Goal: Task Accomplishment & Management: Manage account settings

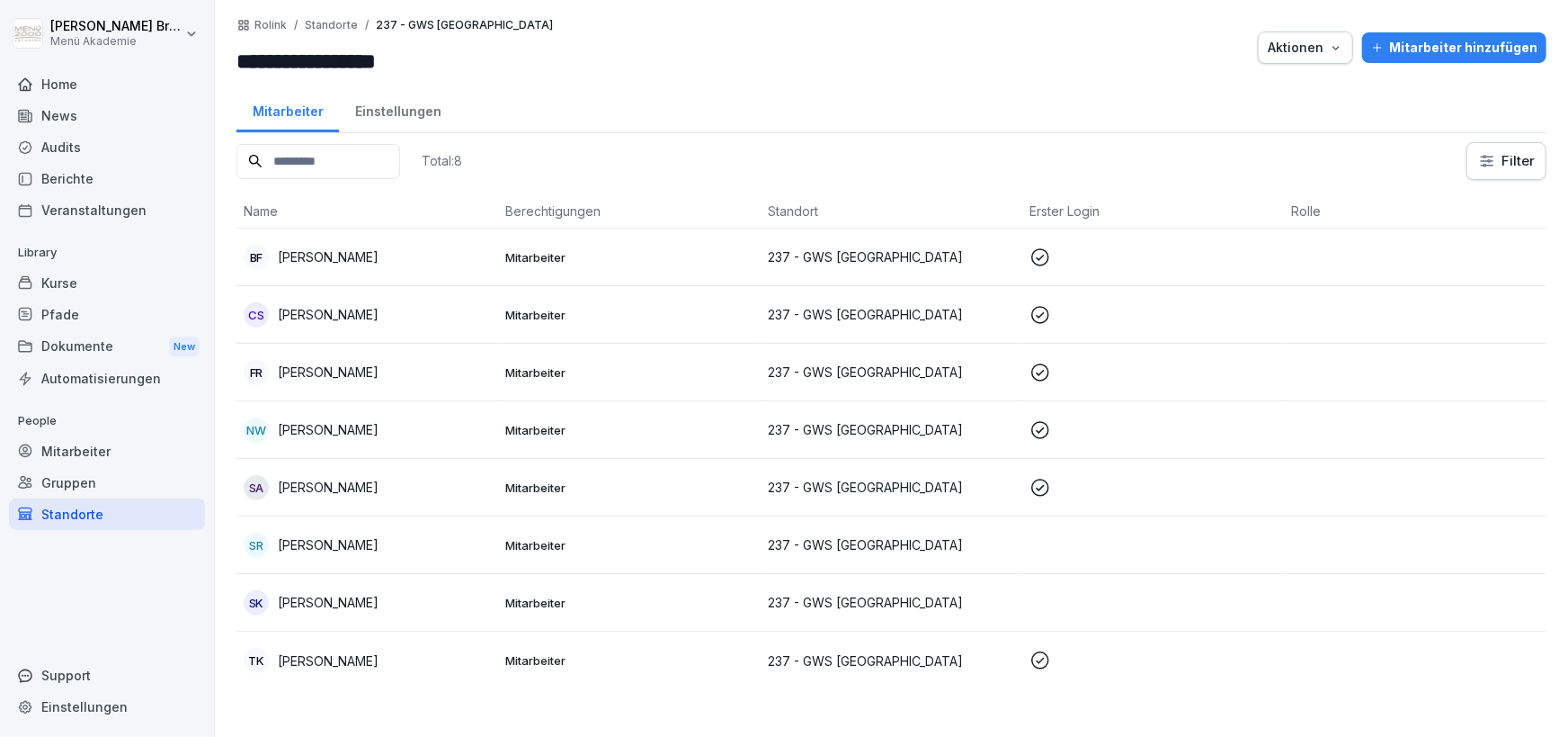
click at [80, 515] on div "Standorte" at bounding box center [107, 514] width 196 height 31
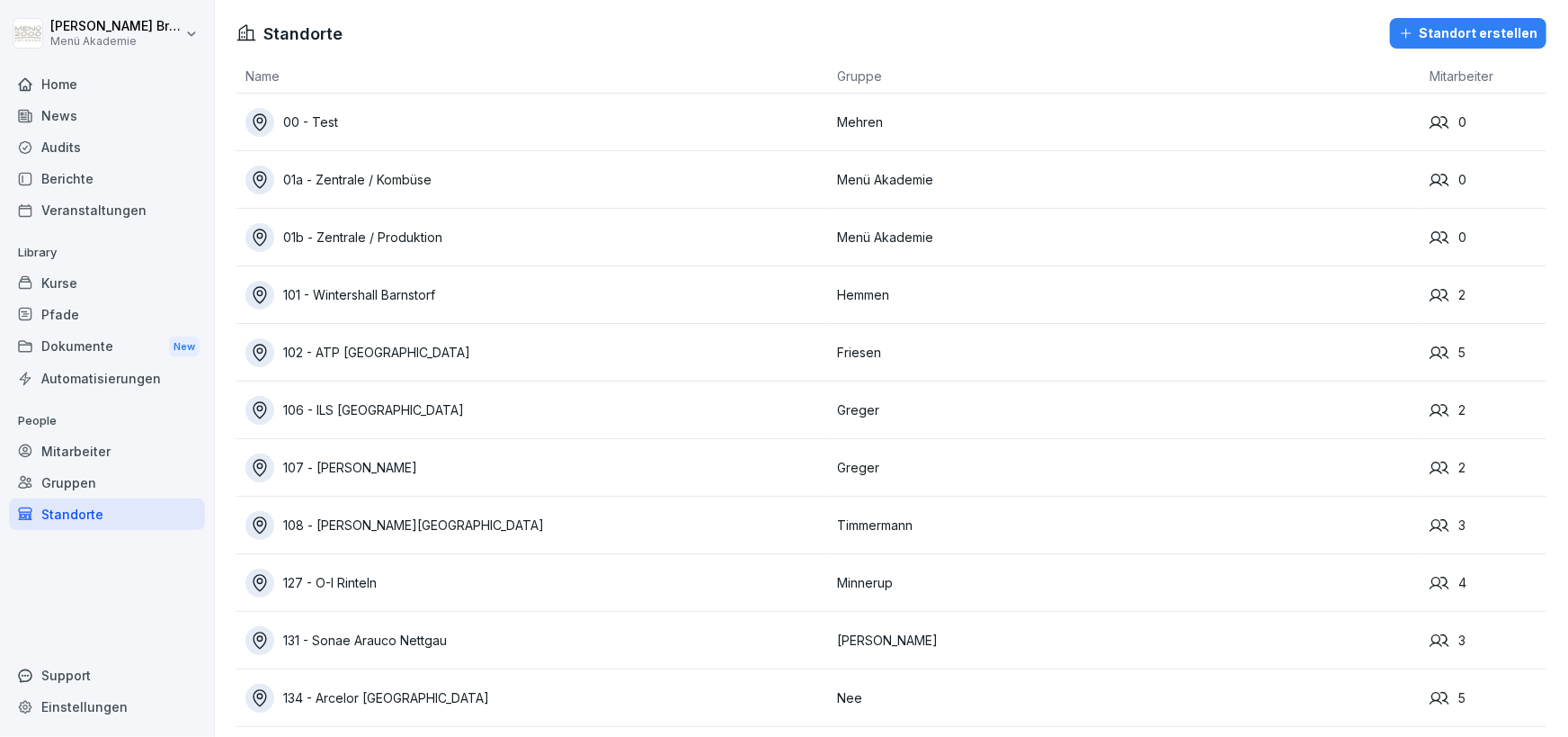
click at [96, 457] on div "Mitarbeiter" at bounding box center [107, 451] width 196 height 31
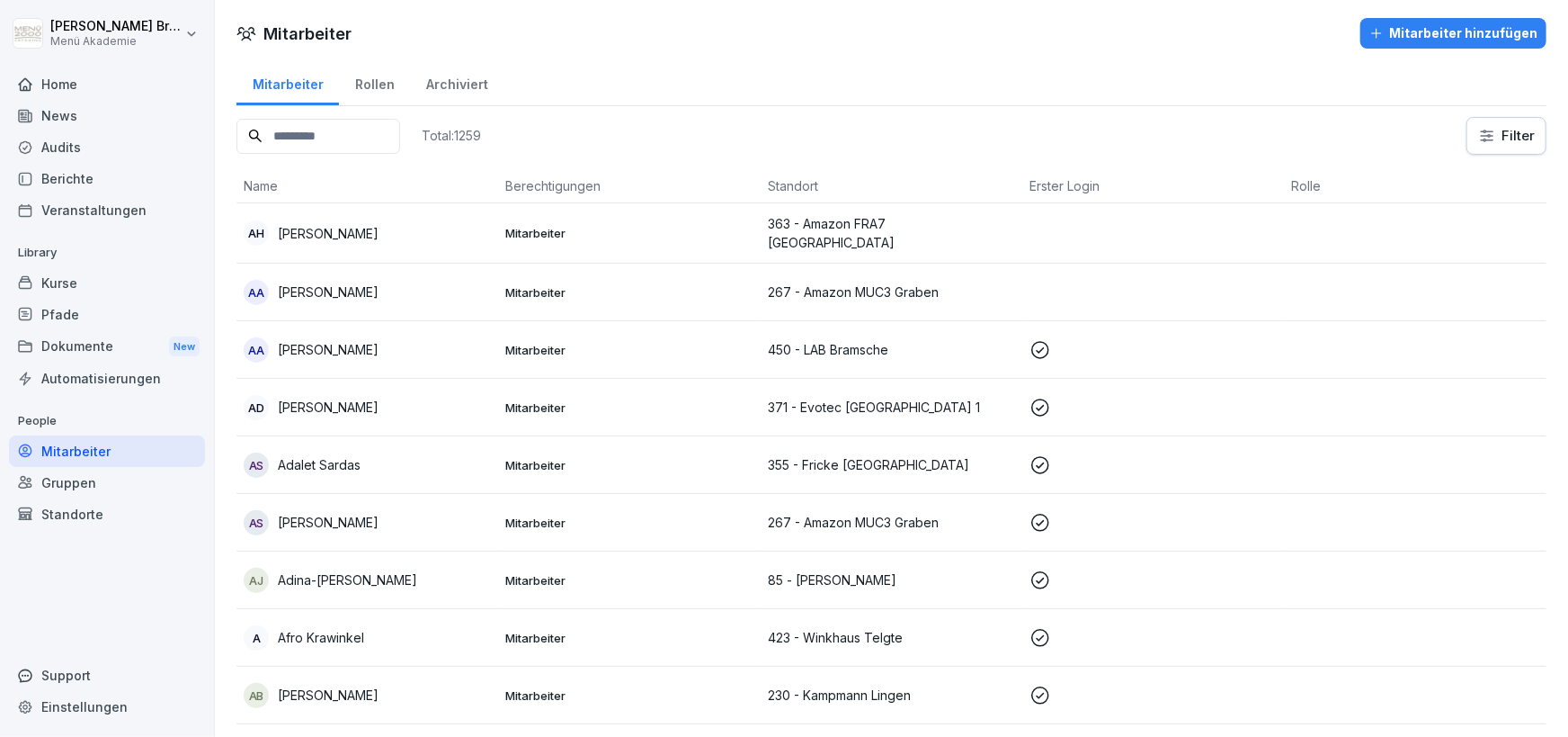
click at [400, 136] on input at bounding box center [318, 137] width 164 height 35
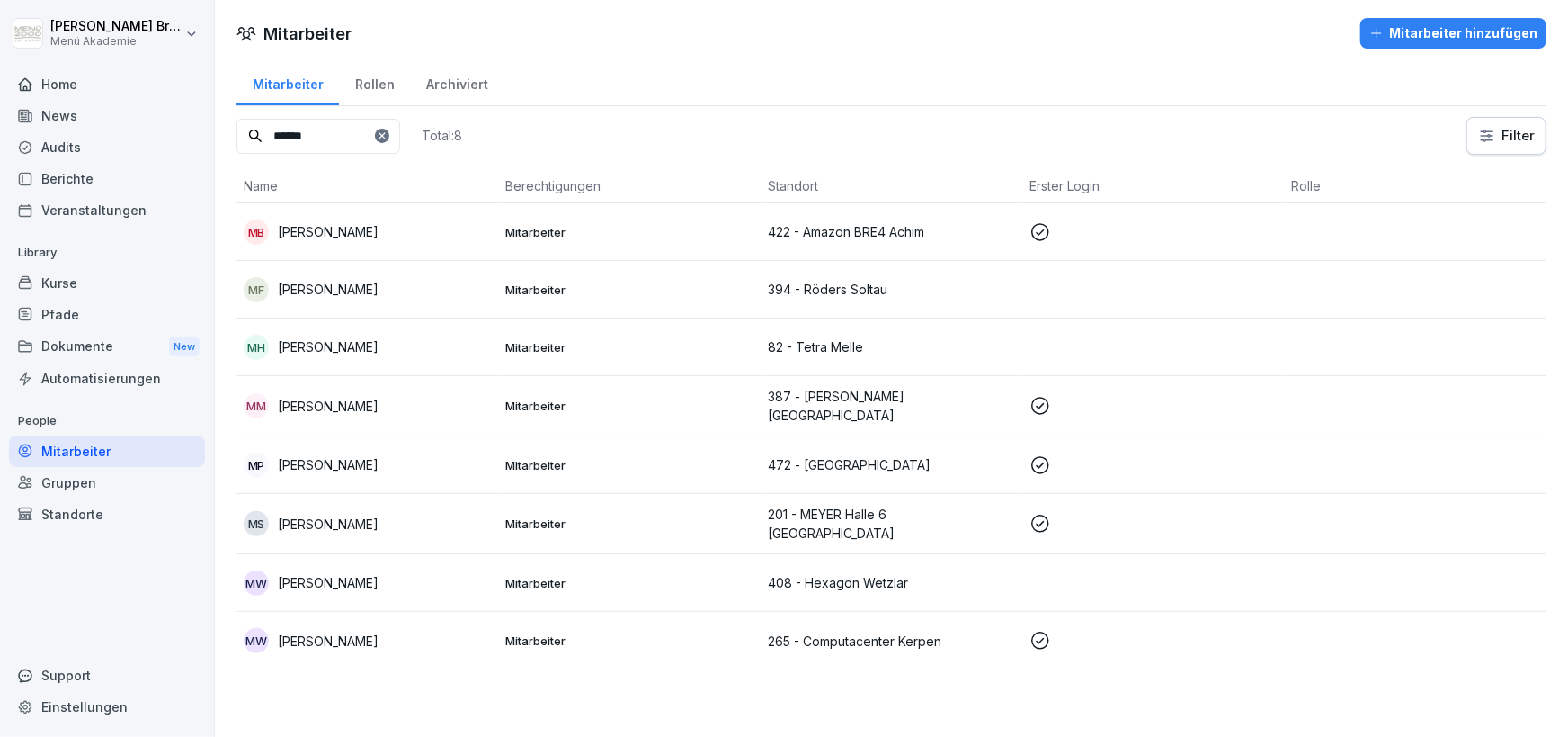
drag, startPoint x: 352, startPoint y: 129, endPoint x: 104, endPoint y: 123, distance: 248.1
click at [236, 123] on input "******" at bounding box center [318, 137] width 164 height 35
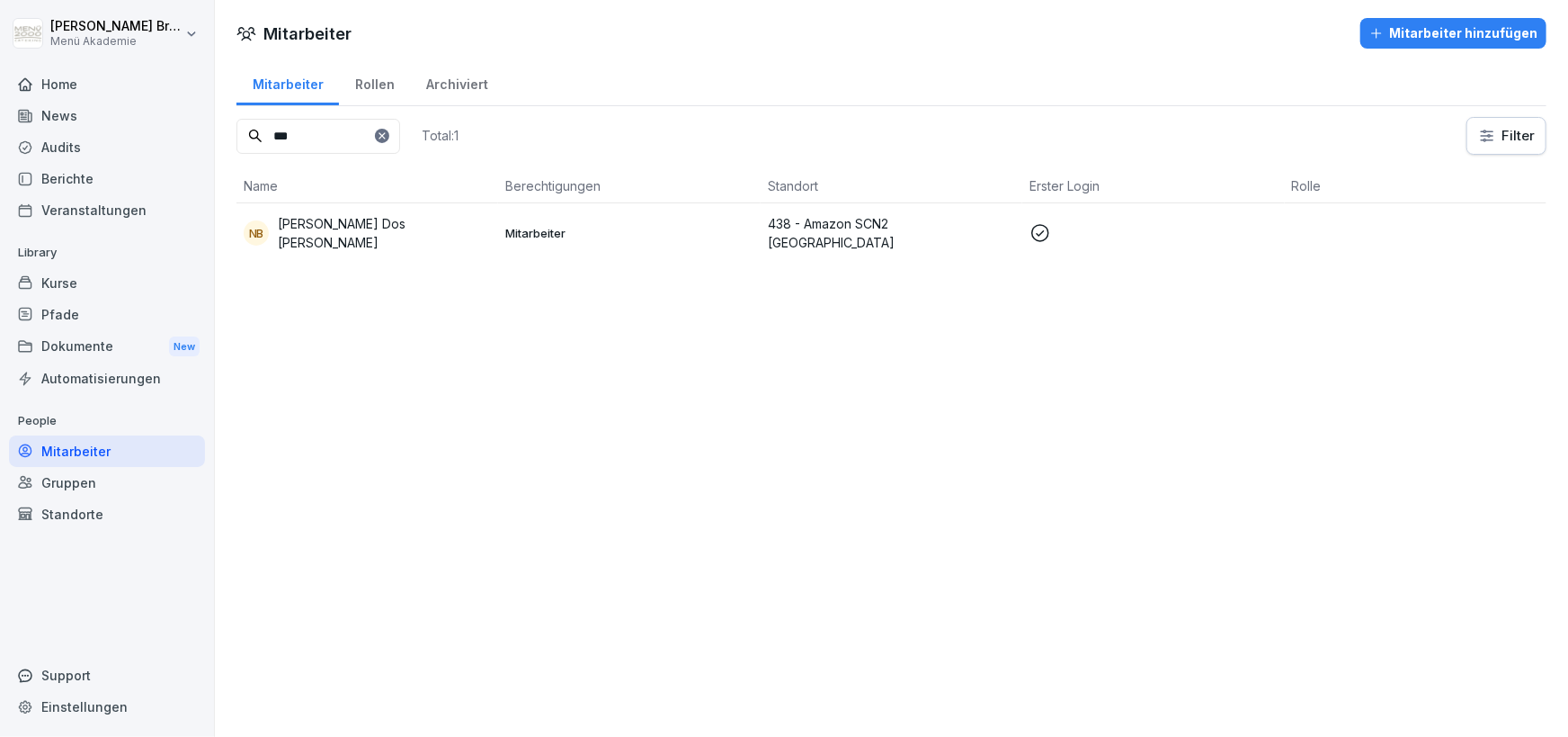
drag, startPoint x: 370, startPoint y: 138, endPoint x: 113, endPoint y: 134, distance: 257.0
click at [236, 134] on input "***" at bounding box center [318, 137] width 164 height 35
type input "******"
click at [117, 518] on div "Standorte" at bounding box center [107, 514] width 196 height 31
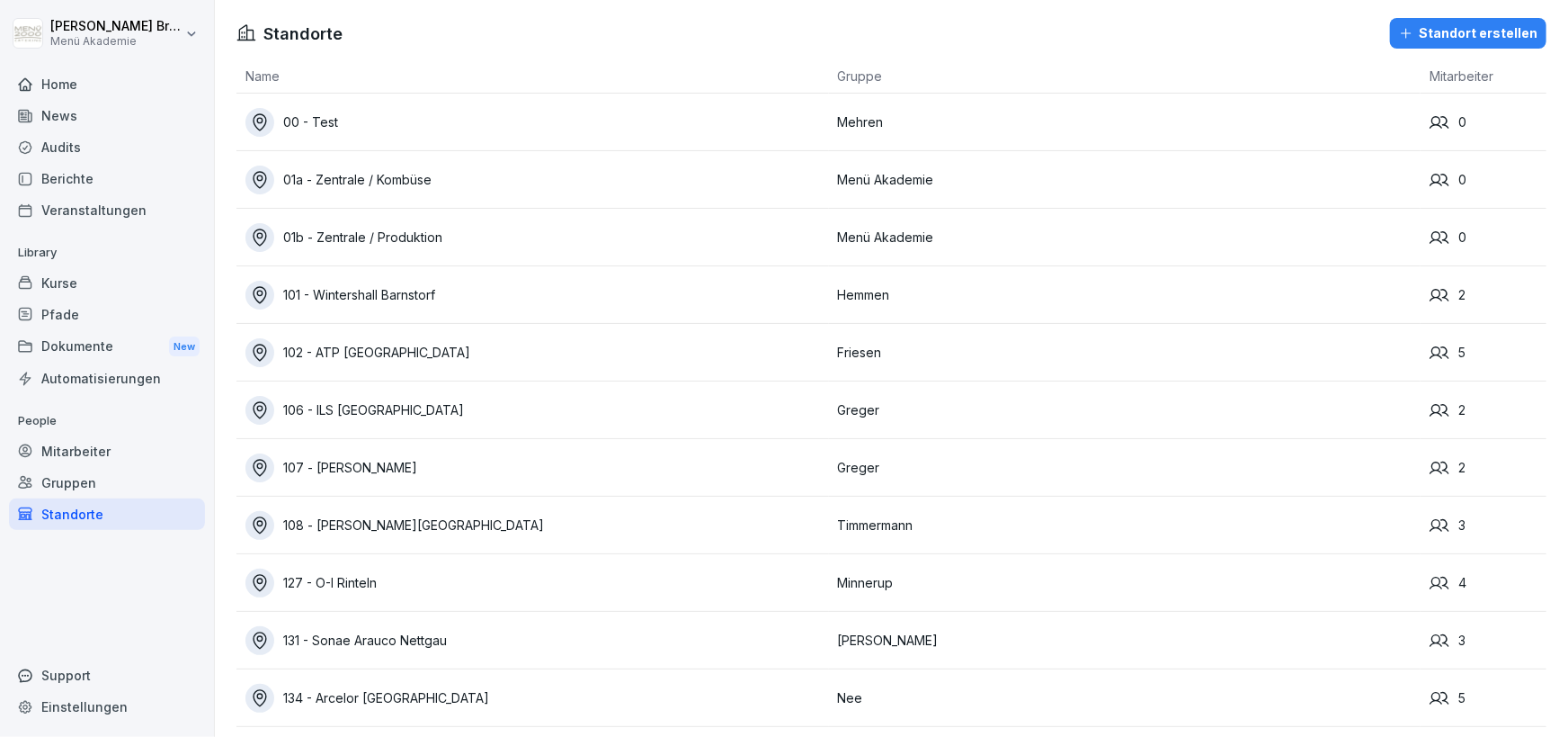
scroll to position [12361, 0]
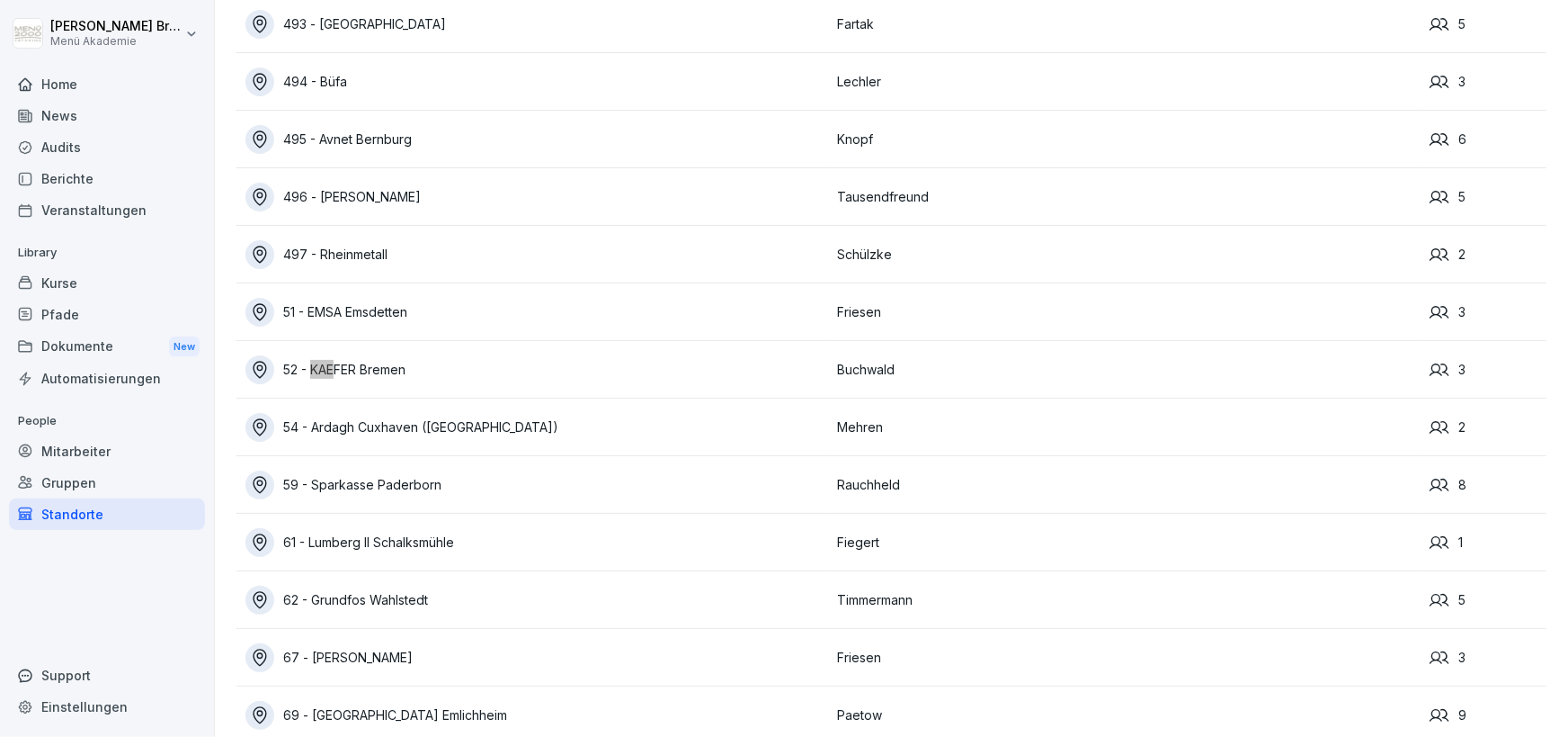
click at [417, 361] on div "52 - KAEFER Bremen" at bounding box center [537, 369] width 584 height 28
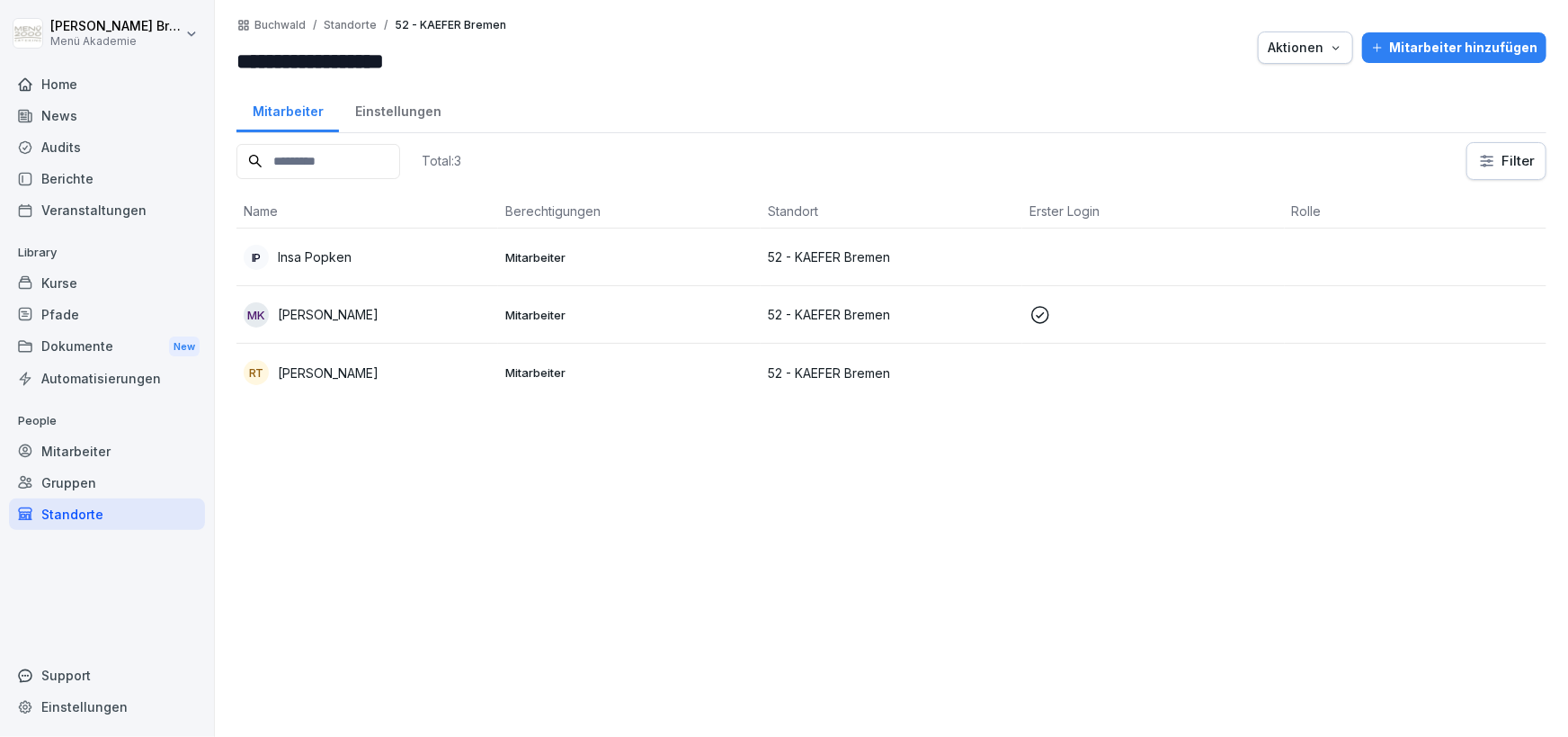
click at [124, 512] on div "Standorte" at bounding box center [107, 514] width 196 height 31
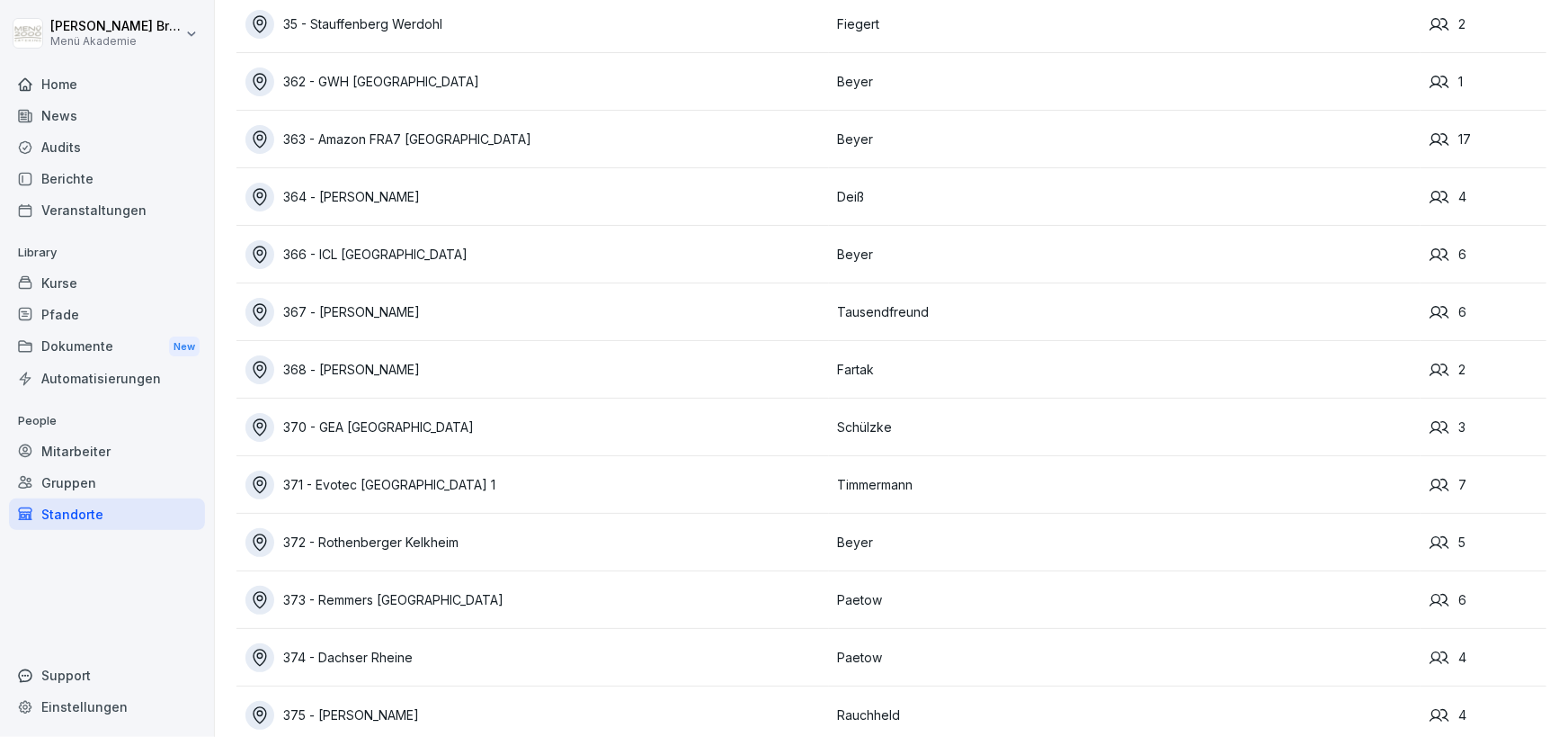
scroll to position [10922, 0]
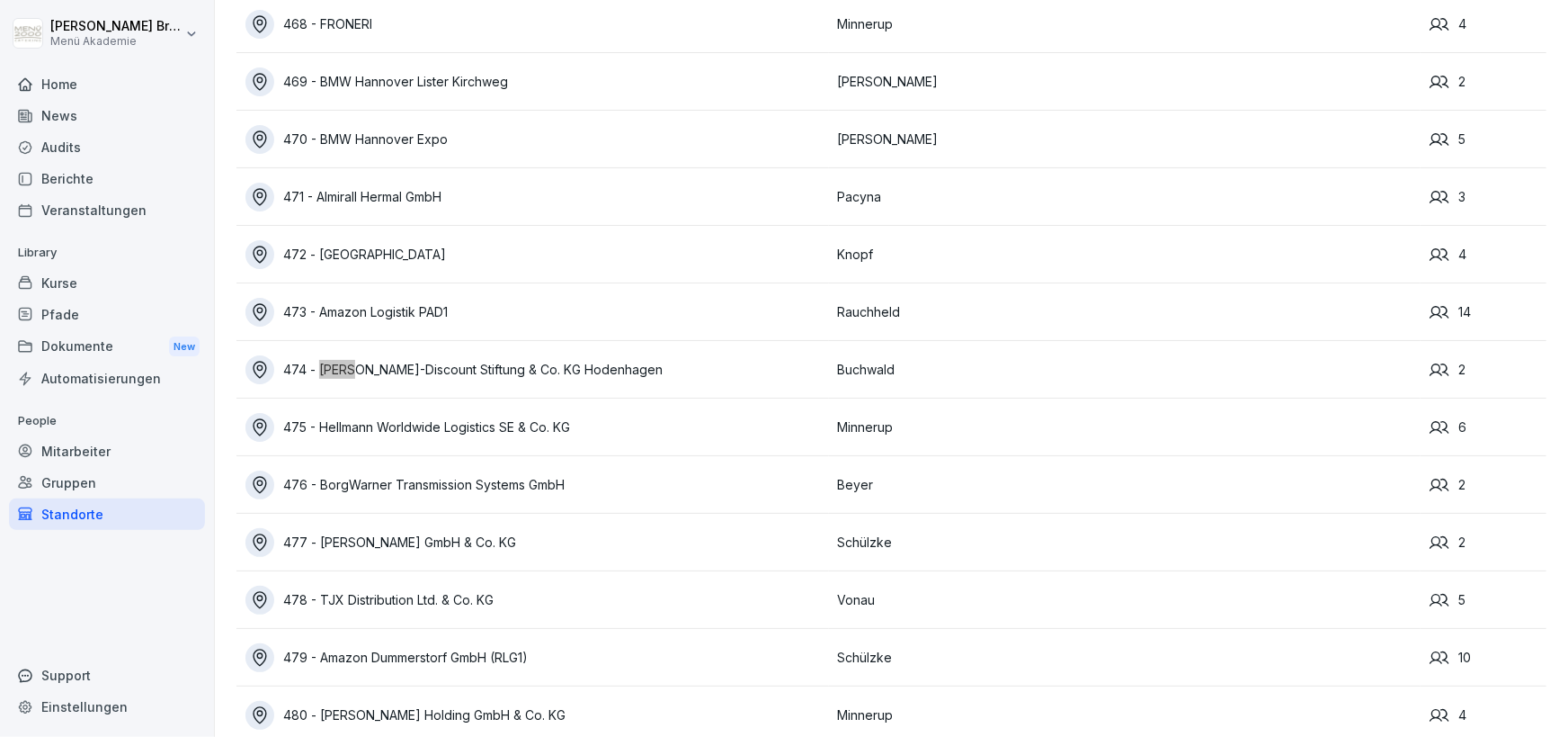
click at [453, 380] on div "474 - [PERSON_NAME]-Discount Stiftung & Co. KG Hodenhagen" at bounding box center [537, 369] width 584 height 28
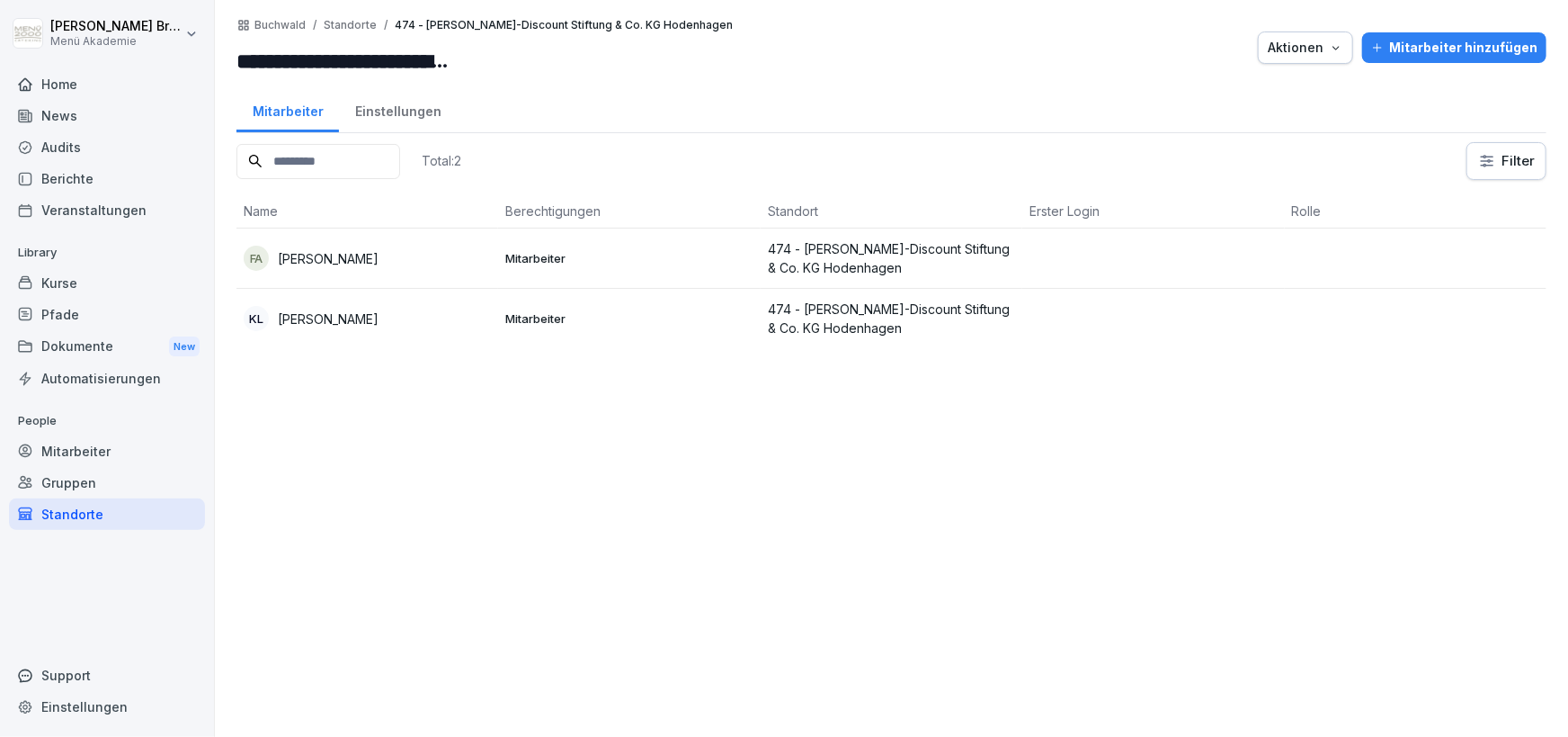
click at [88, 523] on div "Standorte" at bounding box center [107, 514] width 196 height 31
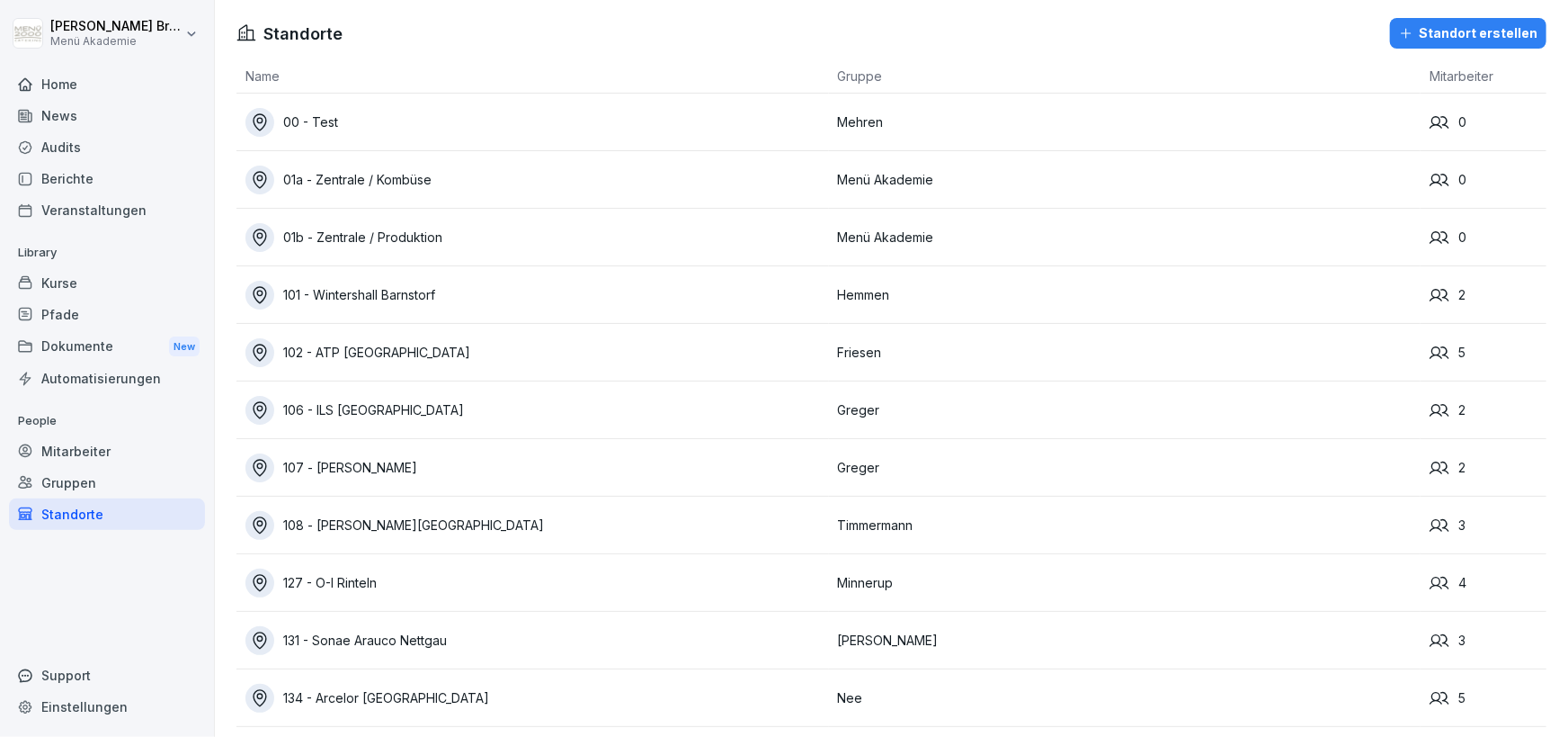
scroll to position [7066, 0]
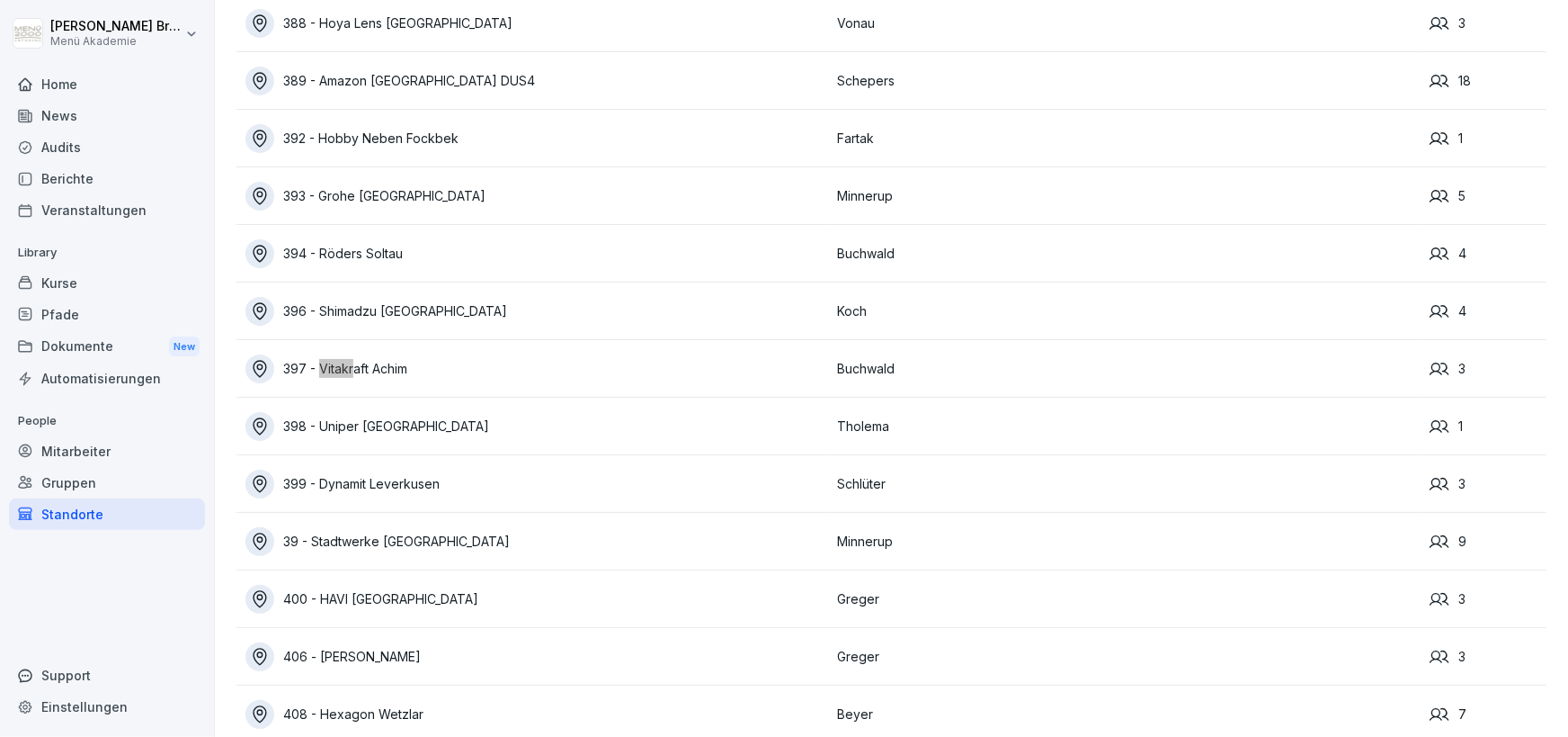
click at [361, 376] on div "397 - Vitakraft Achim" at bounding box center [537, 368] width 584 height 28
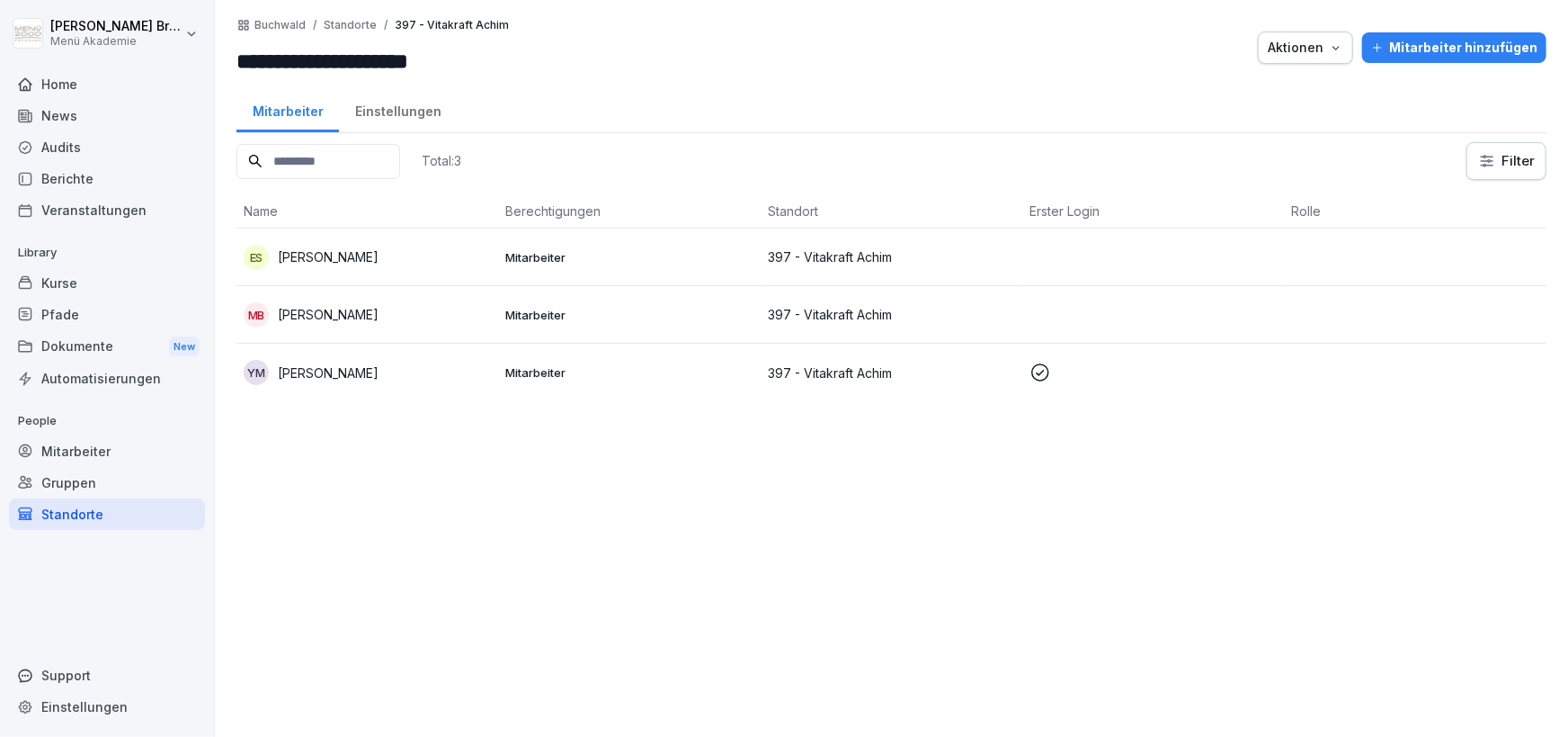
click at [464, 260] on div "ES [PERSON_NAME]" at bounding box center [367, 257] width 247 height 25
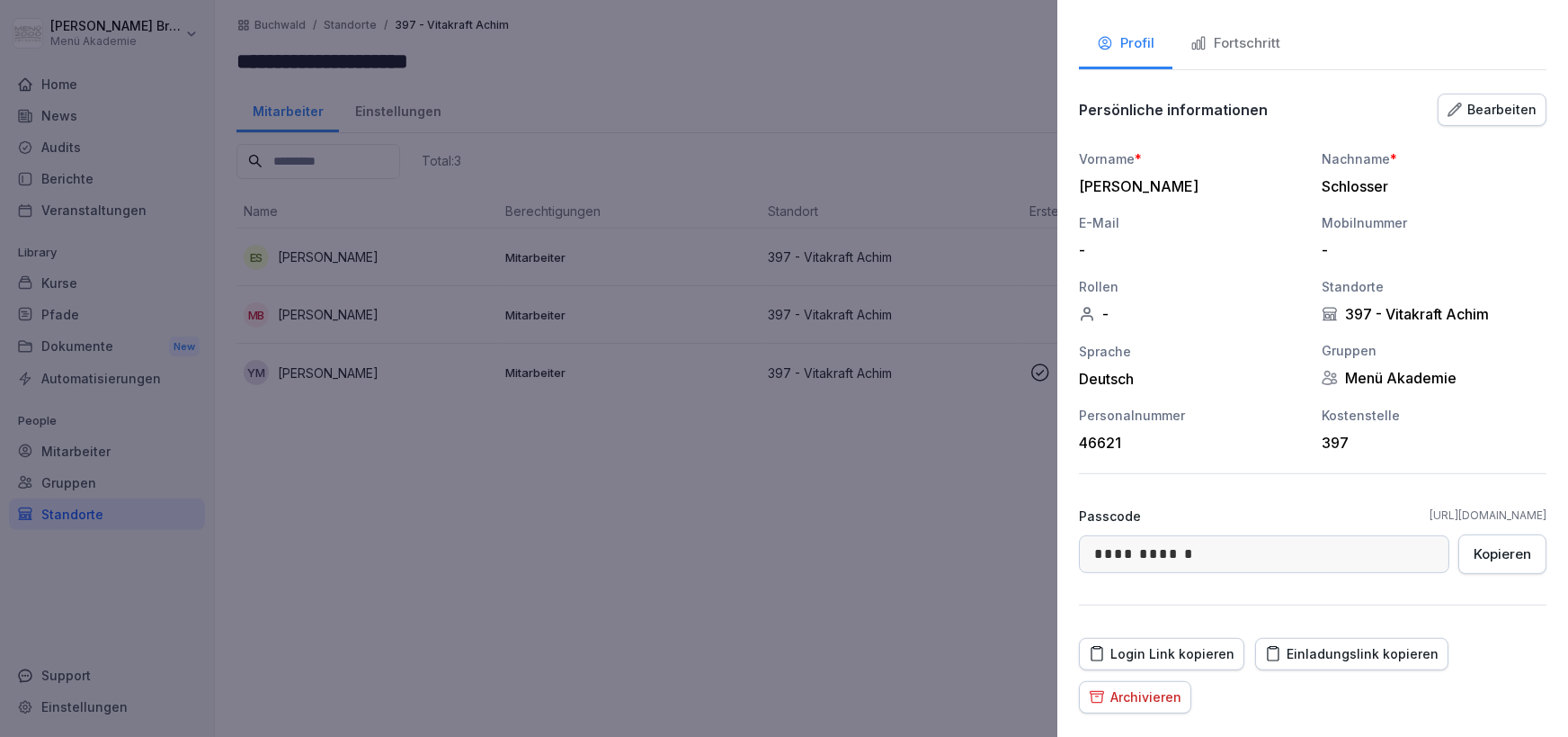
scroll to position [150, 0]
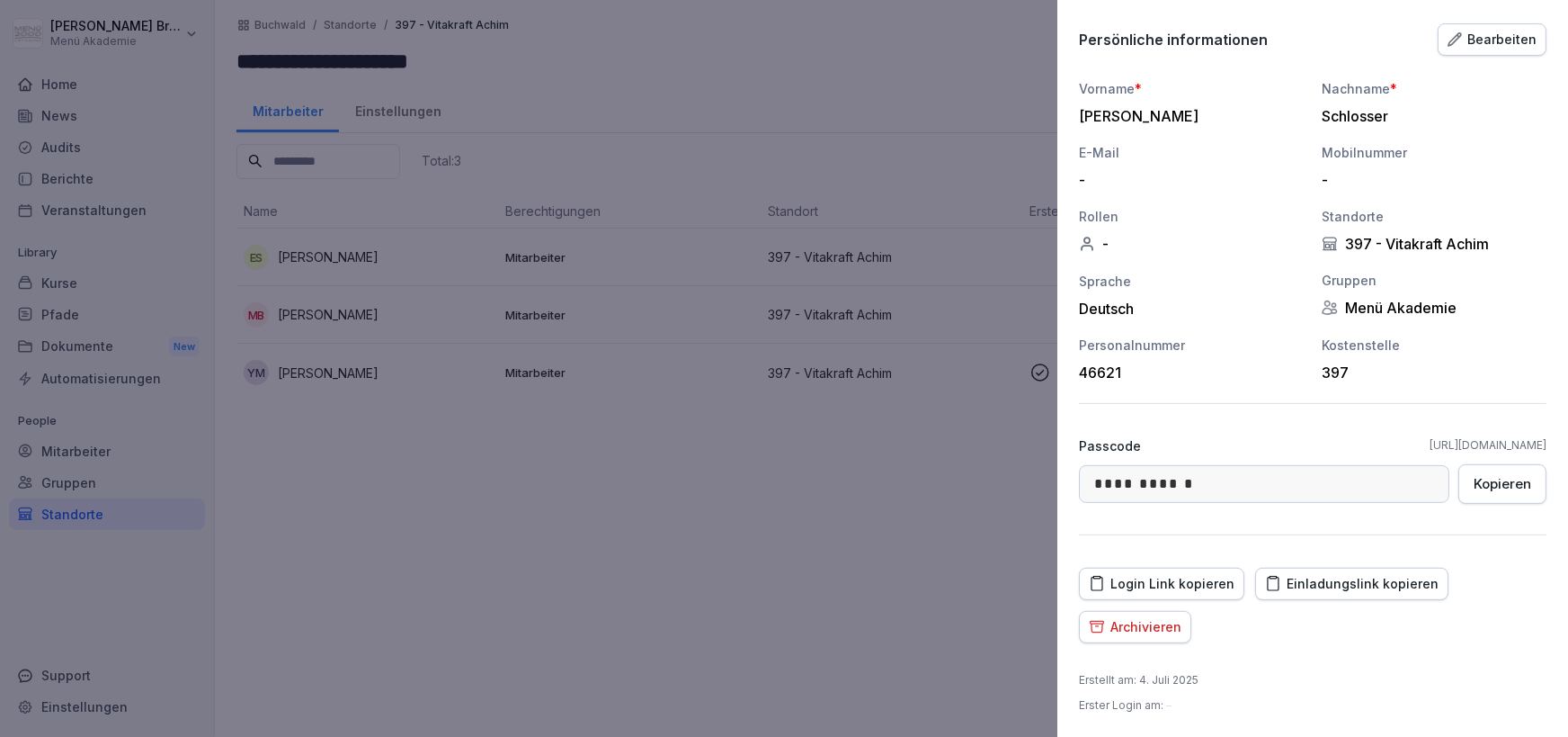
click at [1337, 578] on div "Einladungslink kopieren" at bounding box center [1352, 584] width 173 height 20
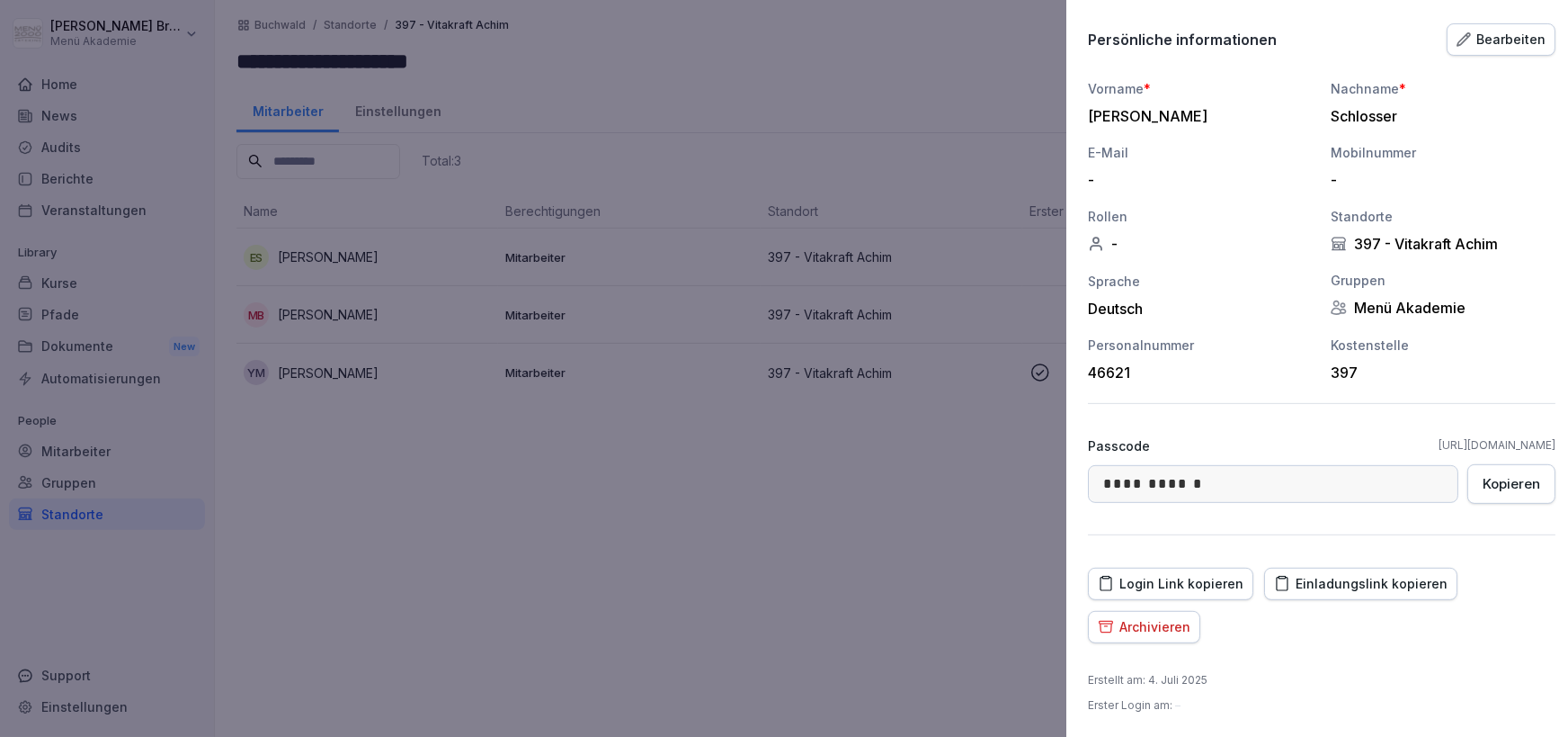
click at [599, 514] on div at bounding box center [784, 368] width 1568 height 737
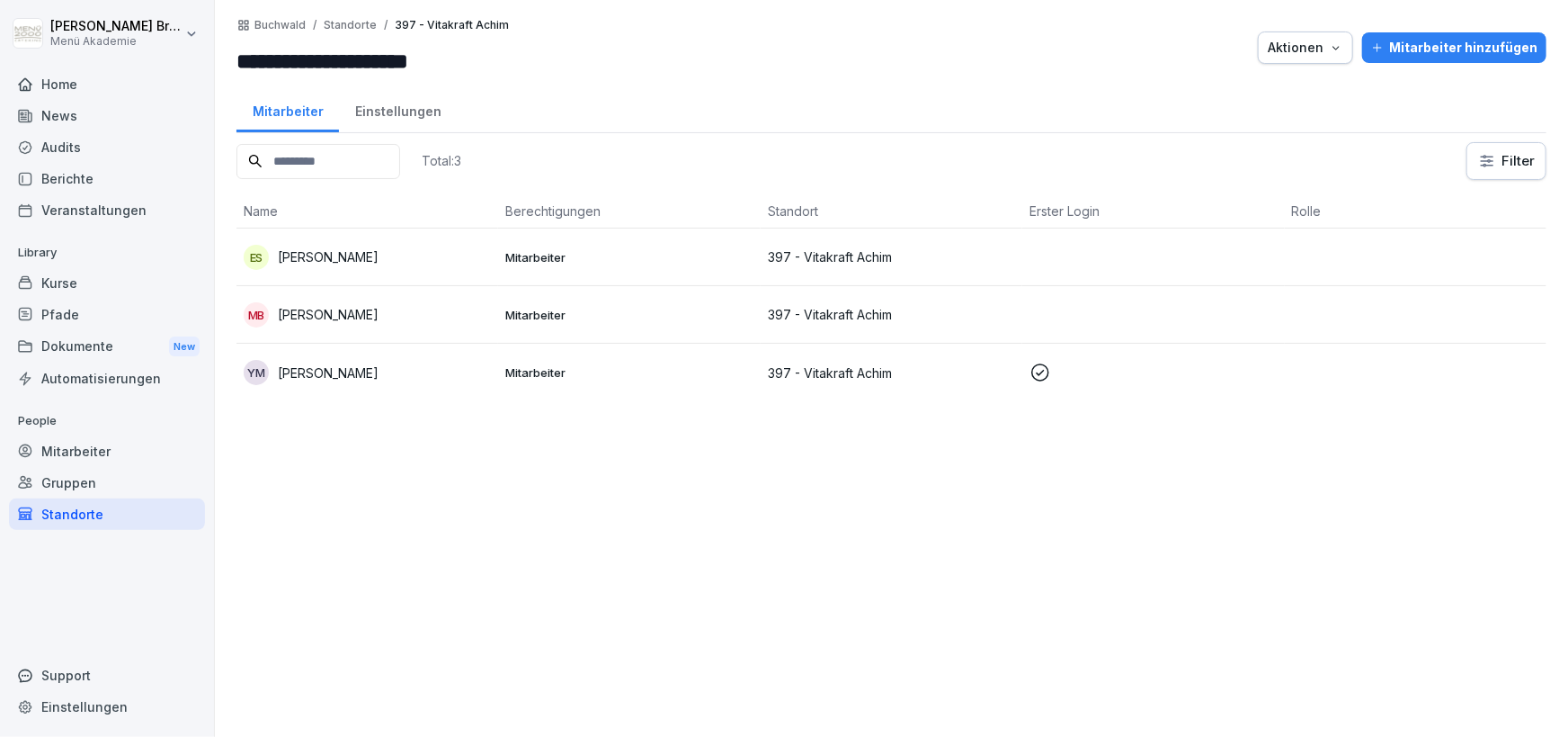
click at [323, 321] on p "[PERSON_NAME]" at bounding box center [328, 314] width 101 height 19
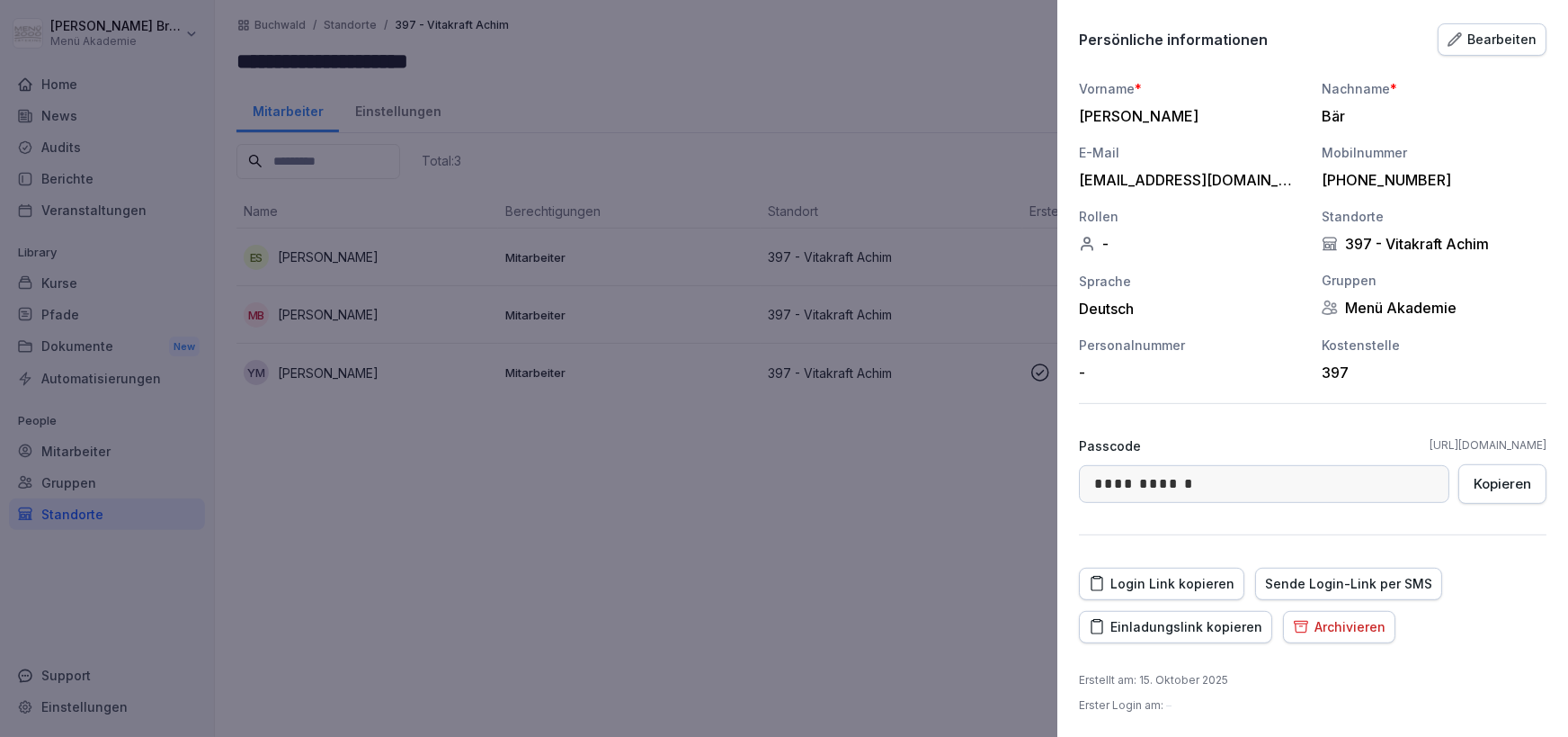
click at [1197, 623] on div "Einladungslink kopieren" at bounding box center [1175, 627] width 173 height 20
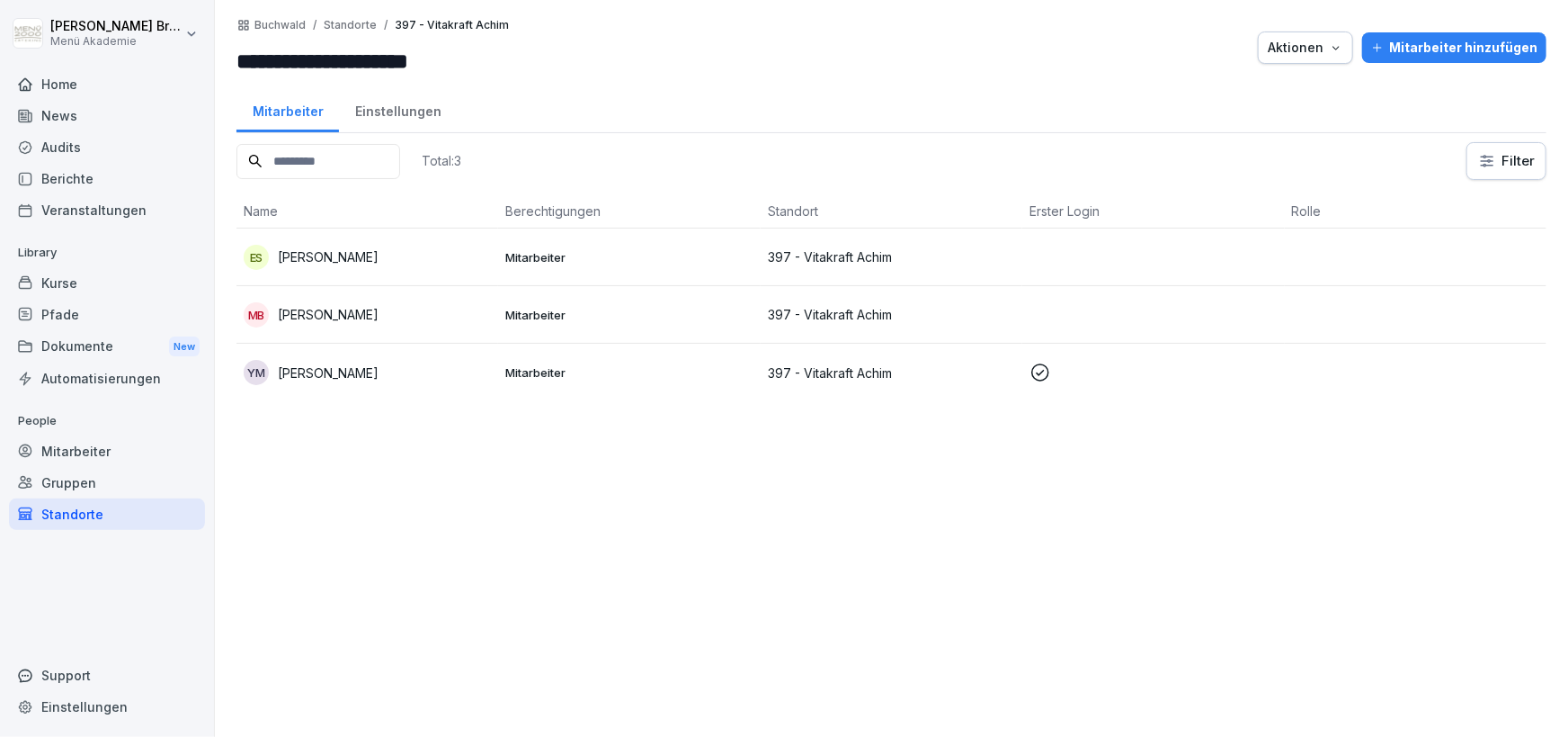
click at [96, 514] on div "Standorte" at bounding box center [107, 514] width 196 height 31
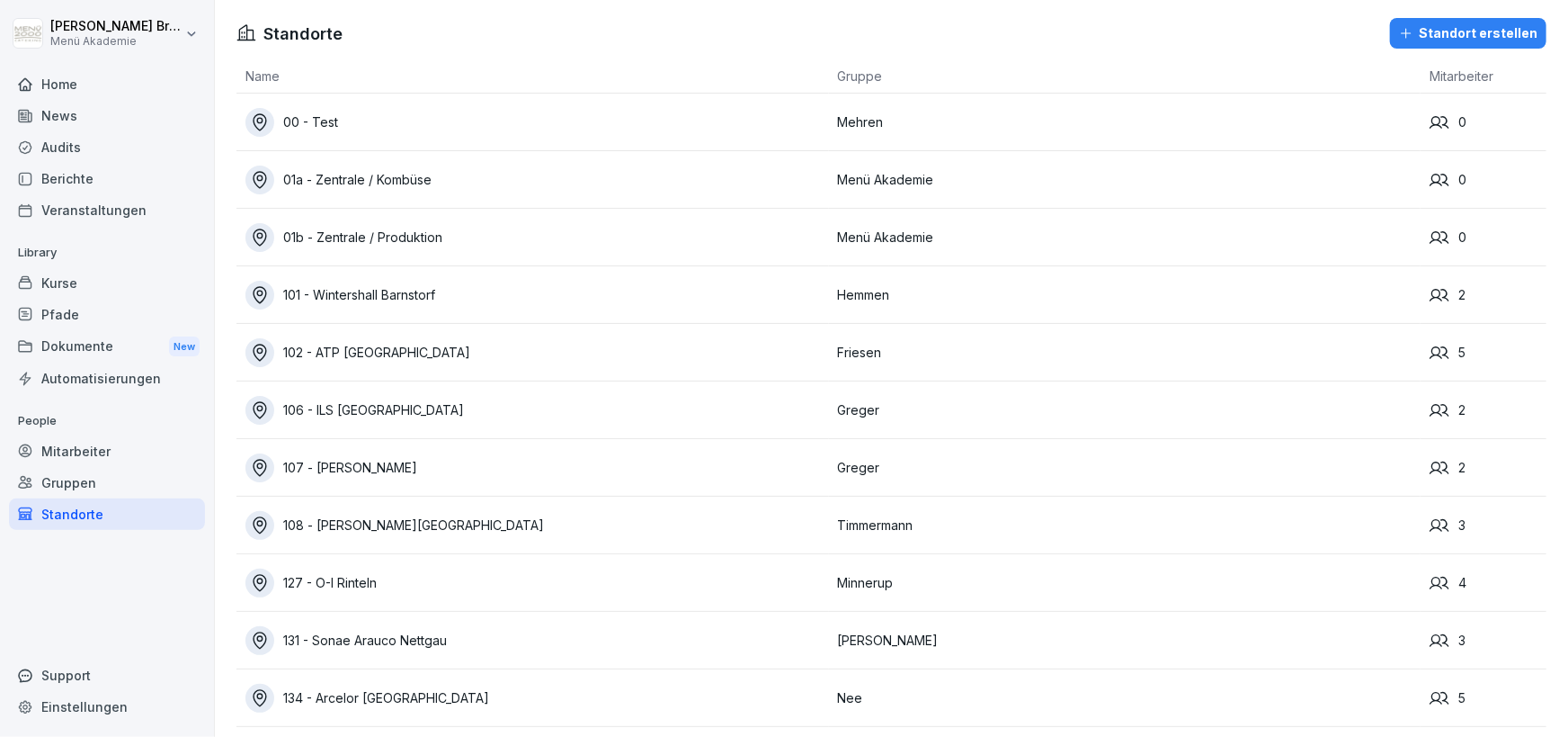
scroll to position [12361, 0]
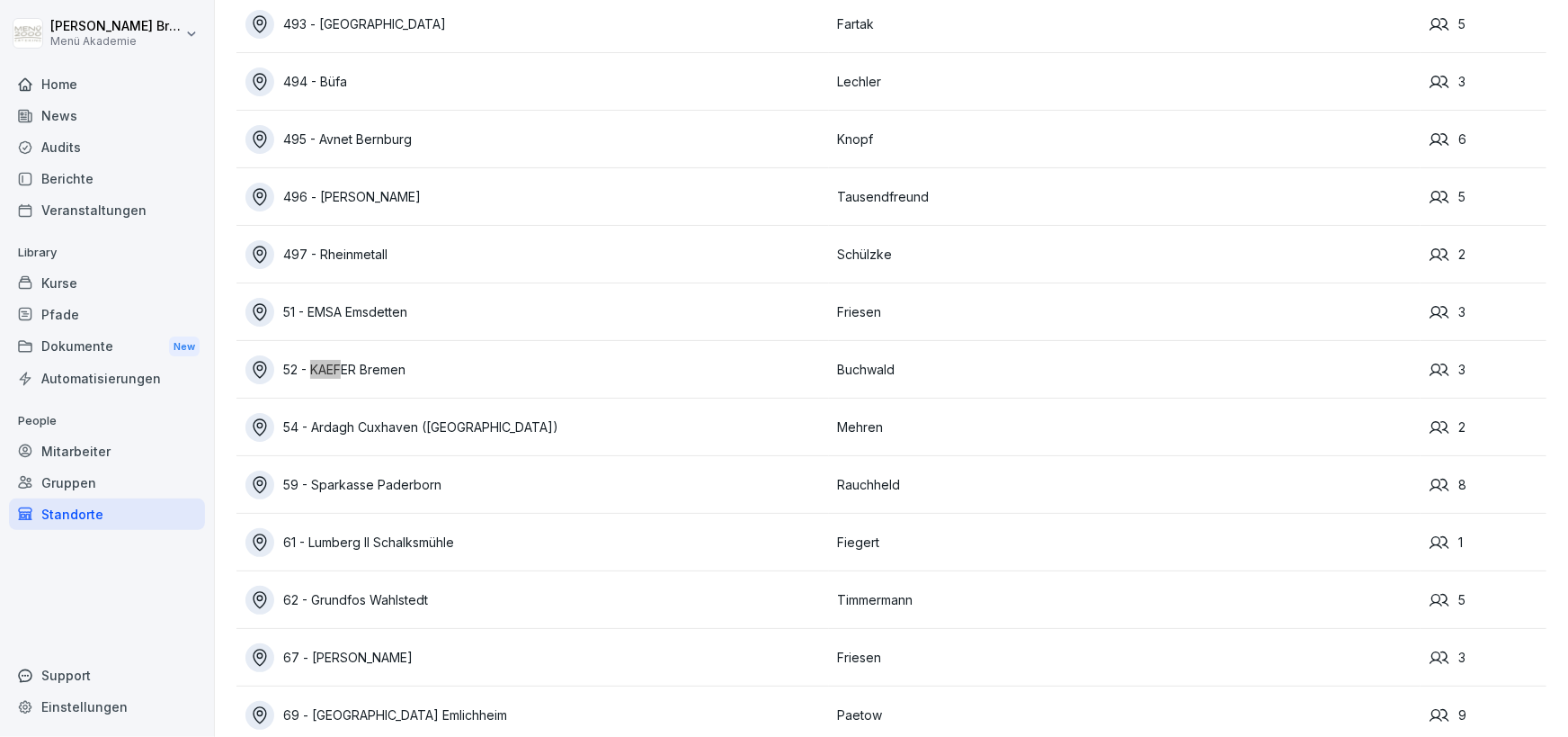
click at [389, 374] on div "52 - KAEFER Bremen" at bounding box center [537, 369] width 584 height 28
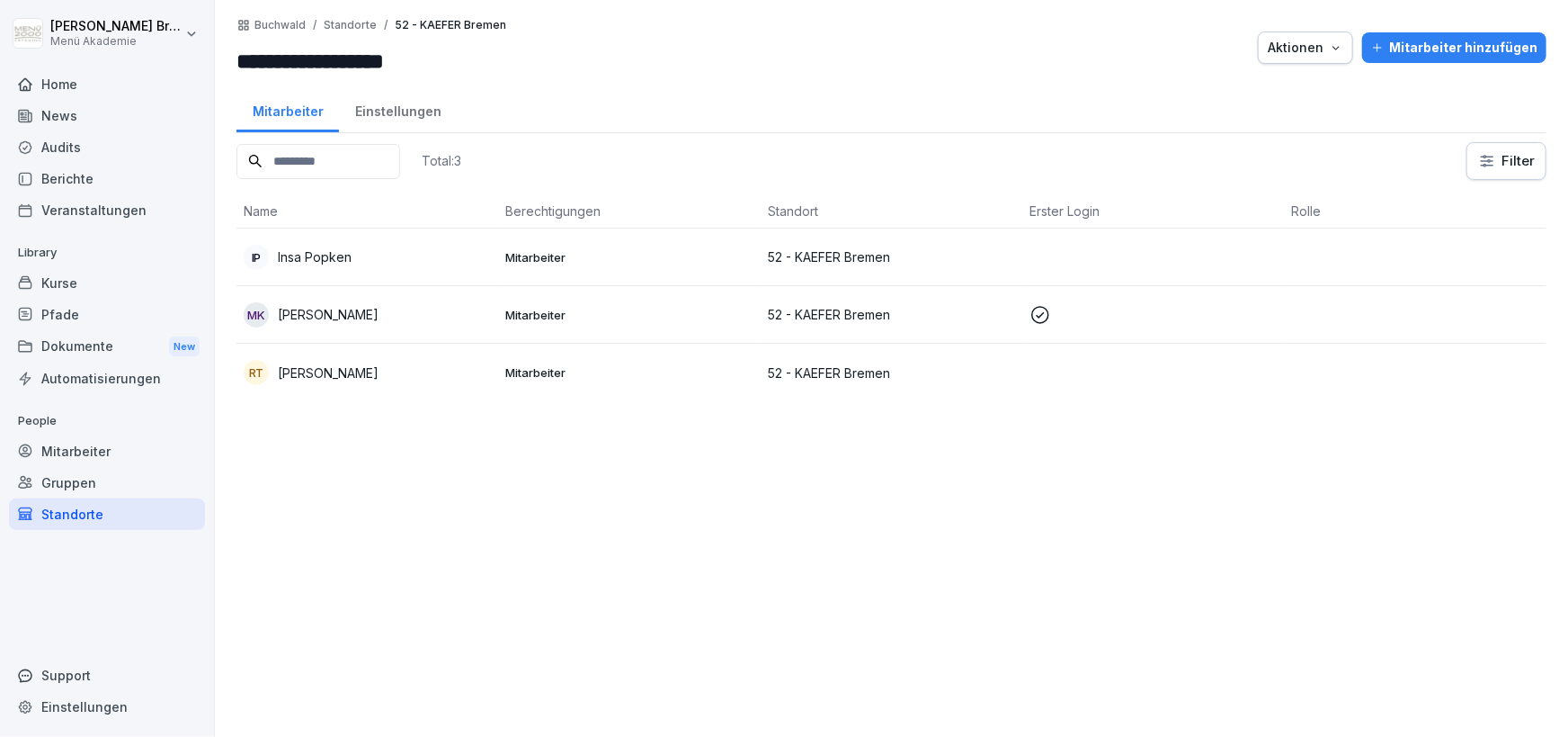
click at [296, 261] on p "Insa Popken" at bounding box center [314, 257] width 73 height 19
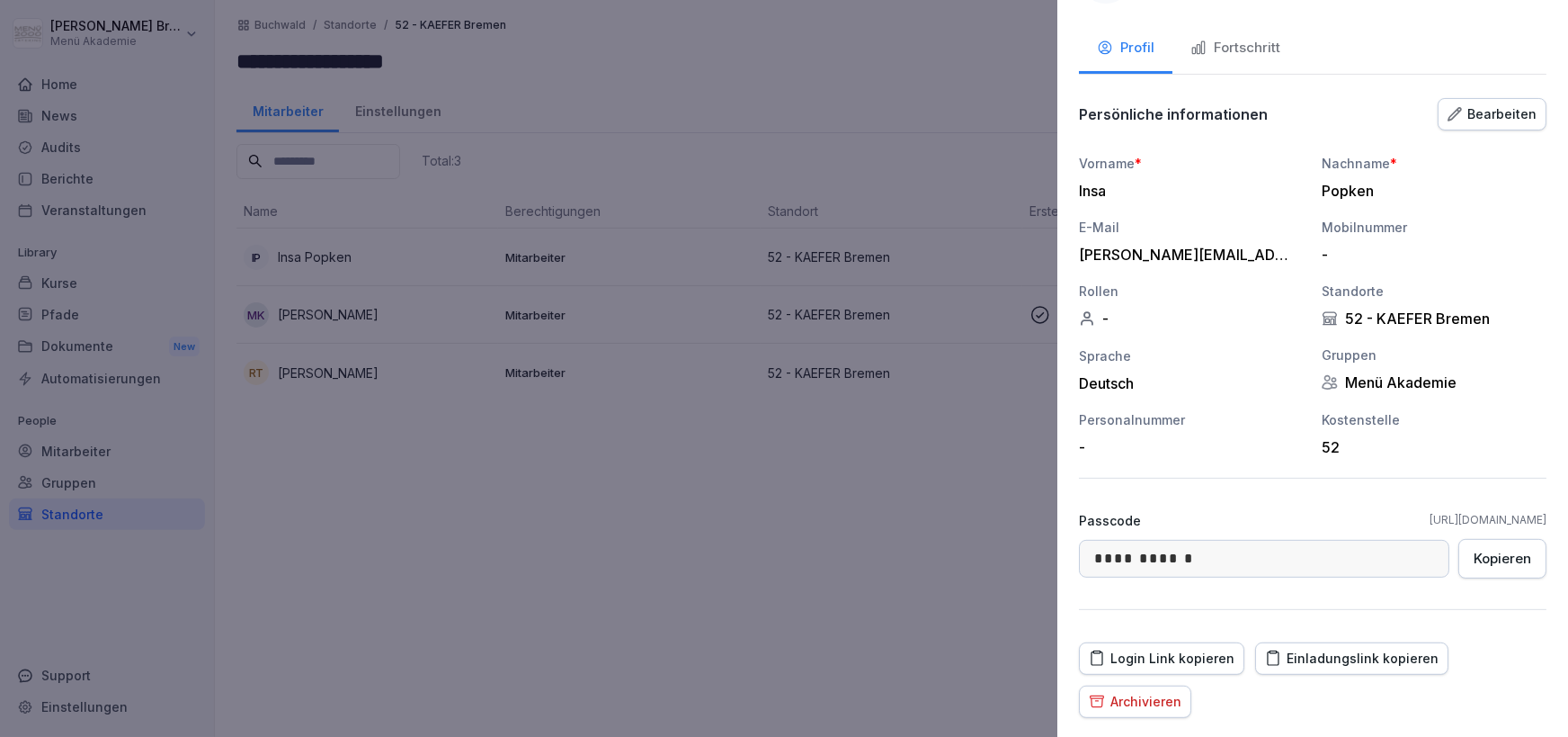
scroll to position [150, 0]
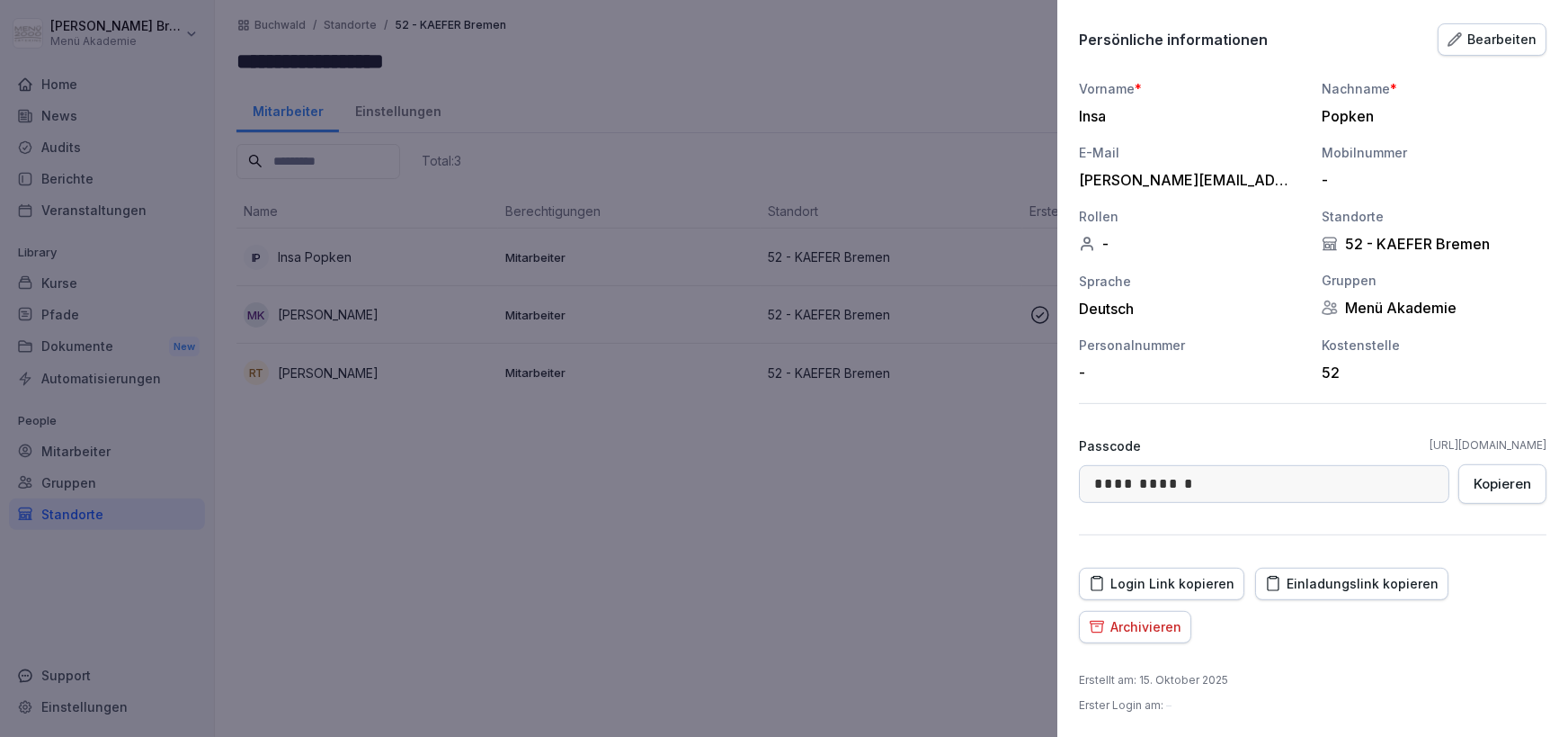
click at [1334, 580] on div "Einladungslink kopieren" at bounding box center [1352, 584] width 173 height 20
click at [313, 540] on div at bounding box center [784, 368] width 1568 height 737
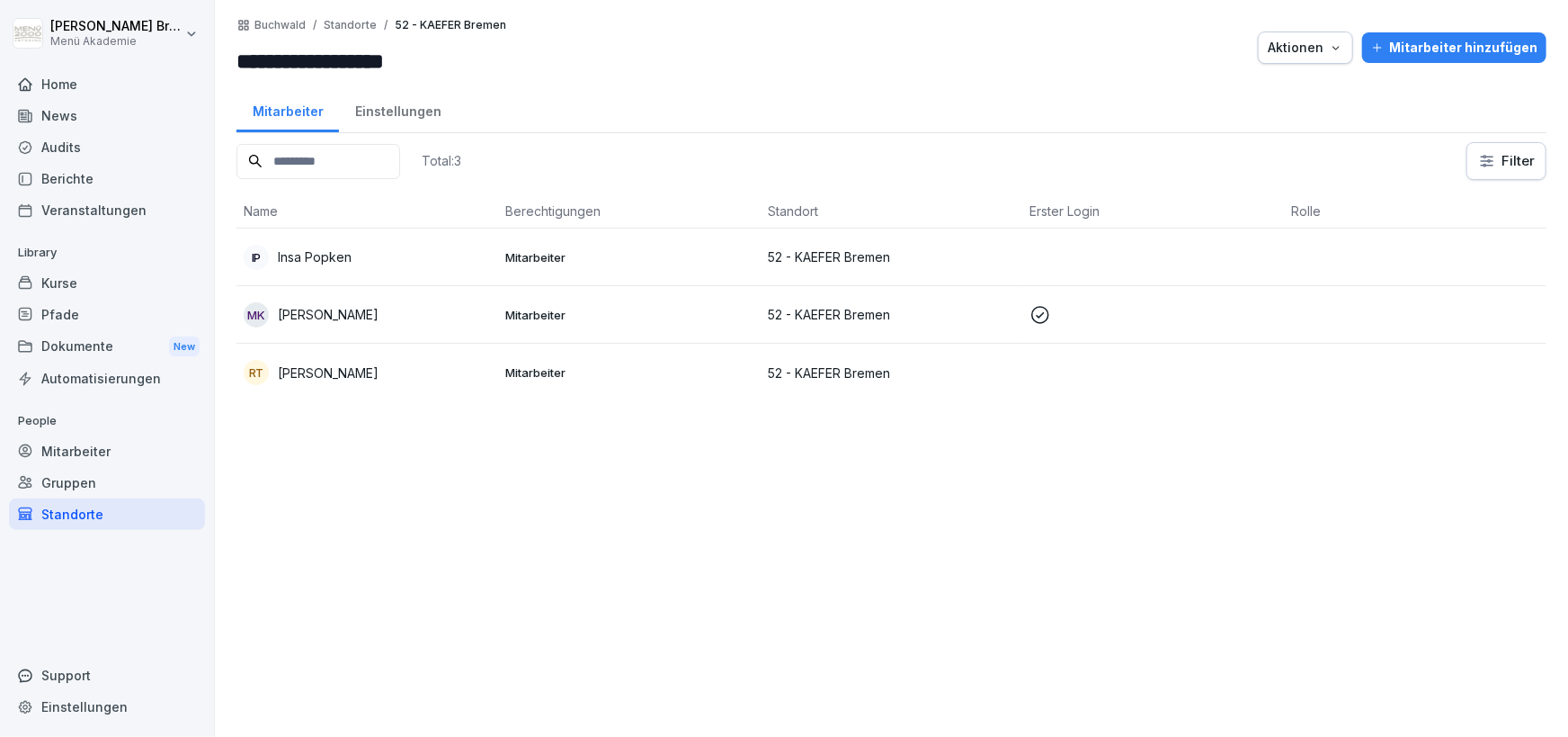
click at [349, 380] on p "[PERSON_NAME]" at bounding box center [328, 372] width 101 height 19
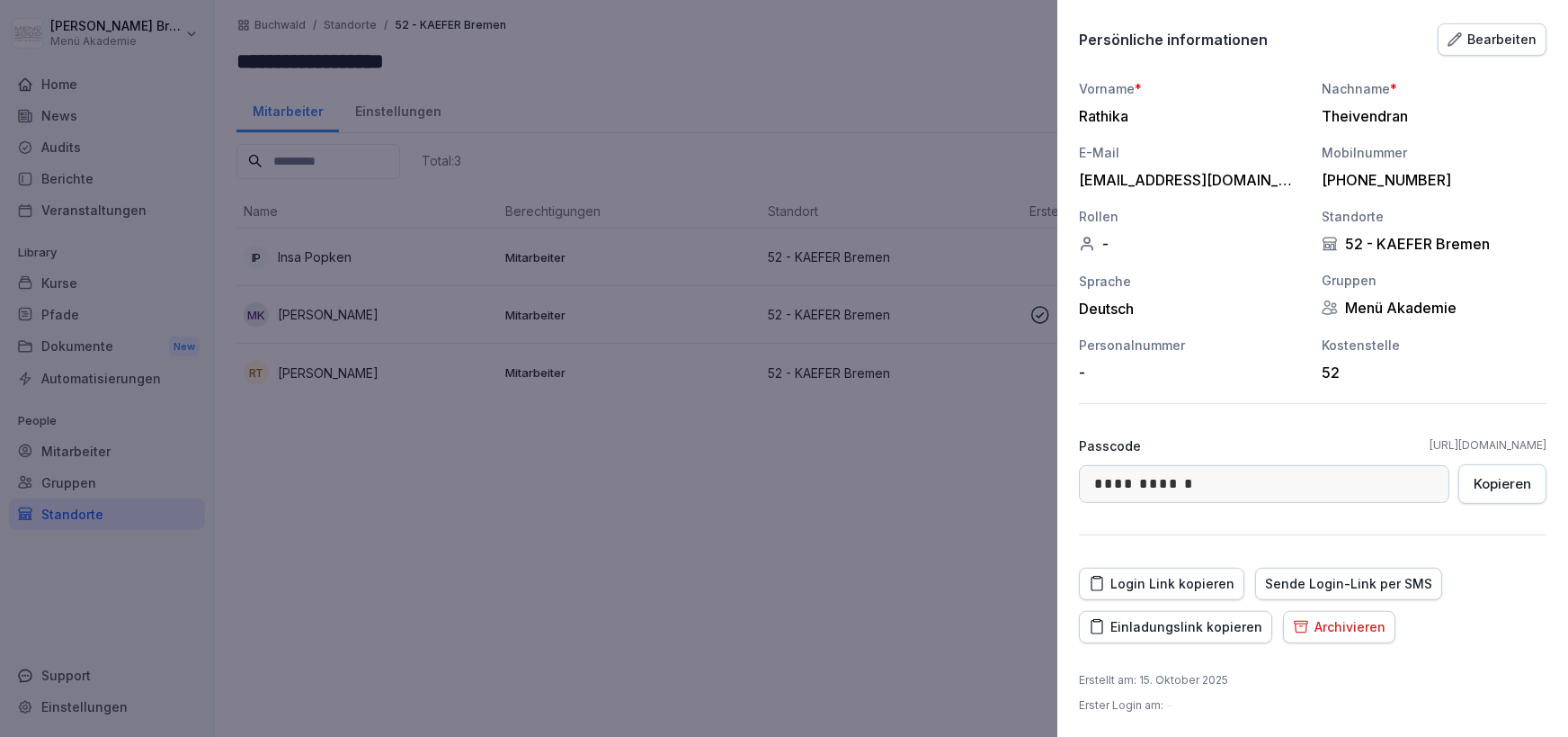
click at [1201, 624] on div "Einladungslink kopieren" at bounding box center [1175, 627] width 173 height 20
click at [663, 556] on div at bounding box center [784, 368] width 1568 height 737
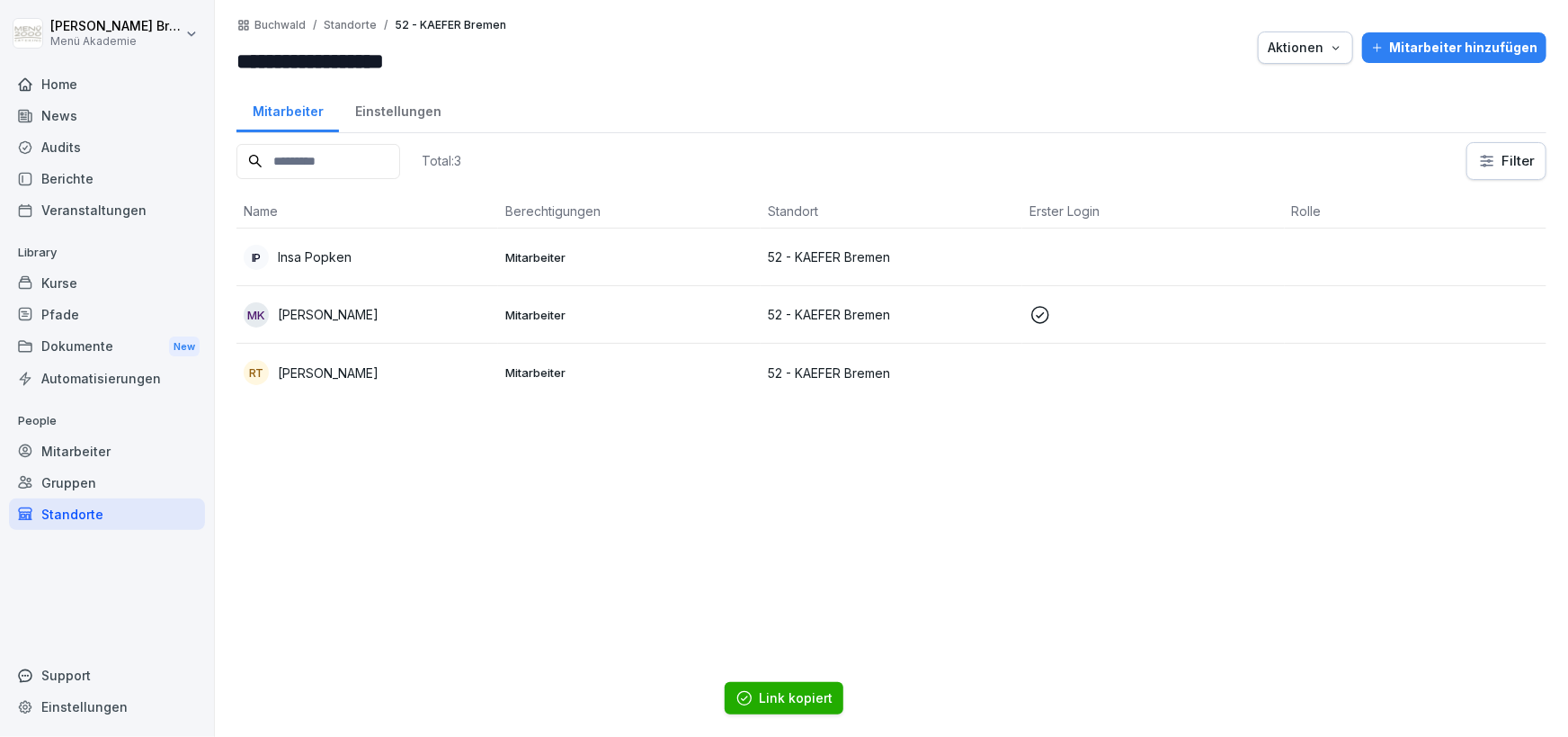
click at [115, 520] on div "Standorte" at bounding box center [107, 514] width 196 height 31
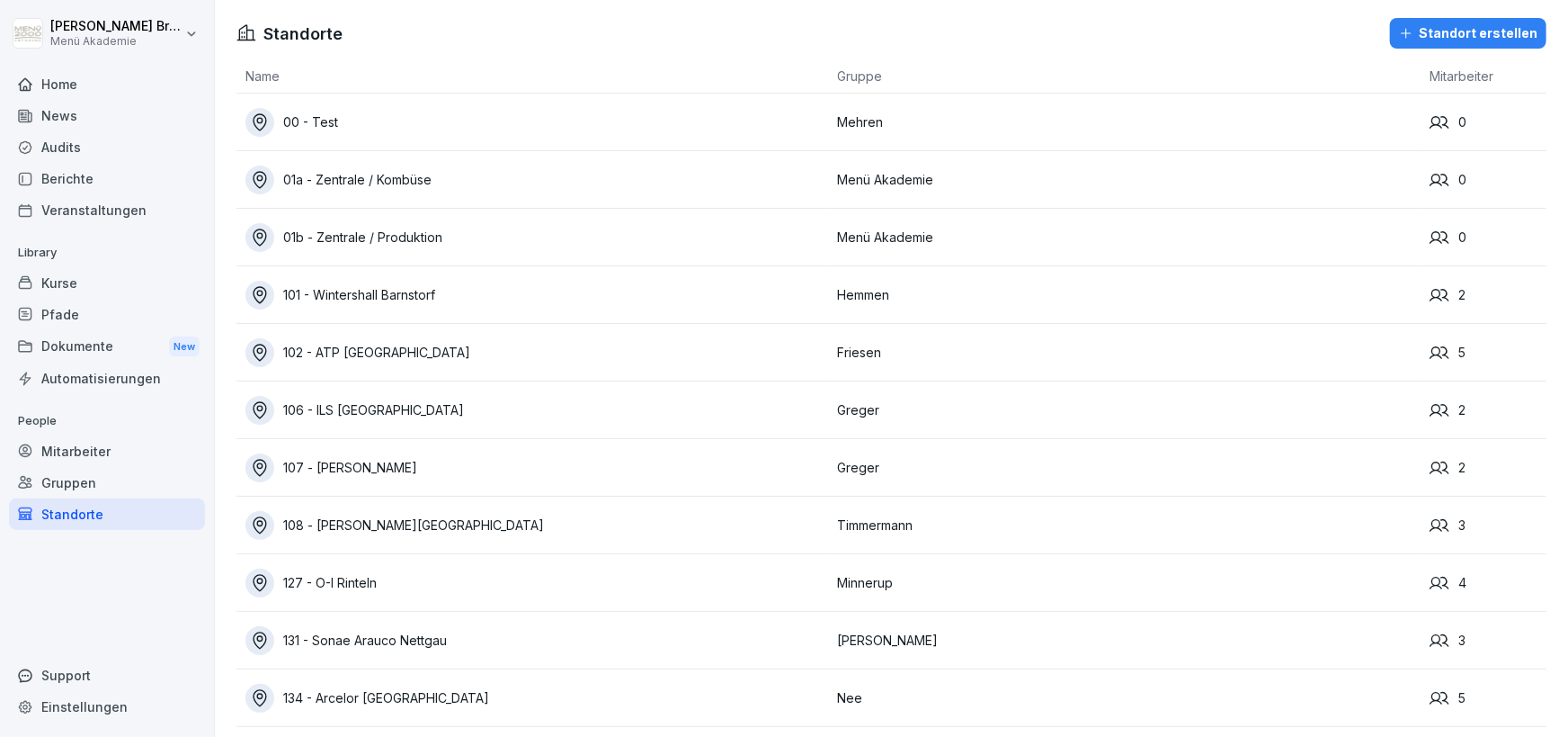
scroll to position [3035, 0]
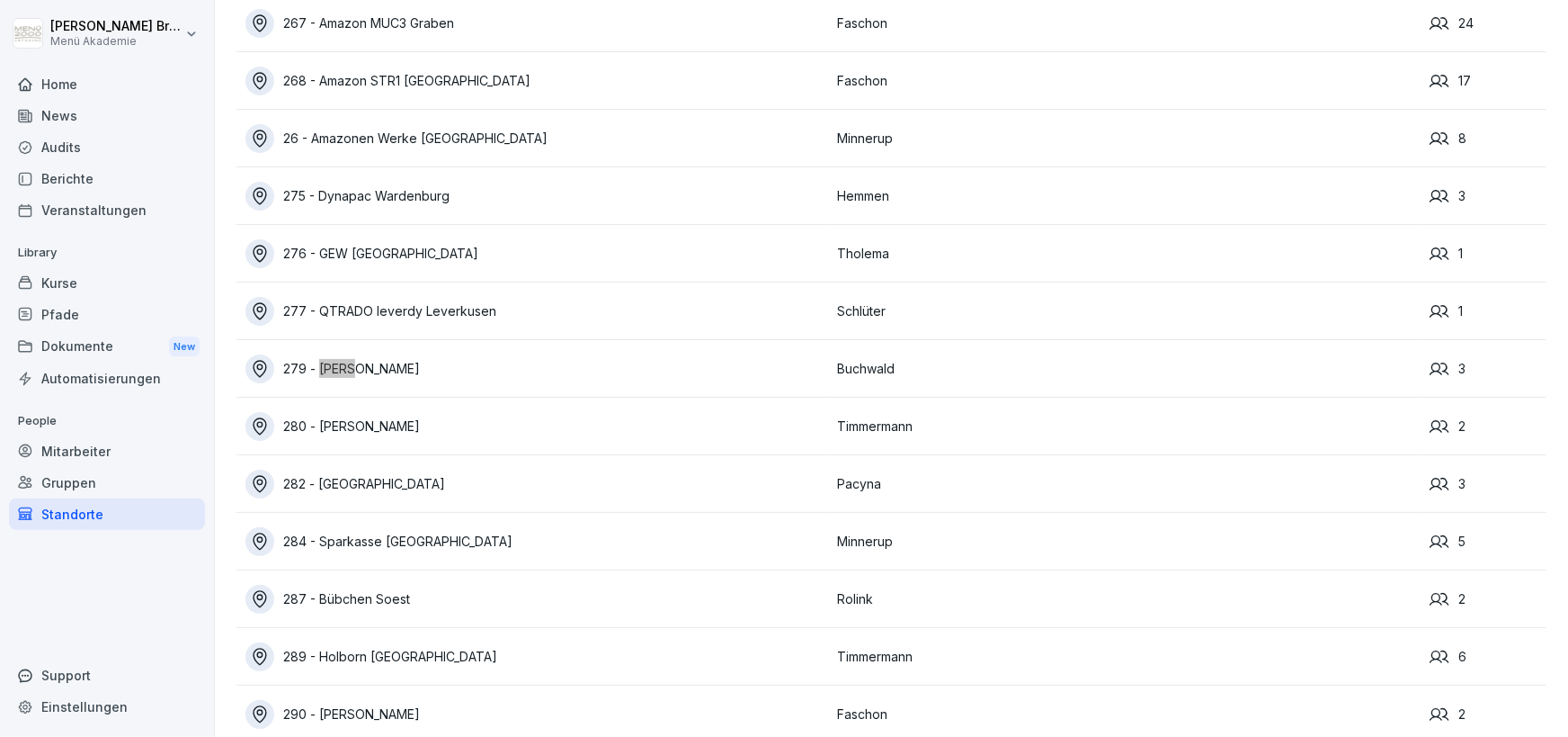
click at [396, 361] on div "279 - [PERSON_NAME]" at bounding box center [537, 368] width 584 height 28
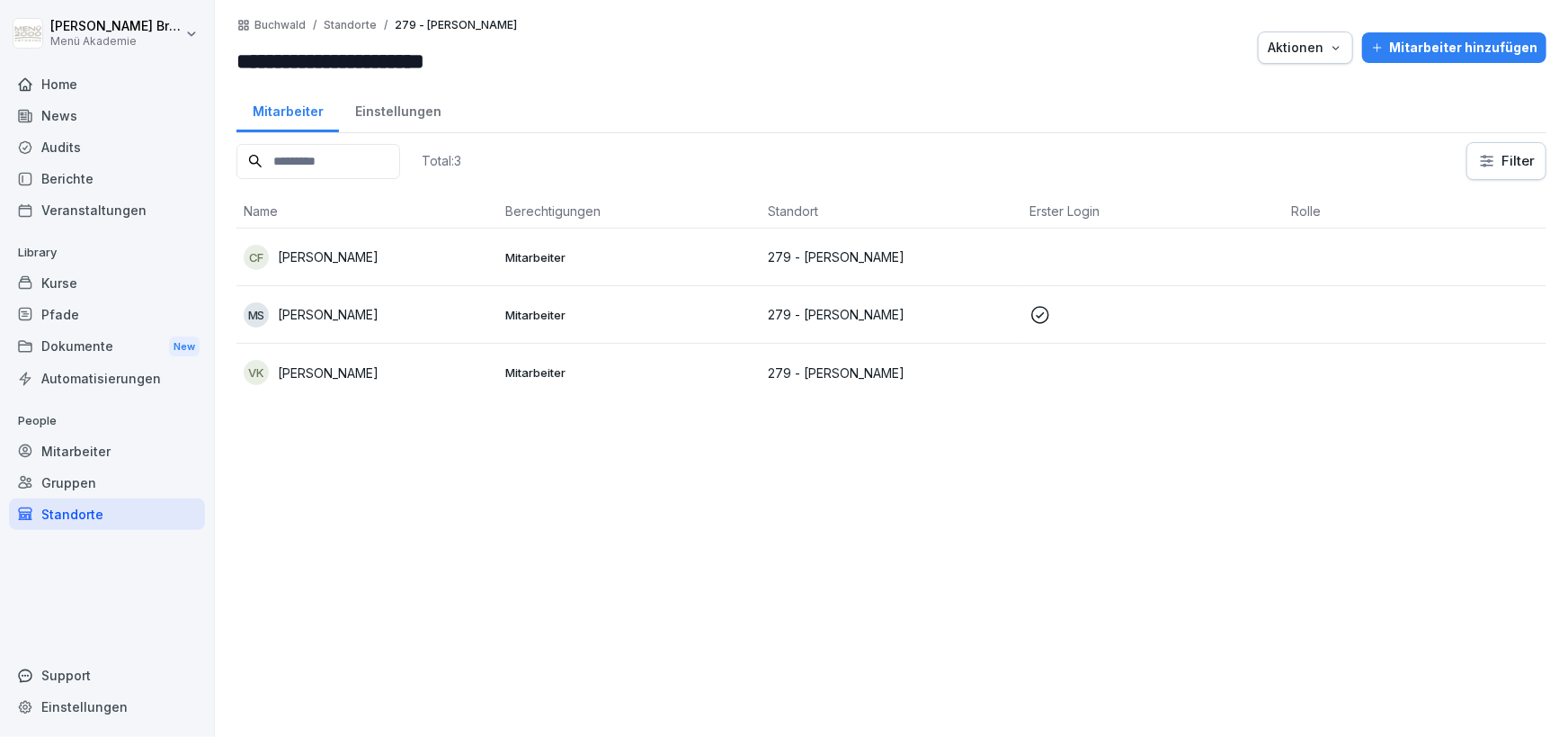
click at [411, 376] on div "VK [PERSON_NAME]" at bounding box center [367, 372] width 247 height 25
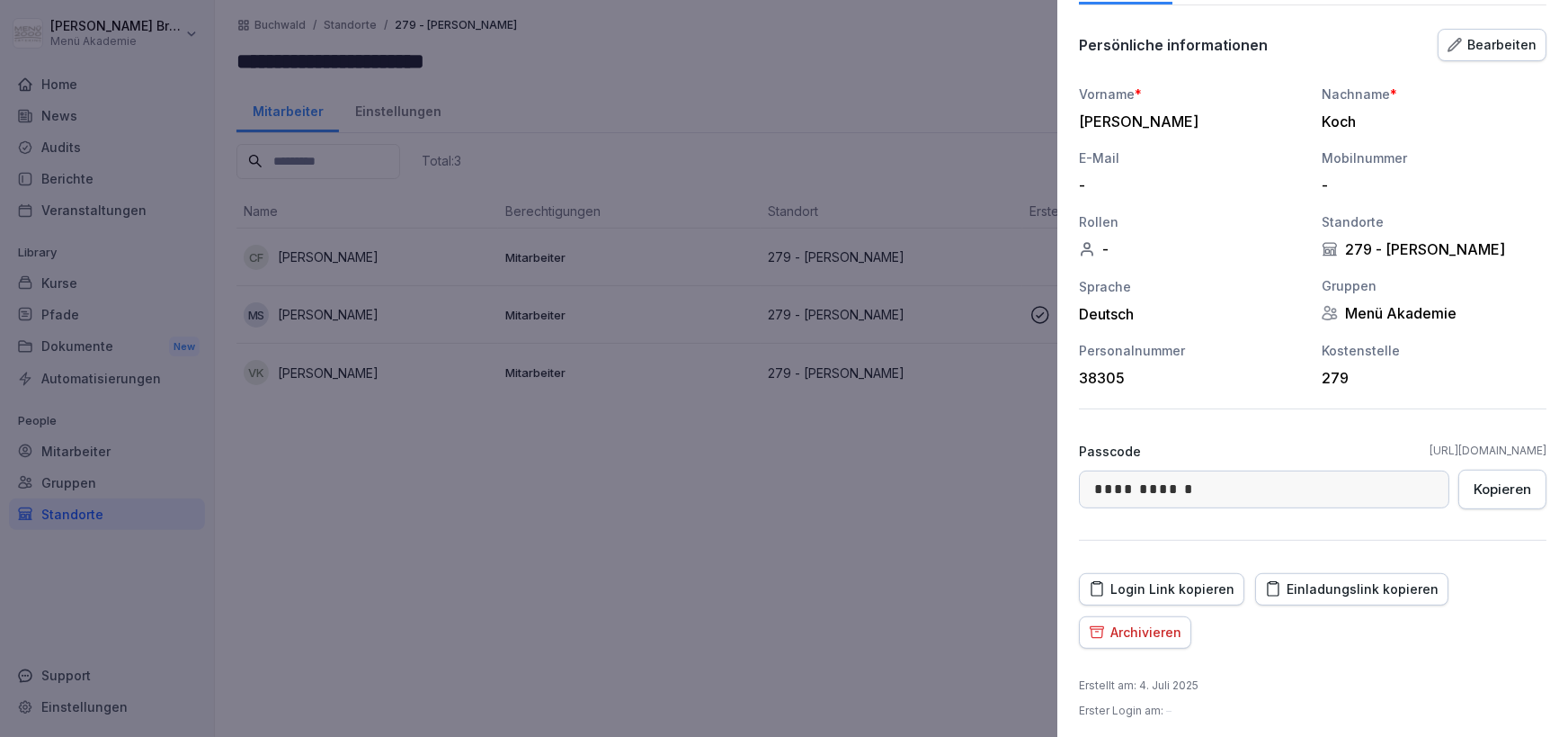
scroll to position [150, 0]
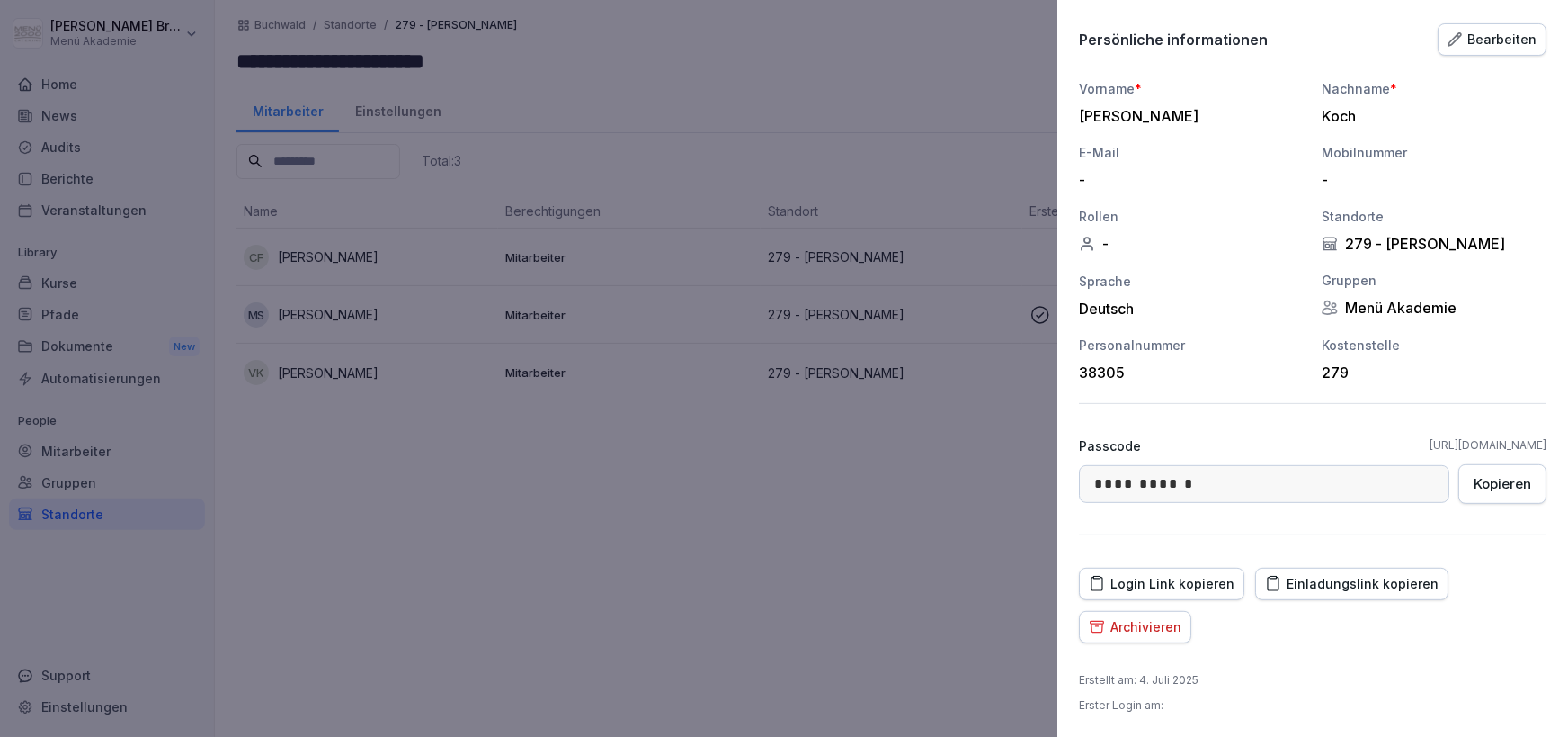
click at [1374, 591] on div "Einladungslink kopieren" at bounding box center [1352, 584] width 173 height 20
click at [521, 498] on div at bounding box center [784, 368] width 1568 height 737
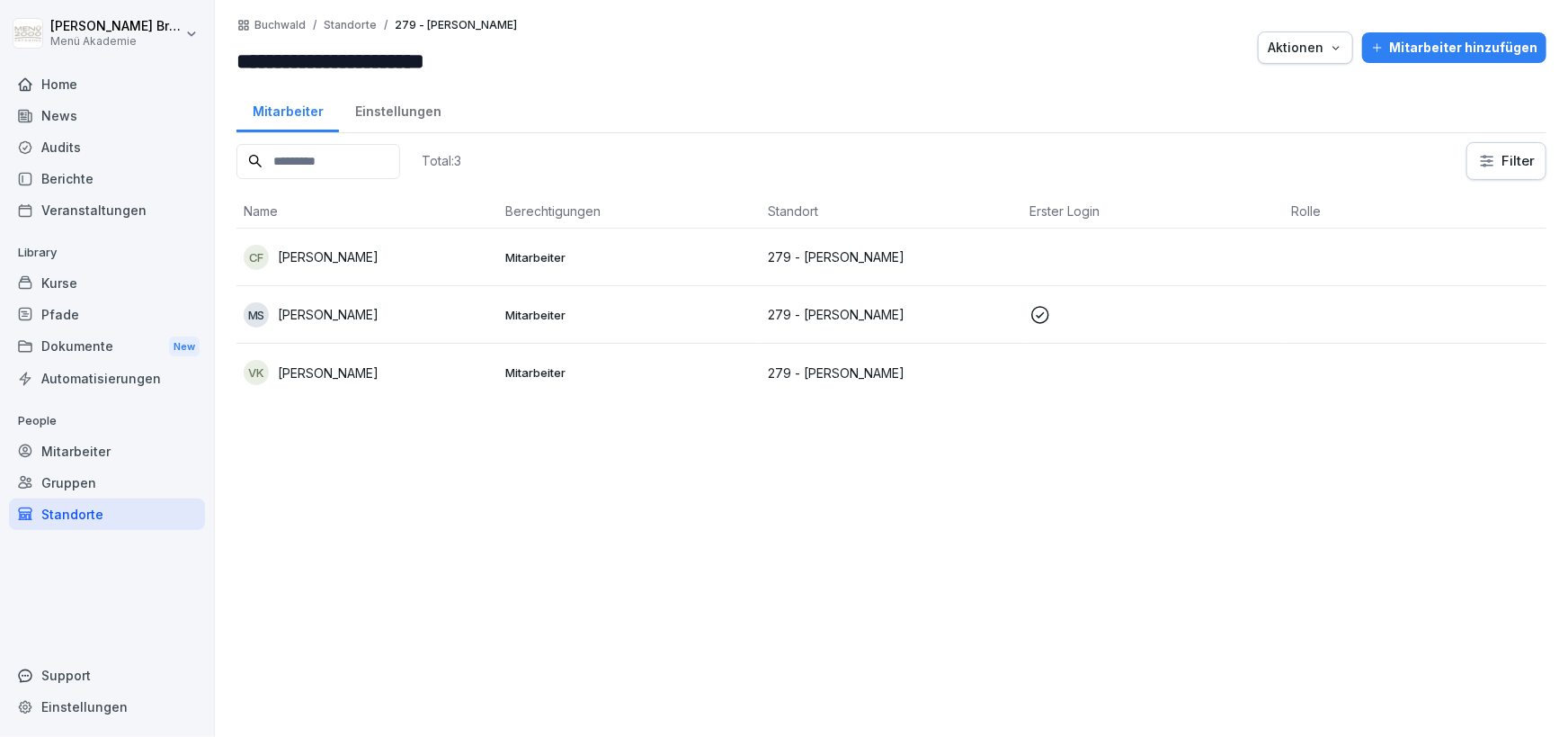
click at [363, 251] on p "[PERSON_NAME]" at bounding box center [328, 257] width 101 height 19
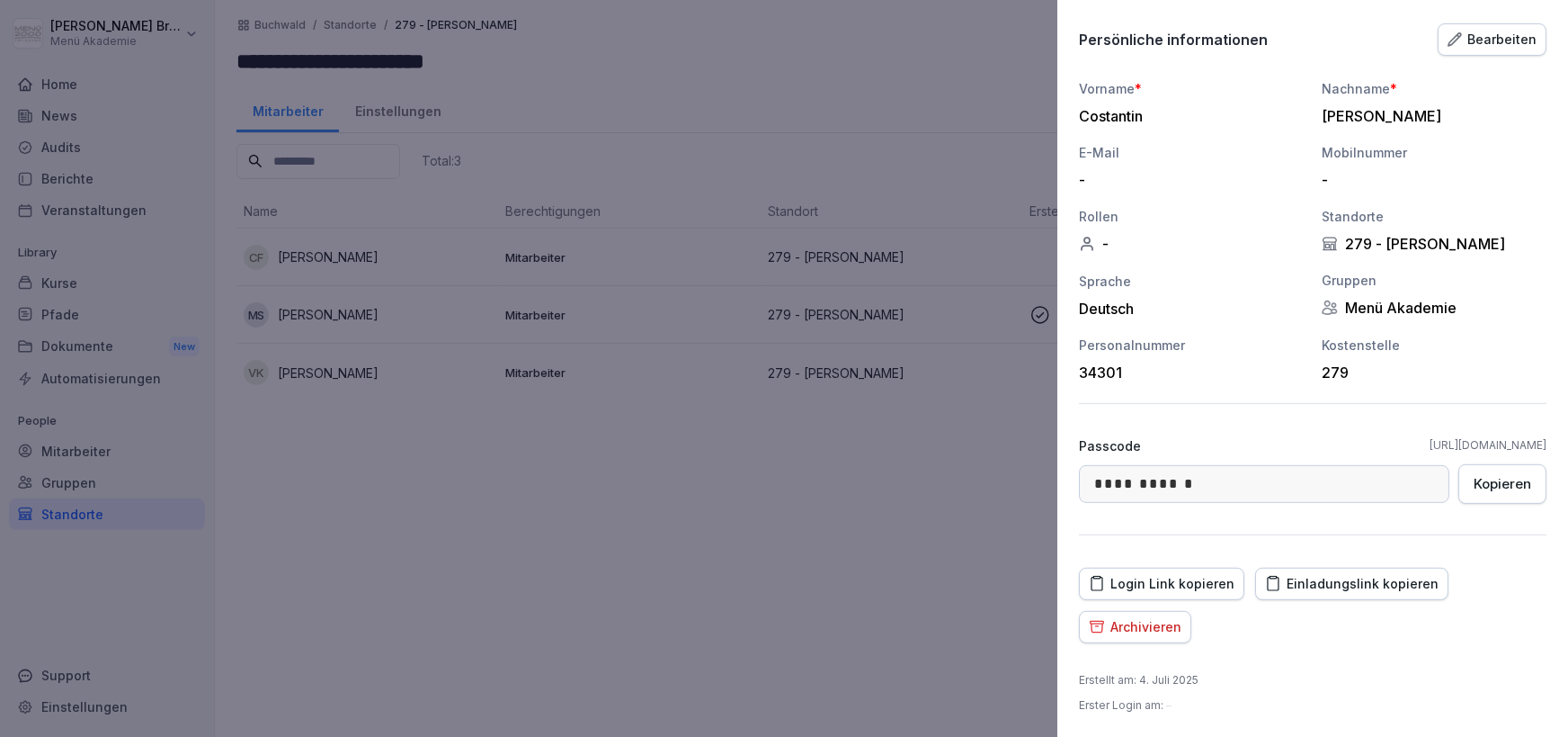
click at [1343, 592] on div "Einladungslink kopieren" at bounding box center [1352, 584] width 173 height 20
click at [758, 565] on div at bounding box center [784, 368] width 1568 height 737
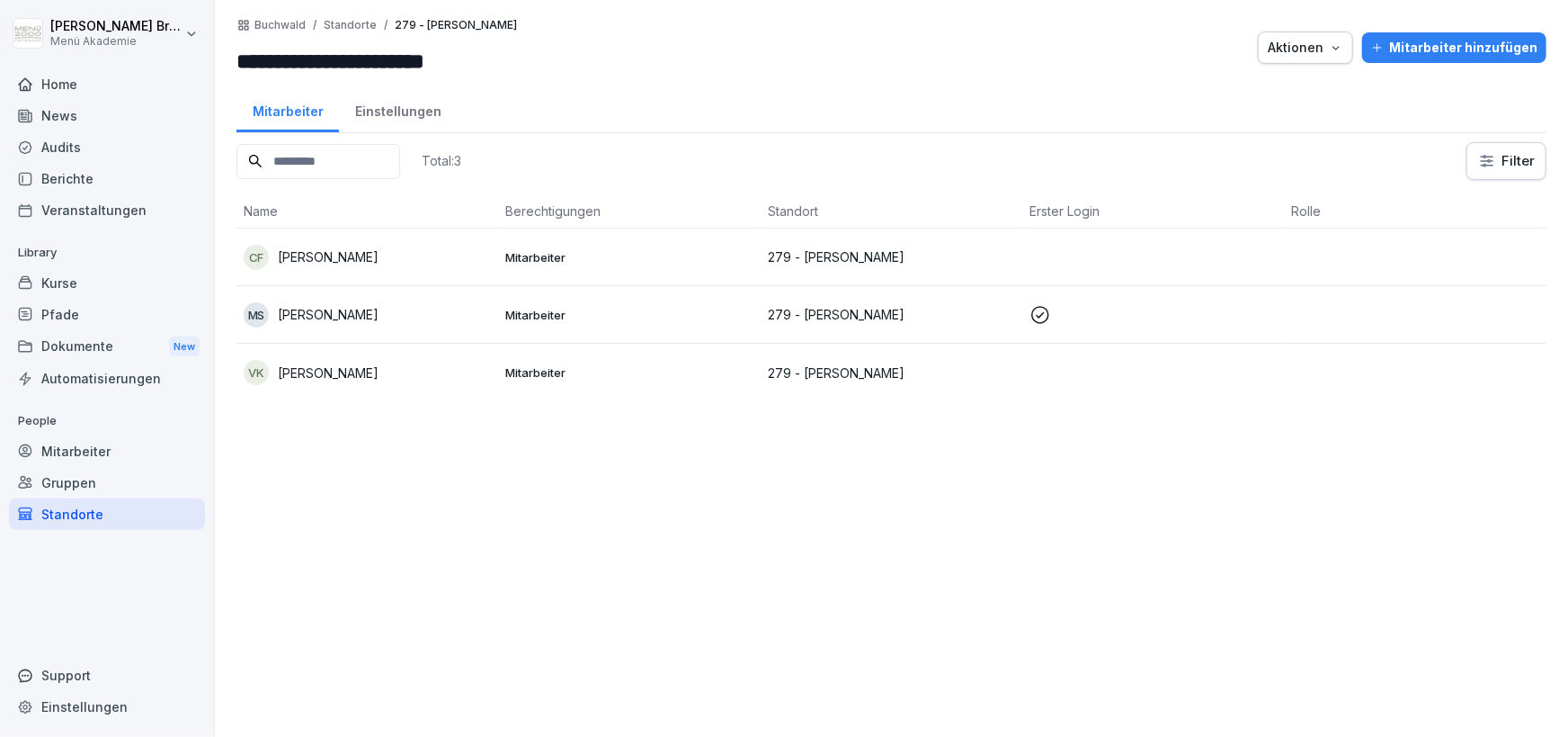
click at [91, 526] on div "Standorte" at bounding box center [107, 514] width 196 height 31
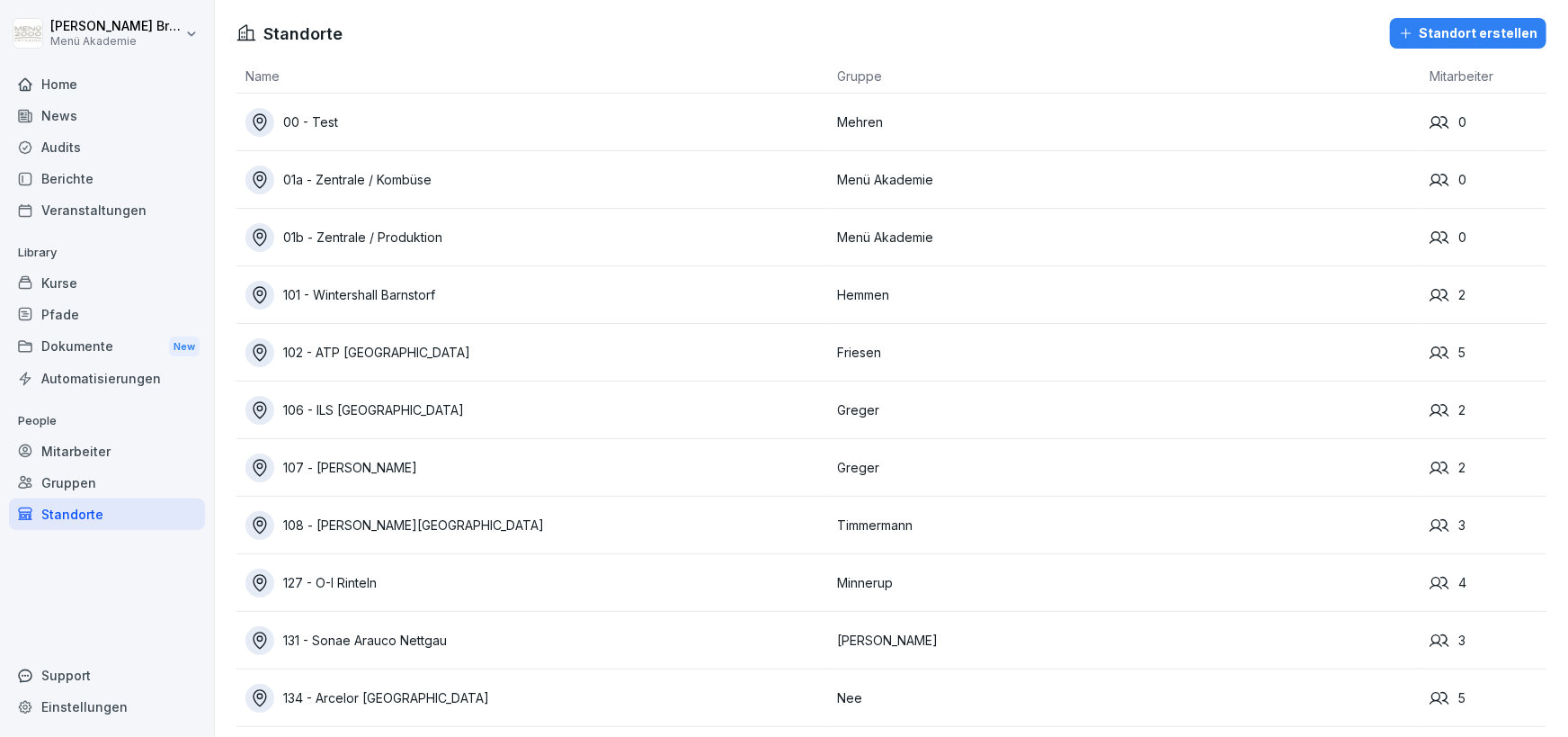
click at [110, 526] on div "Standorte" at bounding box center [107, 514] width 196 height 31
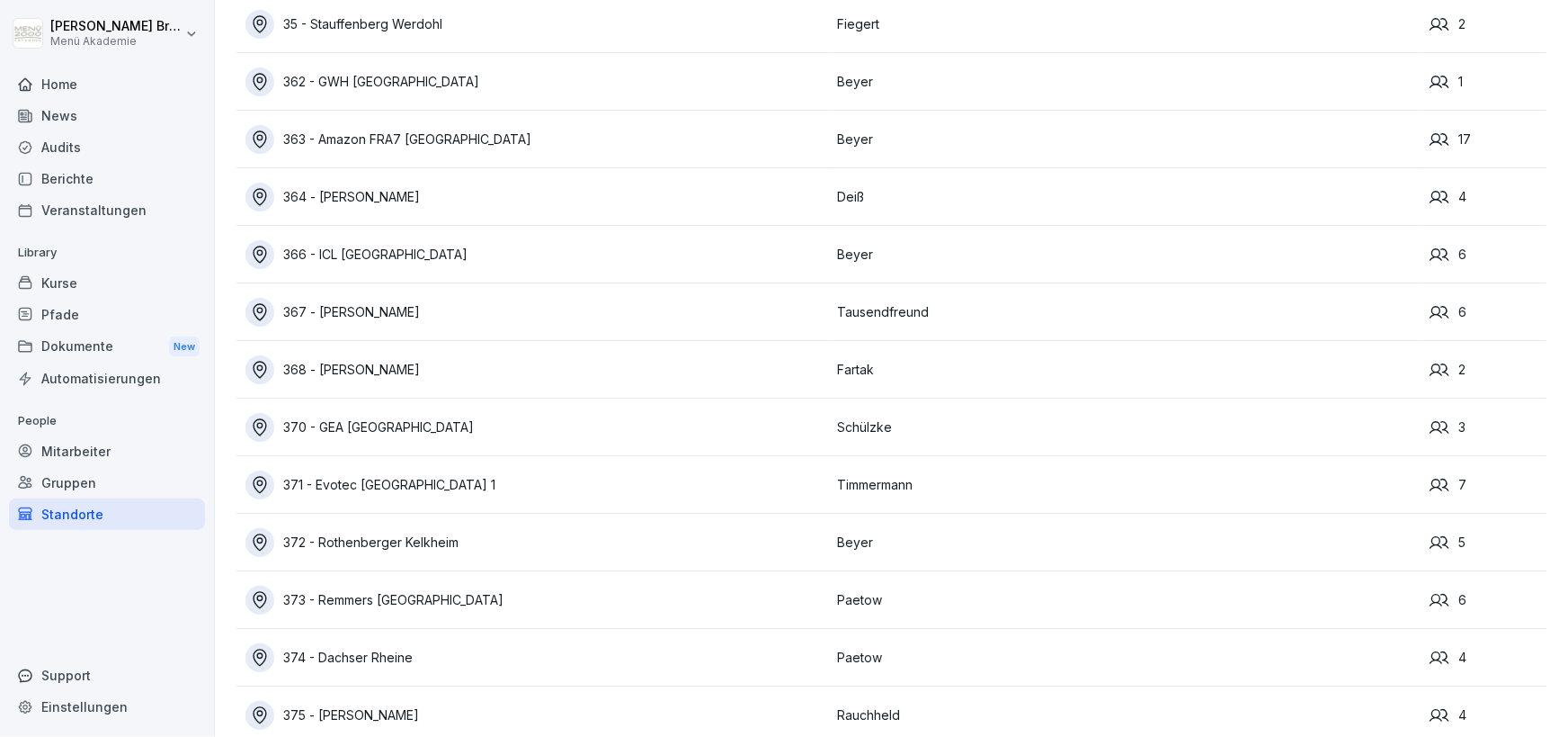
scroll to position [10922, 0]
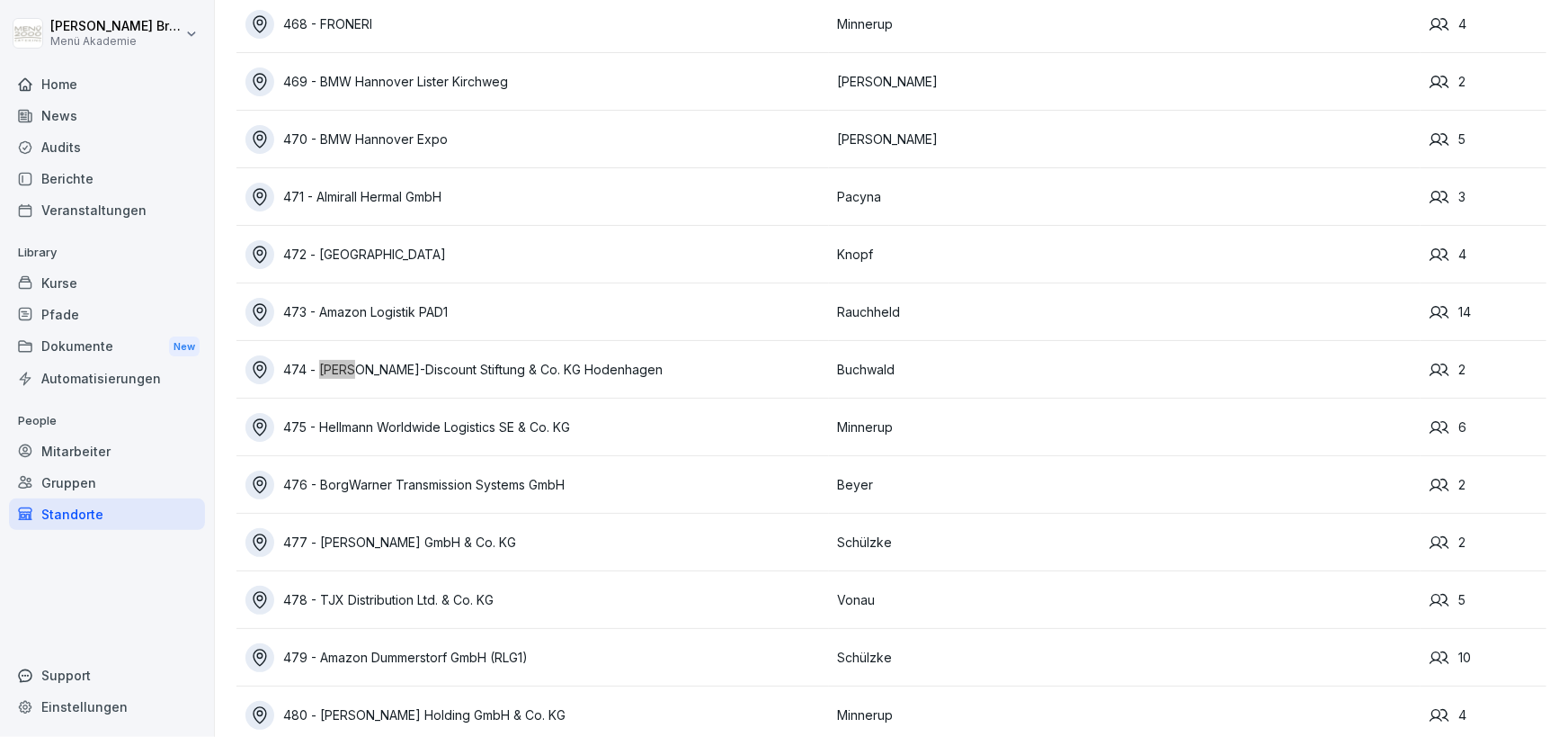
click at [427, 358] on div "474 - [PERSON_NAME]-Discount Stiftung & Co. KG Hodenhagen" at bounding box center [537, 369] width 584 height 28
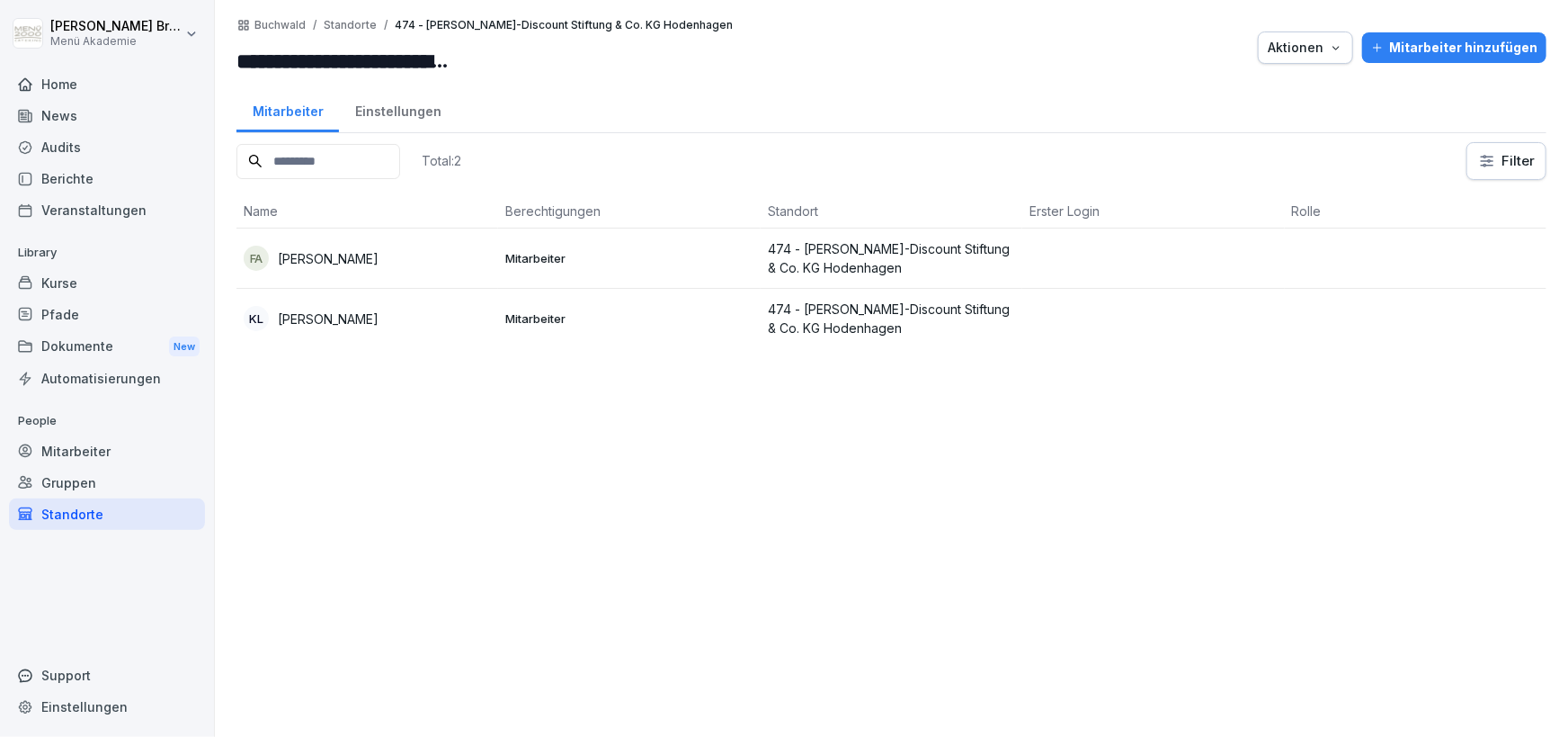
click at [378, 262] on p "[PERSON_NAME]" at bounding box center [328, 258] width 101 height 19
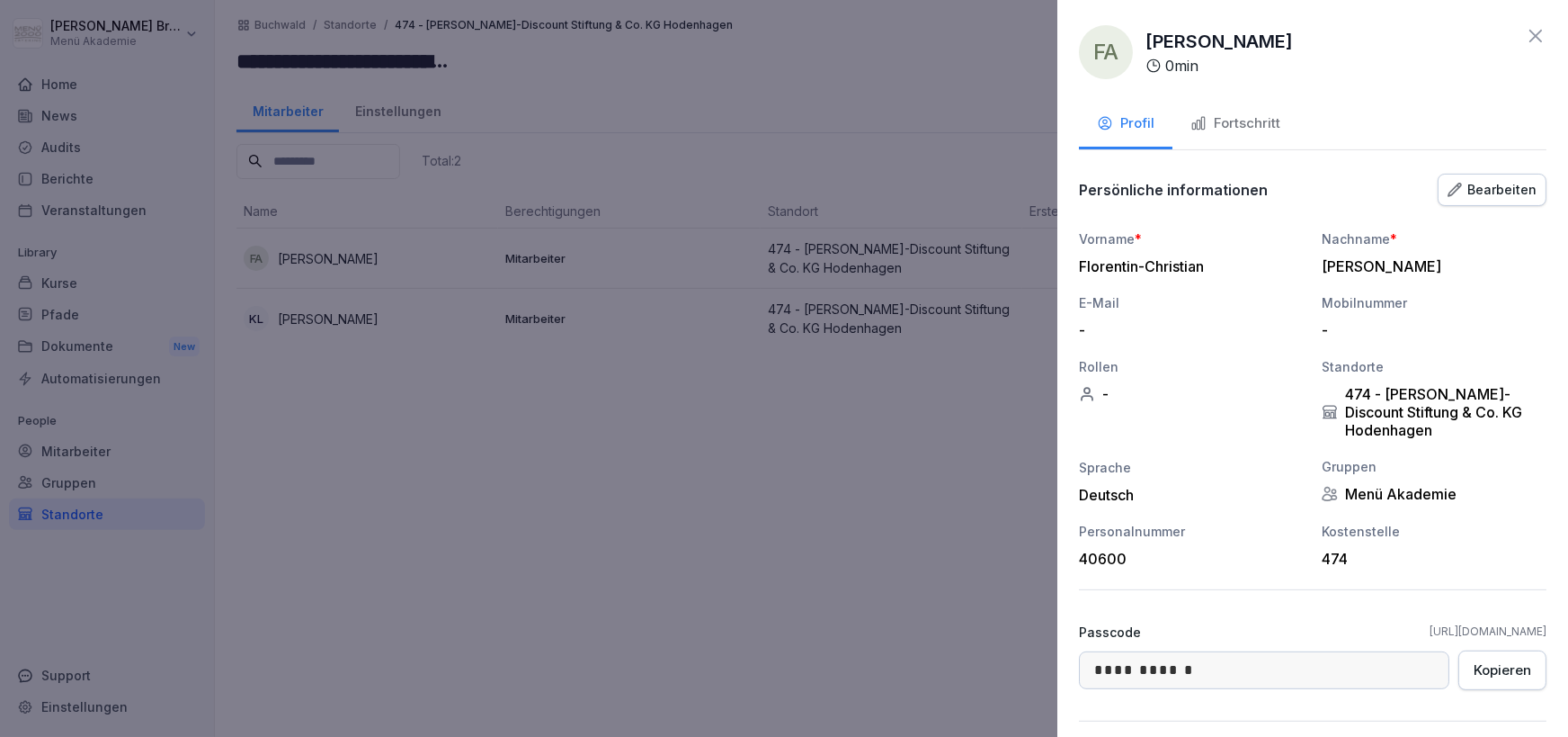
scroll to position [186, 0]
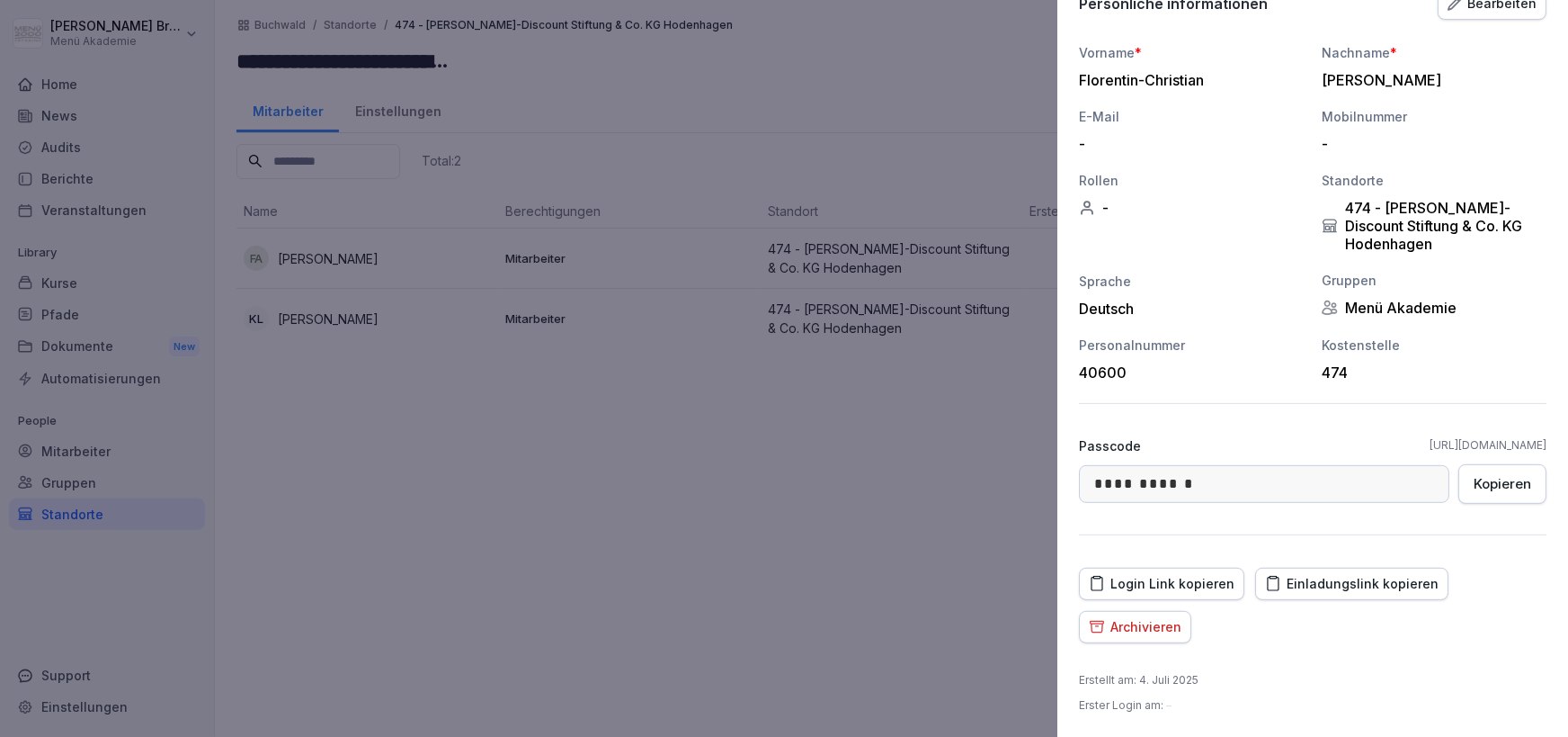
click at [1276, 575] on div "Einladungslink kopieren" at bounding box center [1352, 584] width 173 height 20
click at [207, 613] on div at bounding box center [784, 368] width 1568 height 737
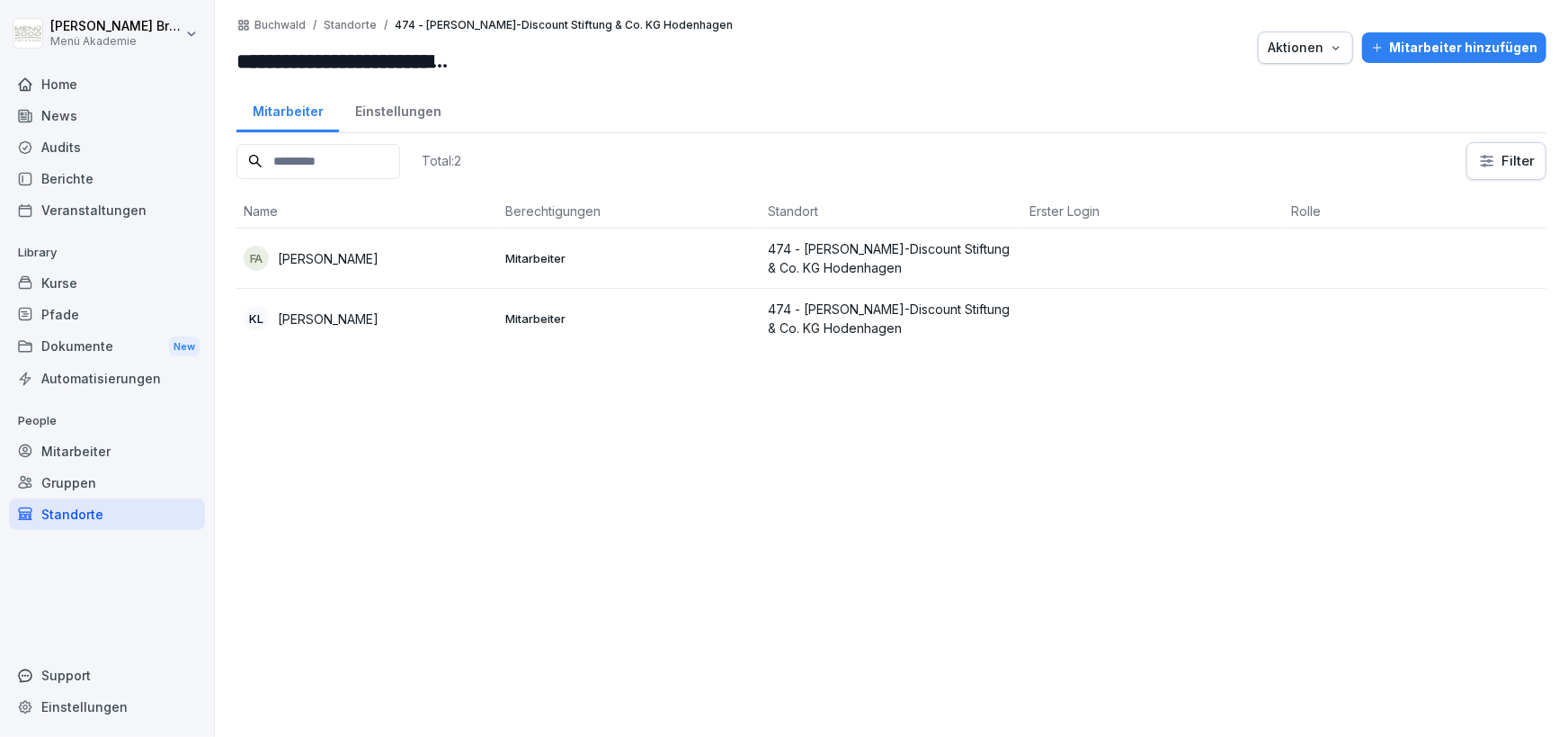
click at [378, 320] on p "[PERSON_NAME]" at bounding box center [328, 319] width 101 height 19
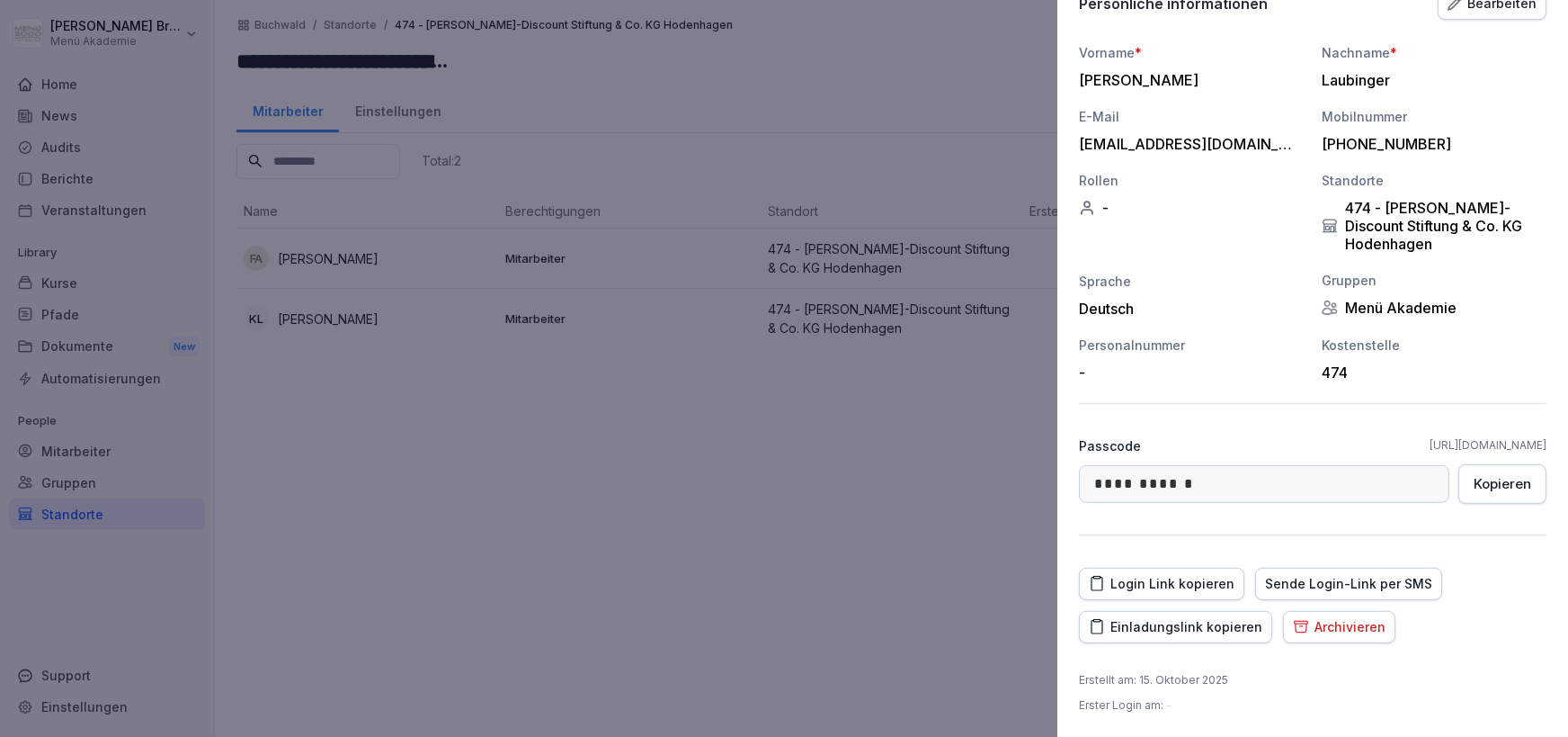
click at [1190, 627] on div "Einladungslink kopieren" at bounding box center [1175, 627] width 173 height 20
click at [1398, 595] on button "Sende Login-Link per SMS" at bounding box center [1349, 583] width 187 height 32
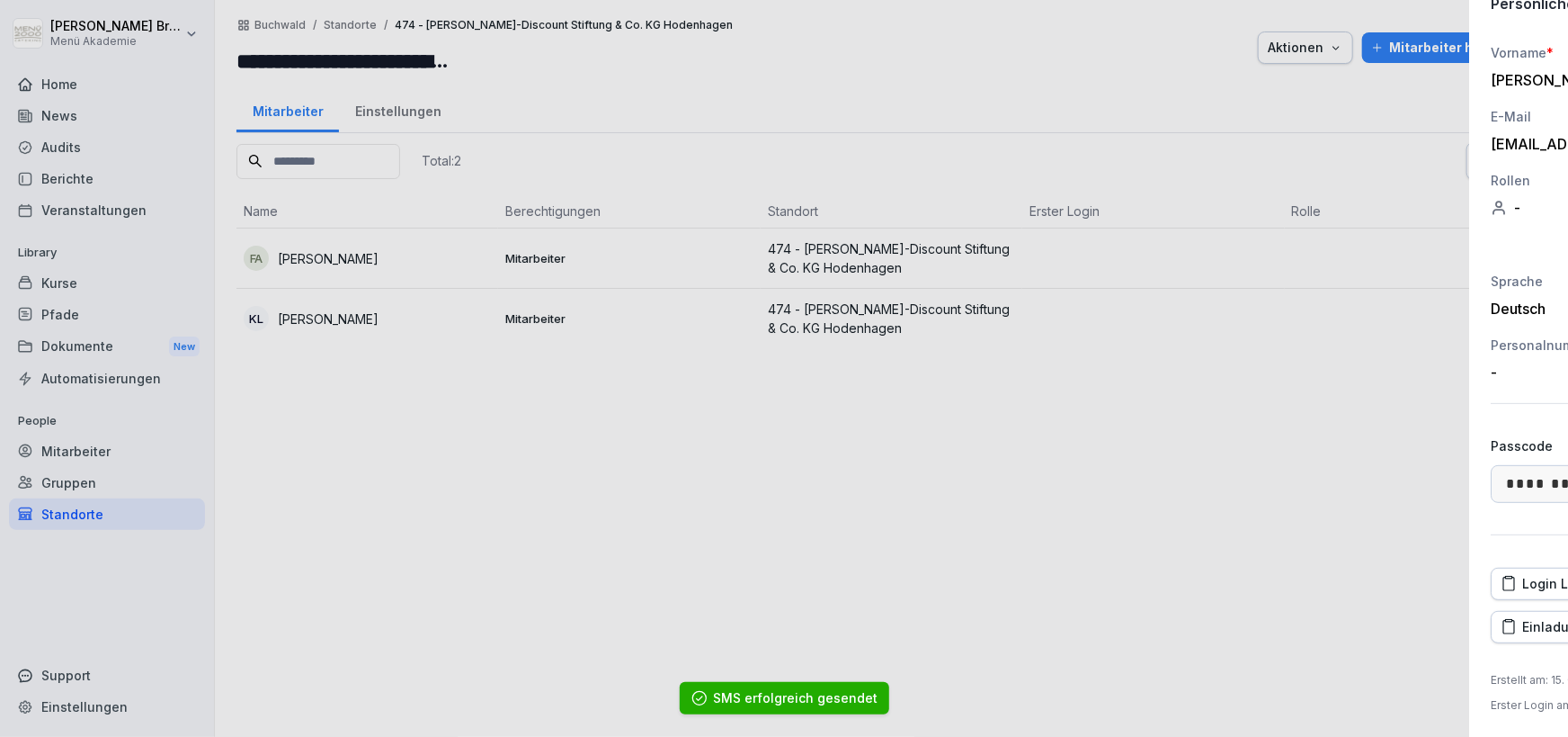
click at [826, 587] on div at bounding box center [784, 368] width 1568 height 737
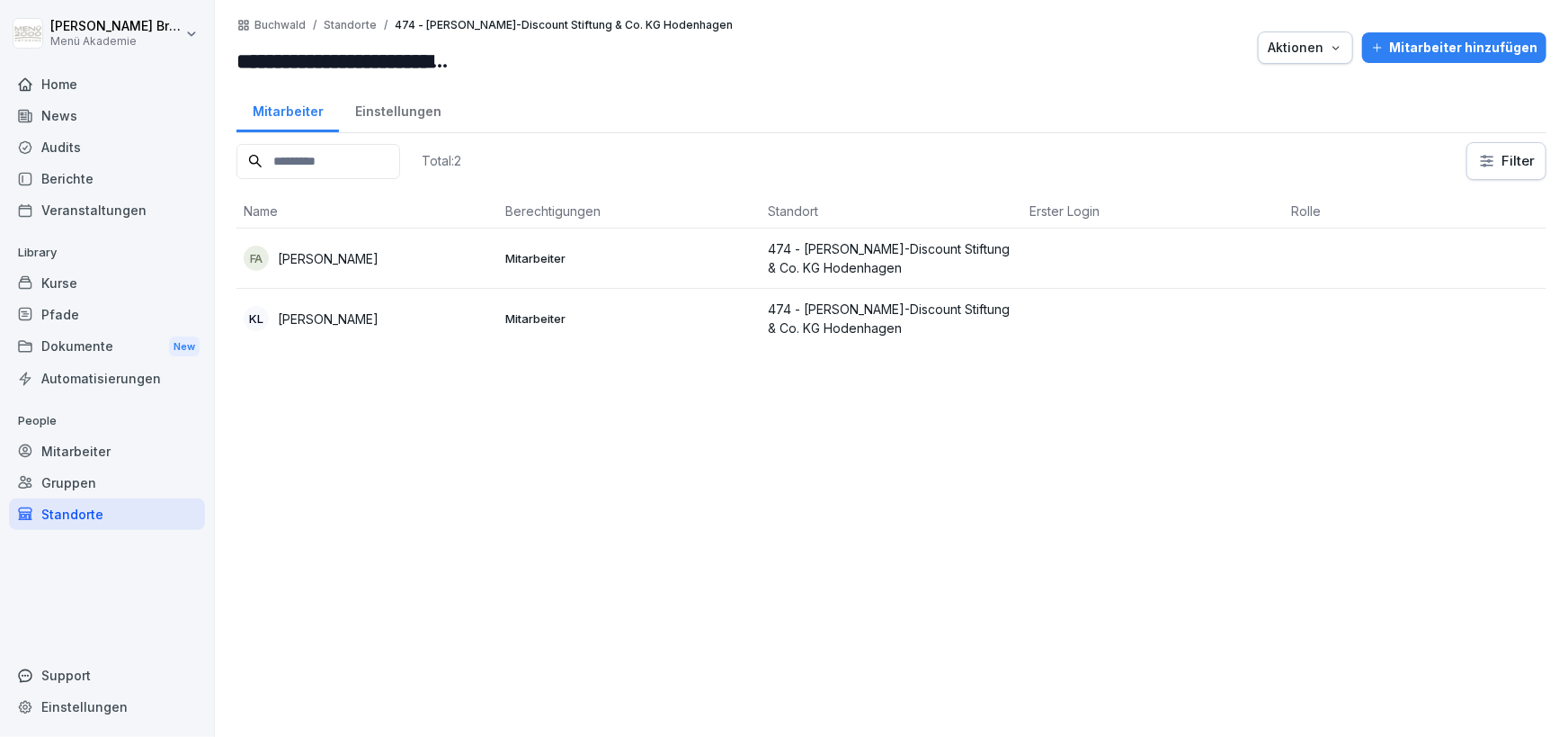
click at [104, 440] on div "Mitarbeiter" at bounding box center [107, 451] width 196 height 31
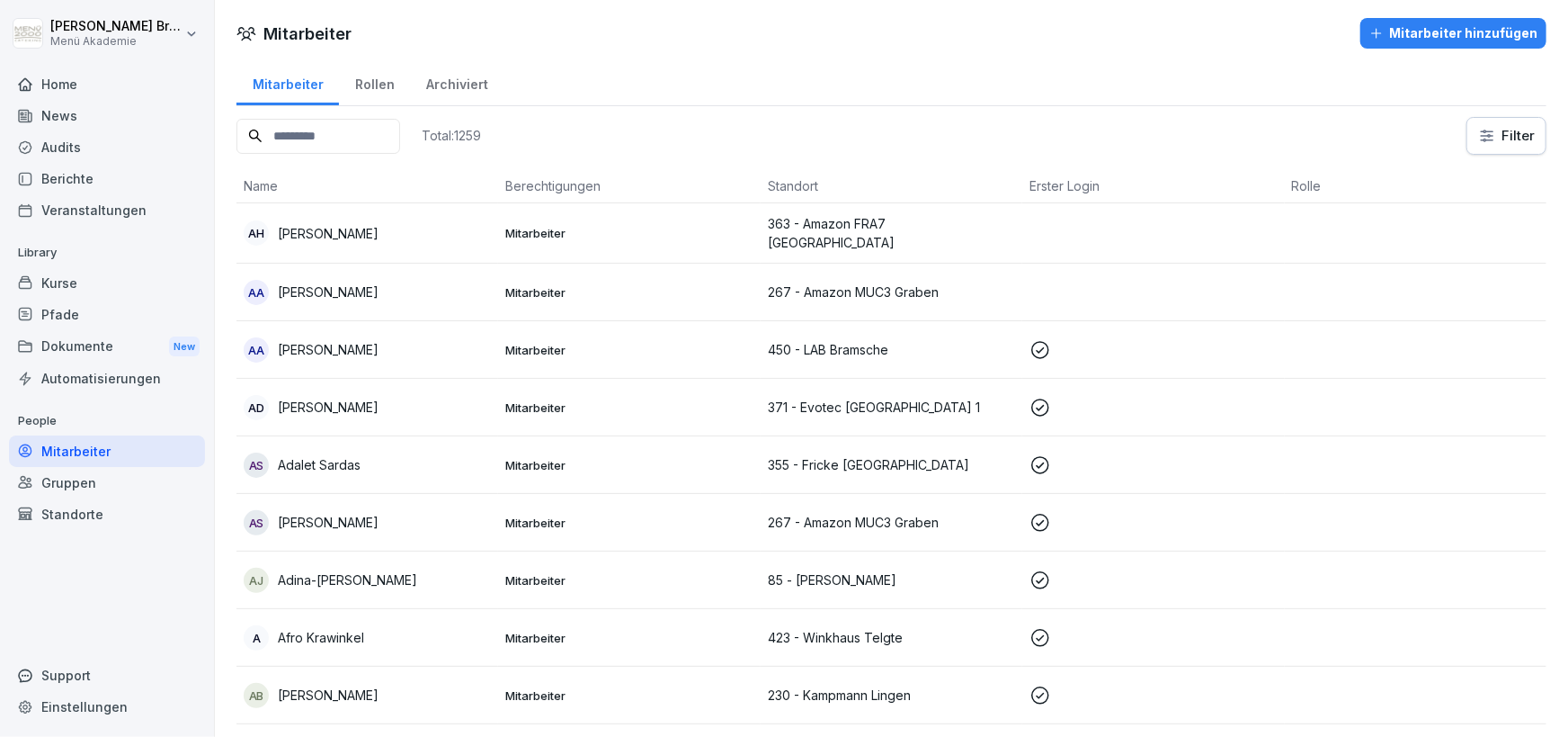
click at [280, 143] on input at bounding box center [318, 137] width 164 height 35
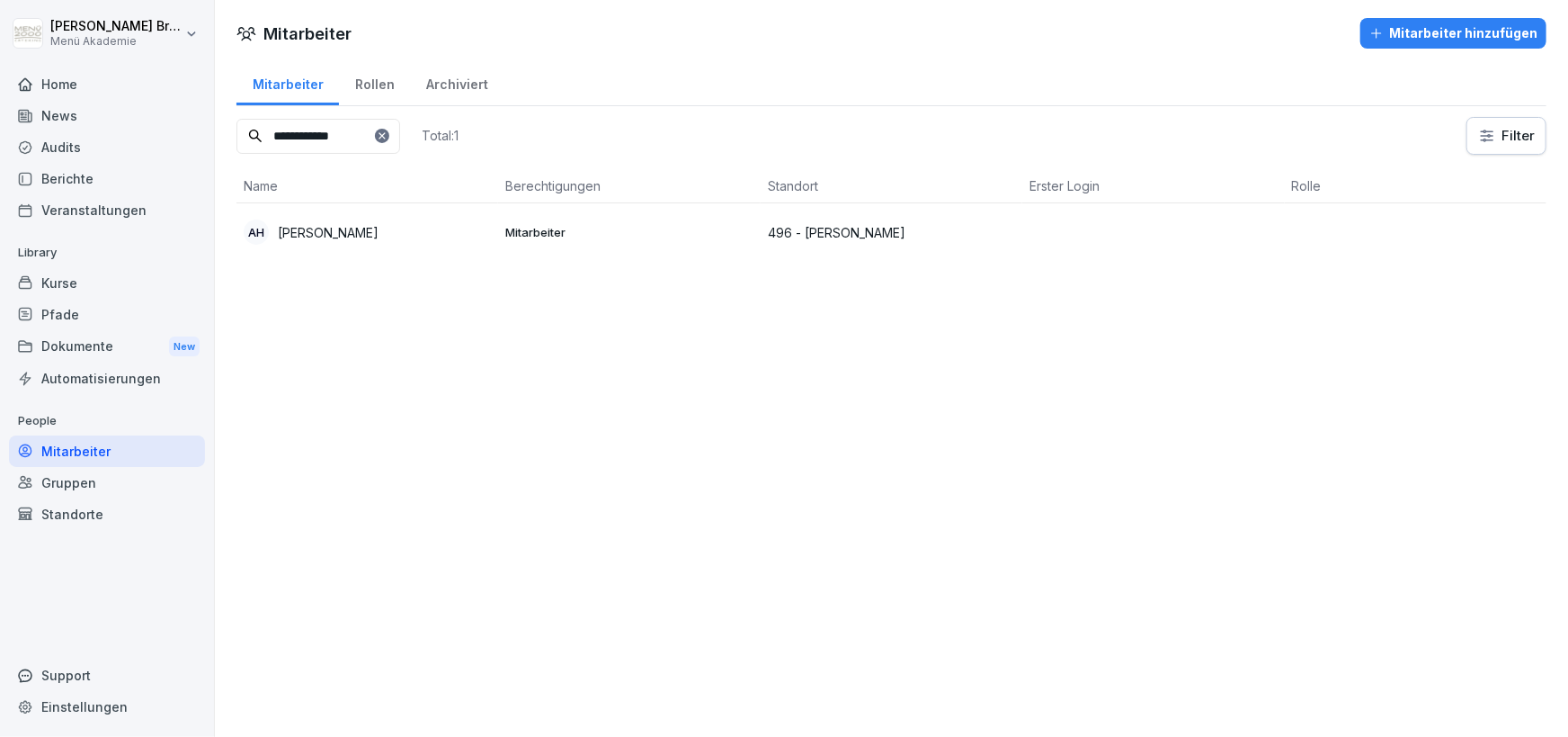
type input "**********"
click at [445, 232] on div "AH [PERSON_NAME]" at bounding box center [367, 231] width 247 height 25
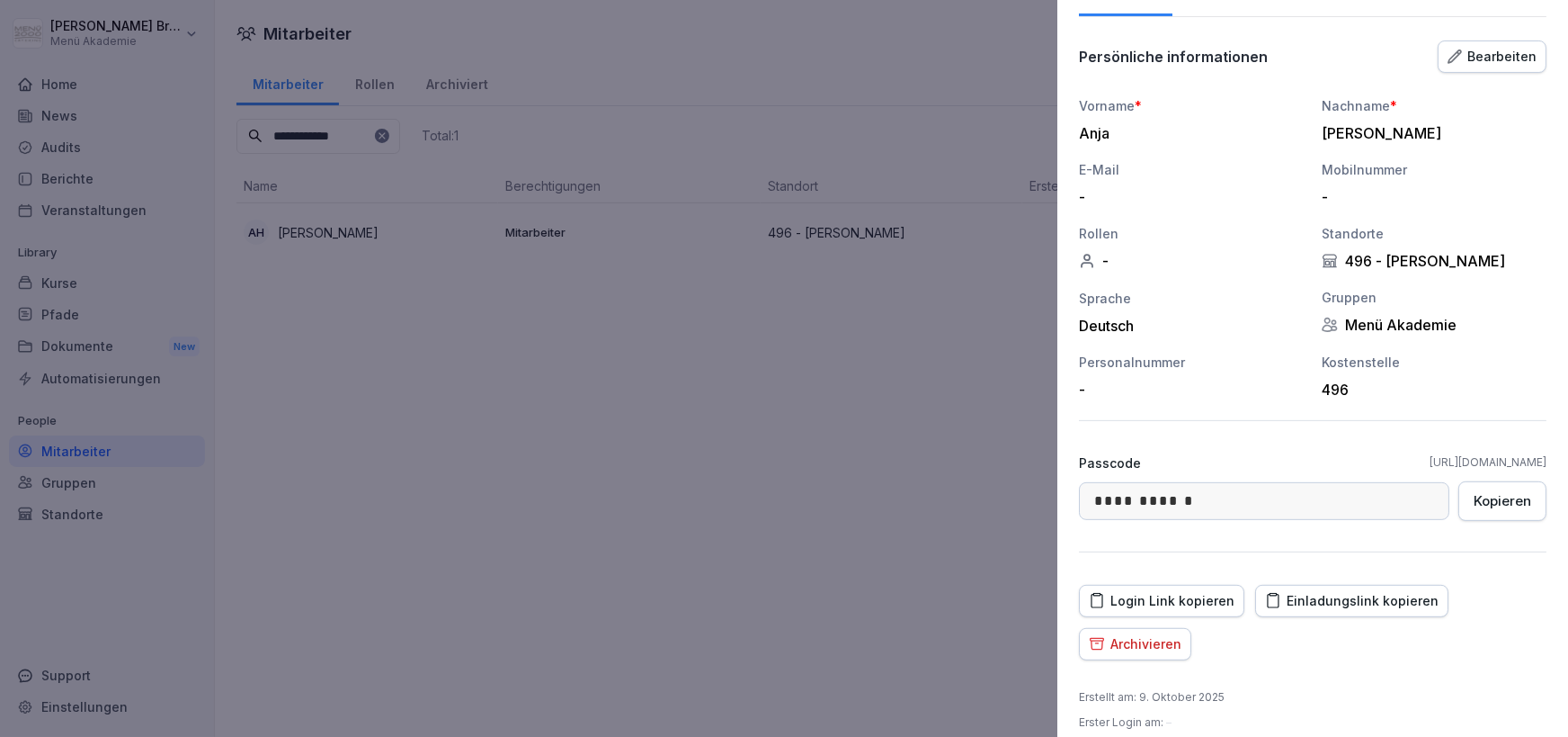
scroll to position [150, 0]
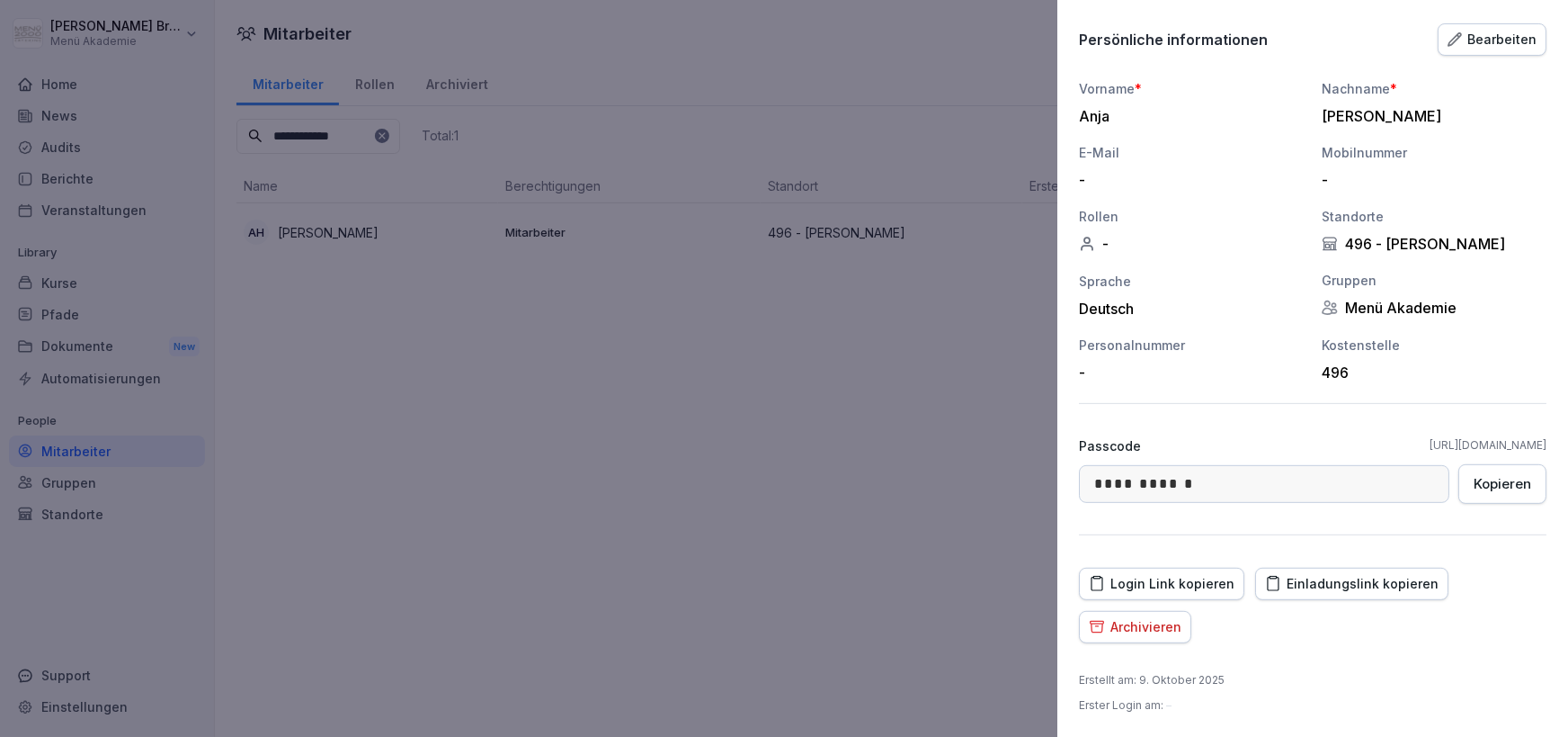
click at [1325, 588] on div "Einladungslink kopieren" at bounding box center [1352, 584] width 173 height 20
drag, startPoint x: 652, startPoint y: 361, endPoint x: 400, endPoint y: 453, distance: 268.3
click at [636, 372] on div at bounding box center [784, 368] width 1568 height 737
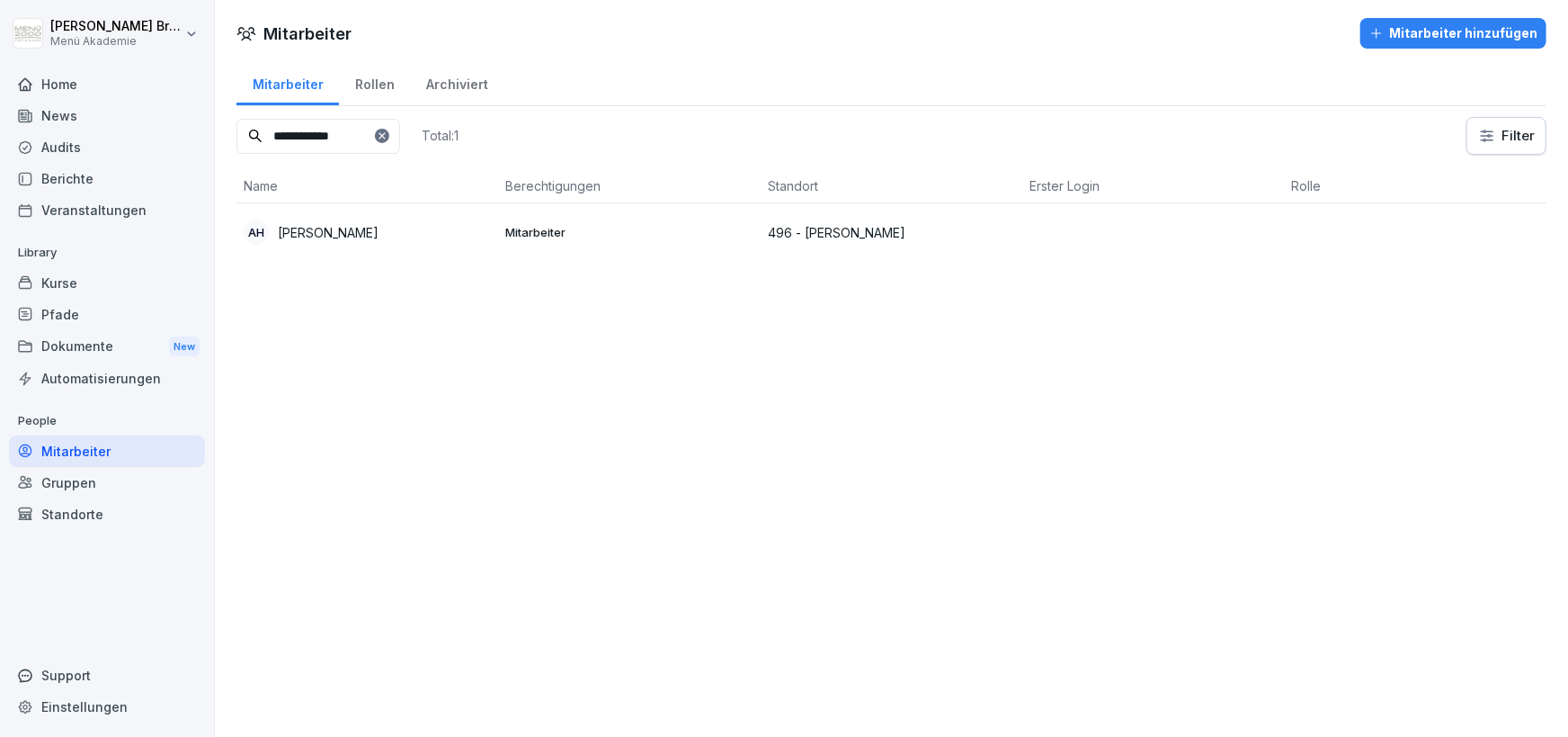
click at [106, 509] on div "Standorte" at bounding box center [107, 514] width 196 height 31
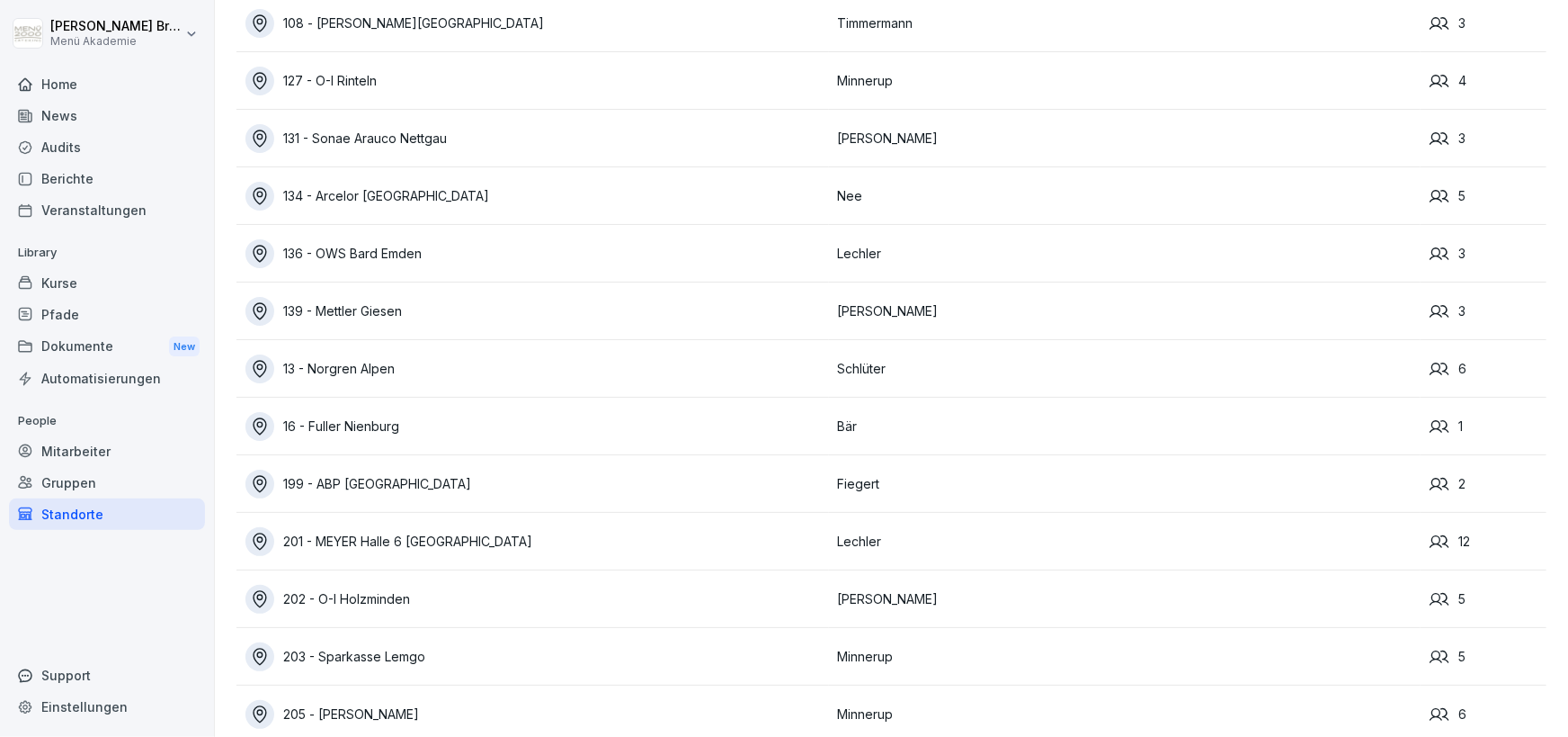
scroll to position [8965, 0]
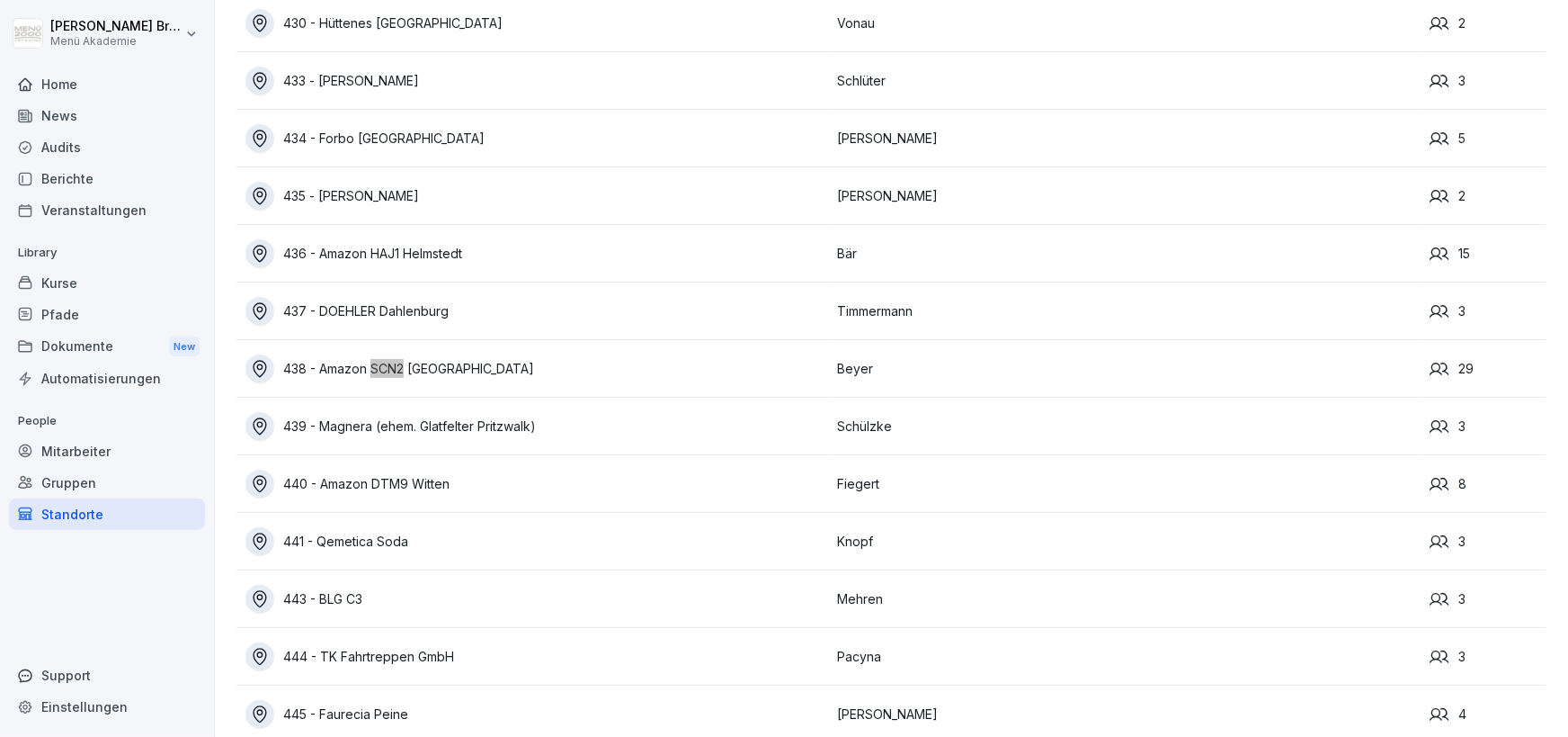
click at [491, 376] on div "438 - Amazon SCN2 [GEOGRAPHIC_DATA]" at bounding box center [537, 368] width 584 height 28
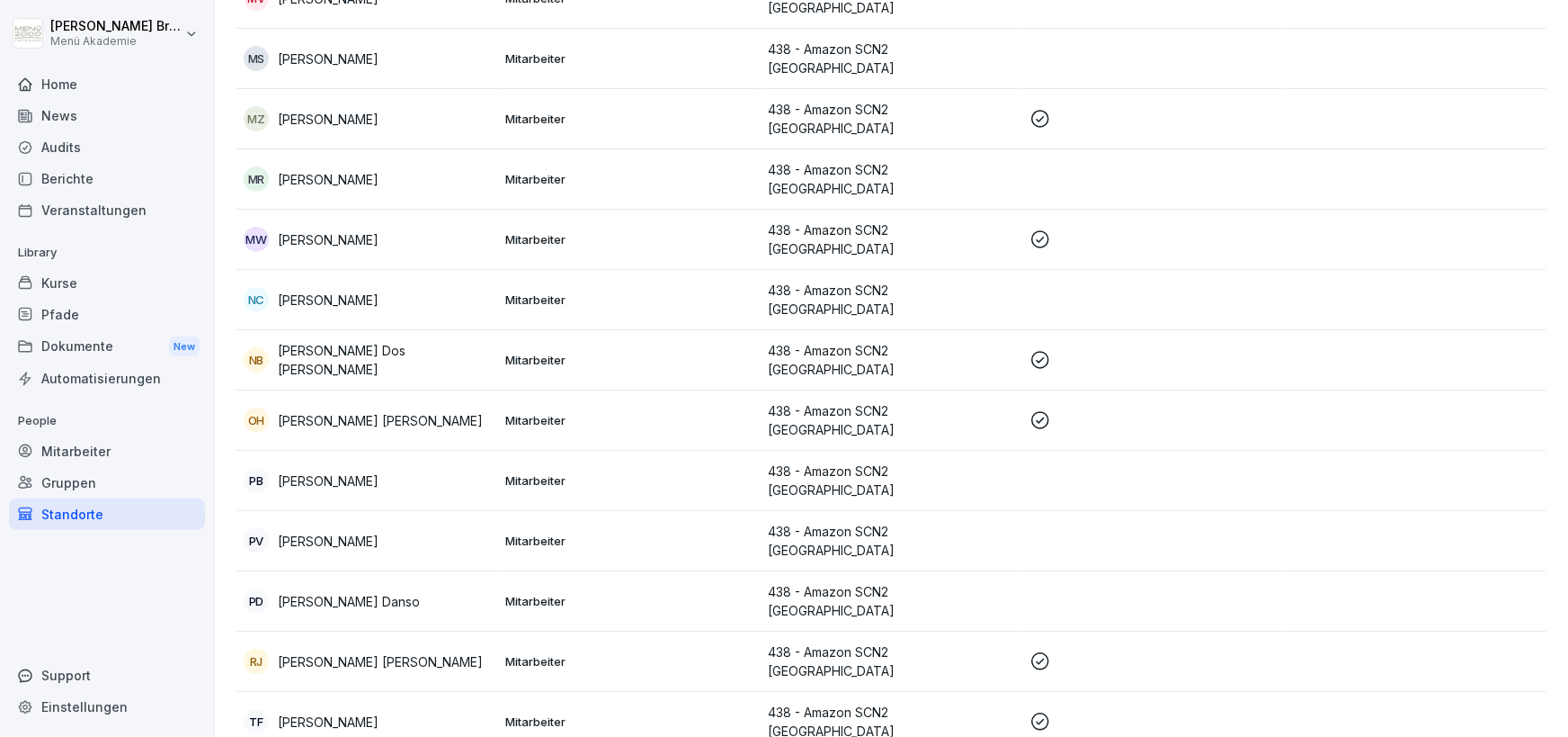
scroll to position [1162, 0]
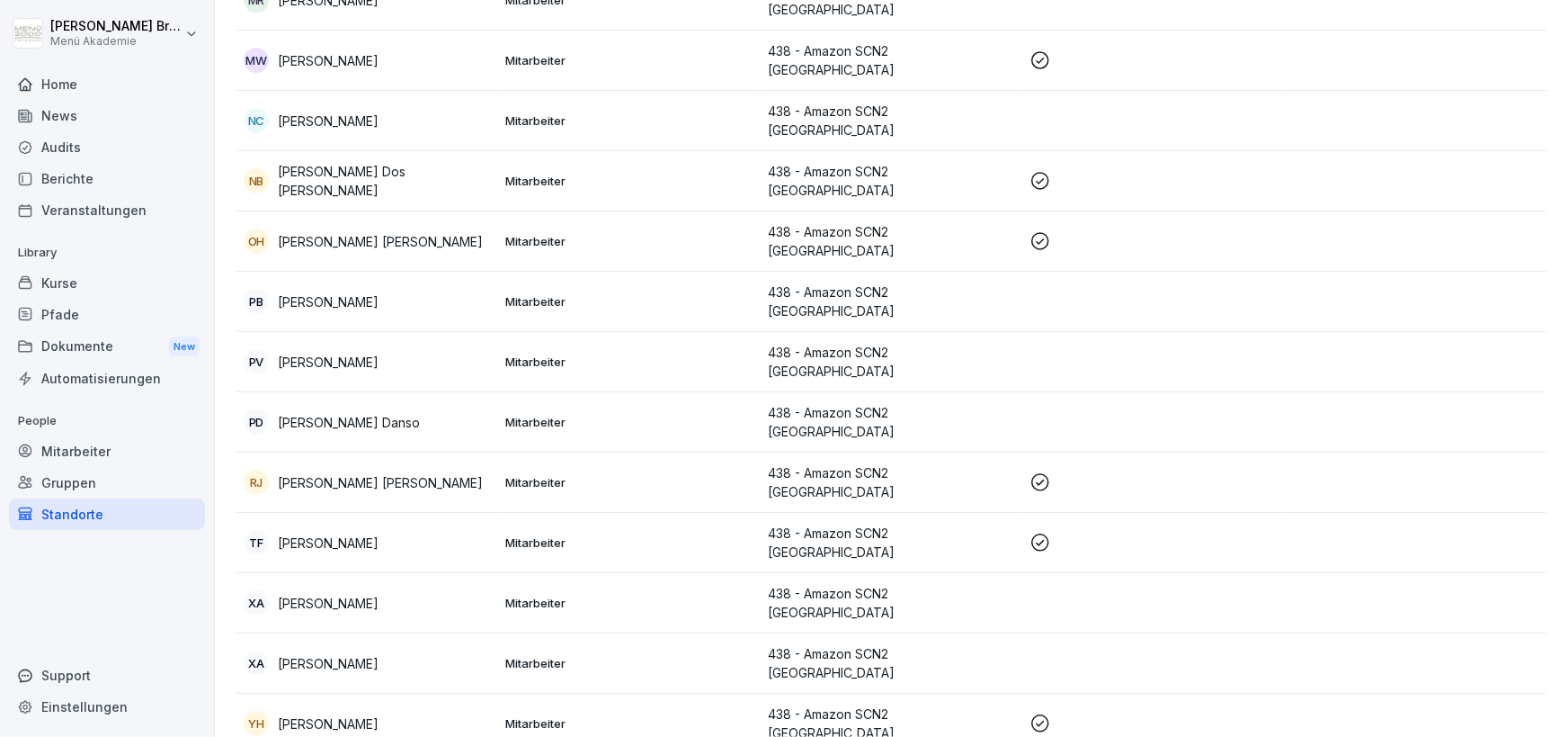
click at [72, 456] on div "Mitarbeiter" at bounding box center [107, 451] width 196 height 31
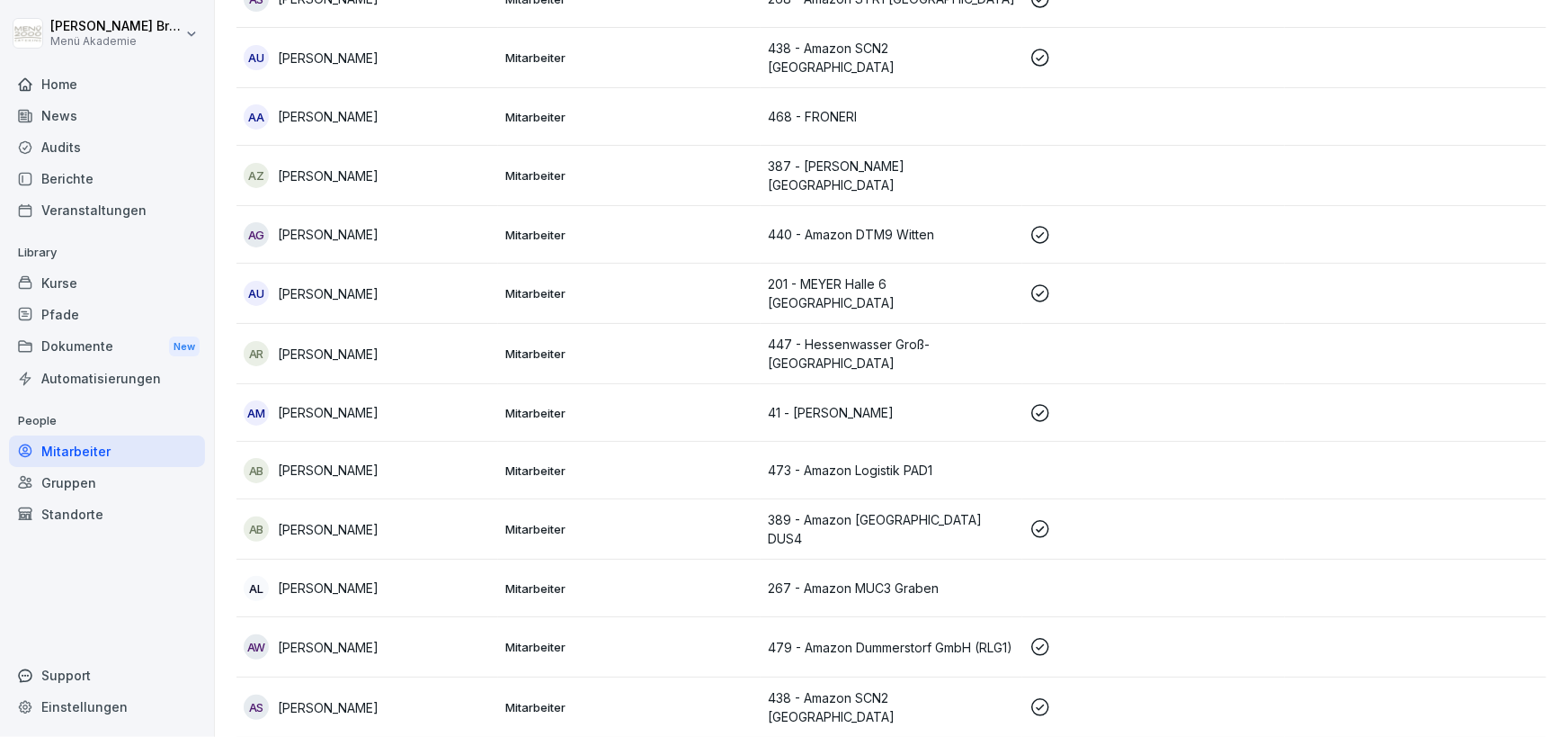
scroll to position [17, 0]
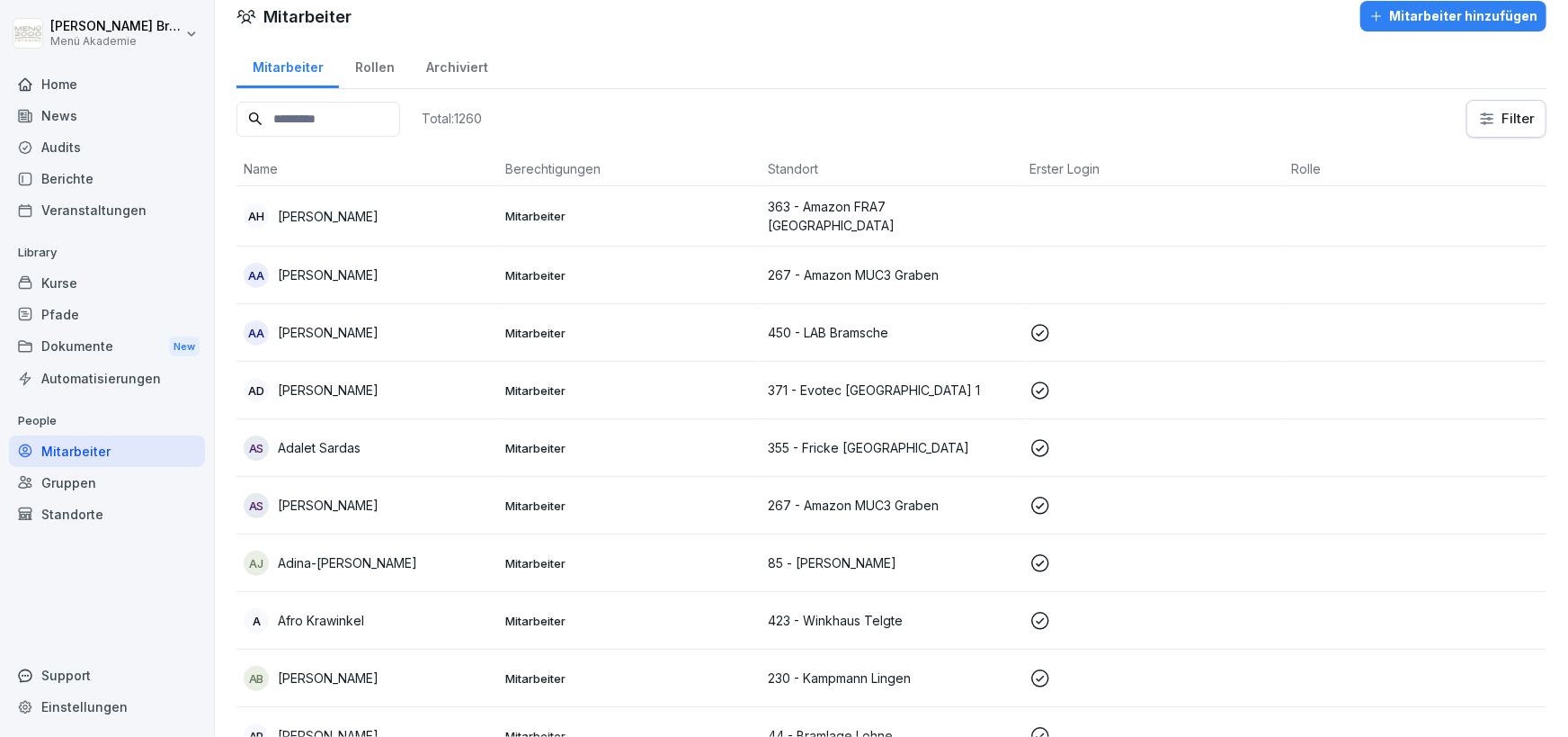
click at [359, 122] on input at bounding box center [318, 119] width 164 height 35
paste input "**********"
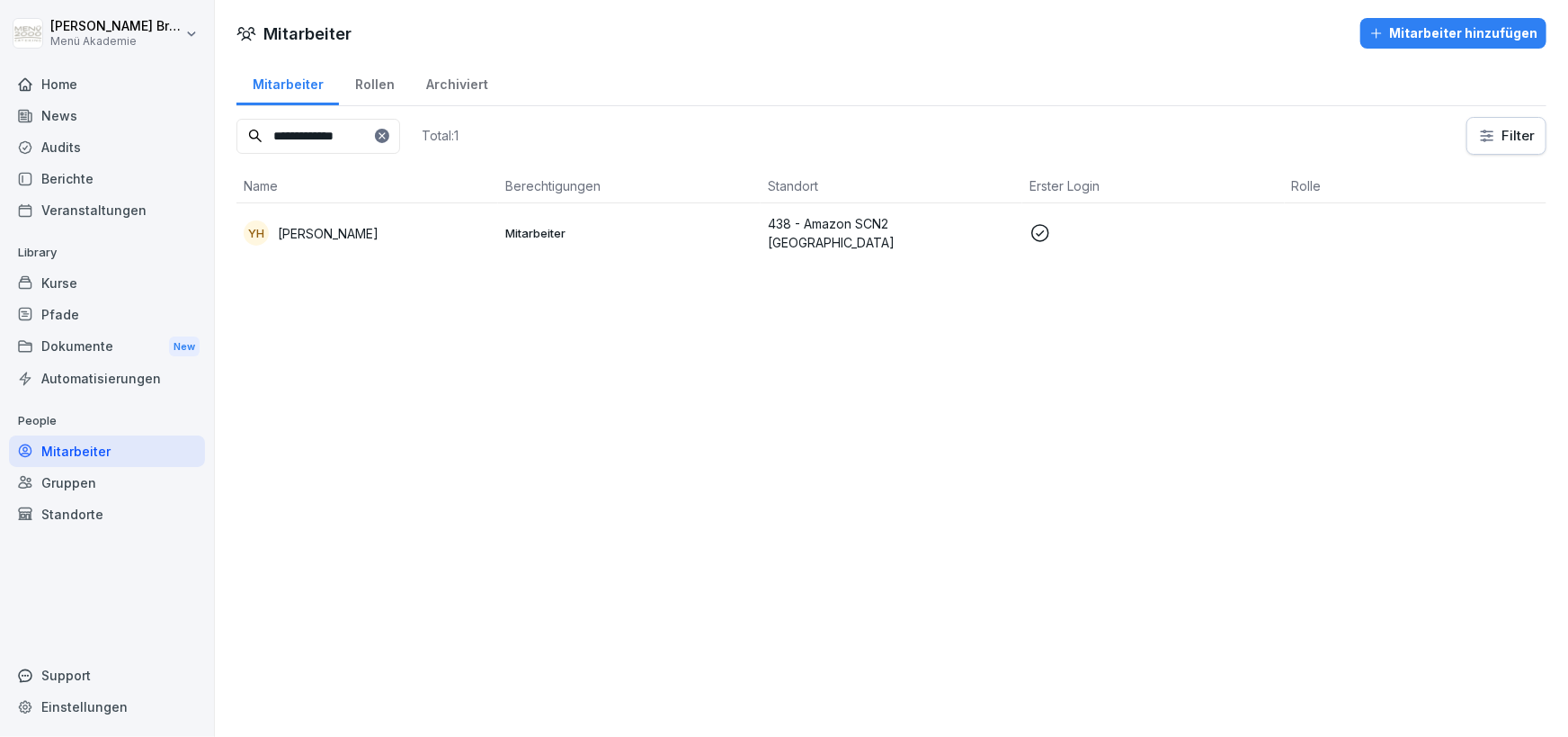
type input "**********"
click at [346, 237] on p "[PERSON_NAME]" at bounding box center [328, 233] width 101 height 19
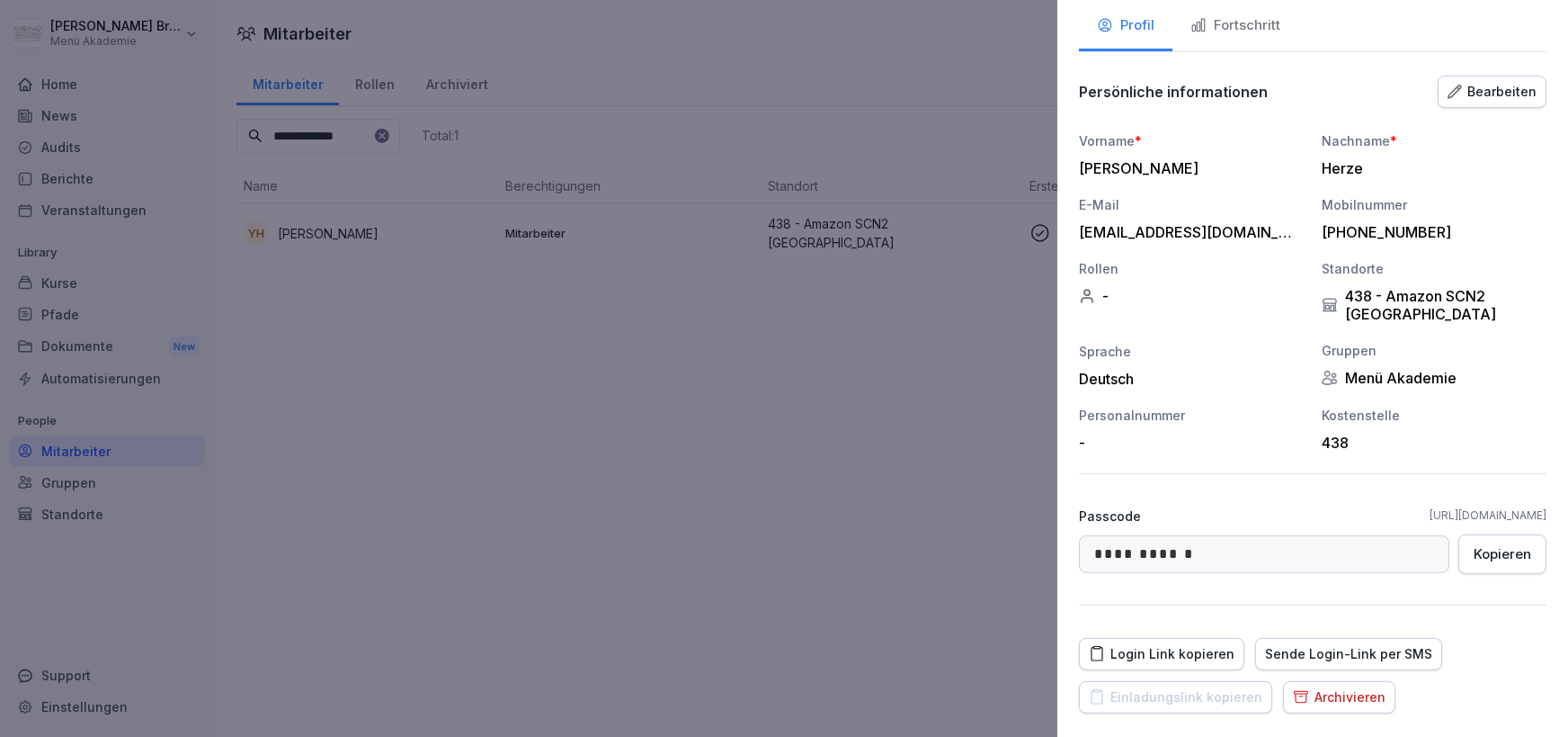
scroll to position [169, 0]
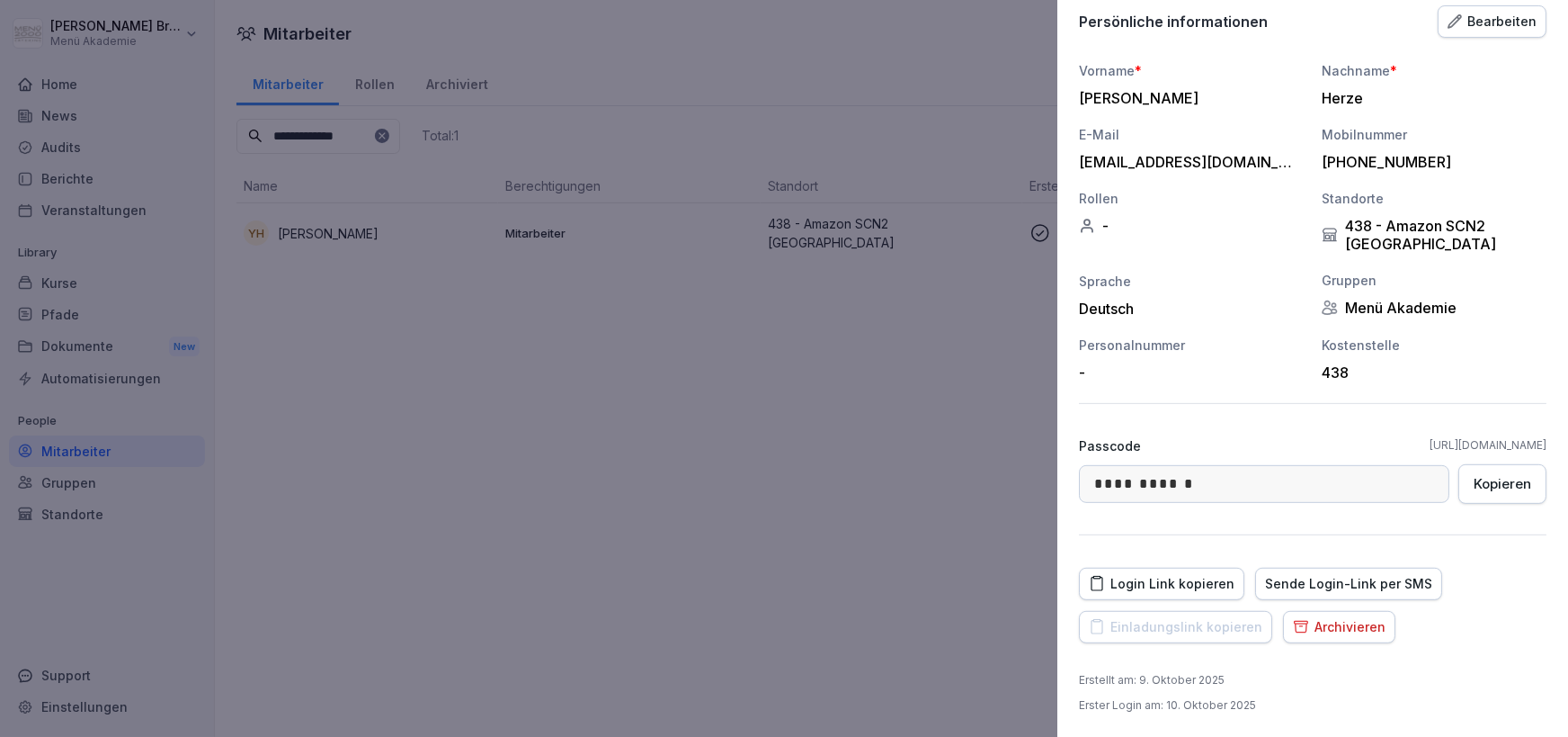
click at [1288, 580] on div "Sende Login-Link per SMS" at bounding box center [1349, 584] width 168 height 20
drag, startPoint x: 1278, startPoint y: 162, endPoint x: 1084, endPoint y: 157, distance: 194.1
click at [1084, 157] on div "[EMAIL_ADDRESS][DOMAIN_NAME]" at bounding box center [1188, 162] width 216 height 18
copy div "[EMAIL_ADDRESS][DOMAIN_NAME]"
click at [465, 444] on div at bounding box center [784, 368] width 1568 height 737
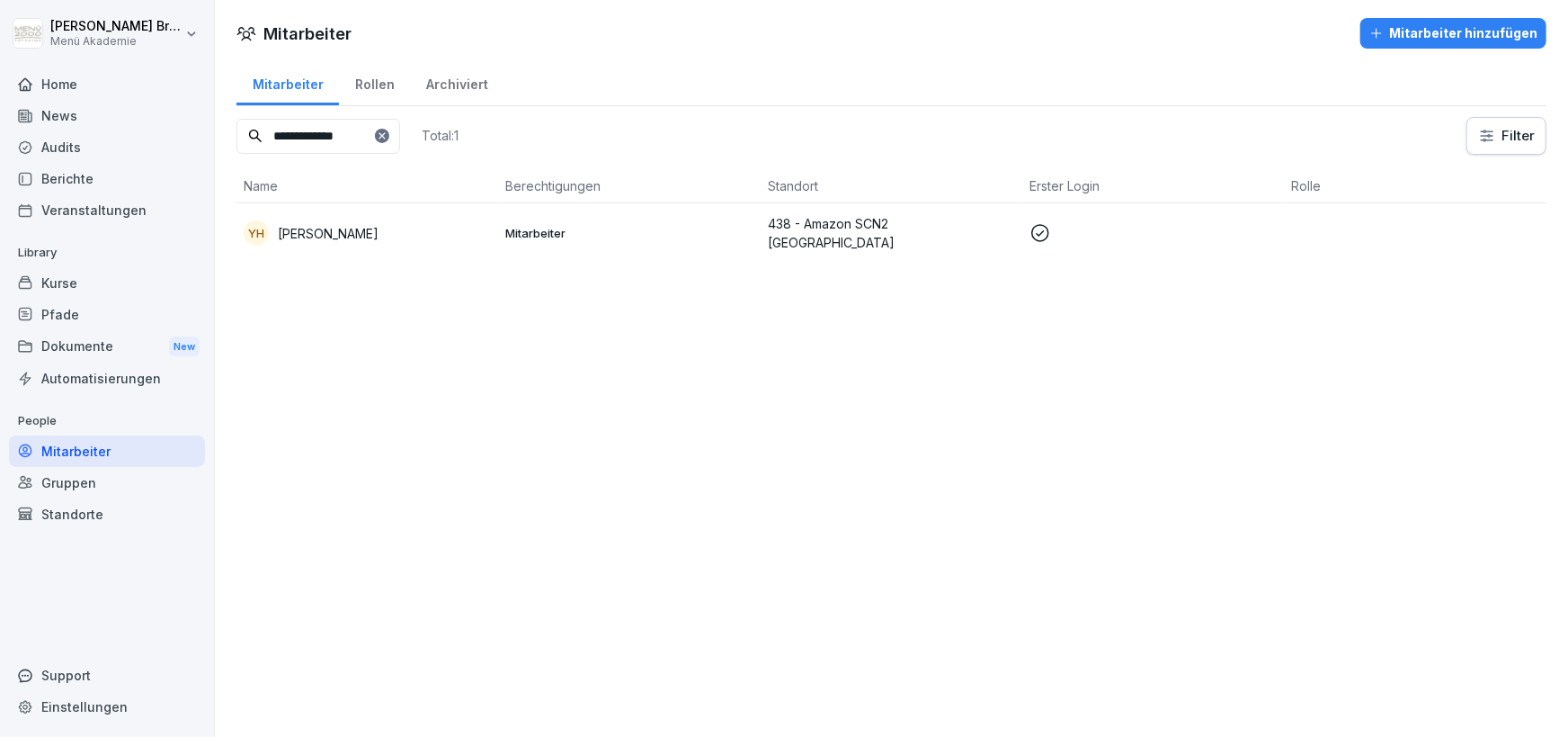
click at [389, 141] on div at bounding box center [382, 136] width 15 height 15
click at [367, 152] on input at bounding box center [318, 137] width 164 height 35
paste input "**********"
type input "*******"
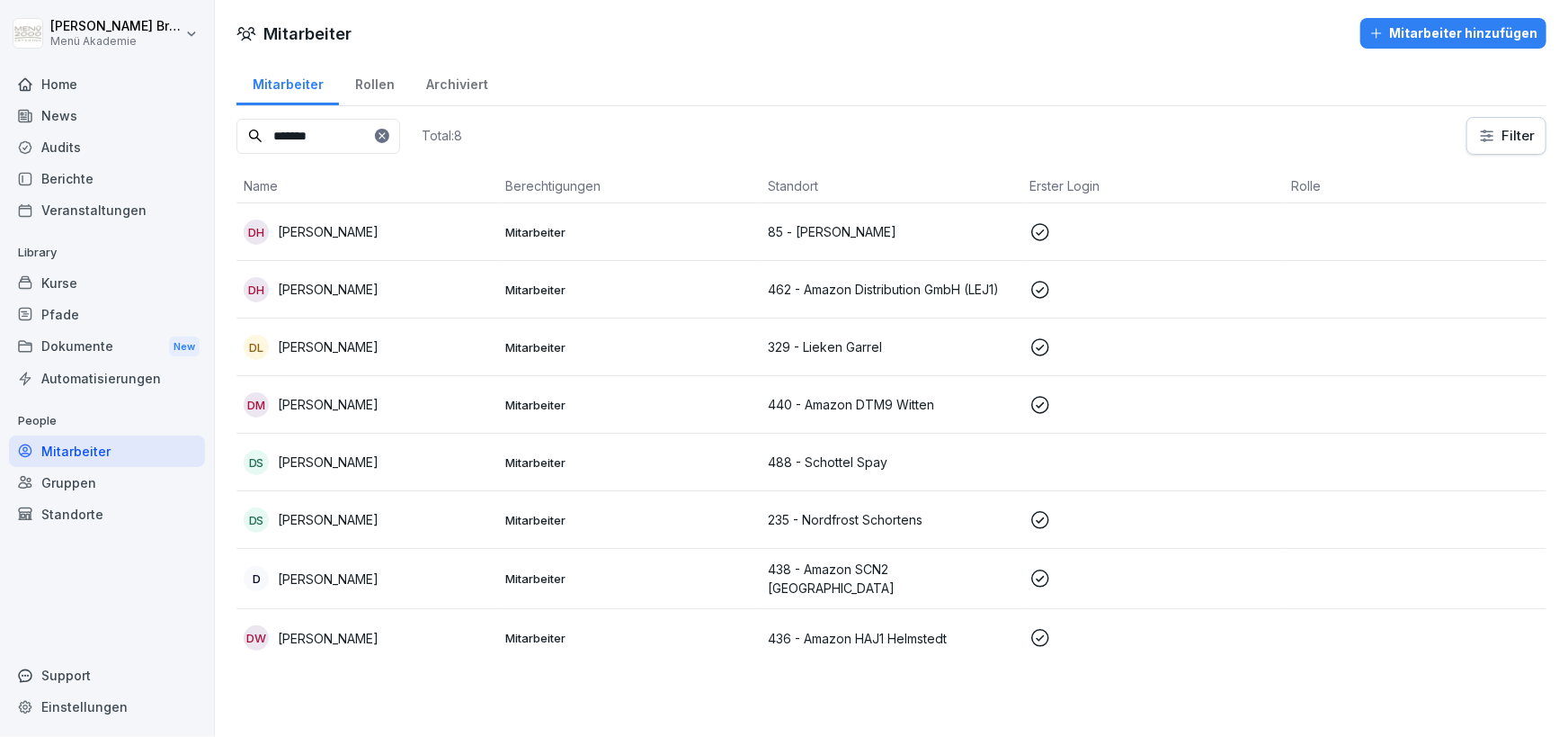
click at [347, 581] on p "[PERSON_NAME]" at bounding box center [328, 578] width 101 height 19
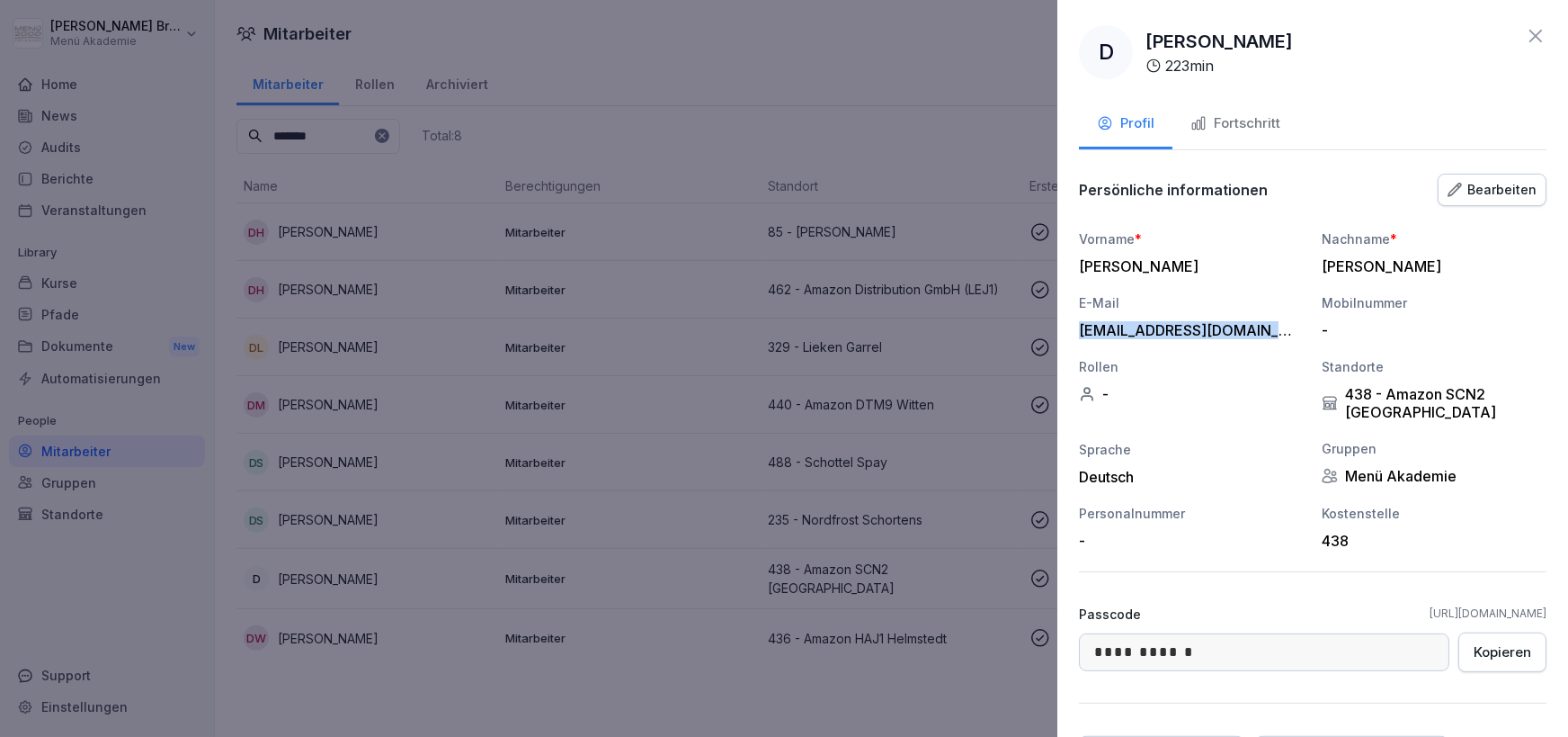
drag, startPoint x: 1261, startPoint y: 330, endPoint x: 1081, endPoint y: 322, distance: 180.2
click at [1081, 322] on div "[EMAIL_ADDRESS][DOMAIN_NAME]" at bounding box center [1188, 330] width 216 height 18
copy div "[EMAIL_ADDRESS][DOMAIN_NAME]"
drag, startPoint x: 591, startPoint y: 536, endPoint x: 397, endPoint y: 541, distance: 194.1
click at [589, 536] on div at bounding box center [784, 368] width 1568 height 737
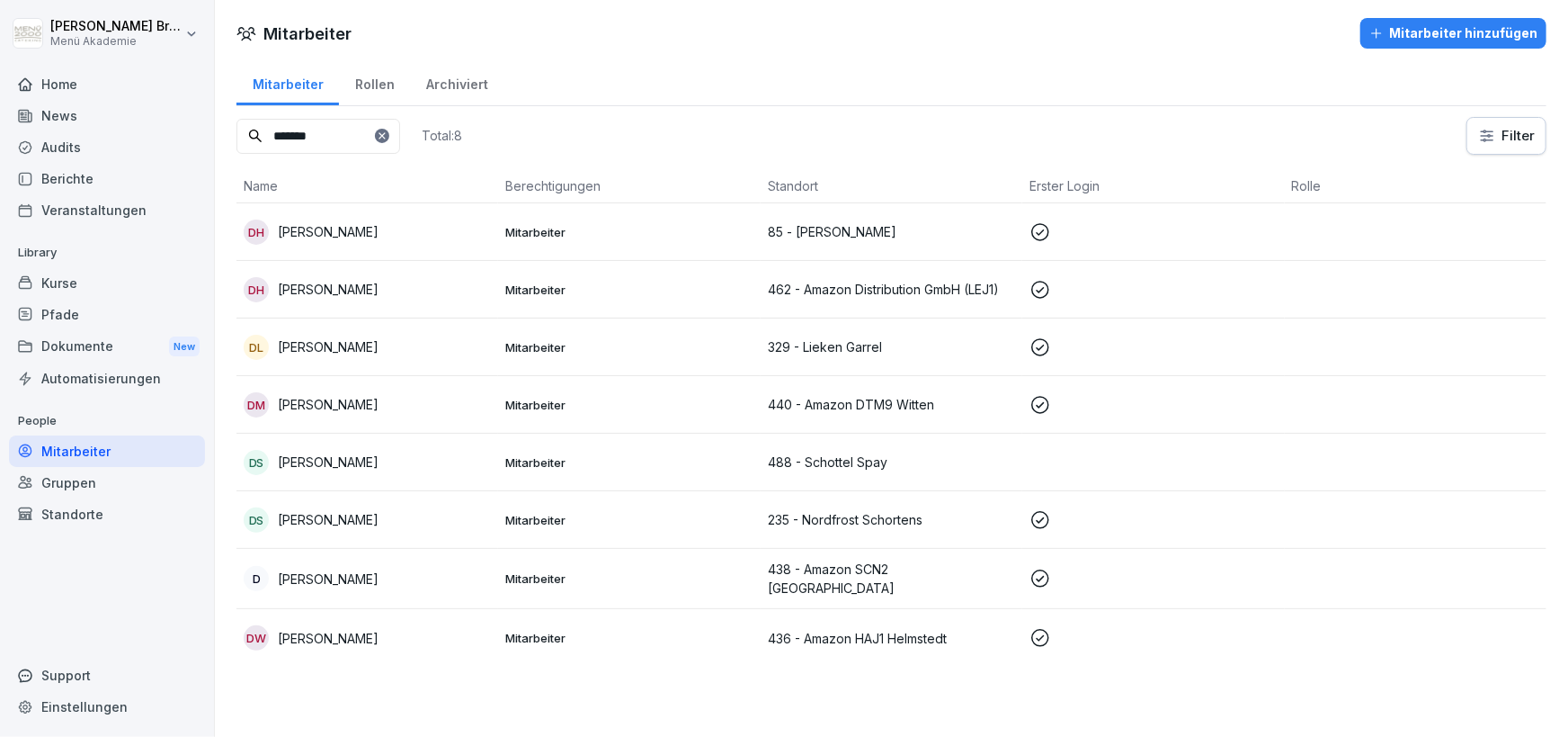
click at [389, 132] on div at bounding box center [382, 136] width 15 height 15
click at [350, 124] on input at bounding box center [318, 137] width 164 height 35
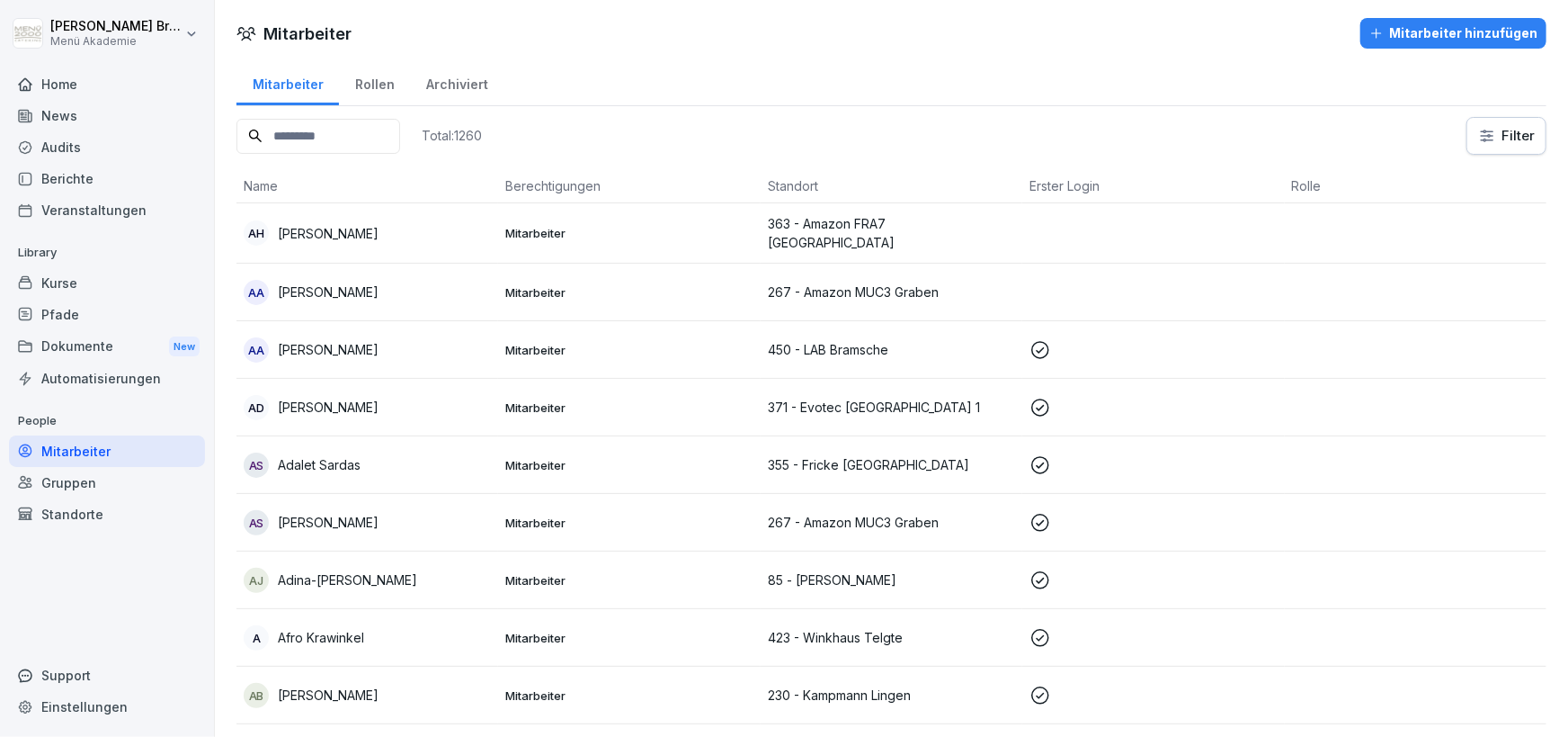
paste input "**********"
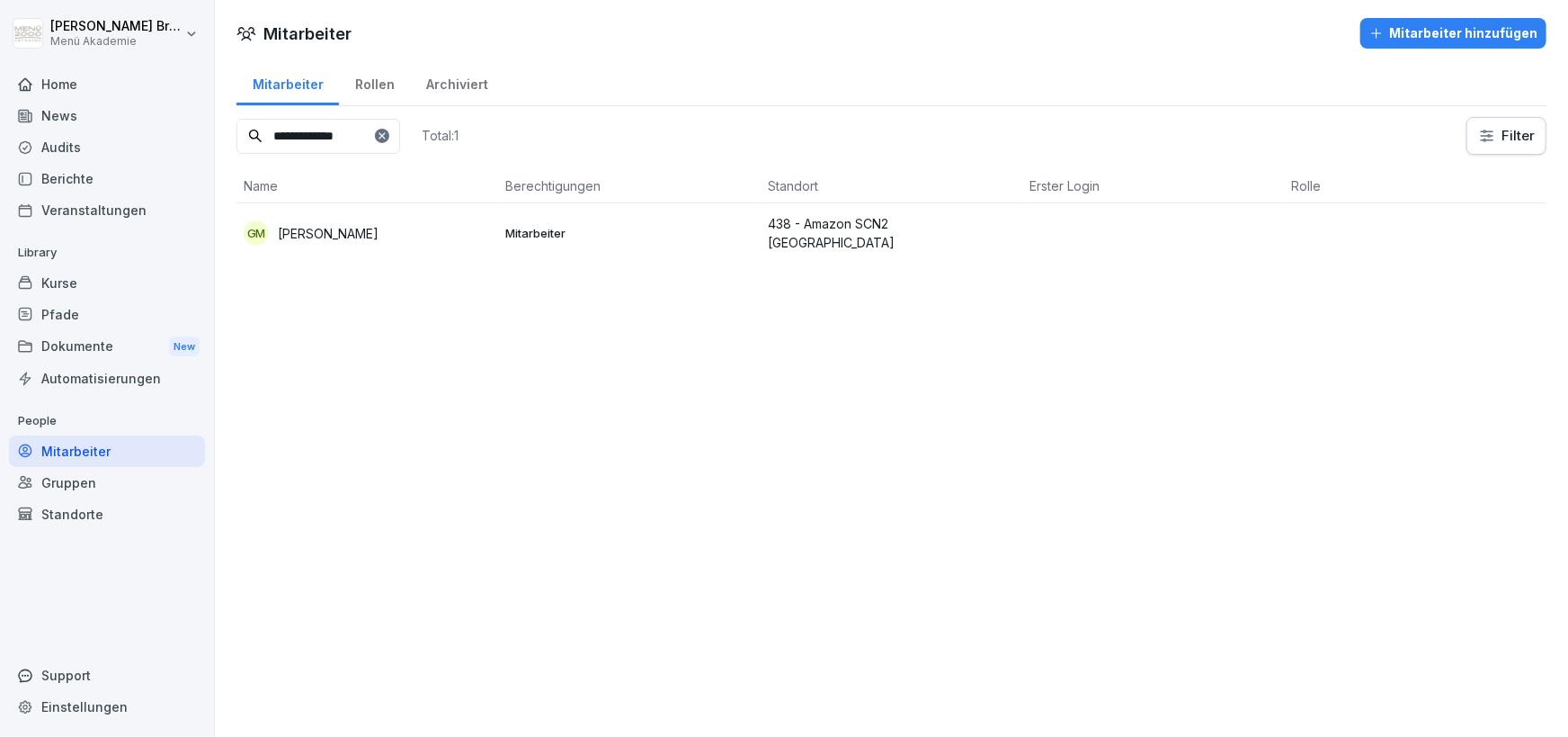
type input "**********"
click at [343, 229] on p "[PERSON_NAME]" at bounding box center [328, 233] width 101 height 19
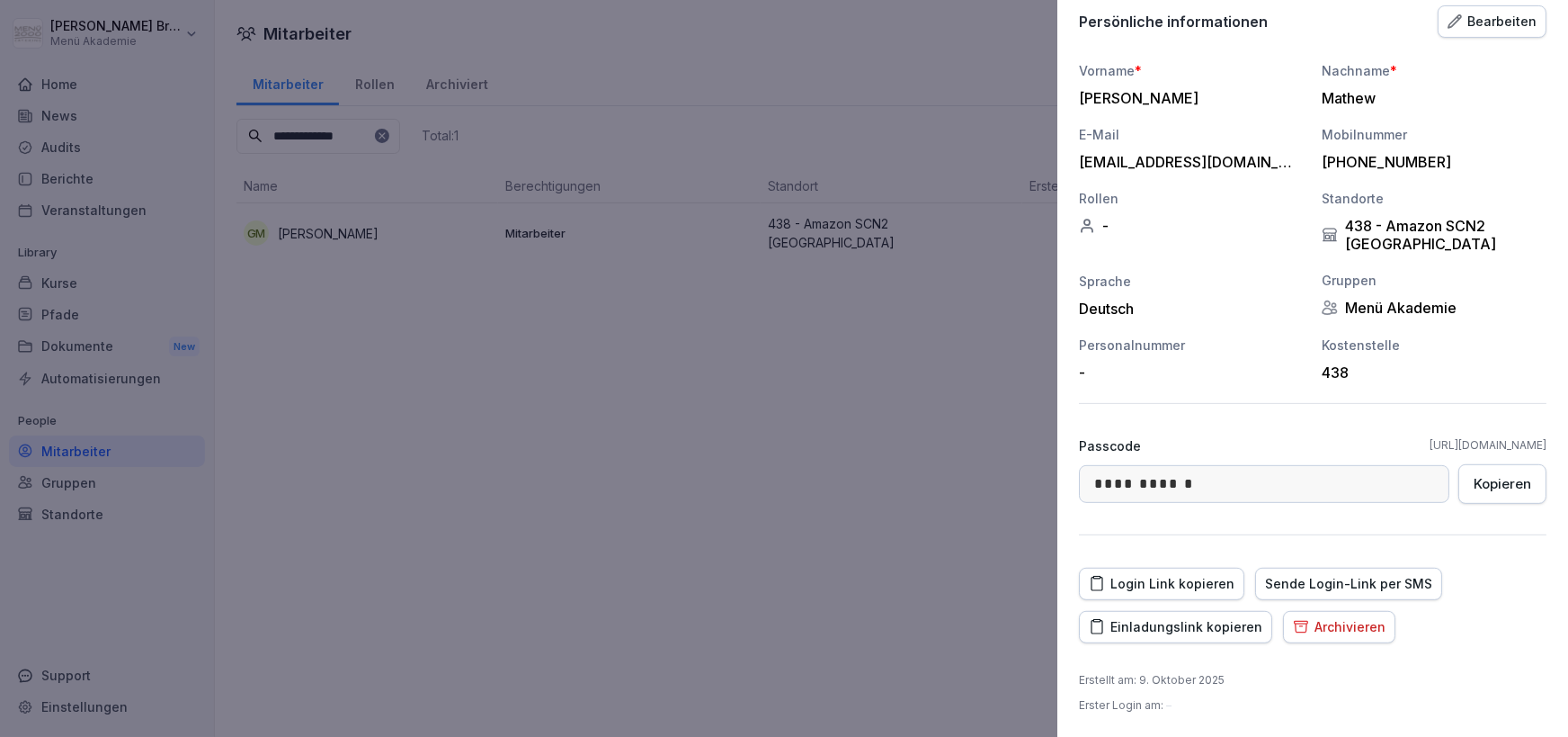
click at [1207, 623] on div "Einladungslink kopieren" at bounding box center [1175, 627] width 173 height 20
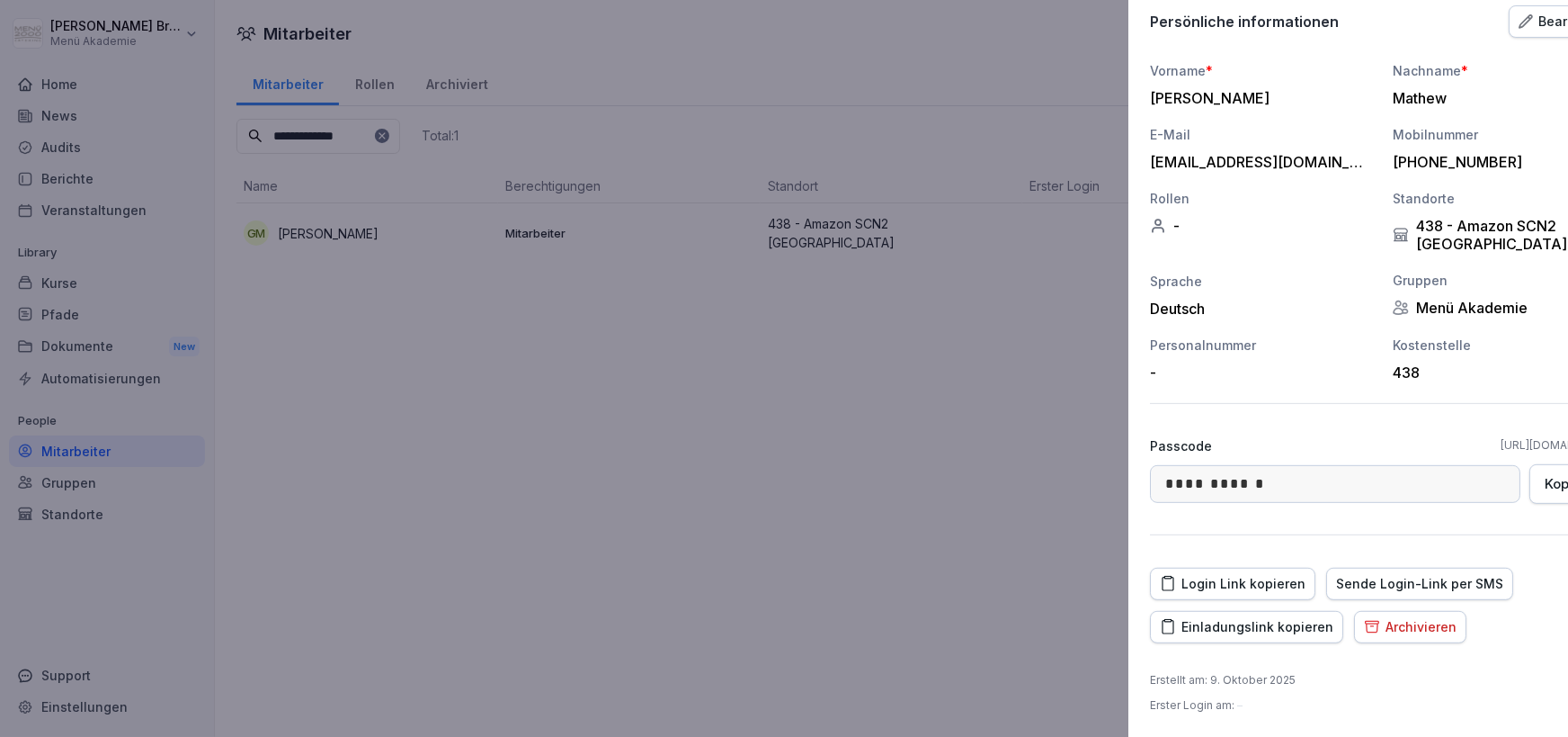
click at [864, 426] on div at bounding box center [784, 368] width 1568 height 737
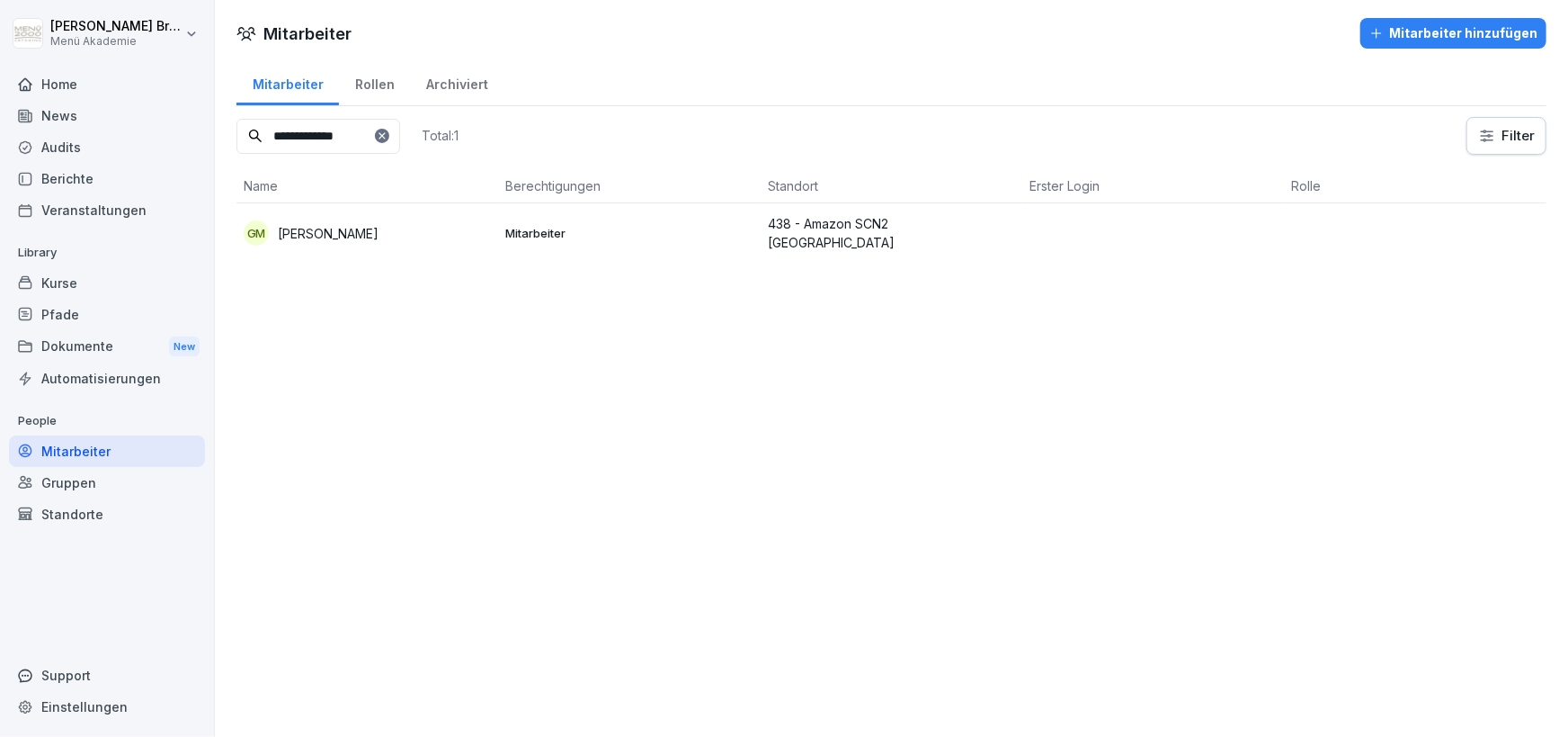
click at [388, 136] on icon at bounding box center [382, 136] width 11 height 11
click at [384, 136] on input at bounding box center [318, 137] width 164 height 35
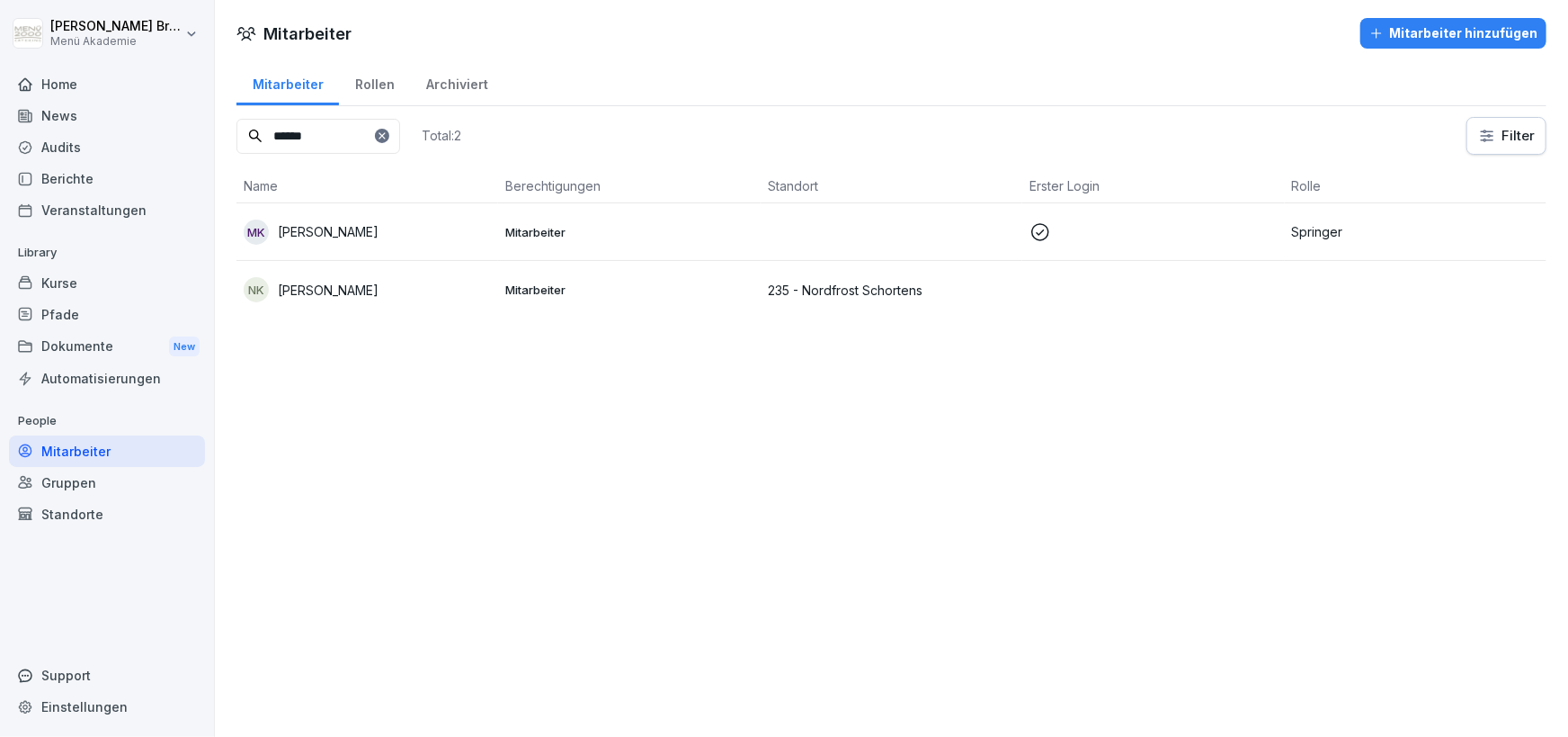
type input "******"
click at [346, 227] on p "[PERSON_NAME]" at bounding box center [328, 231] width 101 height 19
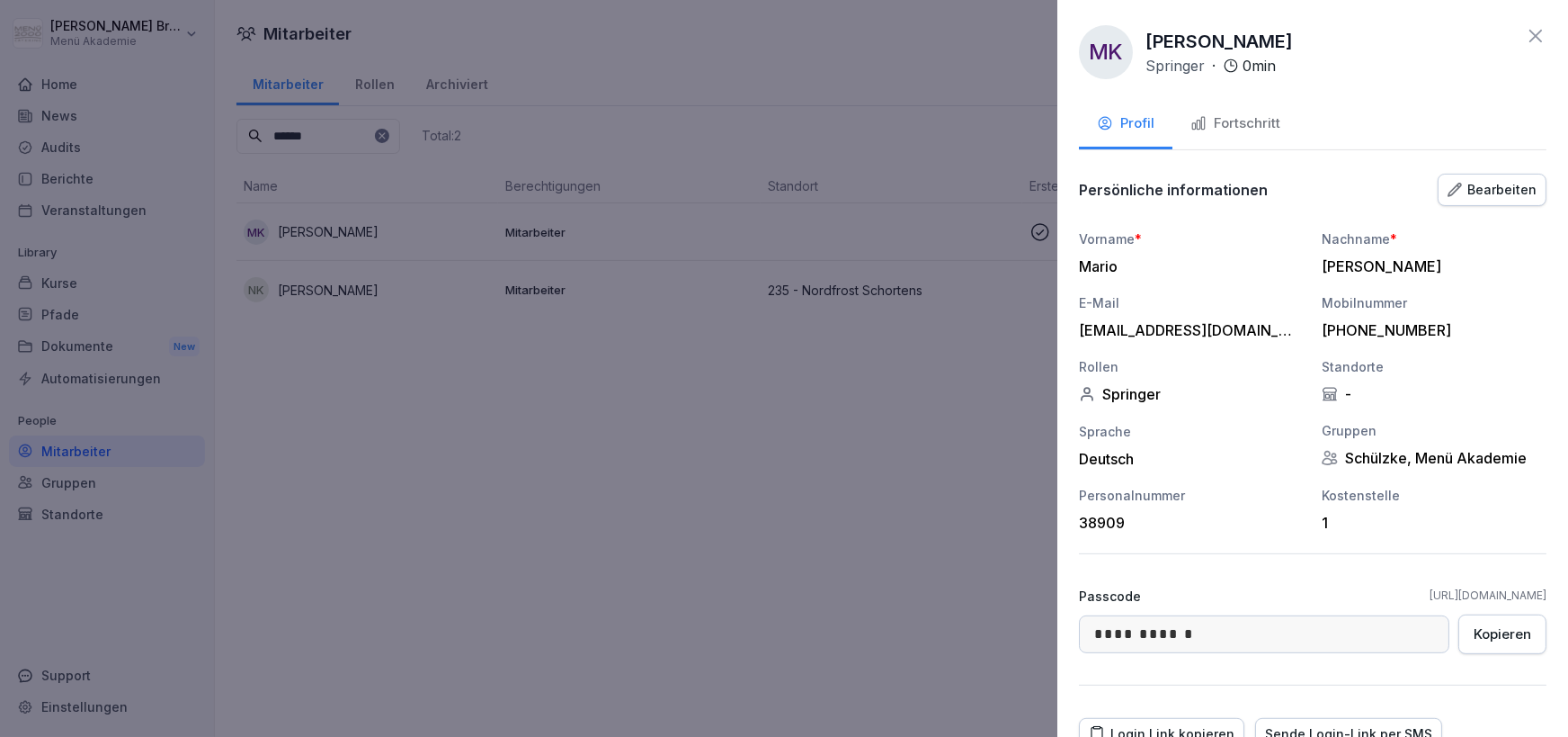
scroll to position [150, 0]
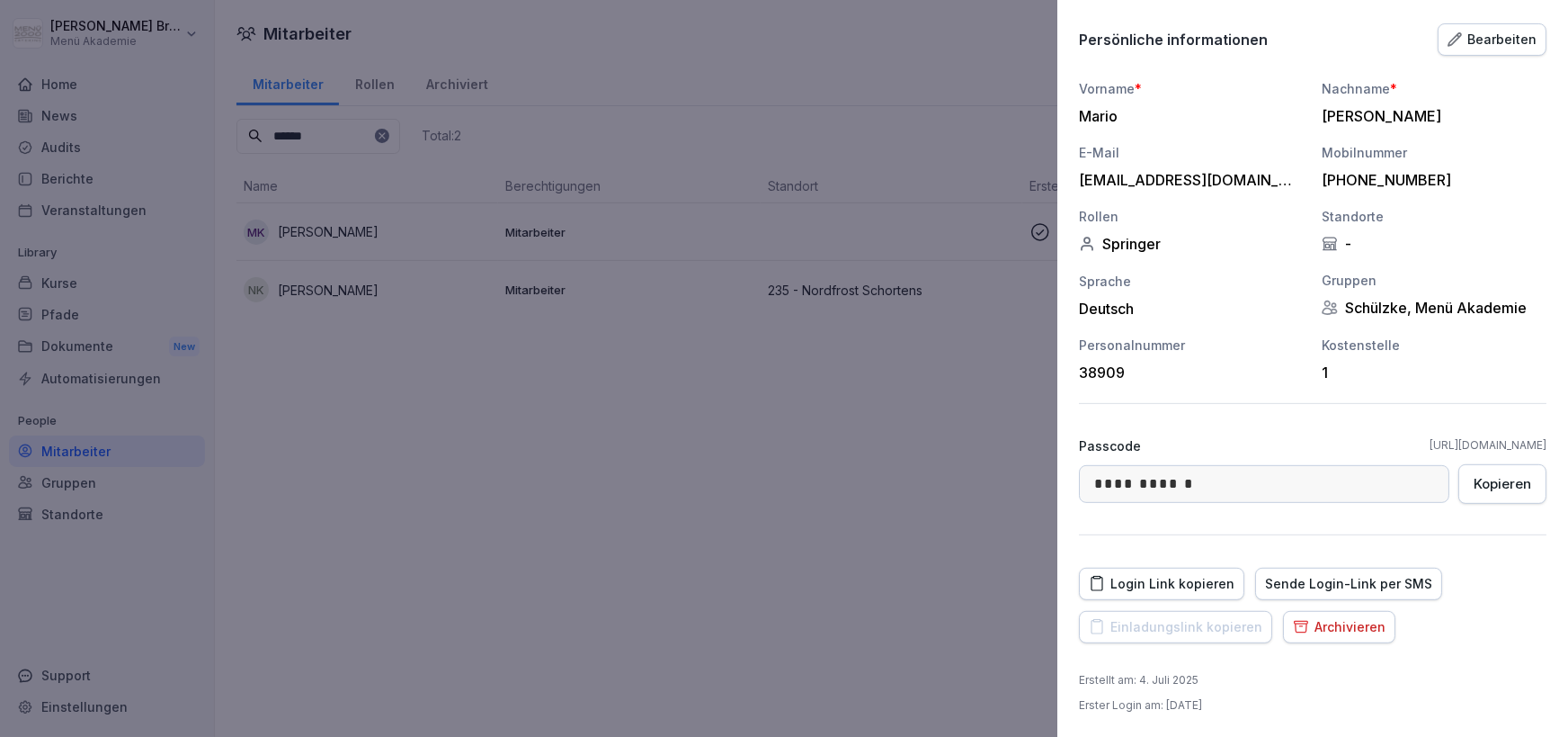
click at [1345, 581] on div "Sende Login-Link per SMS" at bounding box center [1349, 584] width 168 height 20
drag, startPoint x: 1254, startPoint y: 182, endPoint x: 1078, endPoint y: 183, distance: 176.0
click at [1080, 183] on div "[EMAIL_ADDRESS][DOMAIN_NAME]" at bounding box center [1188, 180] width 216 height 18
copy div "[EMAIL_ADDRESS][DOMAIN_NAME]"
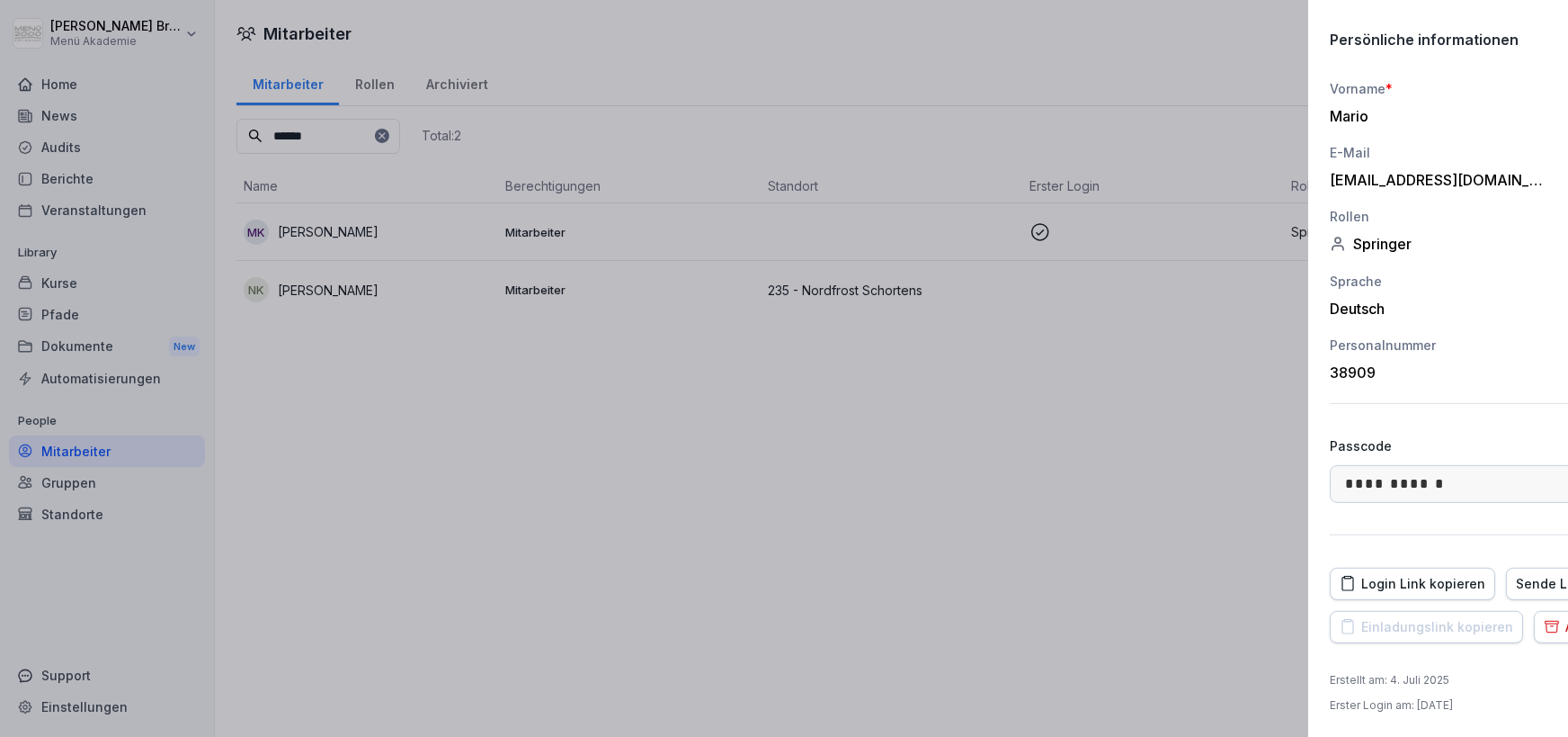
click at [696, 394] on div at bounding box center [784, 368] width 1568 height 737
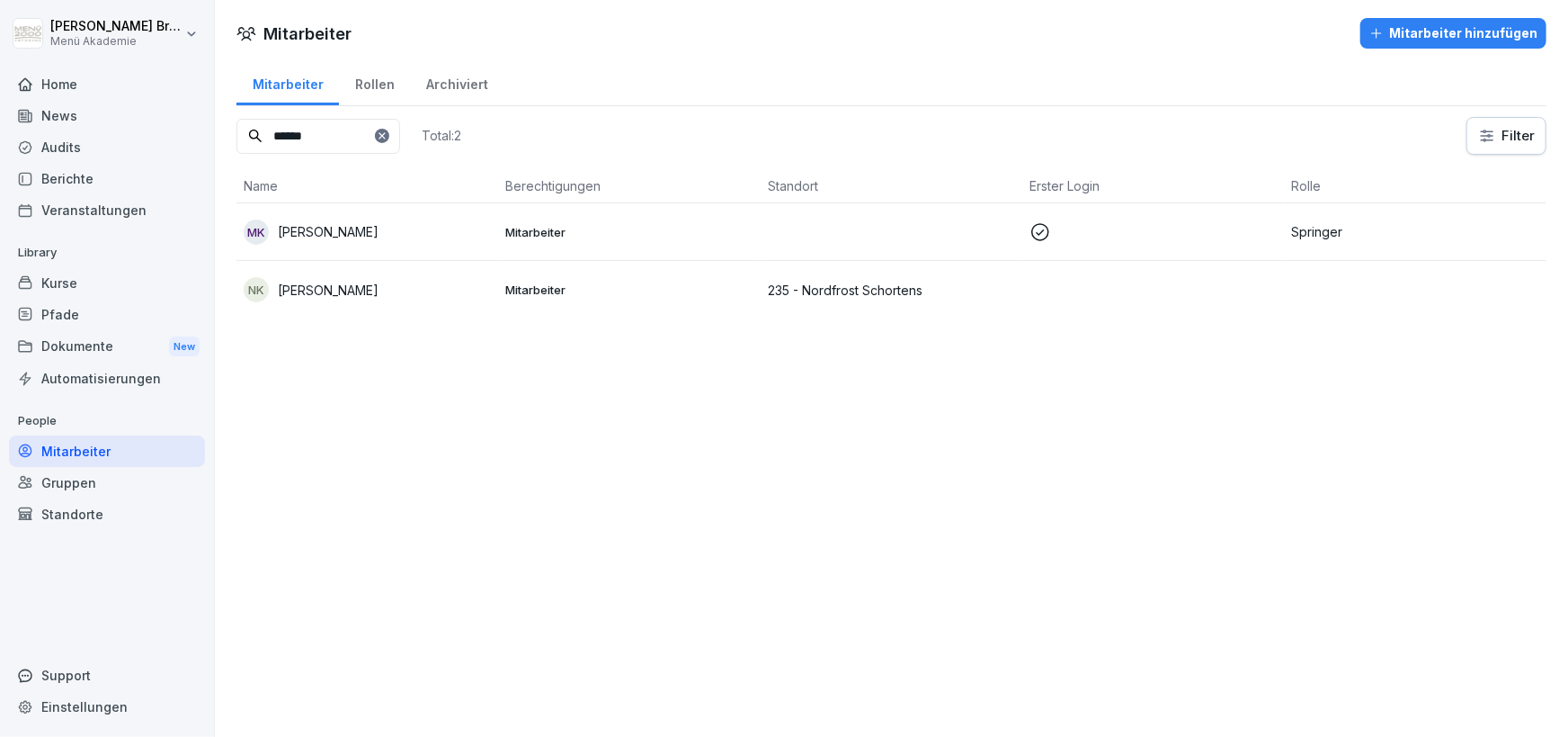
click at [135, 455] on div "Mitarbeiter" at bounding box center [107, 451] width 196 height 31
click at [388, 137] on icon at bounding box center [382, 136] width 11 height 11
click at [382, 137] on input at bounding box center [318, 137] width 164 height 35
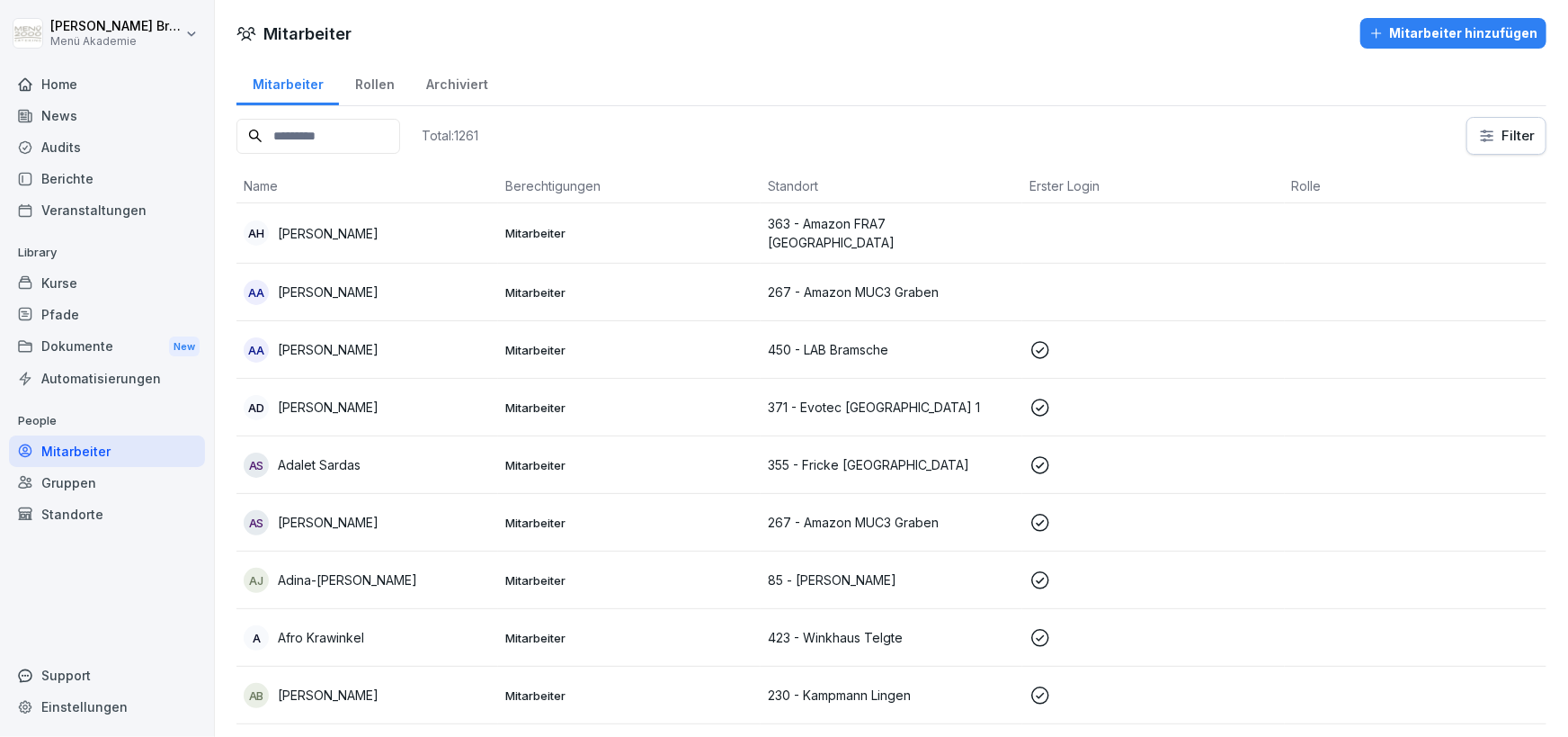
paste input "**********"
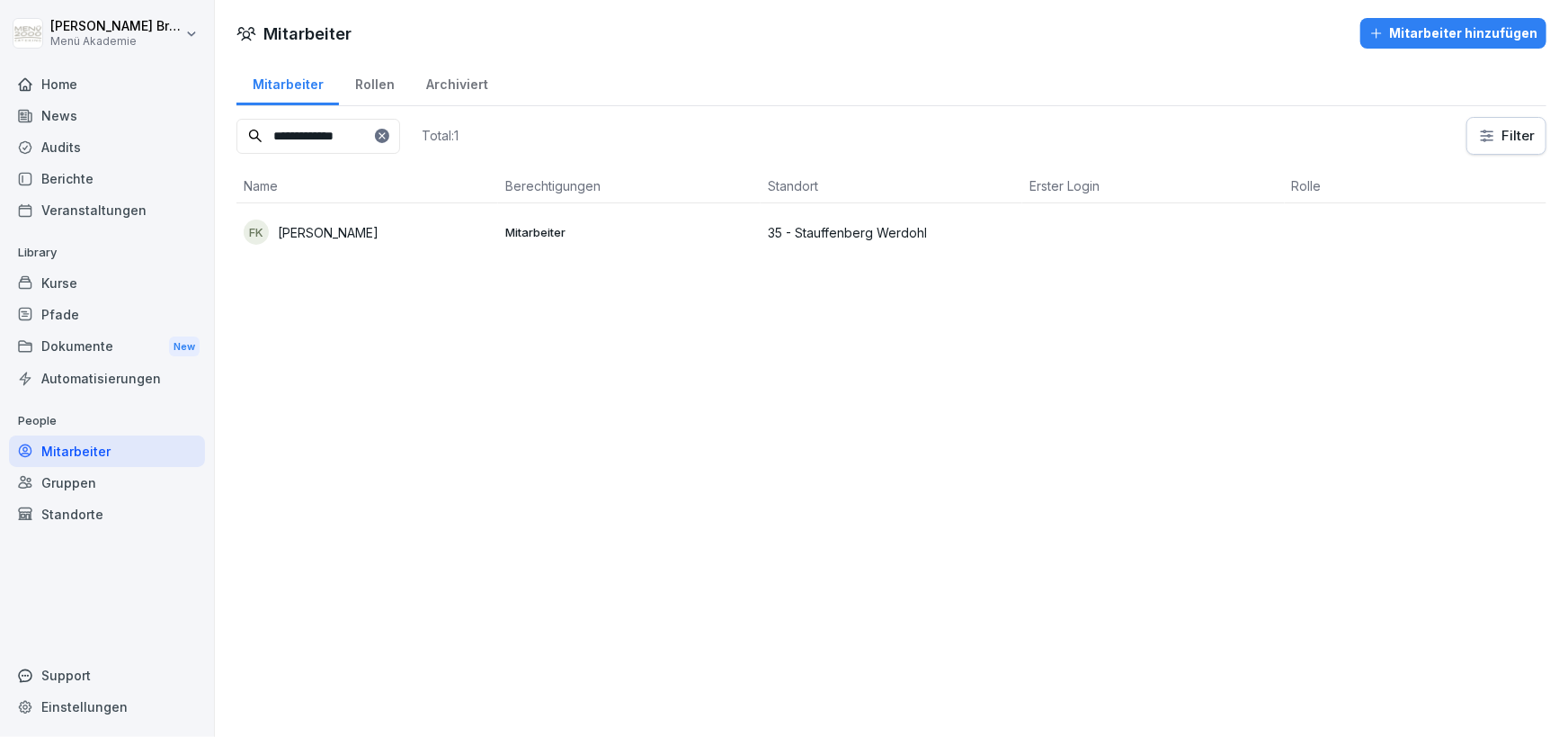
type input "**********"
click at [374, 224] on p "[PERSON_NAME]" at bounding box center [328, 232] width 101 height 19
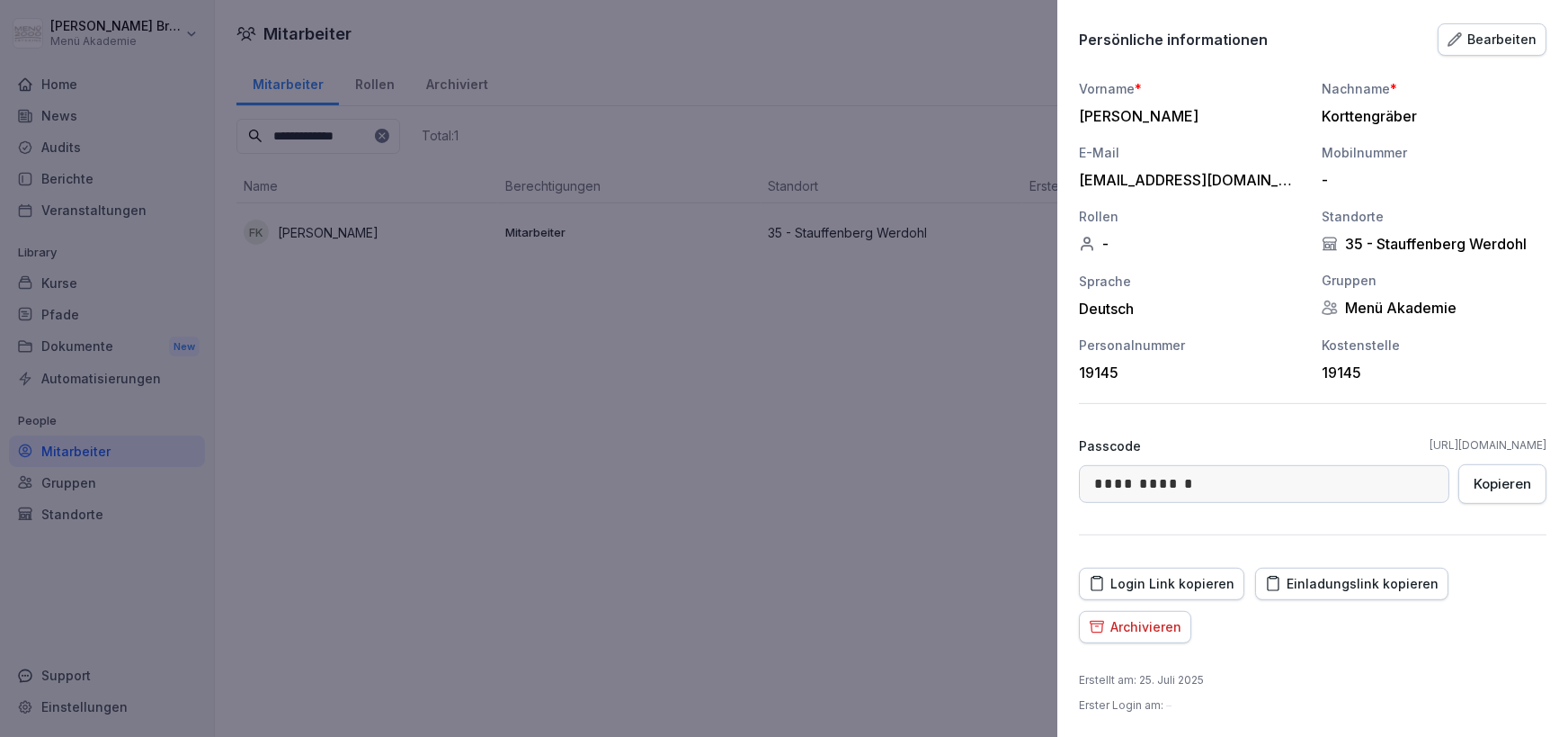
click at [1316, 573] on button "Einladungslink kopieren" at bounding box center [1352, 583] width 193 height 32
click at [442, 126] on div at bounding box center [784, 368] width 1568 height 737
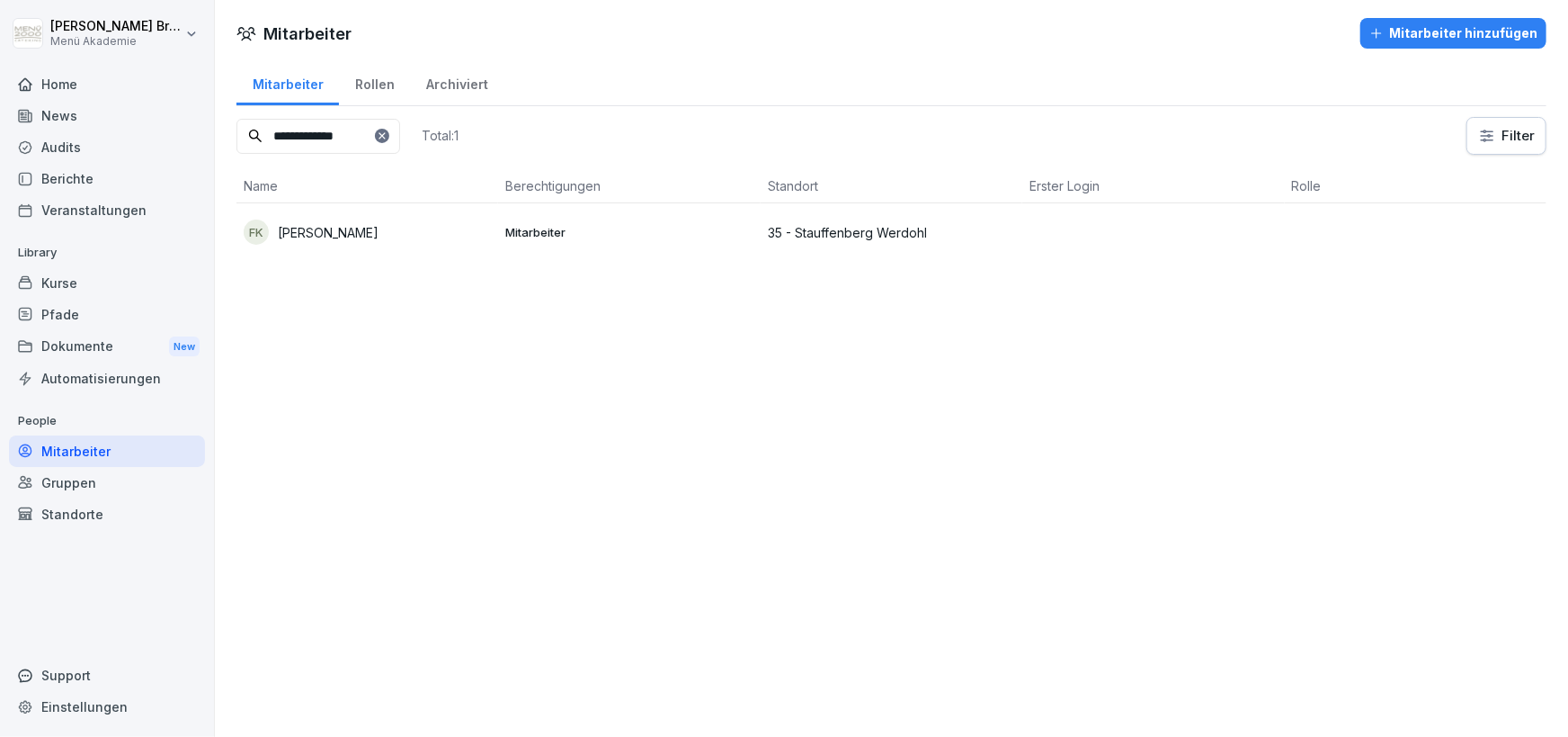
click at [388, 133] on icon at bounding box center [382, 136] width 11 height 11
click at [388, 133] on input at bounding box center [318, 137] width 164 height 35
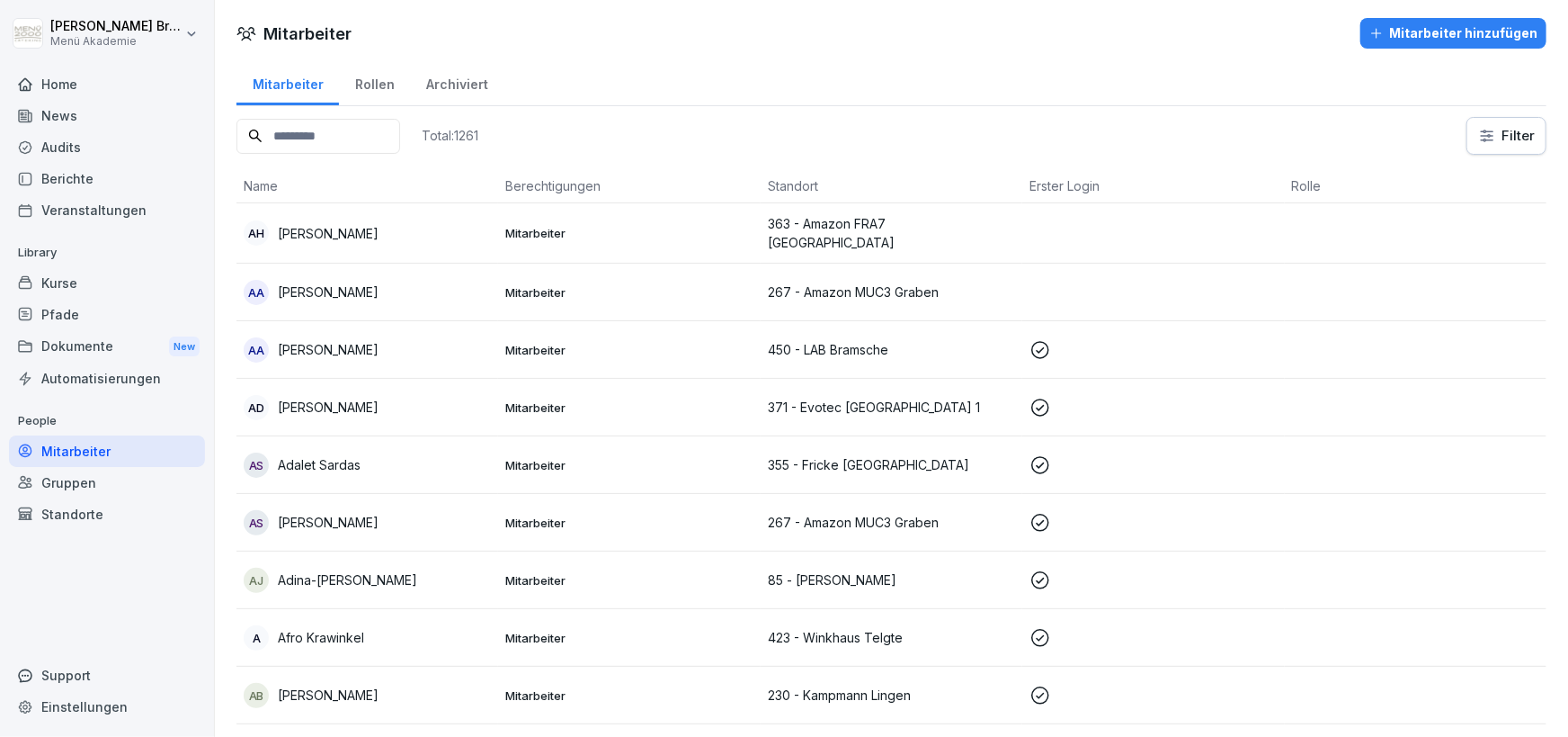
click at [373, 136] on input at bounding box center [318, 137] width 164 height 35
paste input "*****"
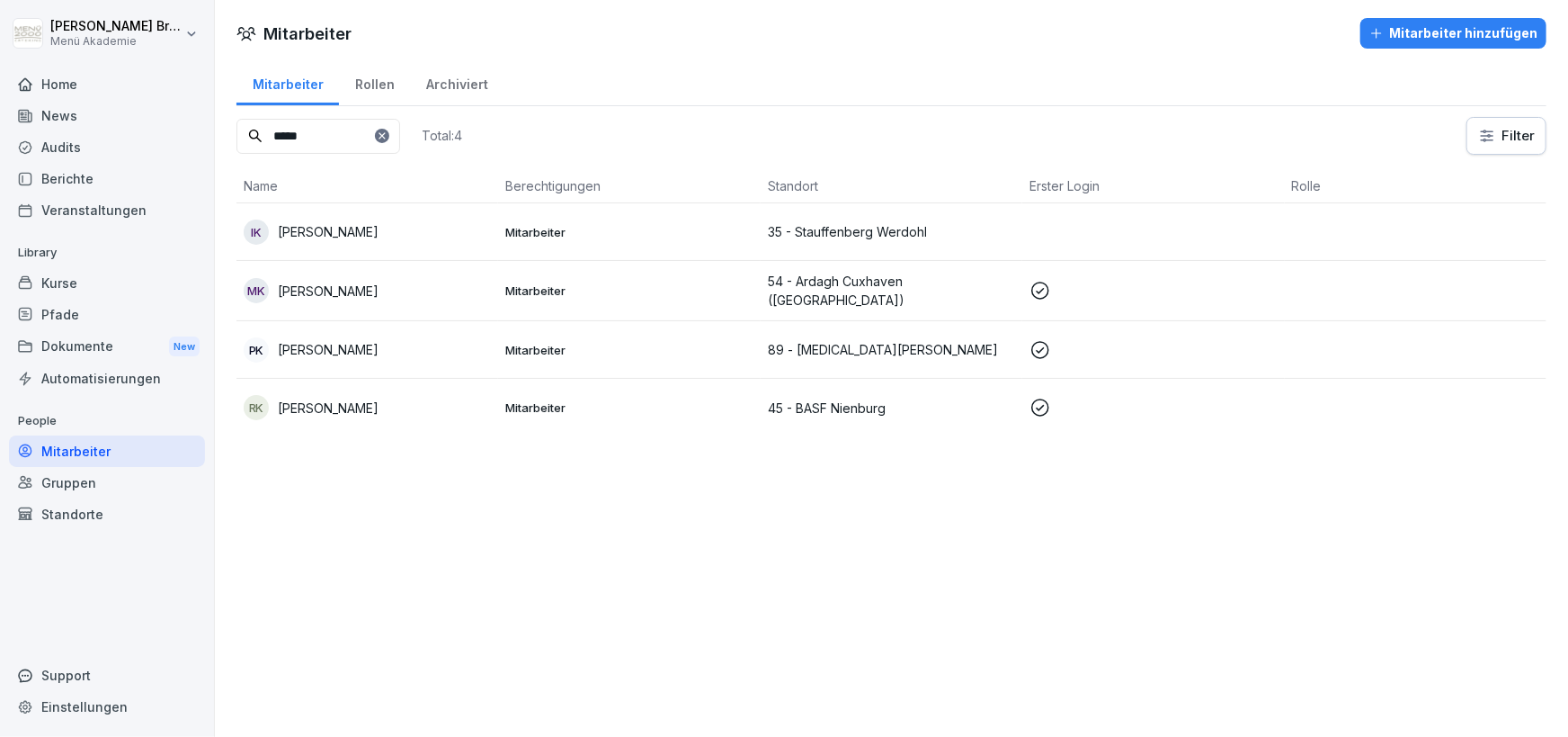
type input "*****"
click at [296, 214] on td "IK [PERSON_NAME]" at bounding box center [367, 232] width 262 height 58
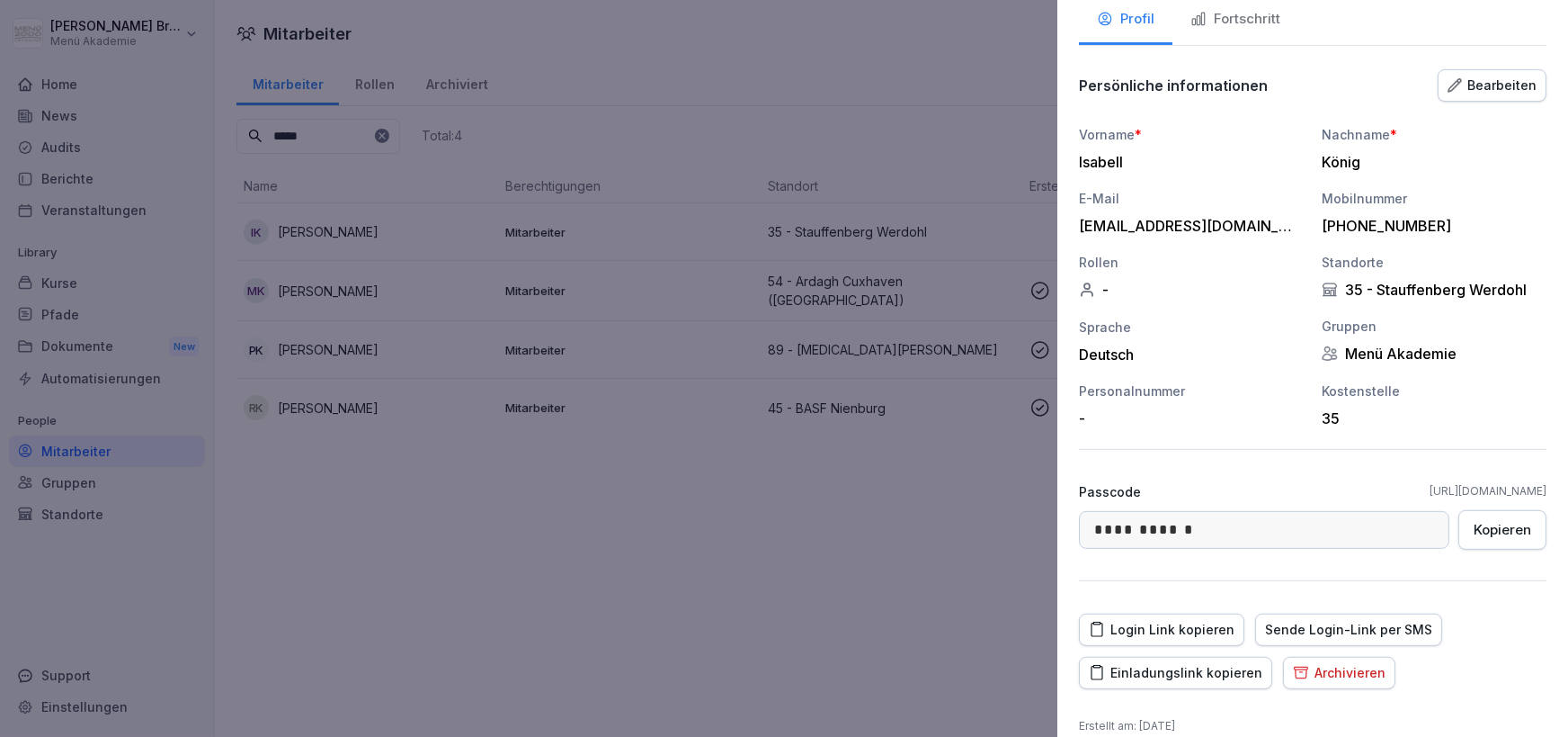
scroll to position [105, 0]
click at [1197, 668] on div "Einladungslink kopieren" at bounding box center [1175, 672] width 173 height 20
drag, startPoint x: 1275, startPoint y: 220, endPoint x: 1081, endPoint y: 225, distance: 194.1
click at [1081, 225] on div "[EMAIL_ADDRESS][DOMAIN_NAME]" at bounding box center [1188, 226] width 216 height 18
copy div "[EMAIL_ADDRESS][DOMAIN_NAME]"
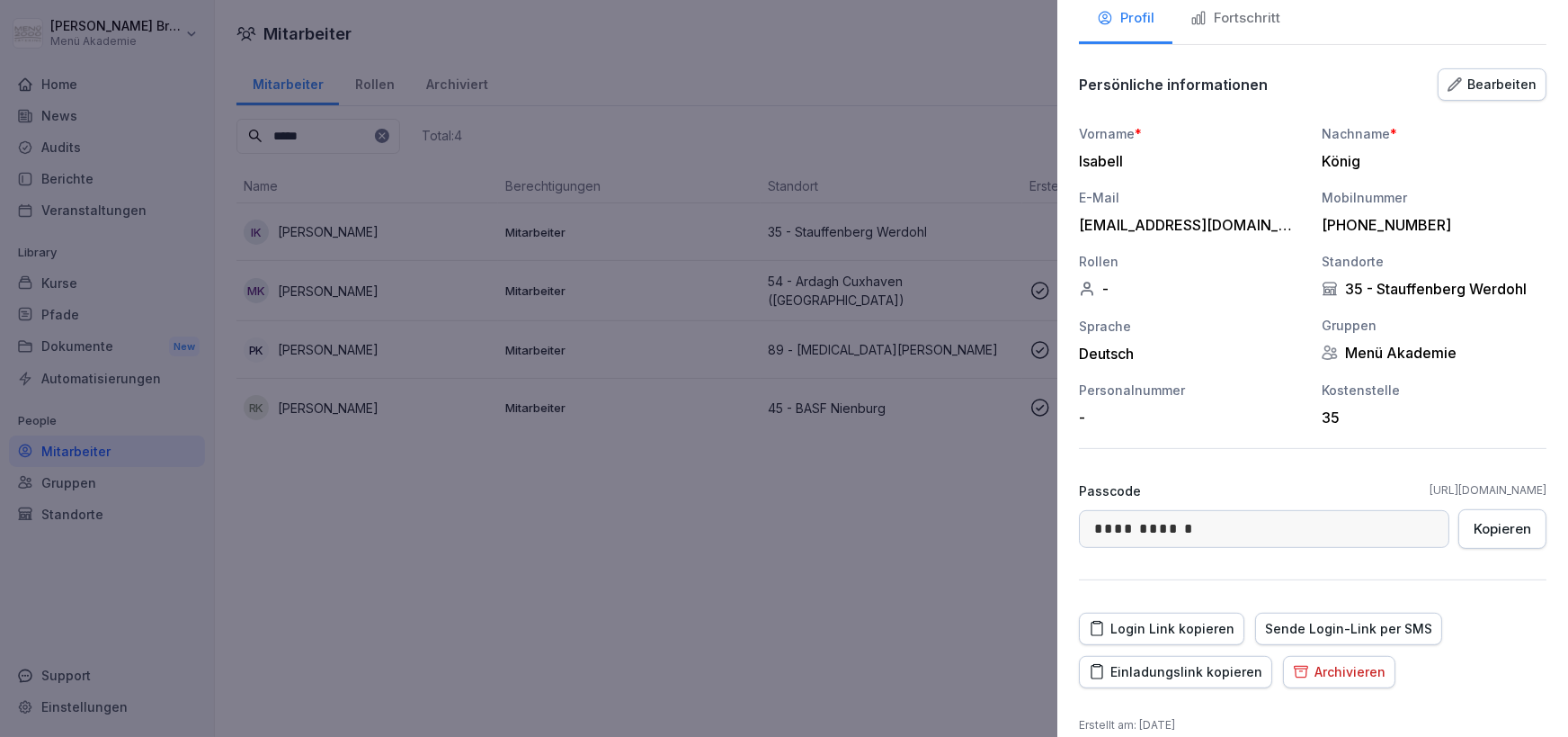
click at [505, 522] on div at bounding box center [784, 368] width 1568 height 737
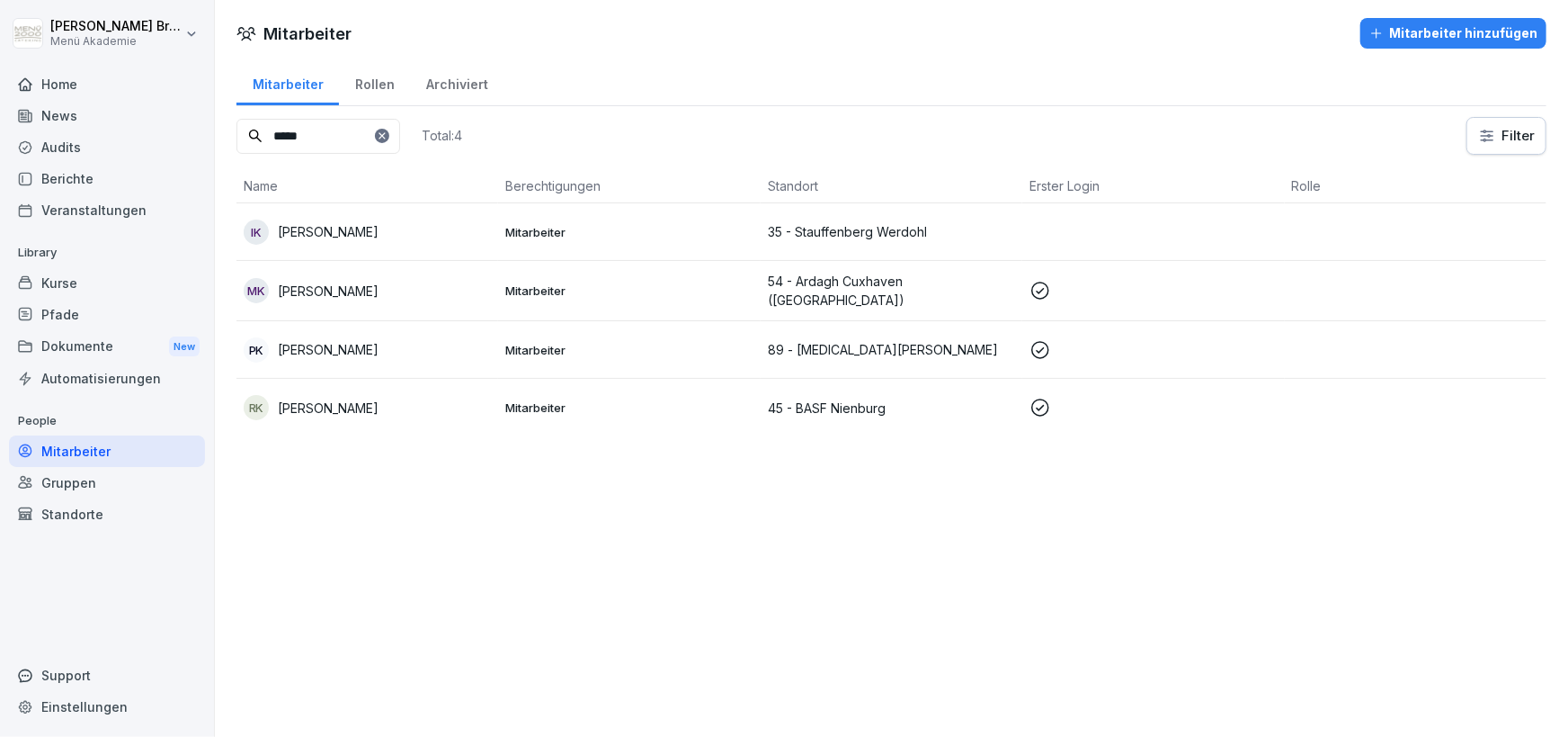
click at [113, 452] on div "Mitarbeiter" at bounding box center [107, 451] width 196 height 31
click at [400, 137] on input "*****" at bounding box center [318, 137] width 164 height 35
click at [385, 134] on icon at bounding box center [381, 135] width 6 height 6
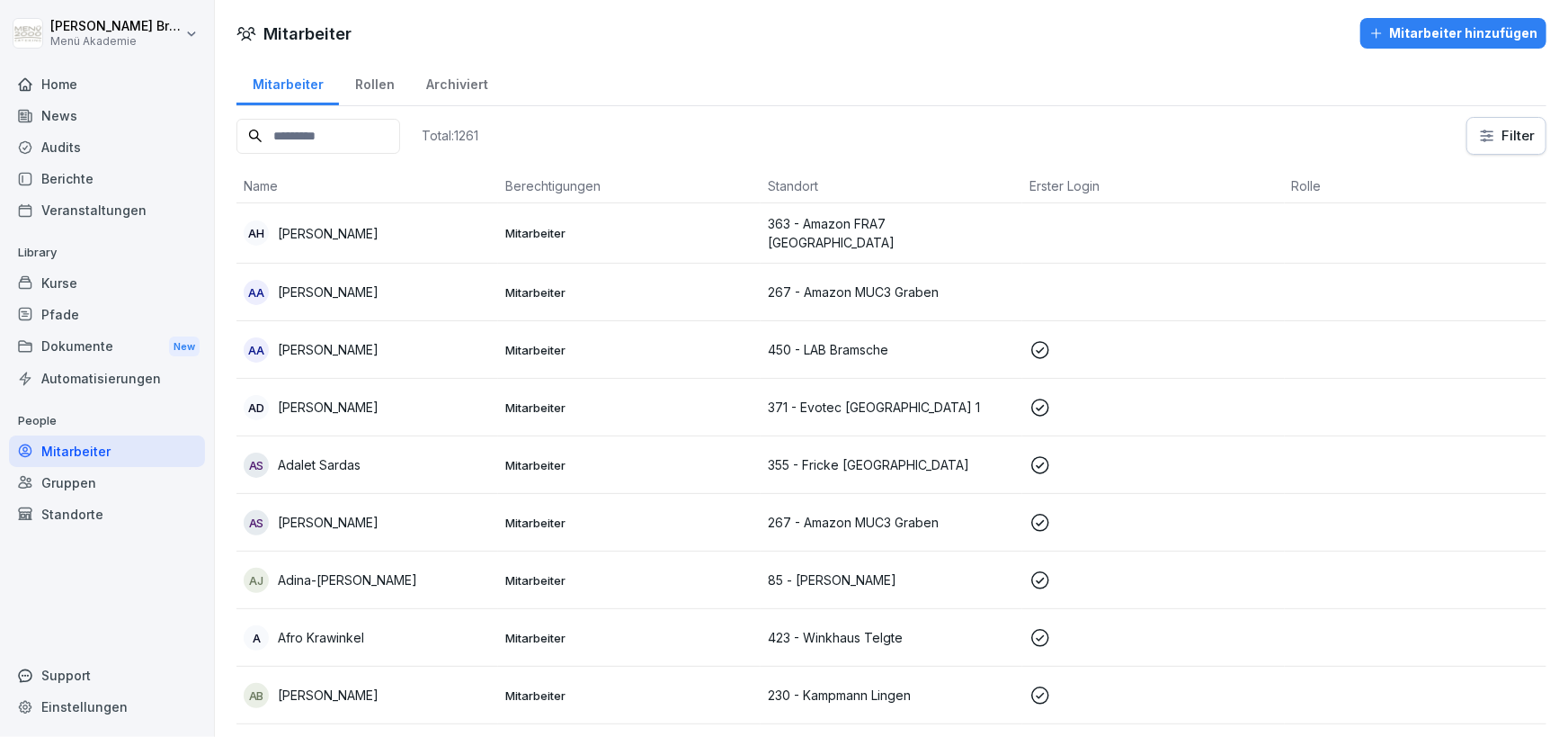
click at [385, 135] on input at bounding box center [318, 137] width 164 height 35
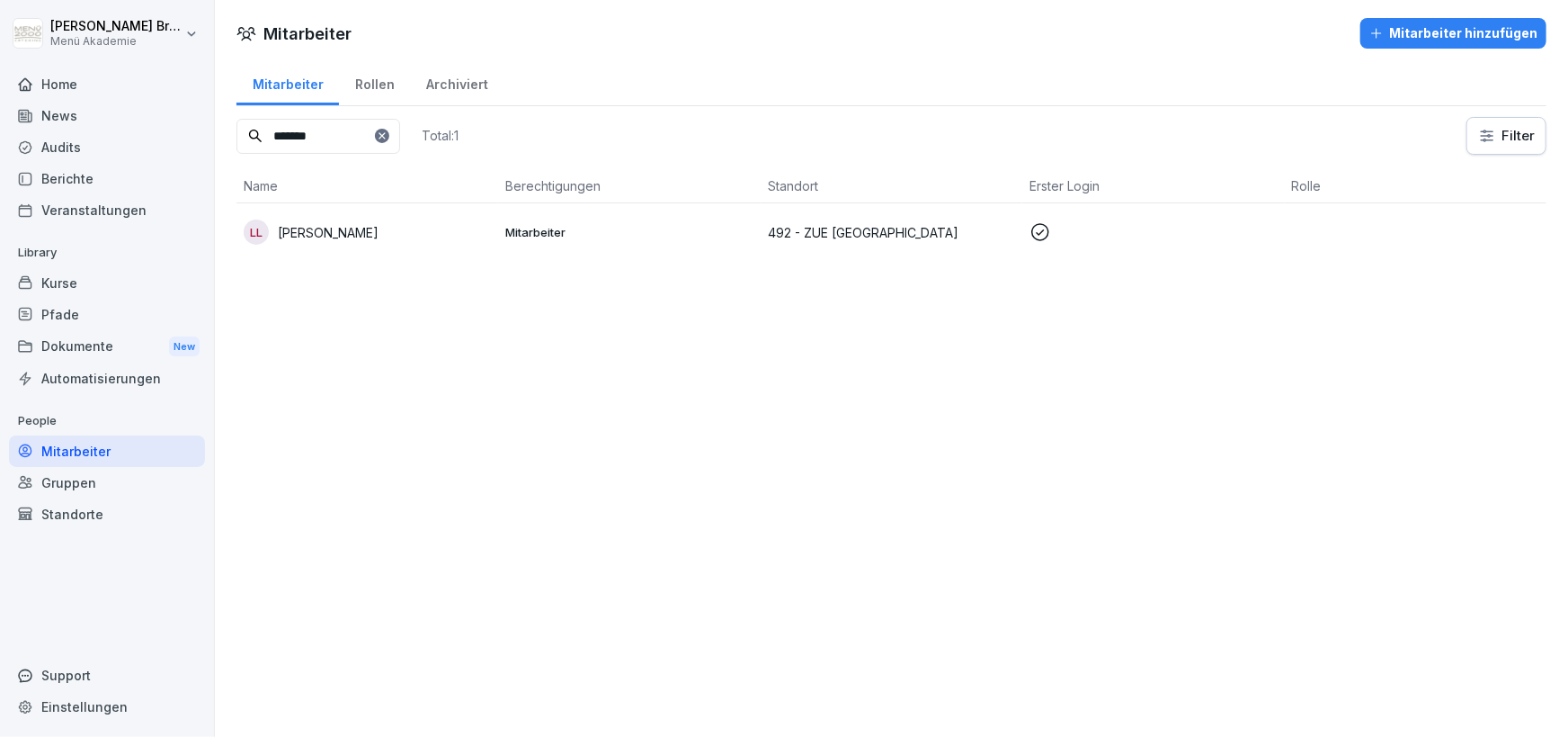
type input "*******"
click at [338, 229] on p "[PERSON_NAME]" at bounding box center [328, 232] width 101 height 19
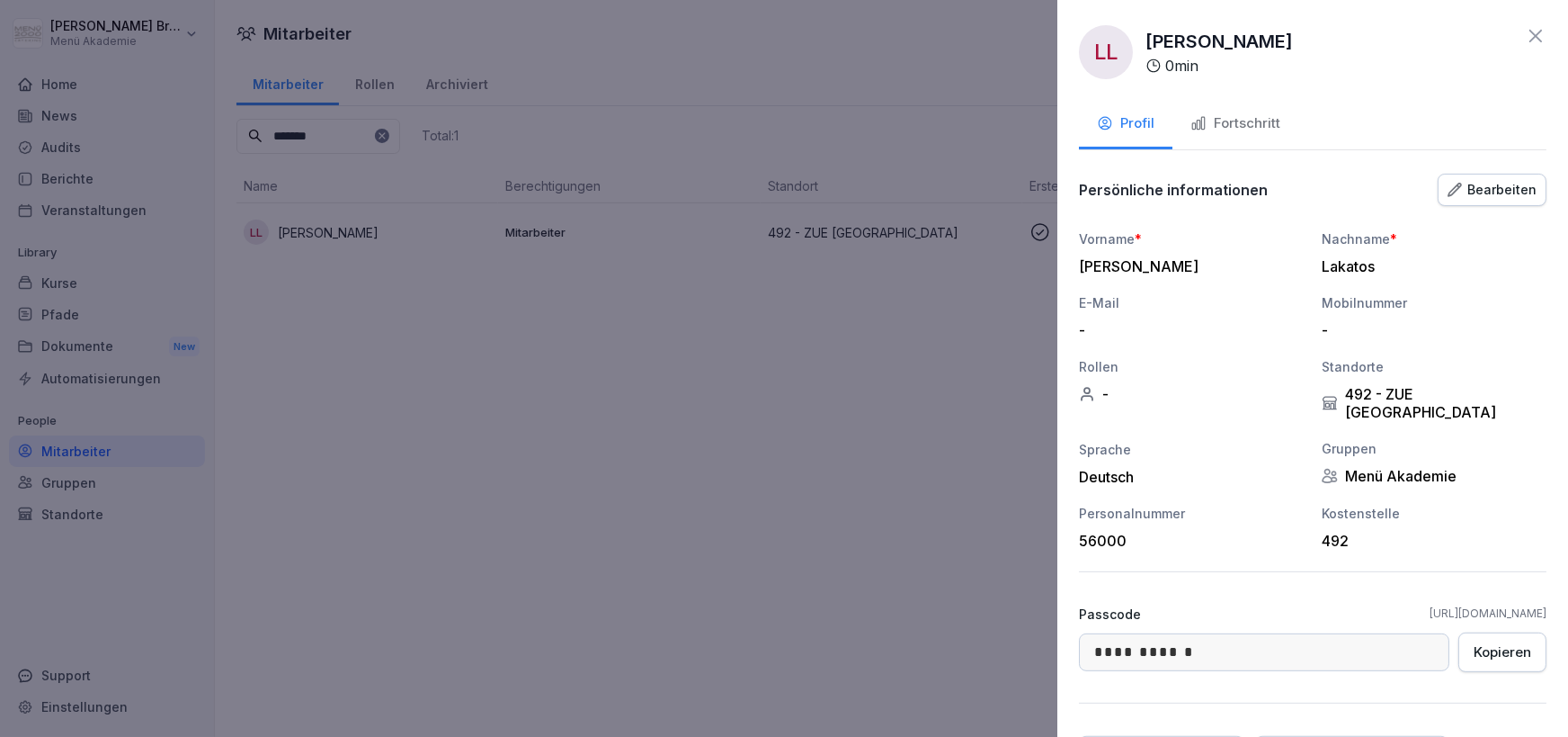
scroll to position [0, 0]
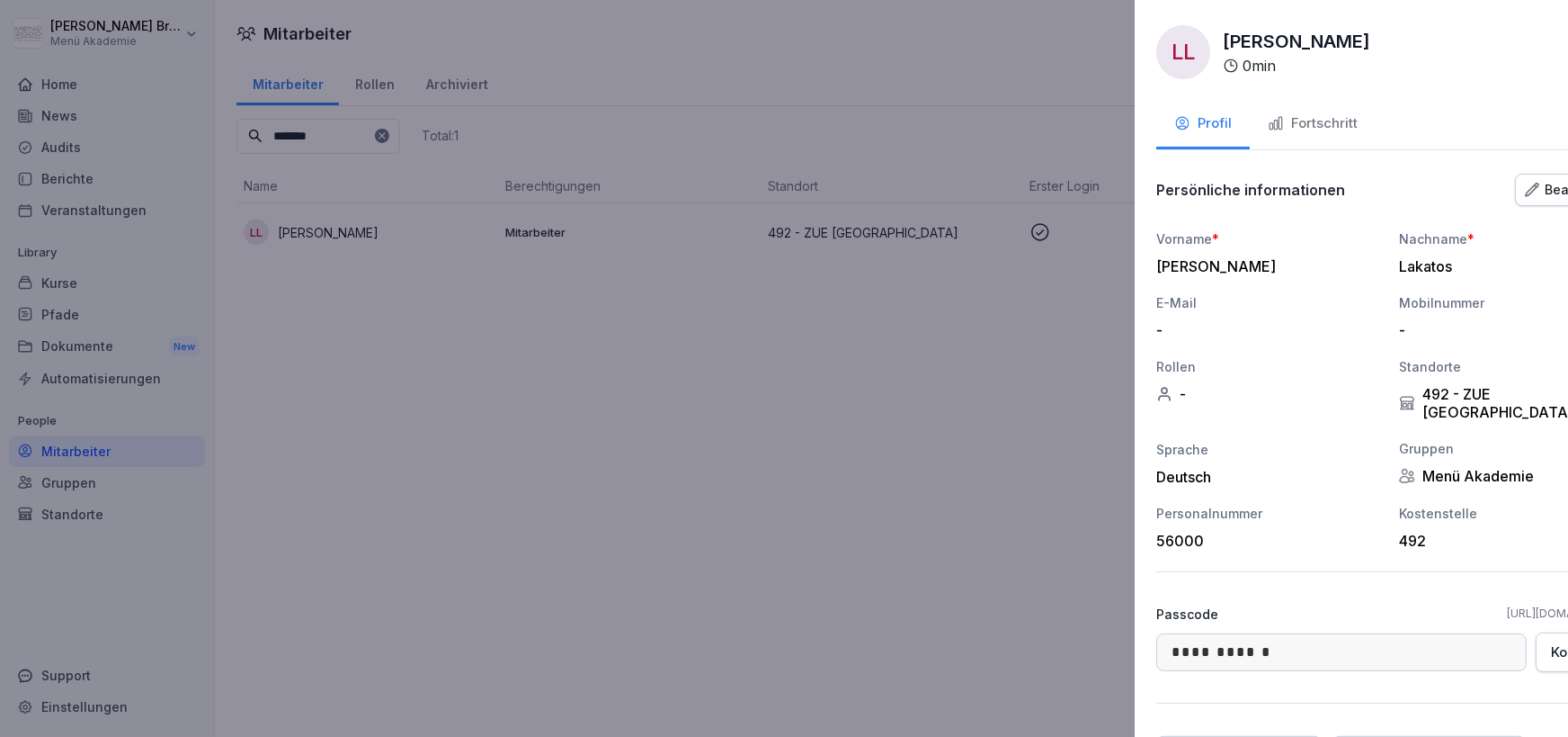
click at [675, 408] on div at bounding box center [784, 368] width 1568 height 737
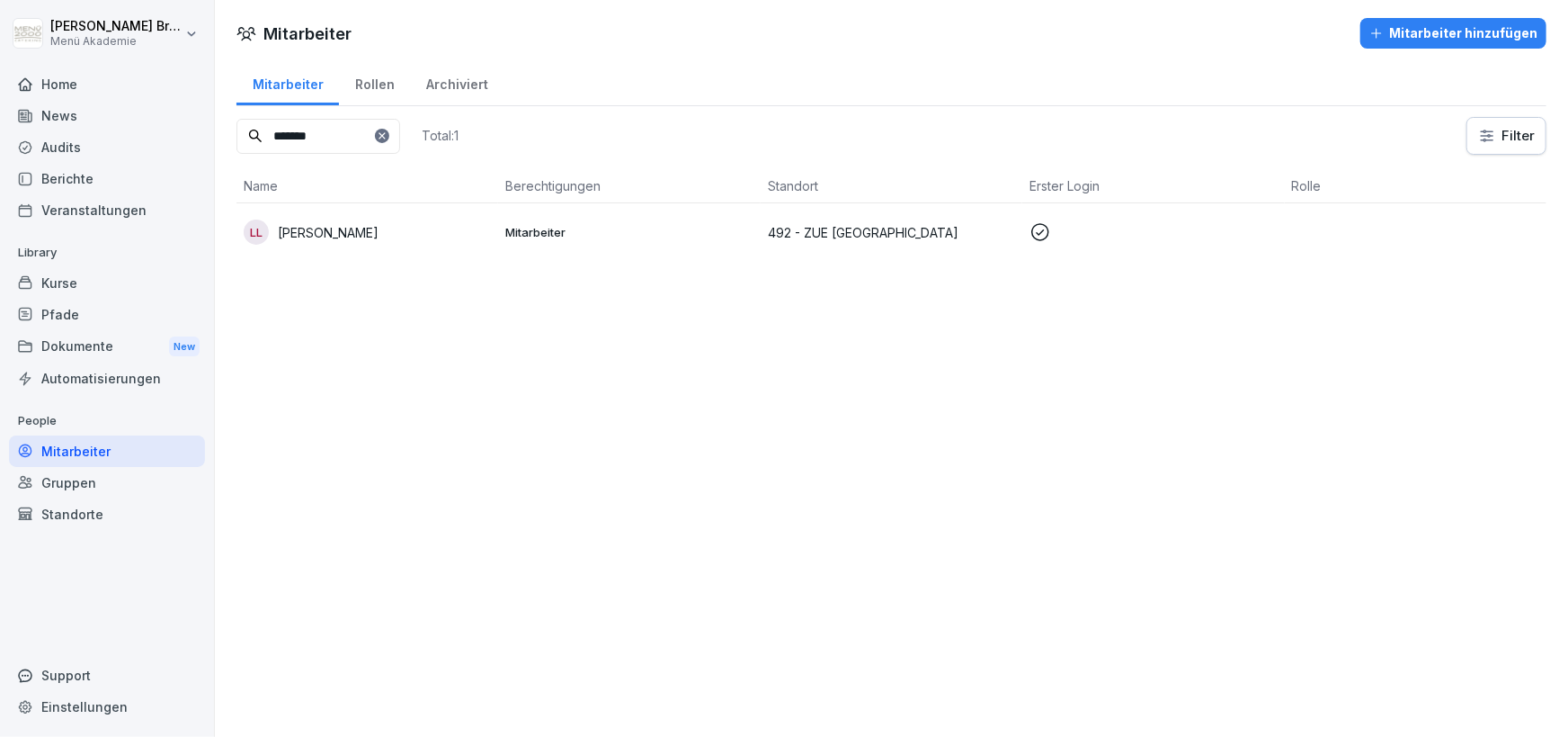
click at [404, 232] on div "LL [PERSON_NAME]" at bounding box center [367, 231] width 247 height 25
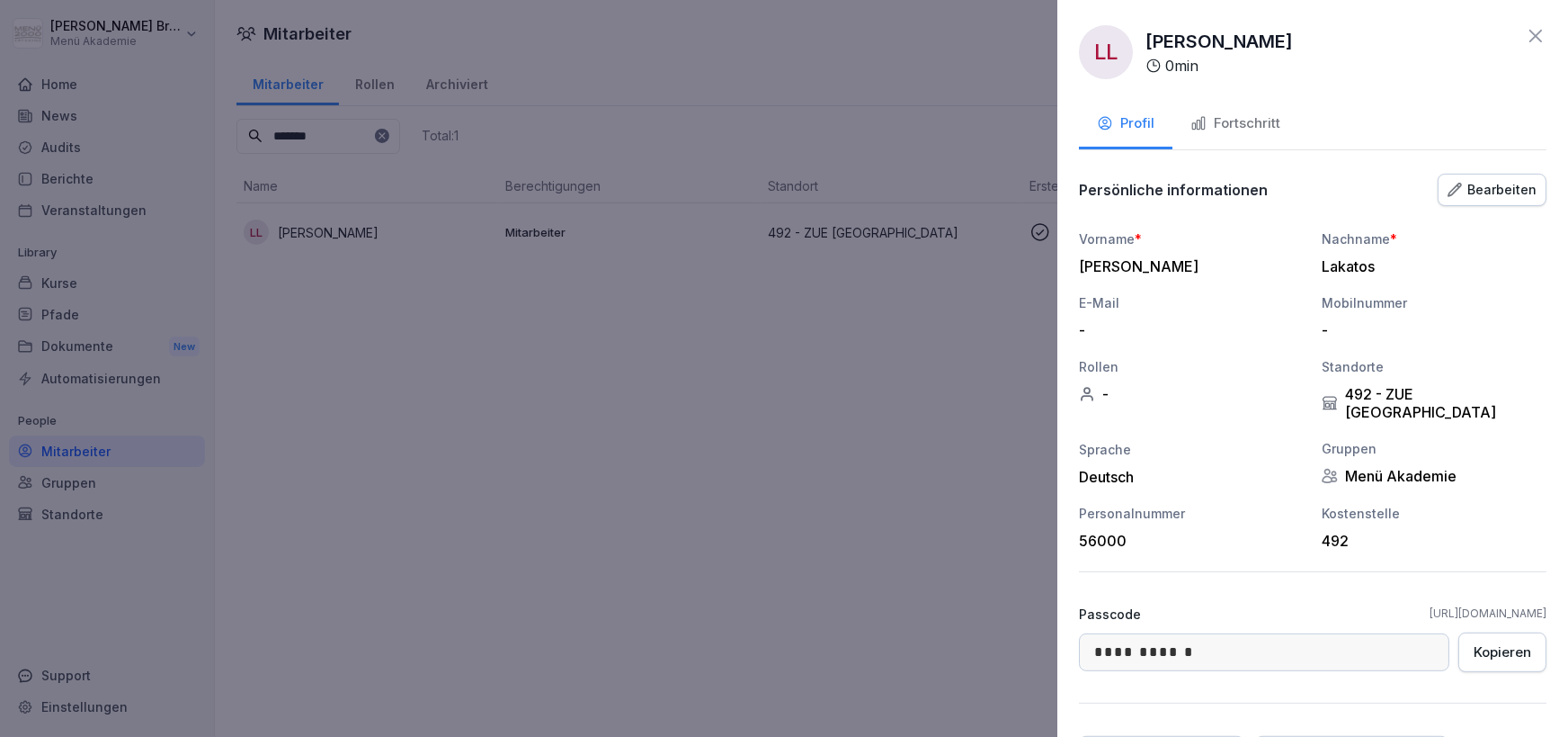
click at [1256, 106] on button "Fortschritt" at bounding box center [1235, 125] width 126 height 49
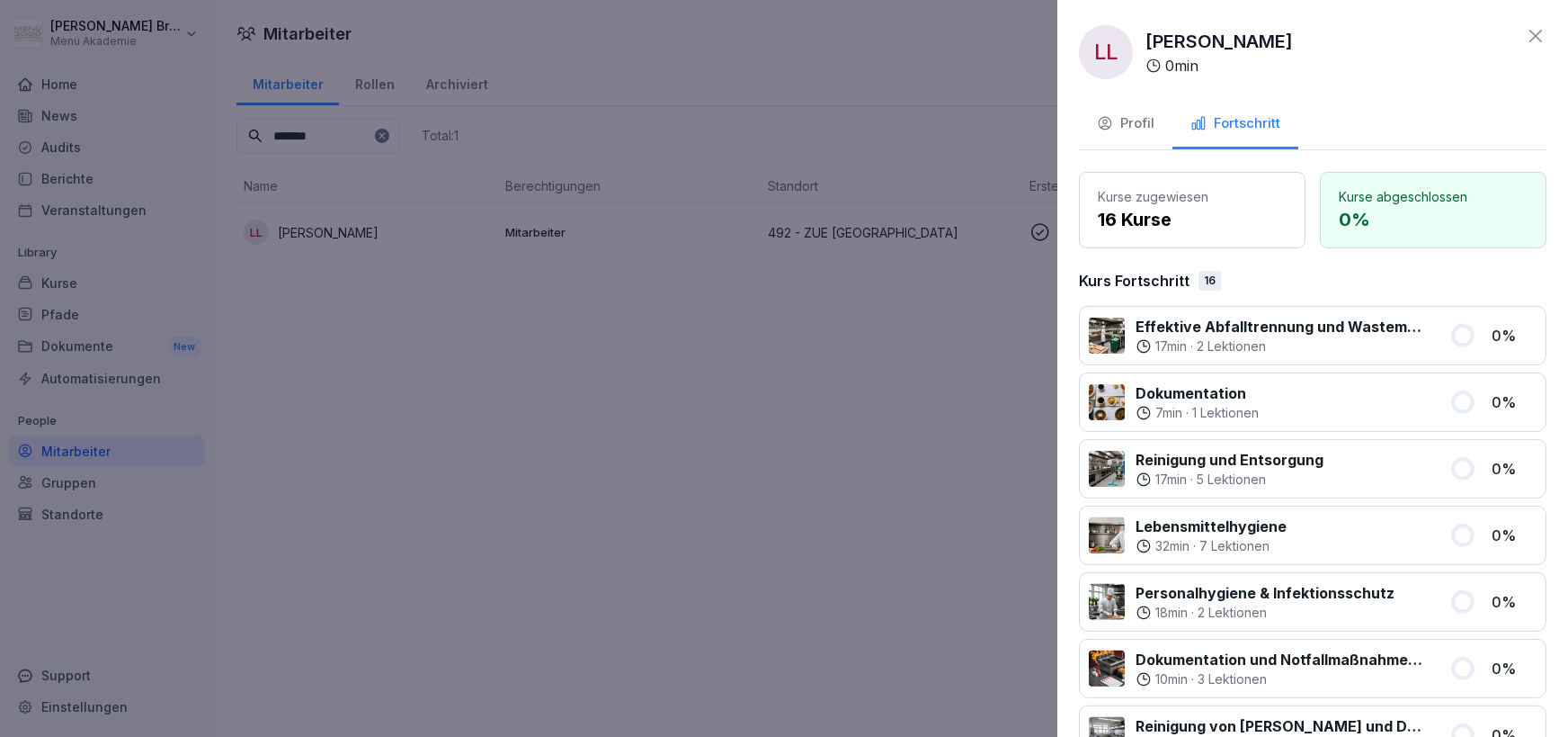
click at [1244, 117] on div "Fortschritt" at bounding box center [1235, 124] width 90 height 21
click at [1134, 121] on div "Profil" at bounding box center [1125, 124] width 58 height 21
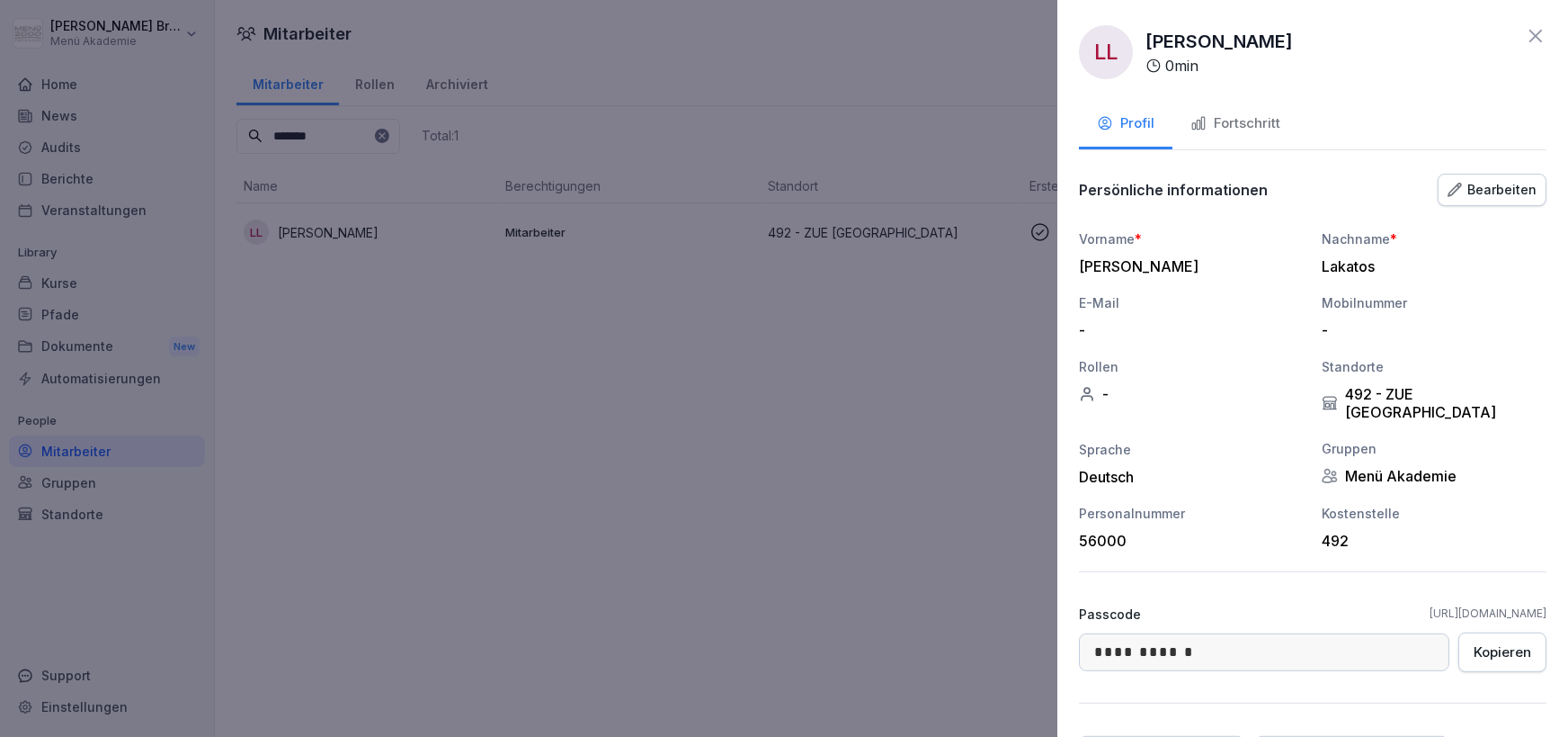
click at [751, 494] on div at bounding box center [784, 368] width 1568 height 737
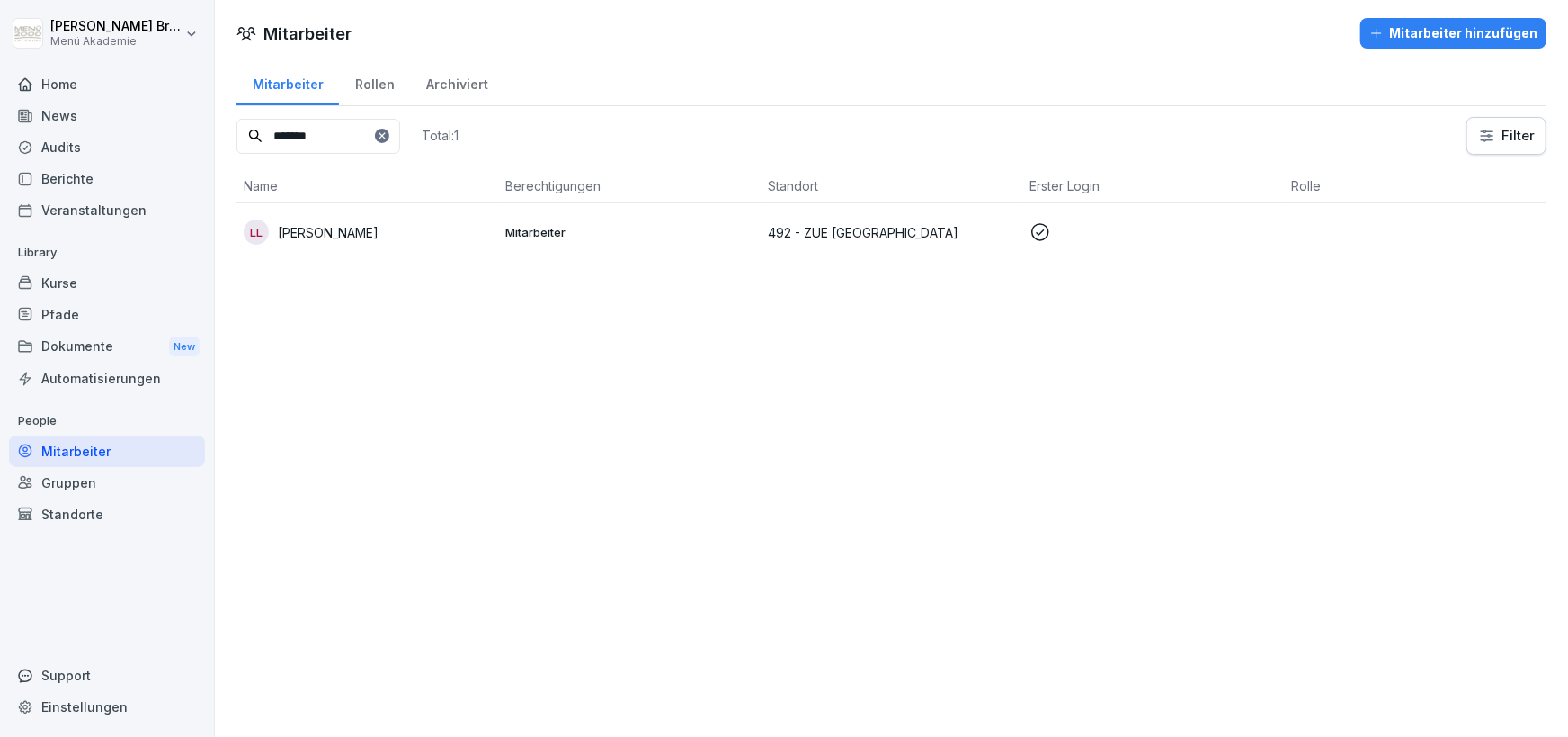
click at [111, 446] on div "Mitarbeiter" at bounding box center [107, 451] width 196 height 31
click at [99, 514] on div "Standorte" at bounding box center [107, 514] width 196 height 31
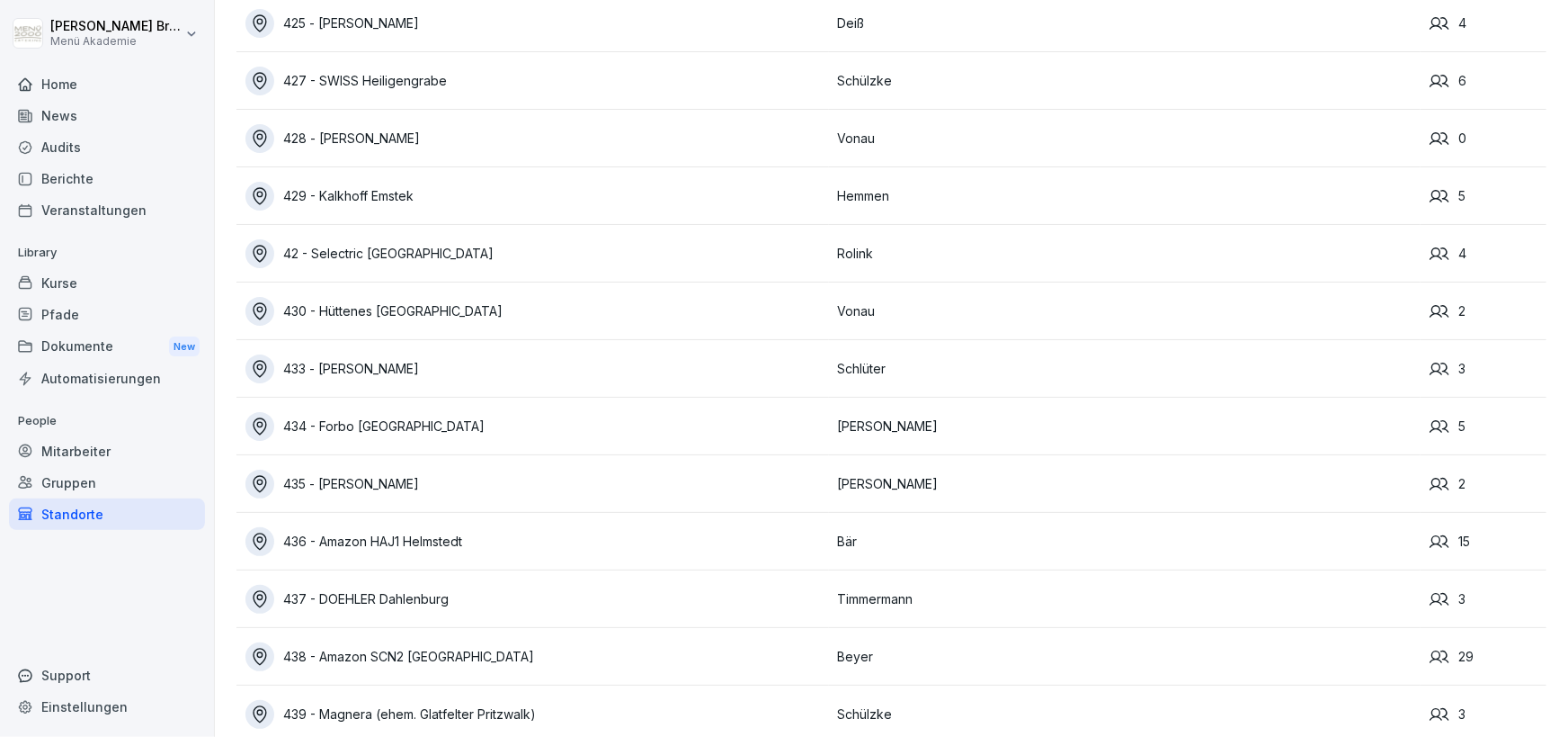
scroll to position [11958, 0]
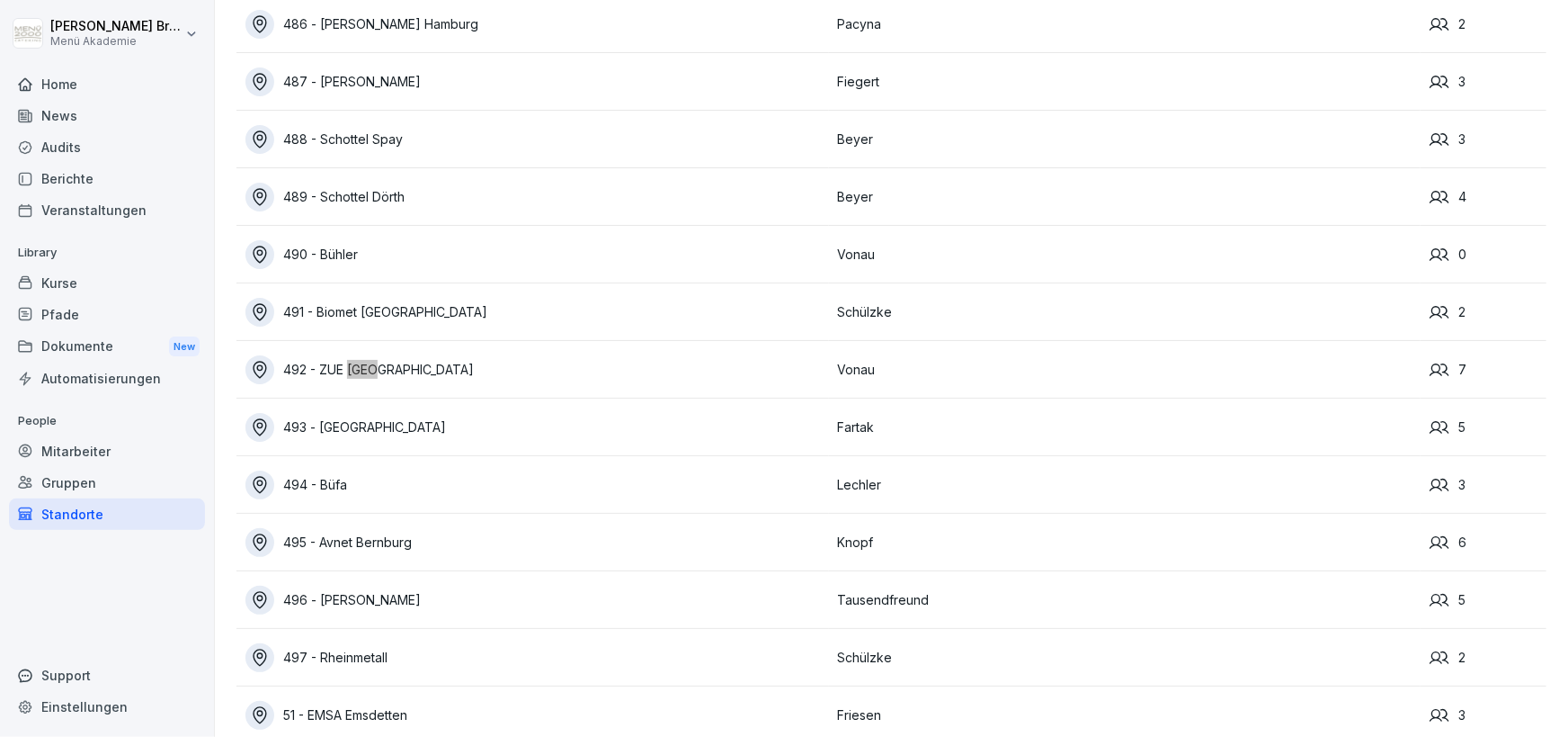
click at [353, 374] on div "492 - ZUE [GEOGRAPHIC_DATA]" at bounding box center [537, 369] width 584 height 28
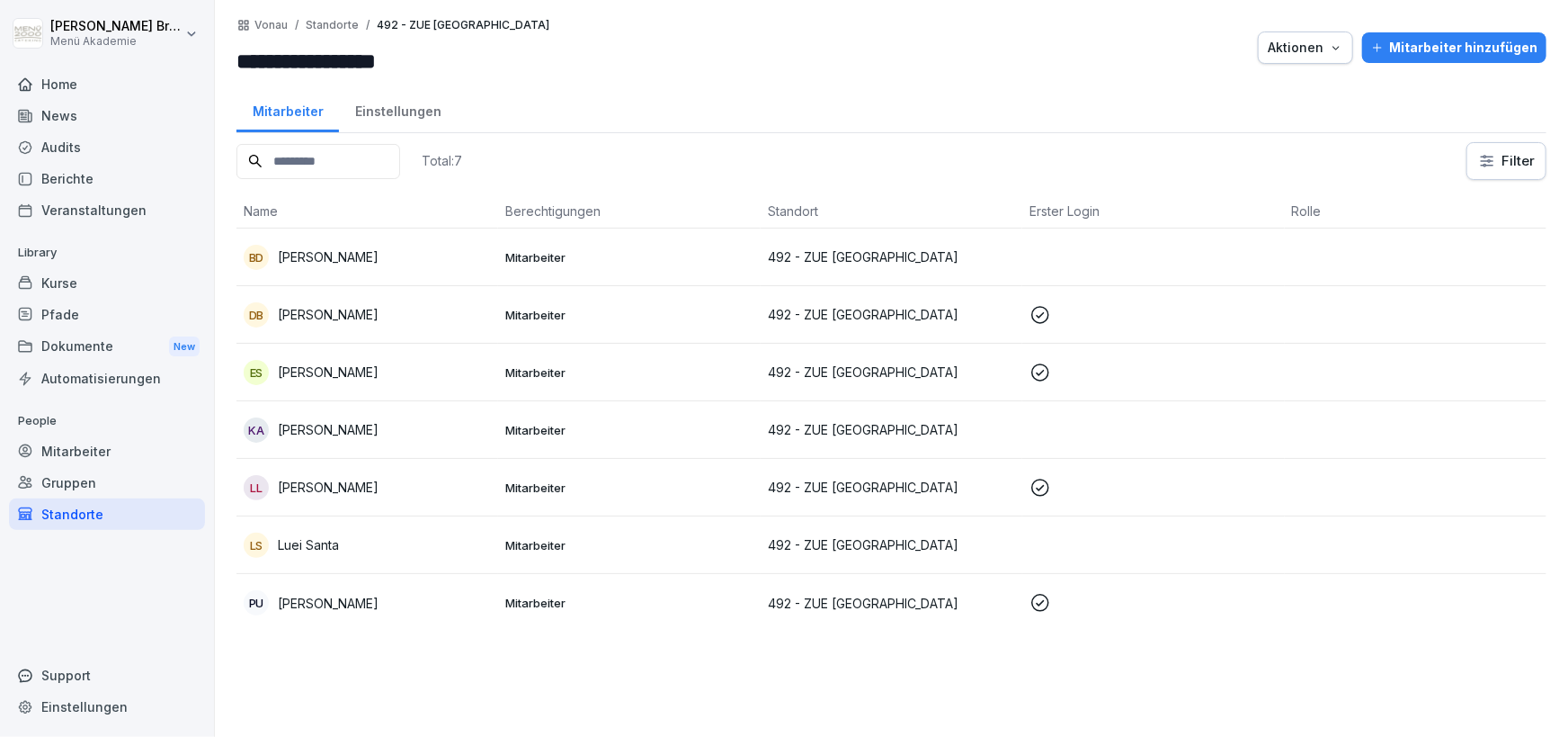
click at [346, 478] on p "[PERSON_NAME]" at bounding box center [328, 487] width 101 height 19
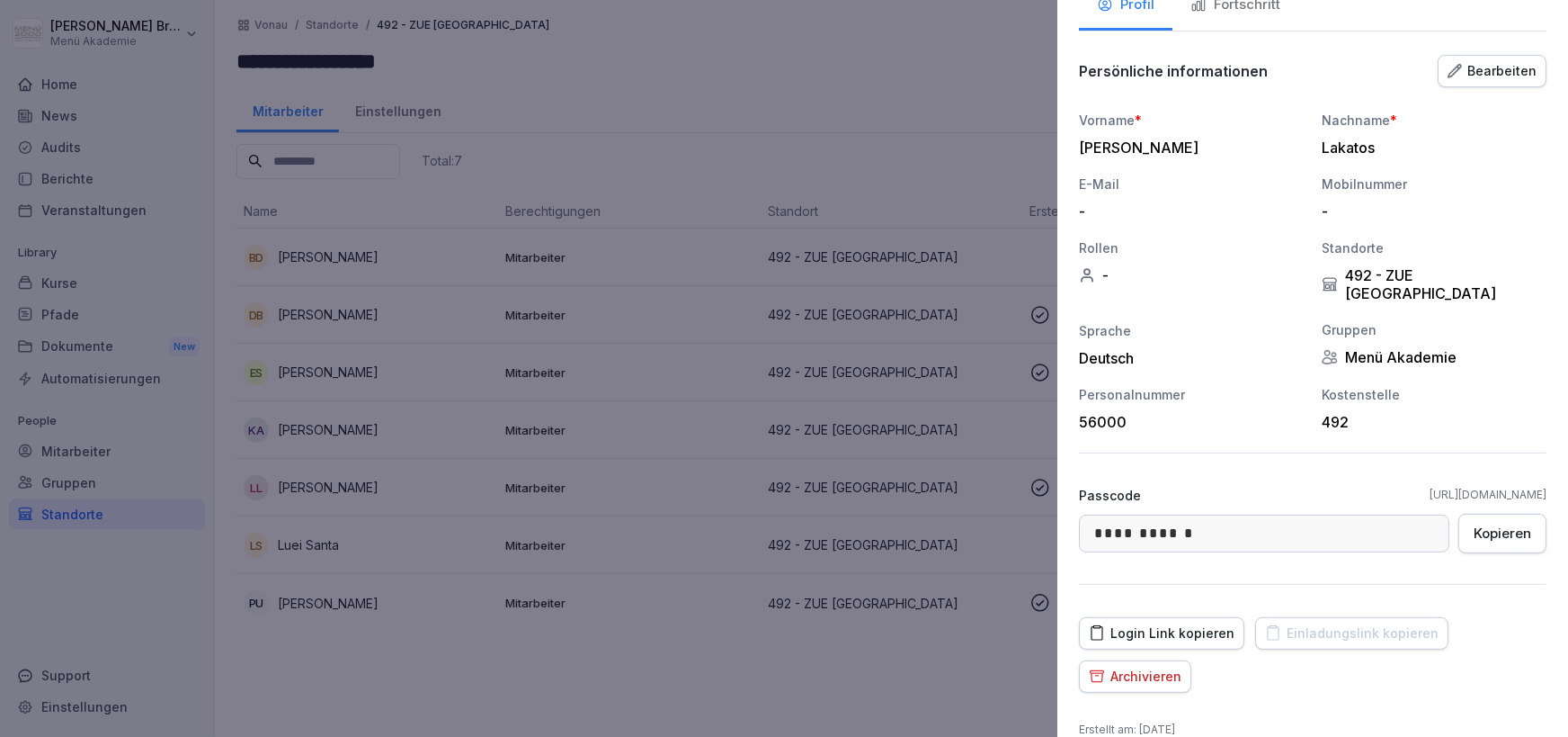
scroll to position [150, 0]
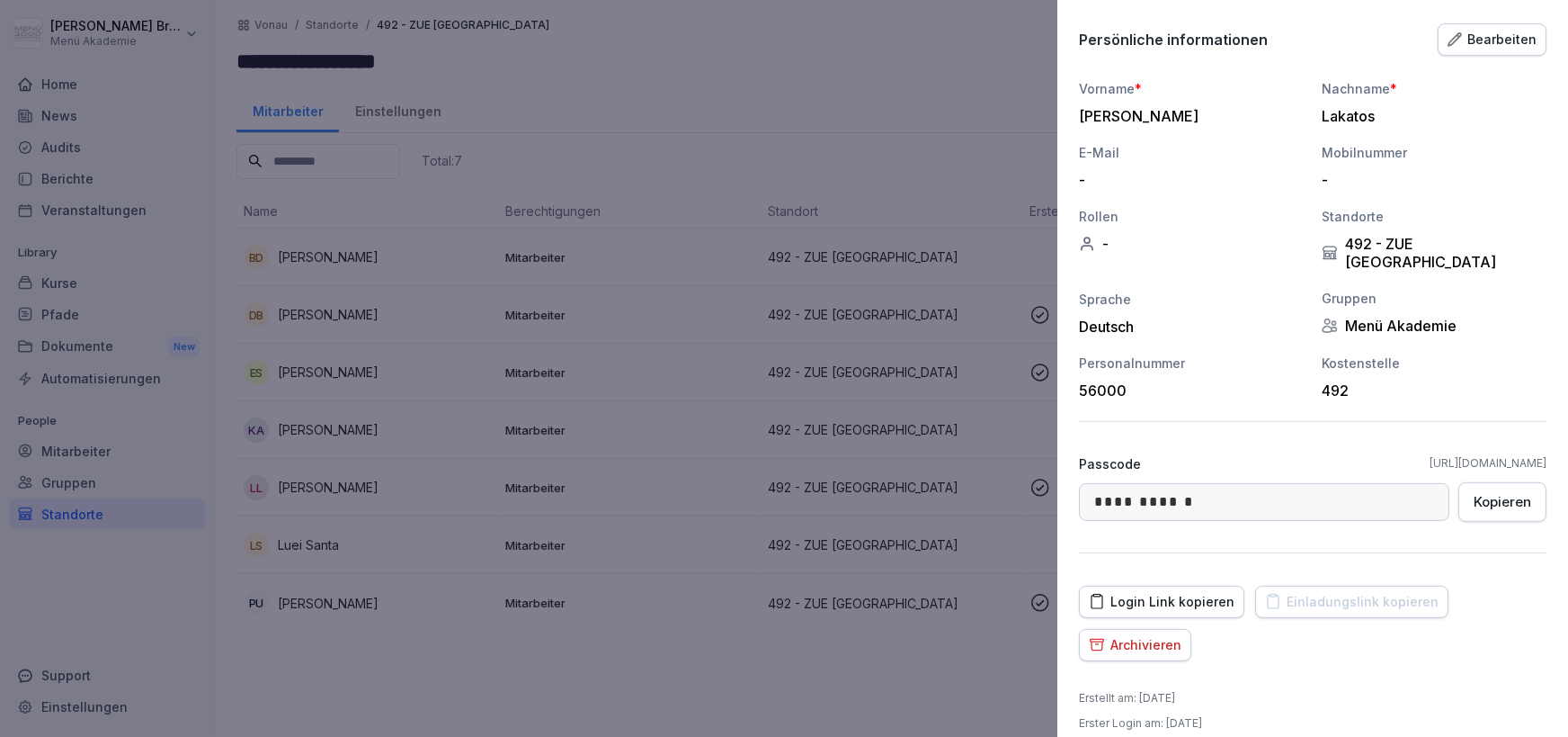
drag, startPoint x: 535, startPoint y: 408, endPoint x: 542, endPoint y: 422, distance: 15.7
click at [539, 415] on div at bounding box center [784, 368] width 1568 height 737
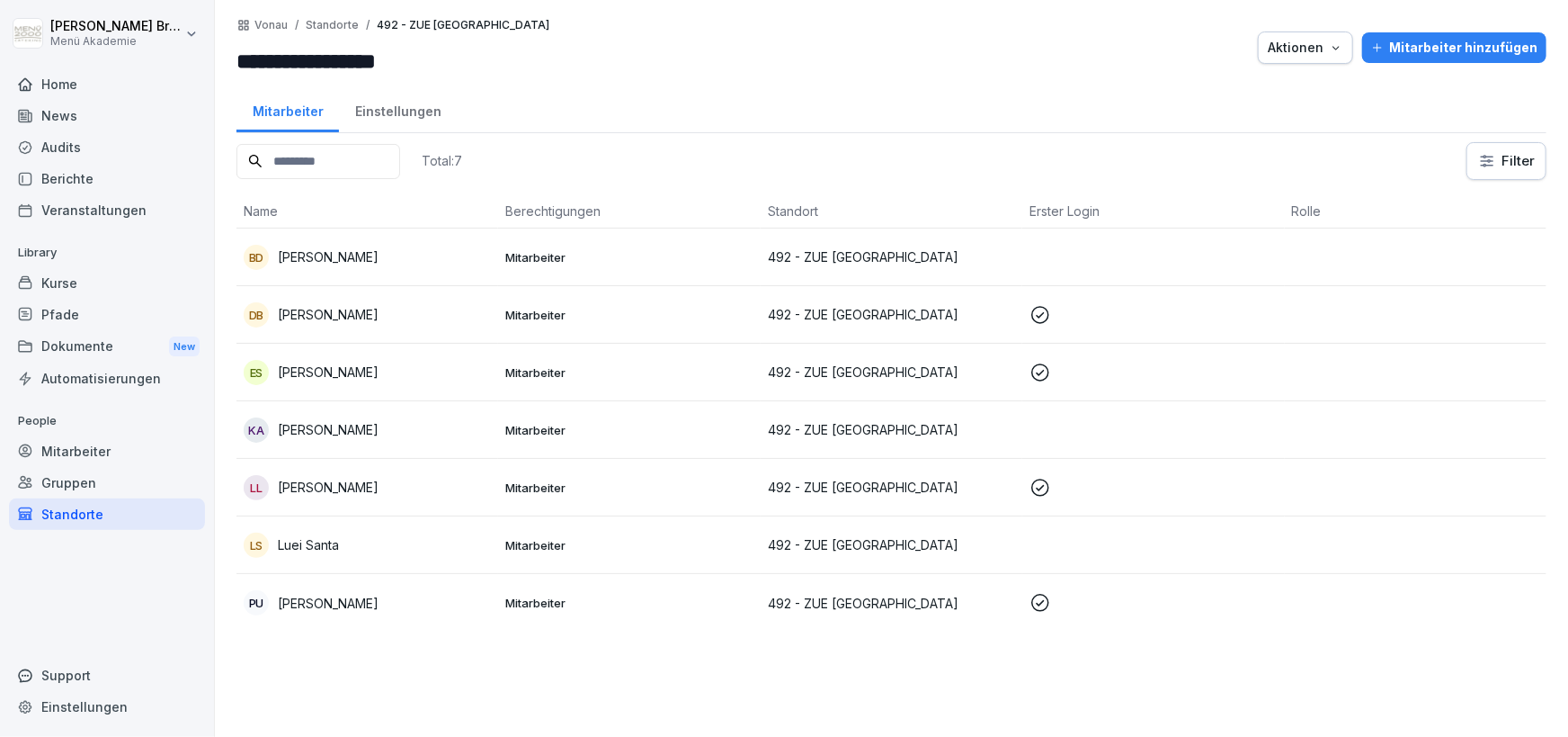
click at [1464, 38] on div "Mitarbeiter hinzufügen" at bounding box center [1455, 48] width 167 height 20
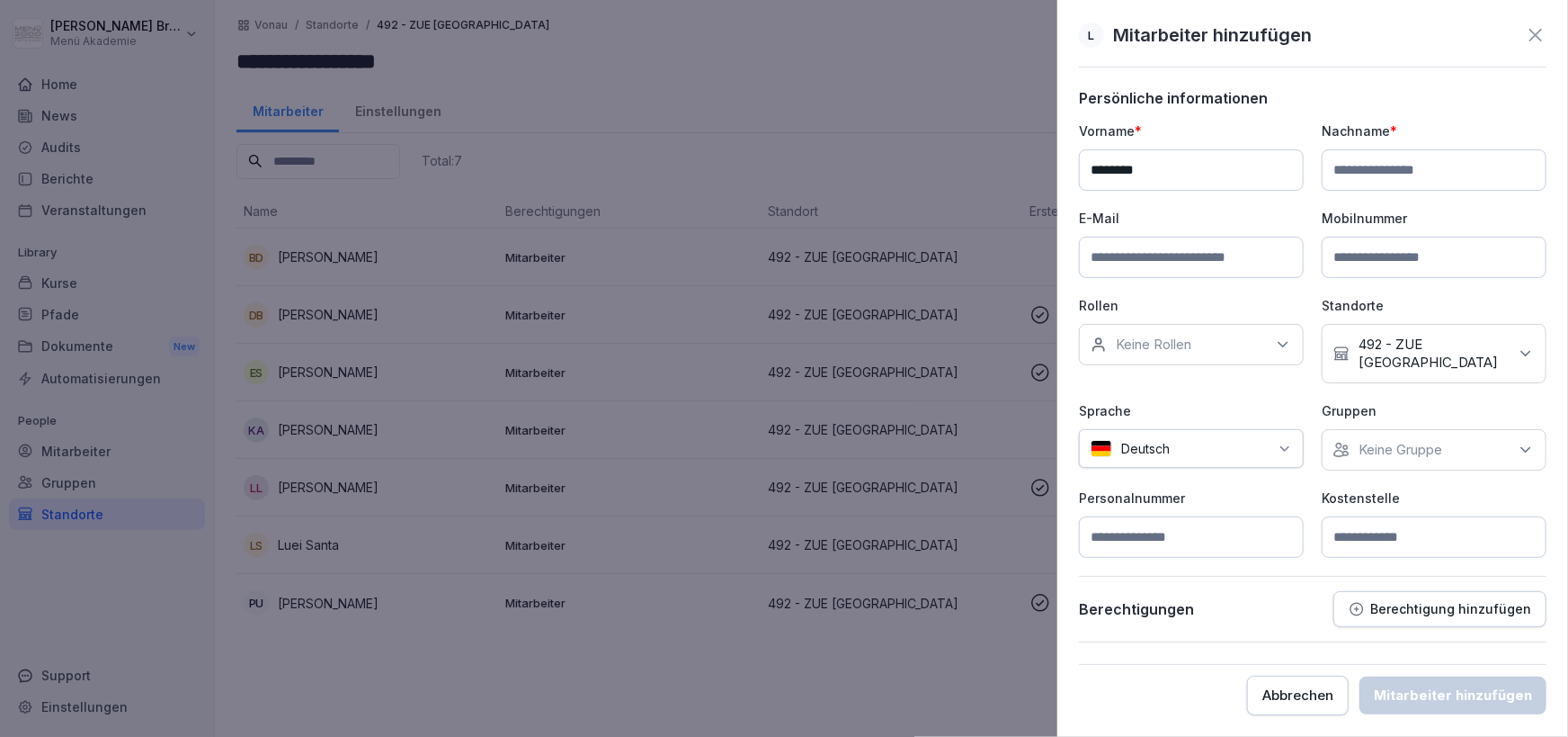
type input "********"
type input "*******"
click at [1418, 441] on p "Keine Gruppe" at bounding box center [1400, 450] width 83 height 18
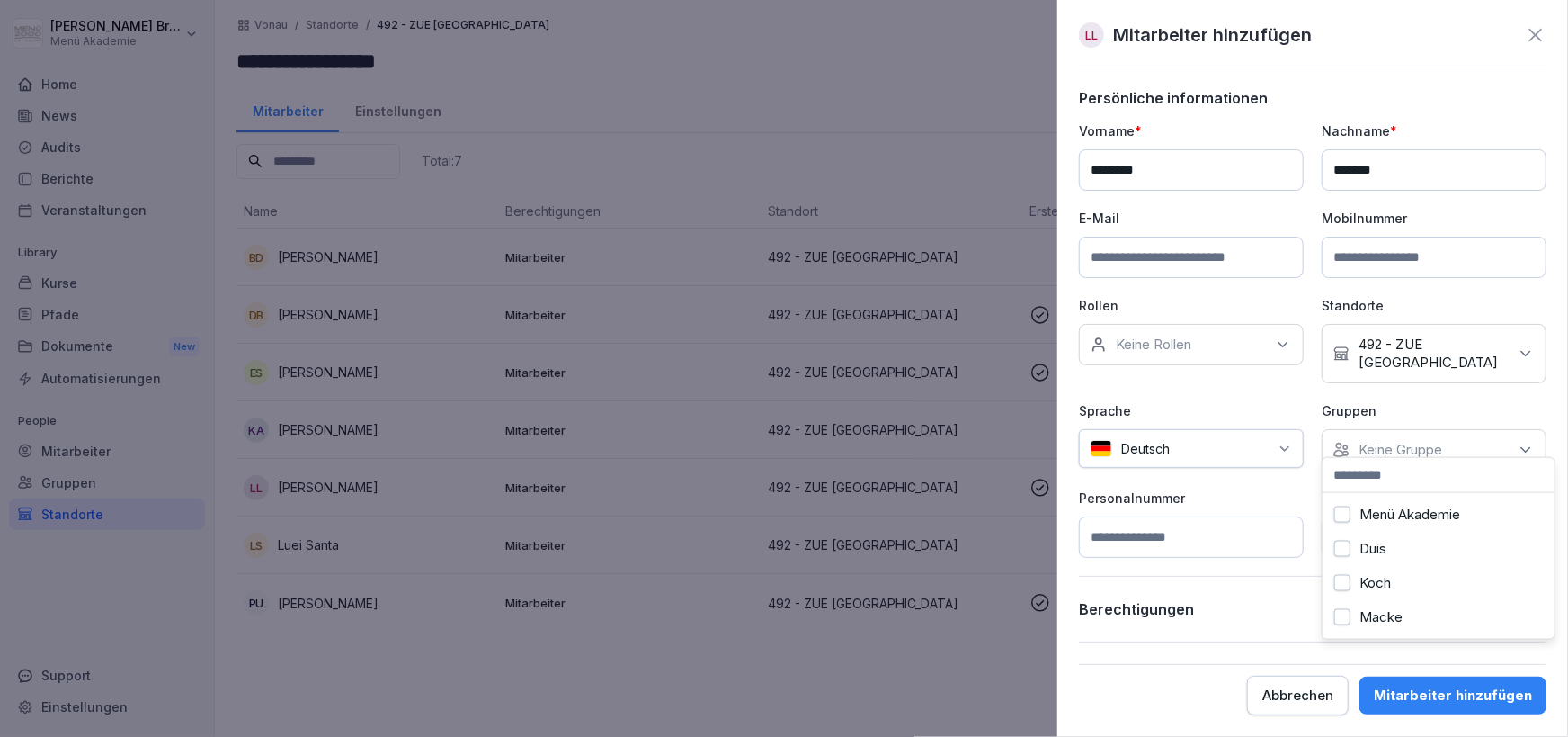
click at [1369, 503] on div "Menü Akademie" at bounding box center [1438, 514] width 223 height 34
click at [1269, 489] on p "Personalnummer" at bounding box center [1191, 498] width 225 height 19
click at [1392, 521] on input at bounding box center [1434, 536] width 225 height 41
type input "***"
click at [1444, 699] on div "Mitarbeiter hinzufügen" at bounding box center [1453, 696] width 159 height 20
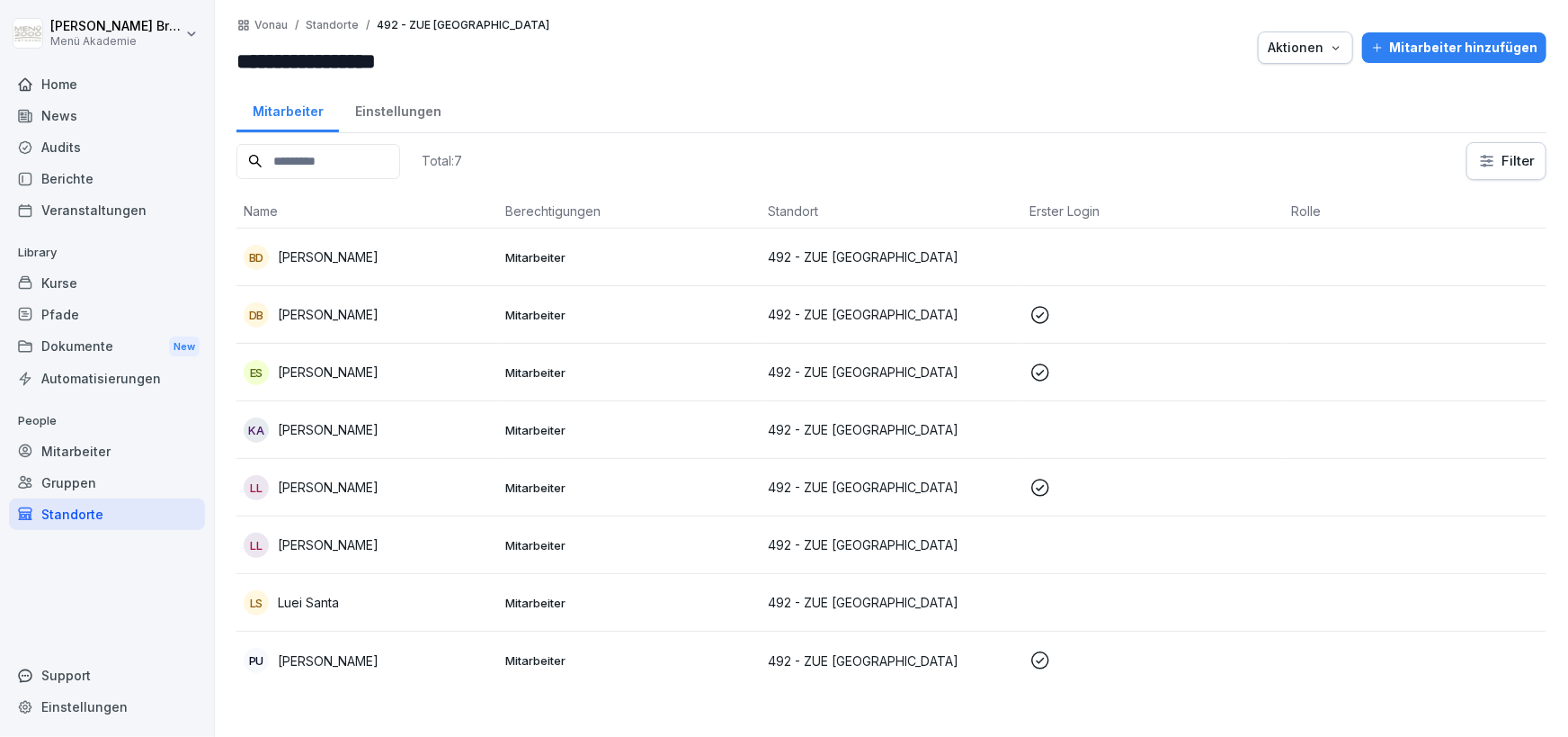
click at [378, 490] on p "[PERSON_NAME]" at bounding box center [328, 487] width 101 height 19
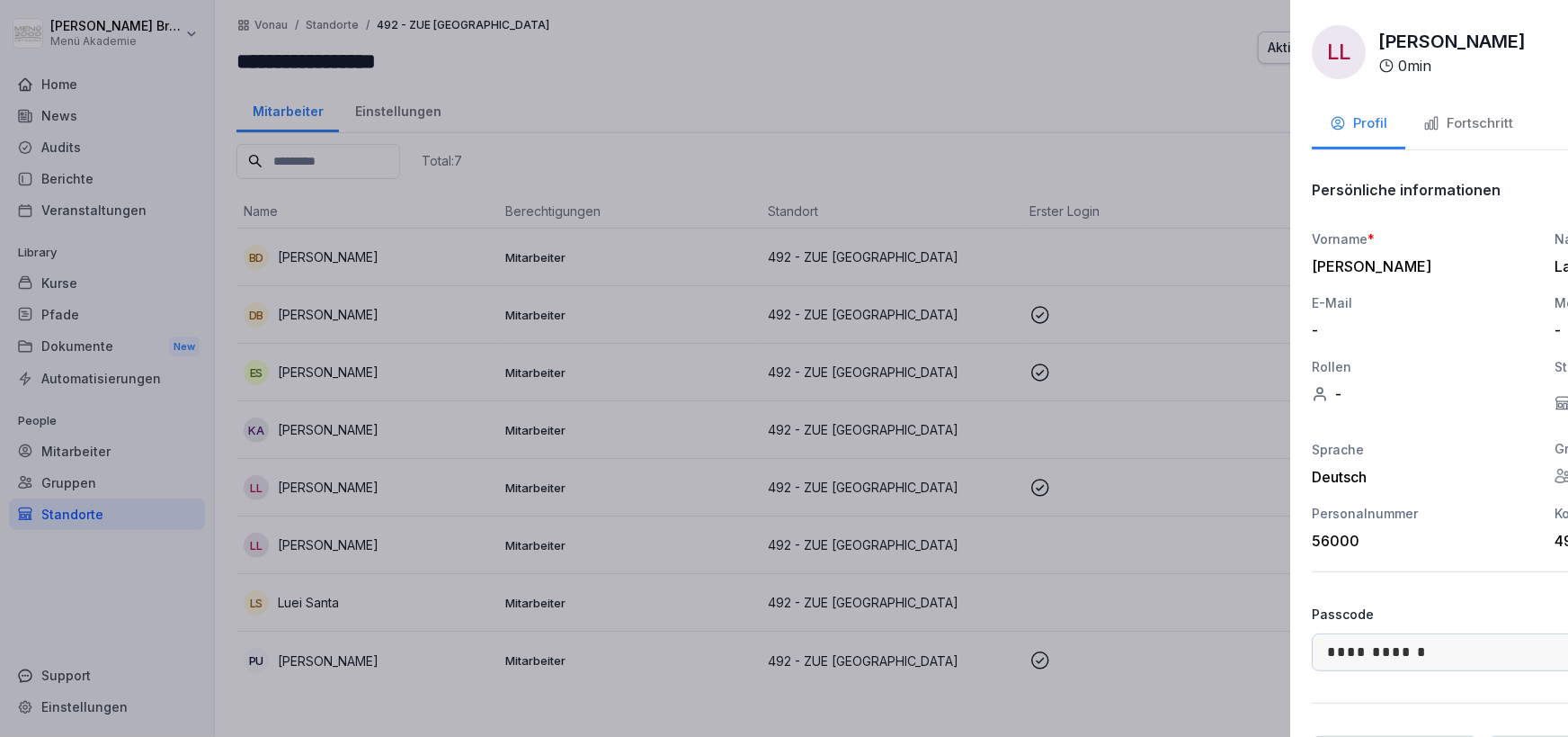
click at [367, 557] on div at bounding box center [784, 368] width 1568 height 737
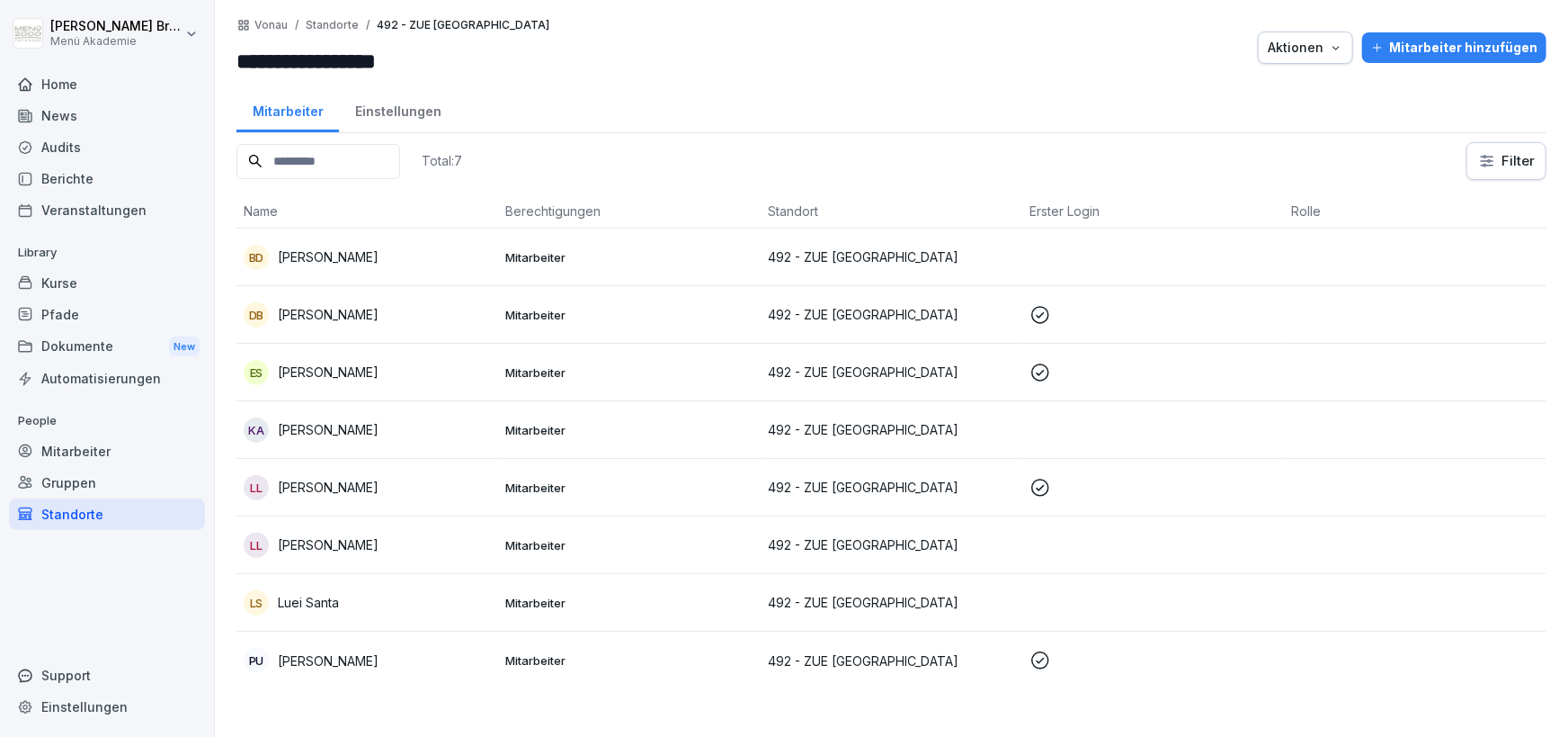
click at [370, 548] on p "[PERSON_NAME]" at bounding box center [328, 544] width 101 height 19
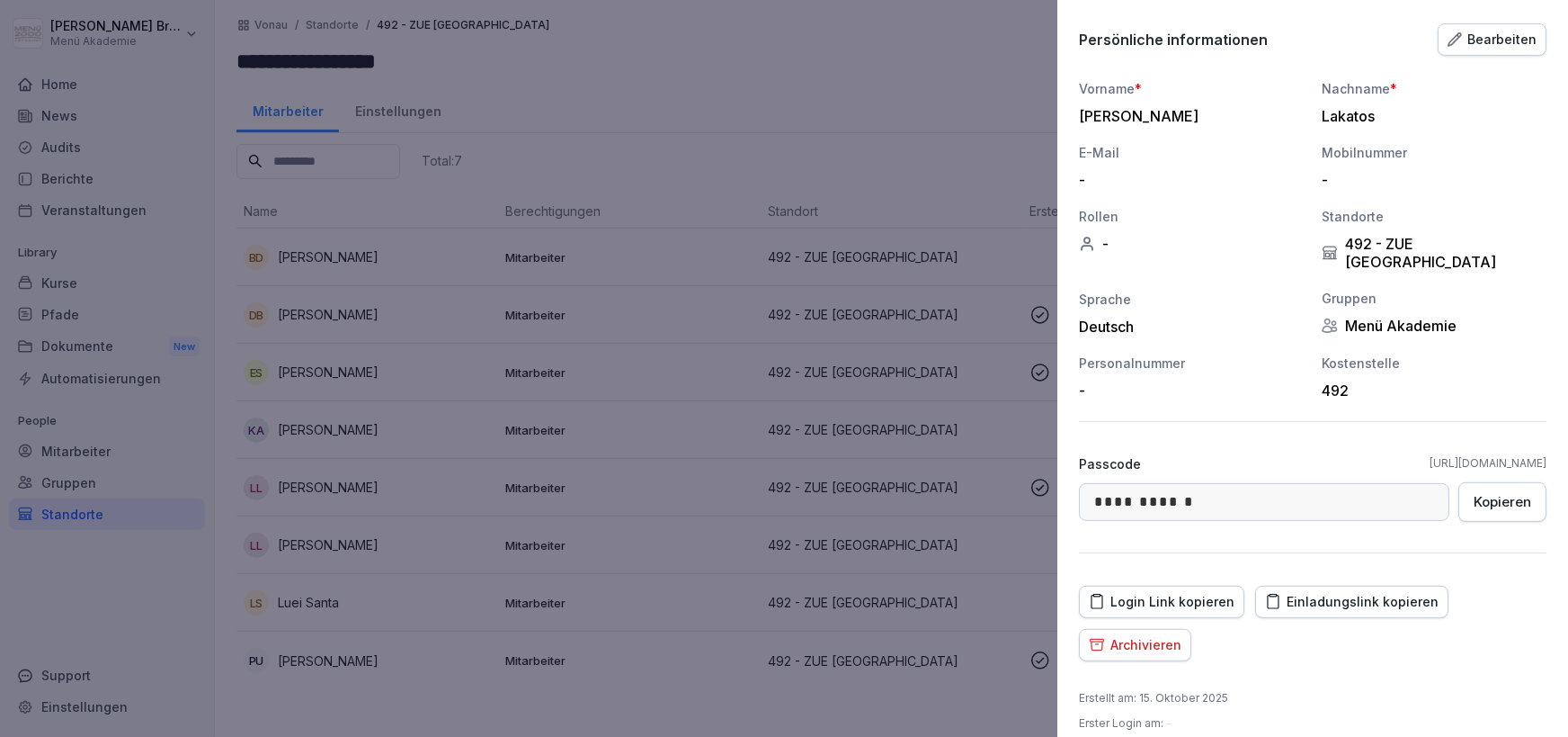
click at [1330, 592] on div "Einladungslink kopieren" at bounding box center [1352, 602] width 173 height 20
drag, startPoint x: 559, startPoint y: 513, endPoint x: 332, endPoint y: 551, distance: 230.2
click at [554, 513] on div at bounding box center [784, 368] width 1568 height 737
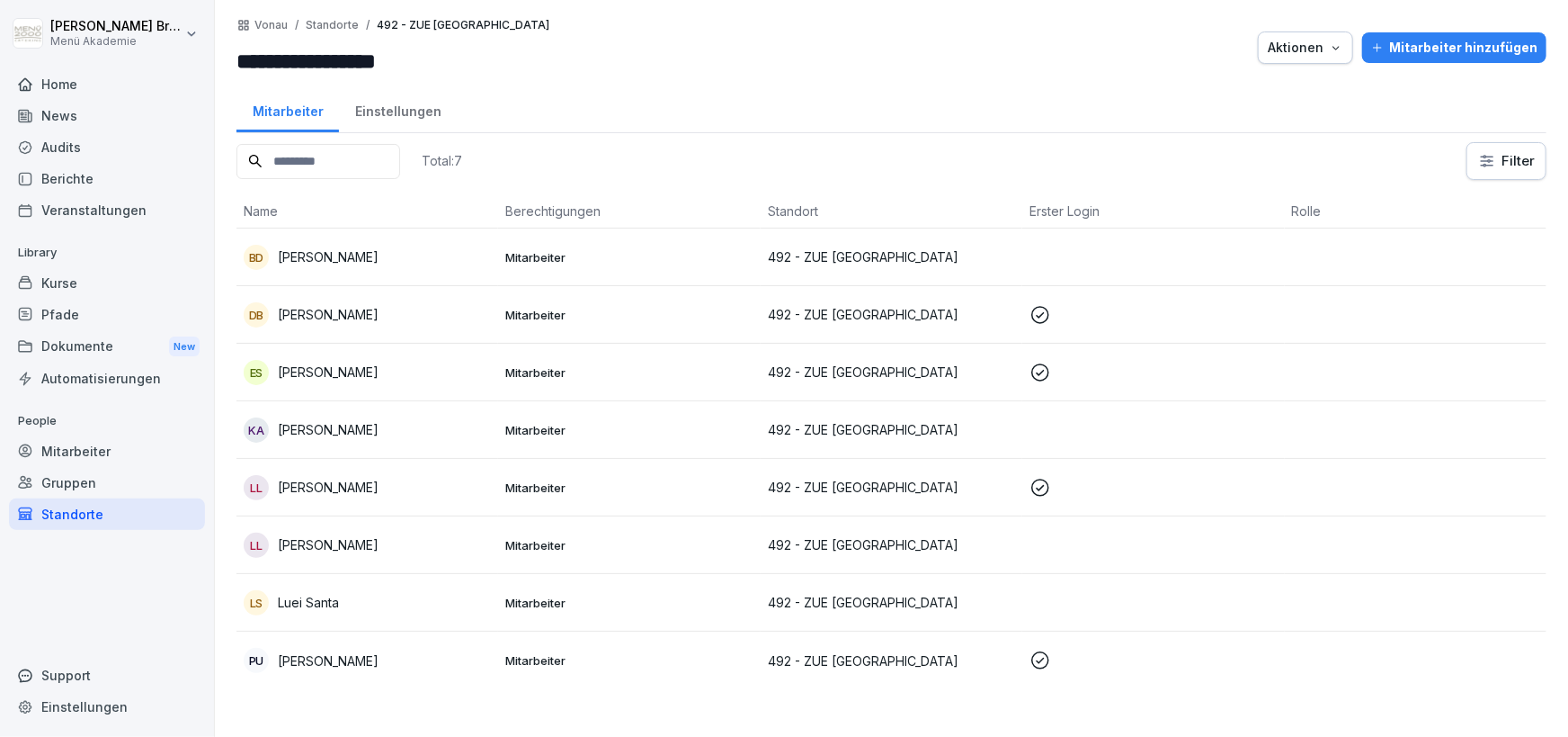
click at [334, 545] on p "[PERSON_NAME]" at bounding box center [328, 544] width 101 height 19
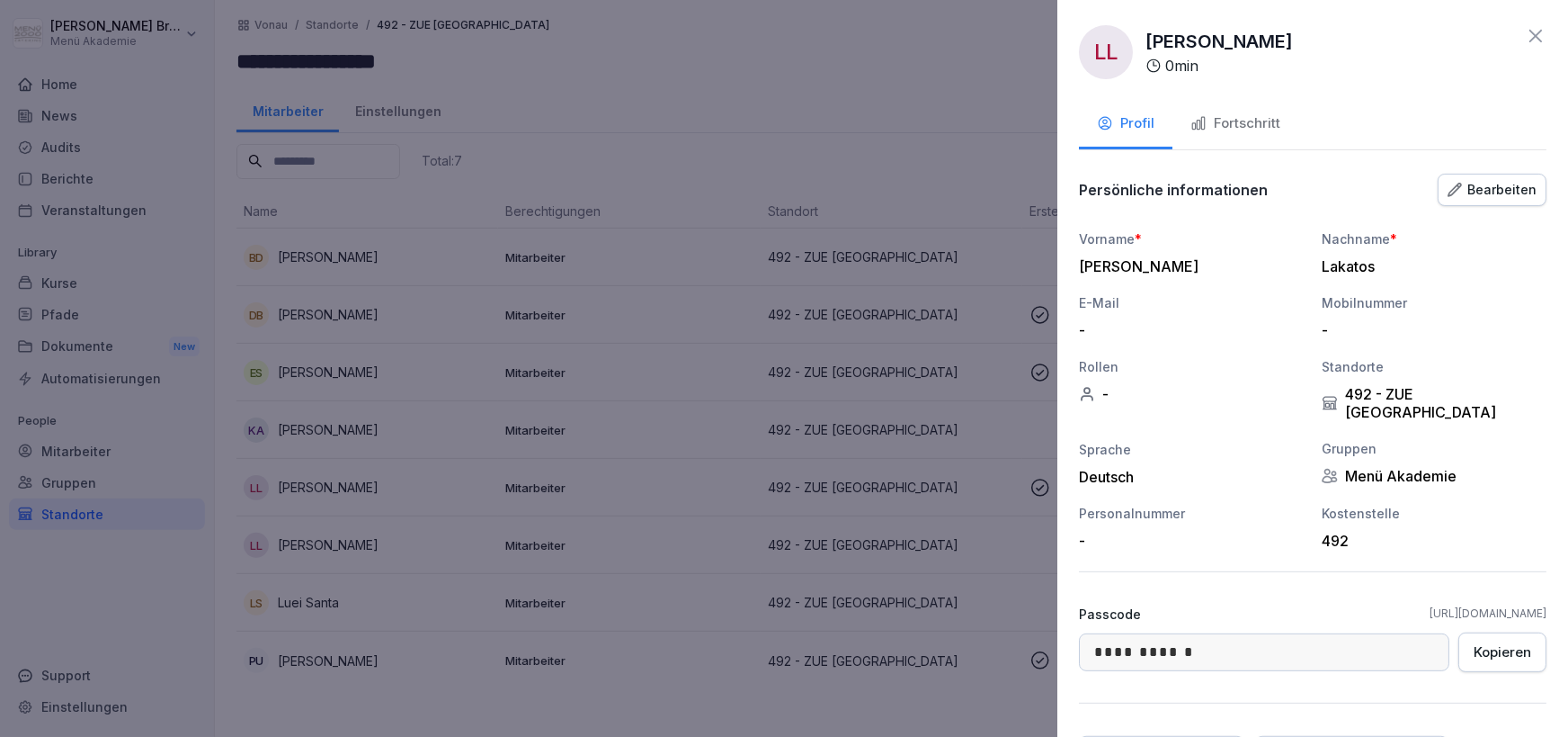
click at [403, 628] on div at bounding box center [784, 368] width 1568 height 737
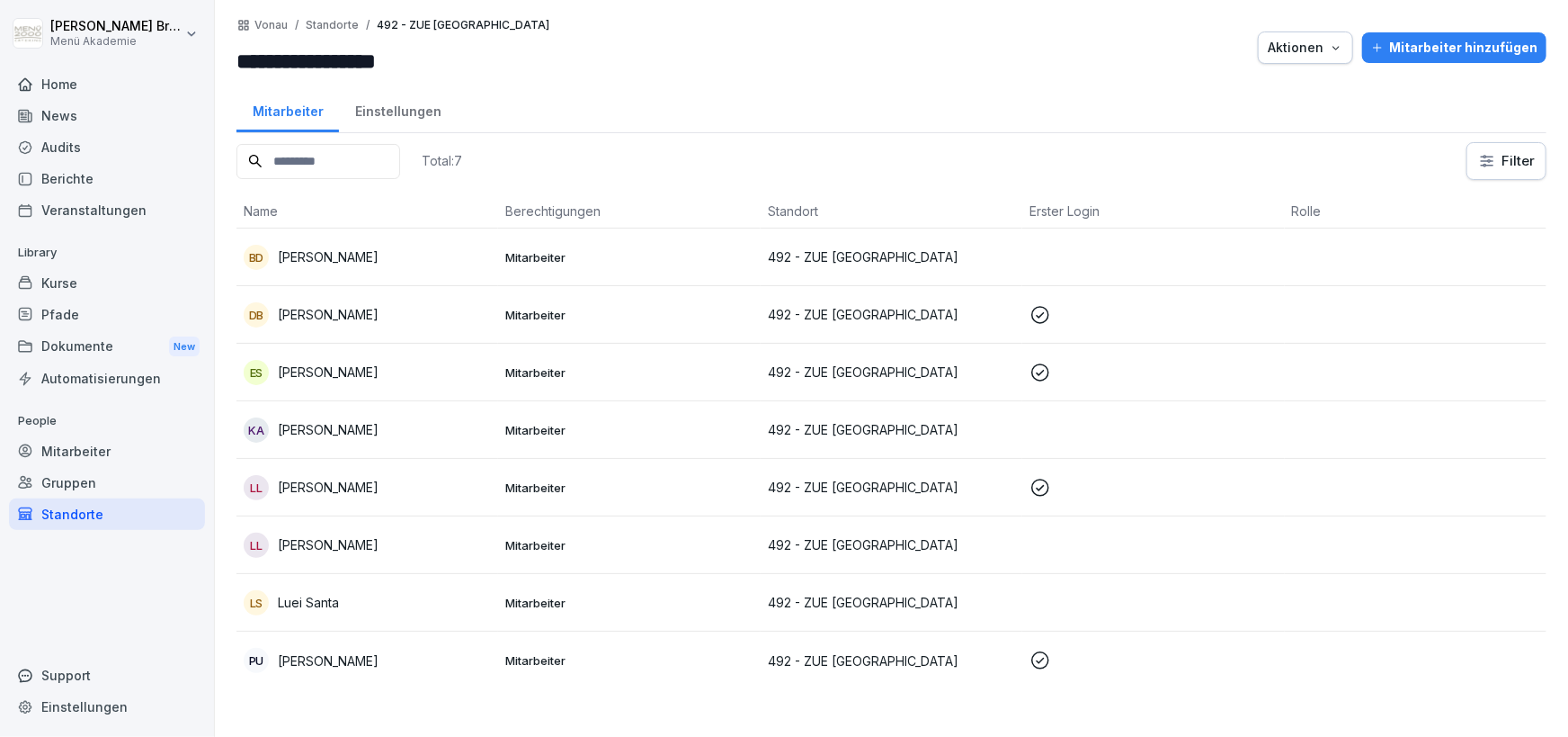
click at [361, 490] on p "[PERSON_NAME]" at bounding box center [328, 487] width 101 height 19
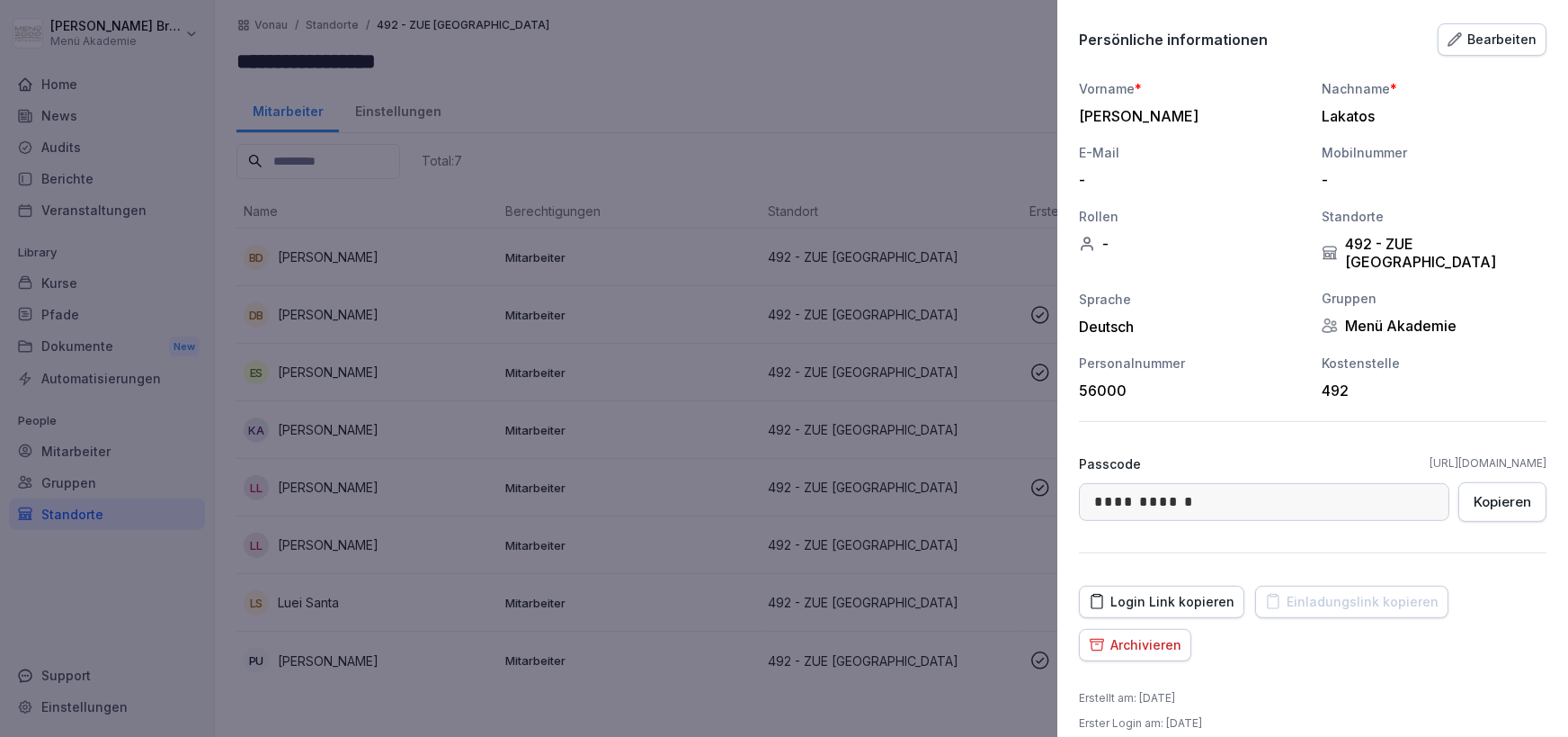
click at [1156, 635] on div "Archivieren" at bounding box center [1135, 645] width 93 height 20
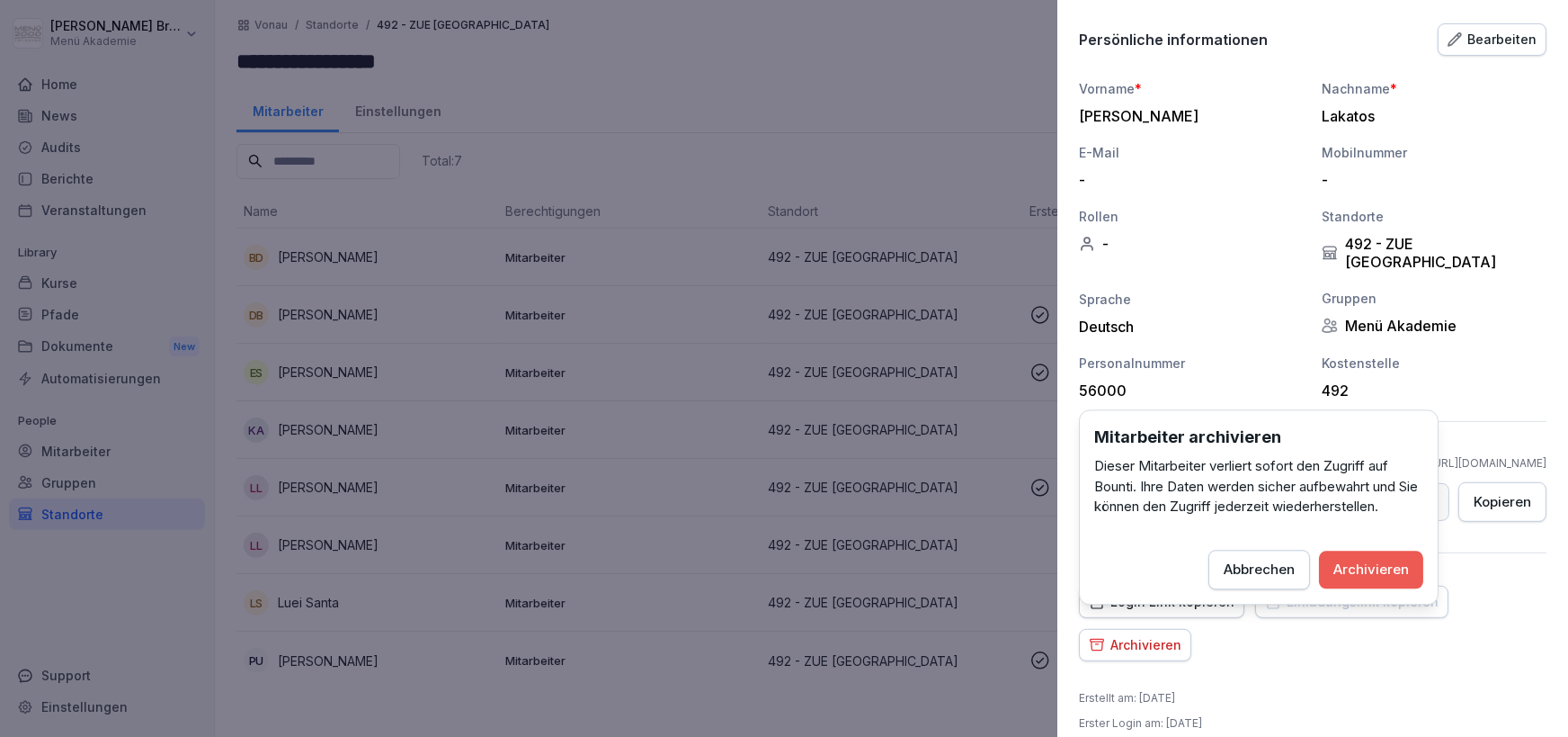
click at [1360, 574] on div "Archivieren" at bounding box center [1371, 569] width 75 height 20
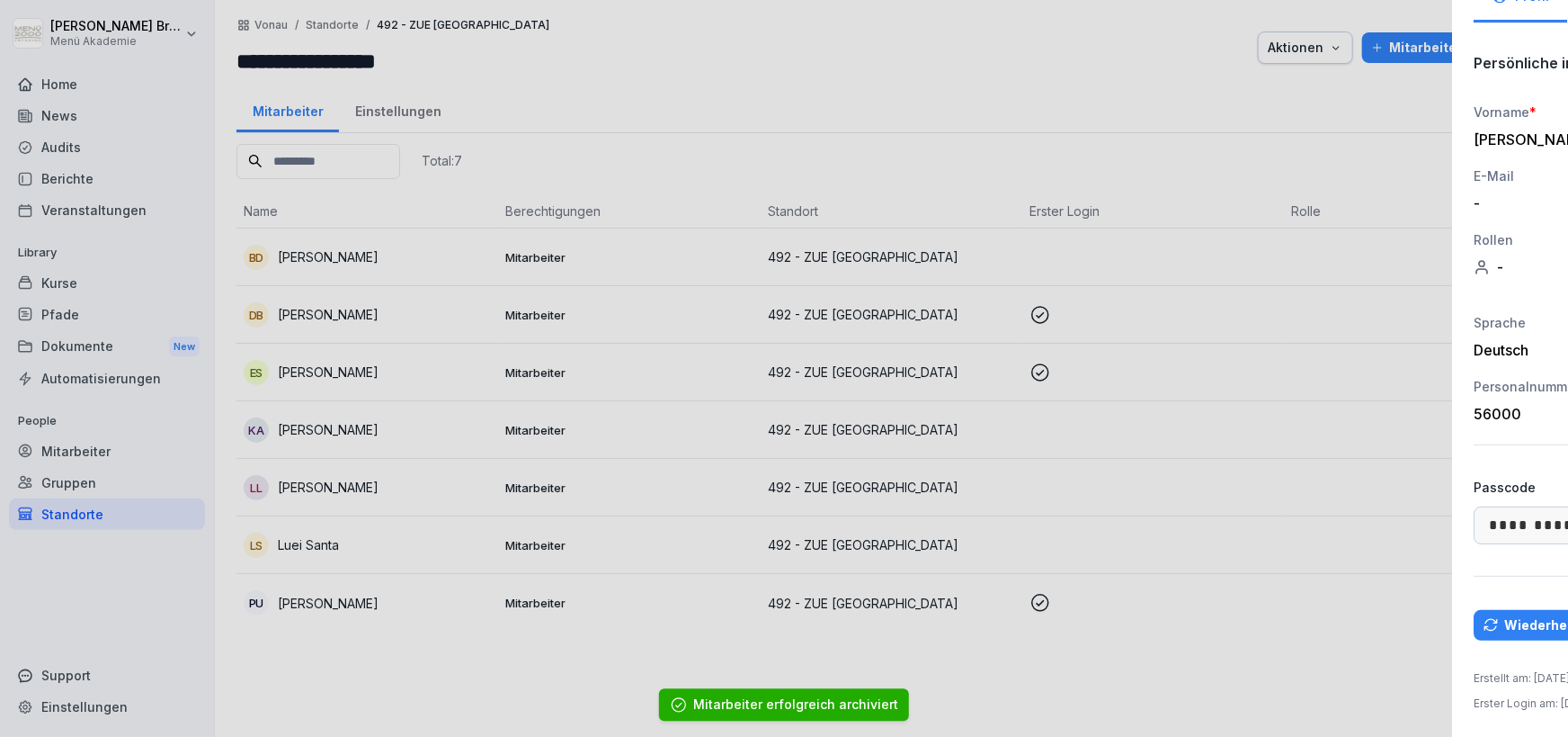
scroll to position [107, 0]
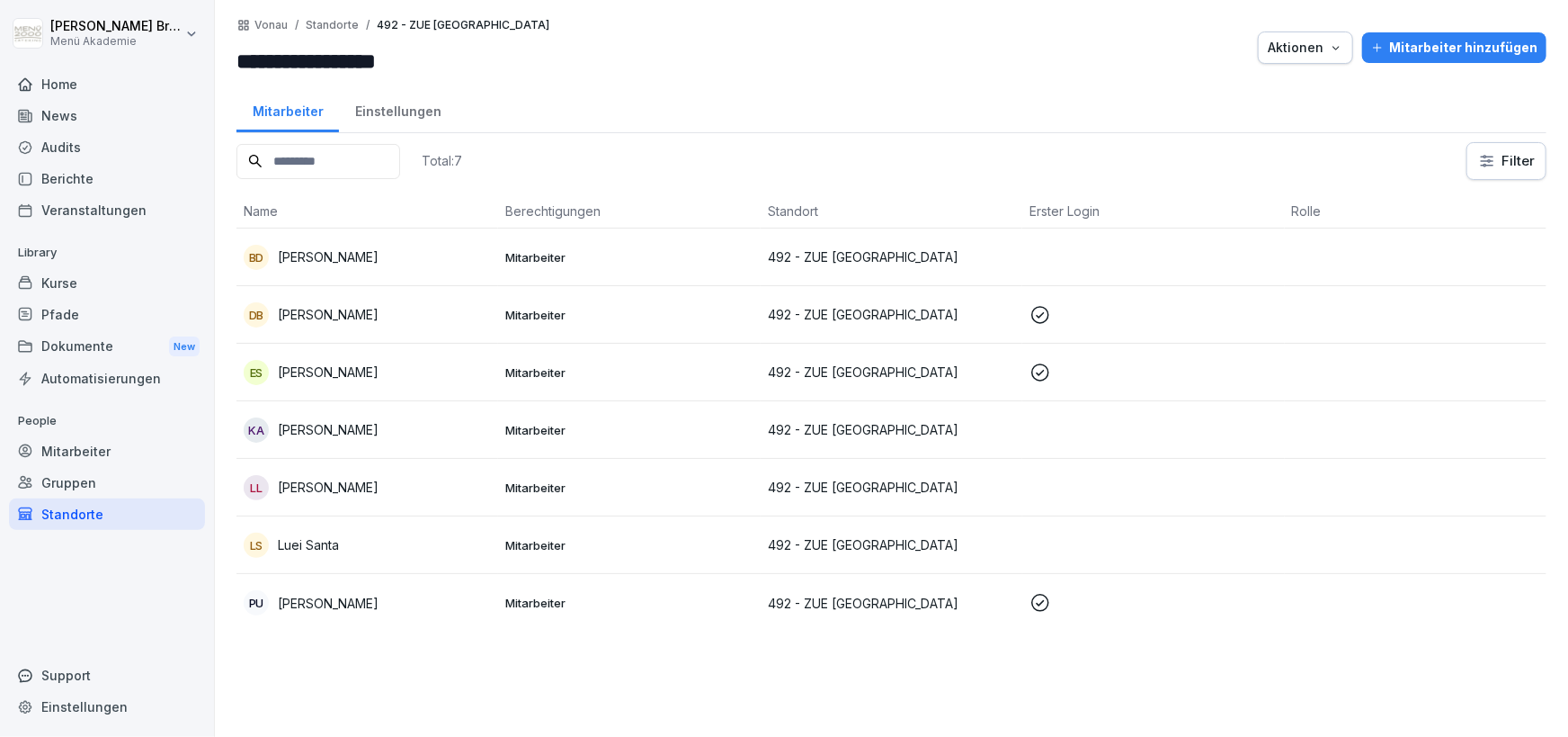
click at [346, 258] on p "[PERSON_NAME]" at bounding box center [328, 257] width 101 height 19
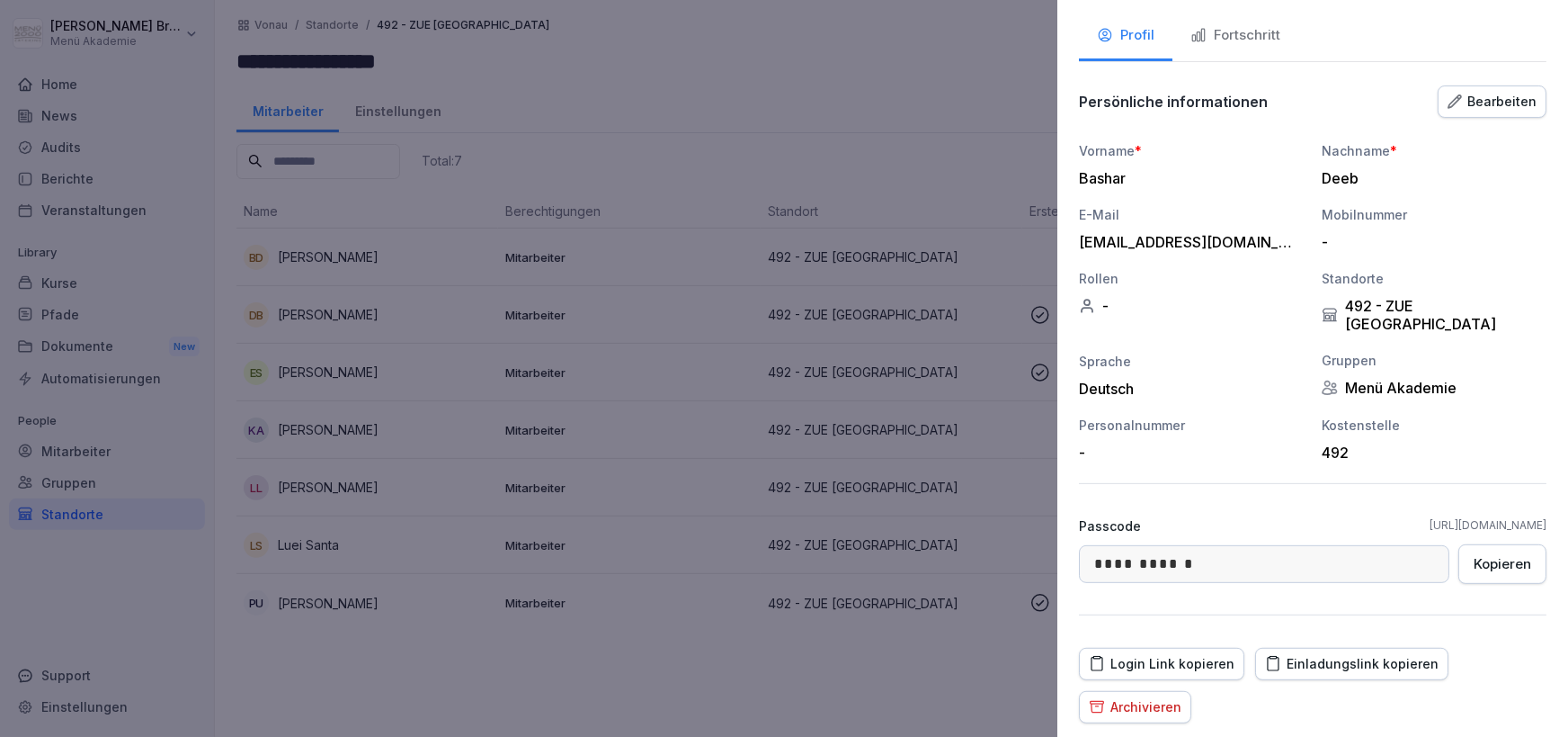
scroll to position [150, 0]
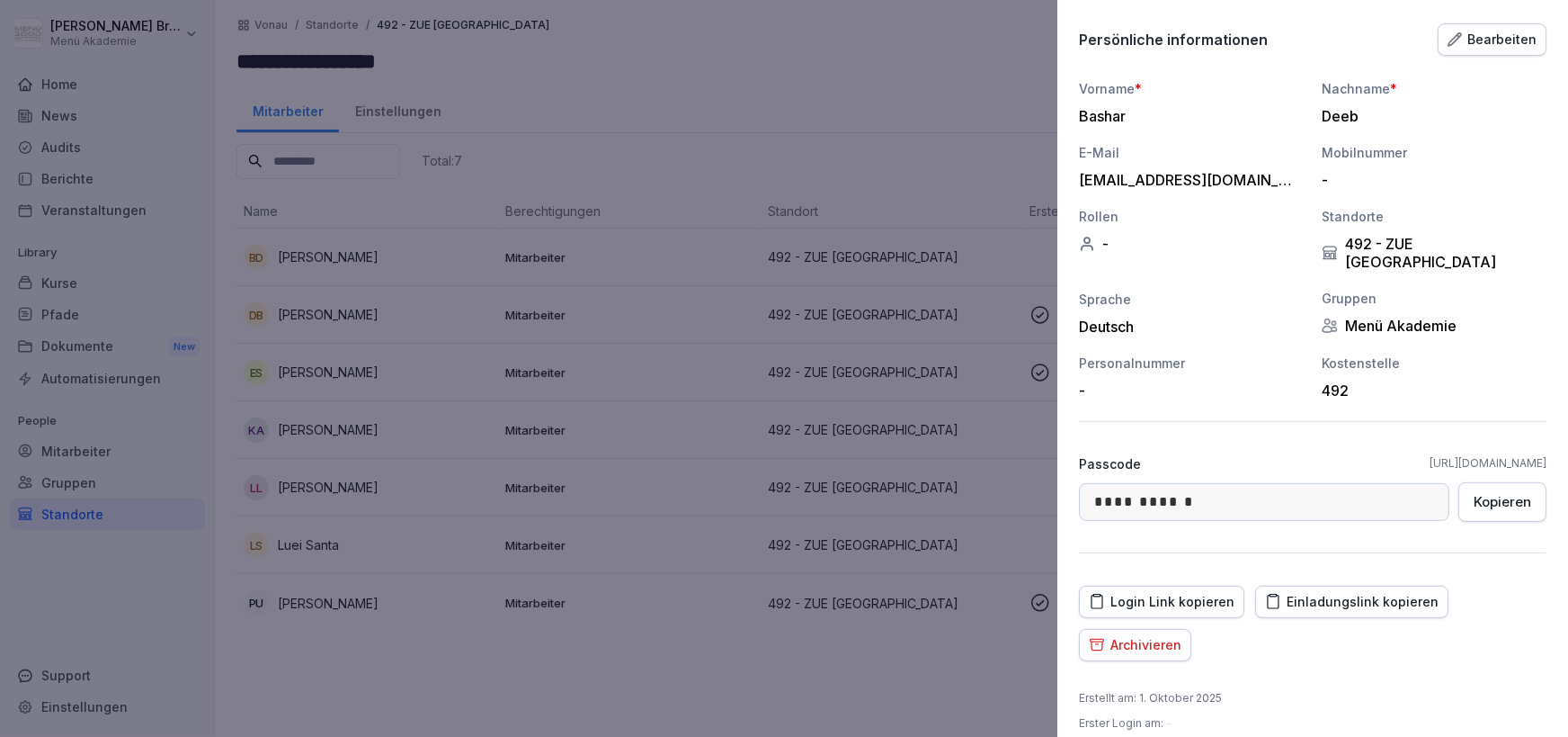
click at [583, 683] on div at bounding box center [784, 368] width 1568 height 737
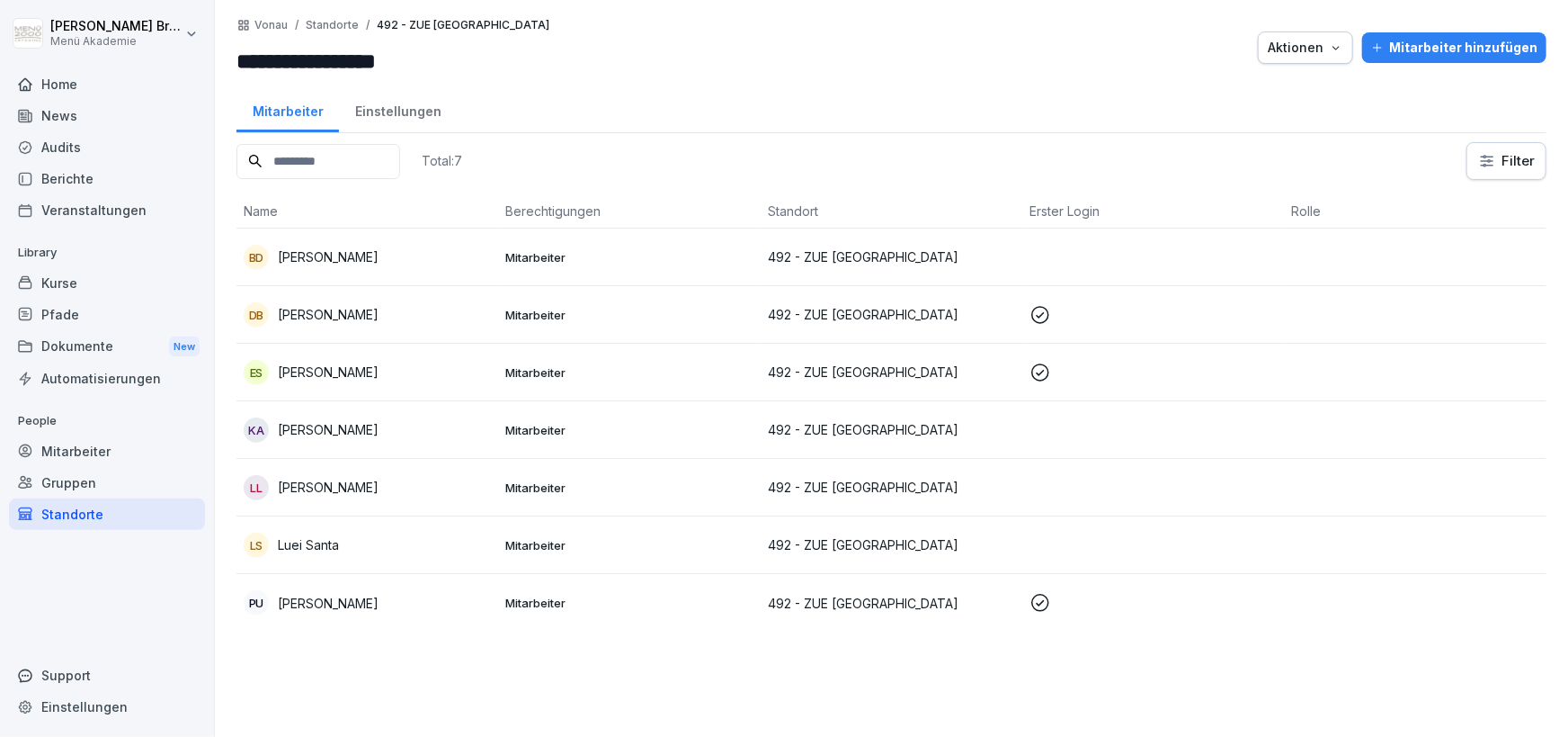
click at [72, 510] on div "Standorte" at bounding box center [107, 514] width 196 height 31
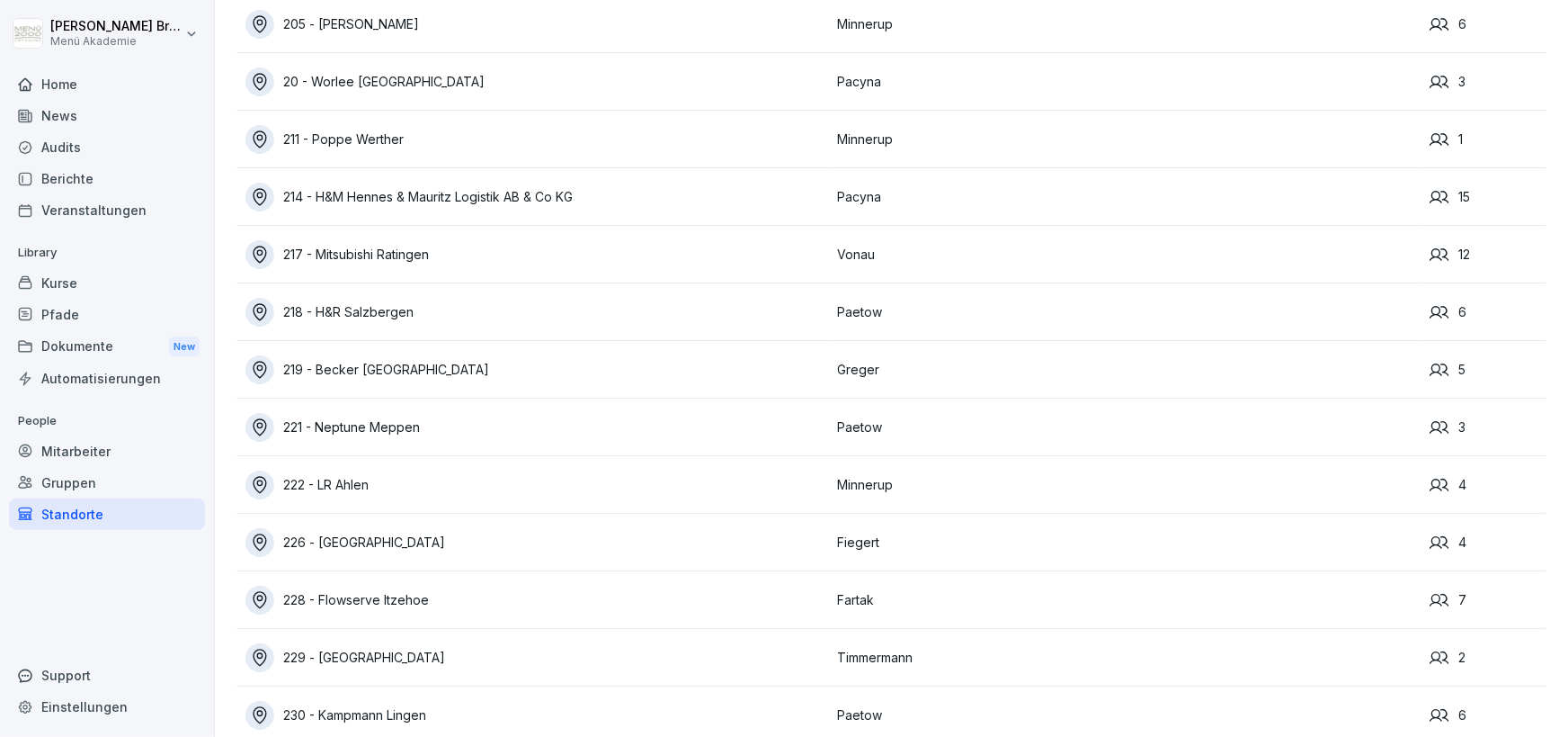
scroll to position [8677, 0]
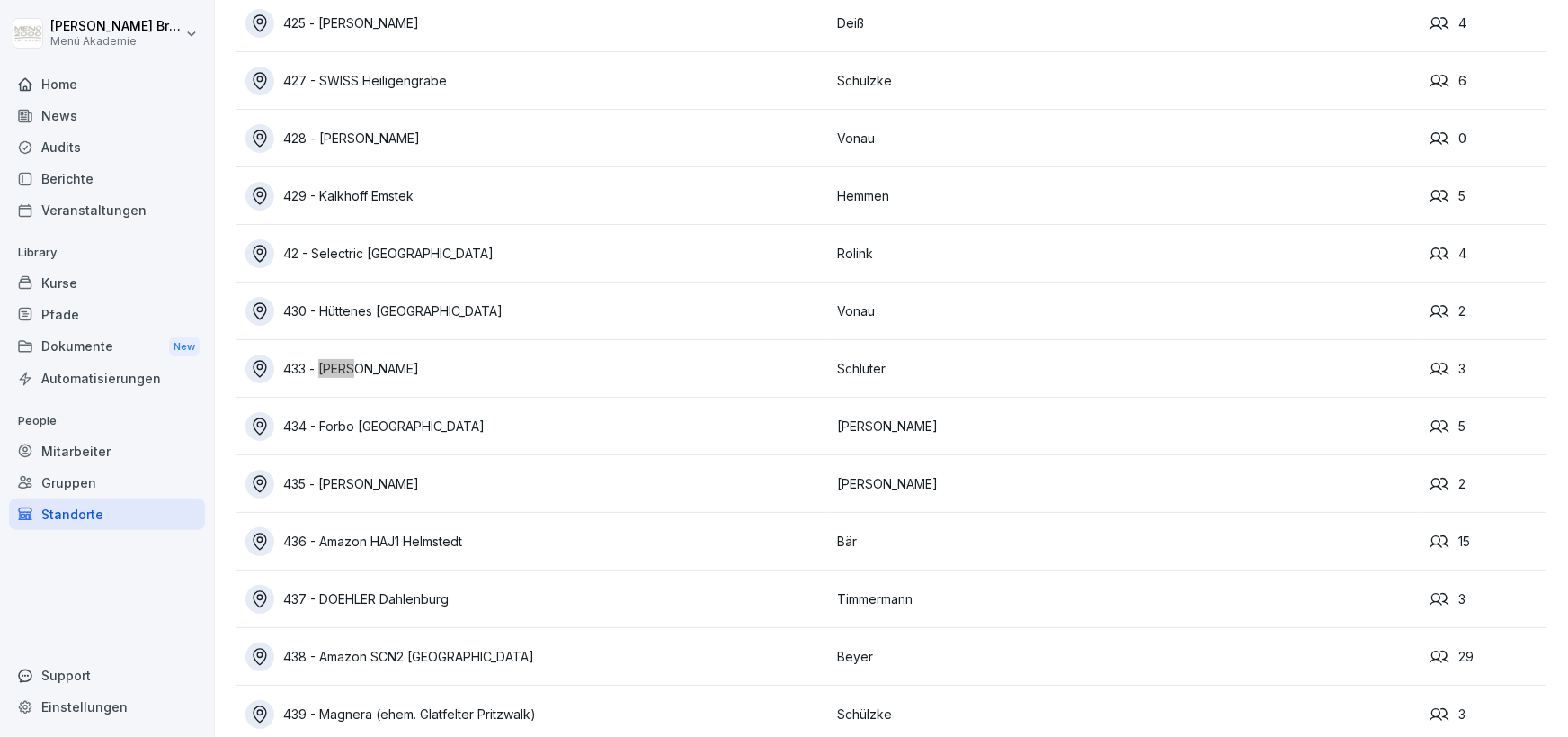
click at [399, 360] on div "433 - [PERSON_NAME]" at bounding box center [537, 368] width 584 height 28
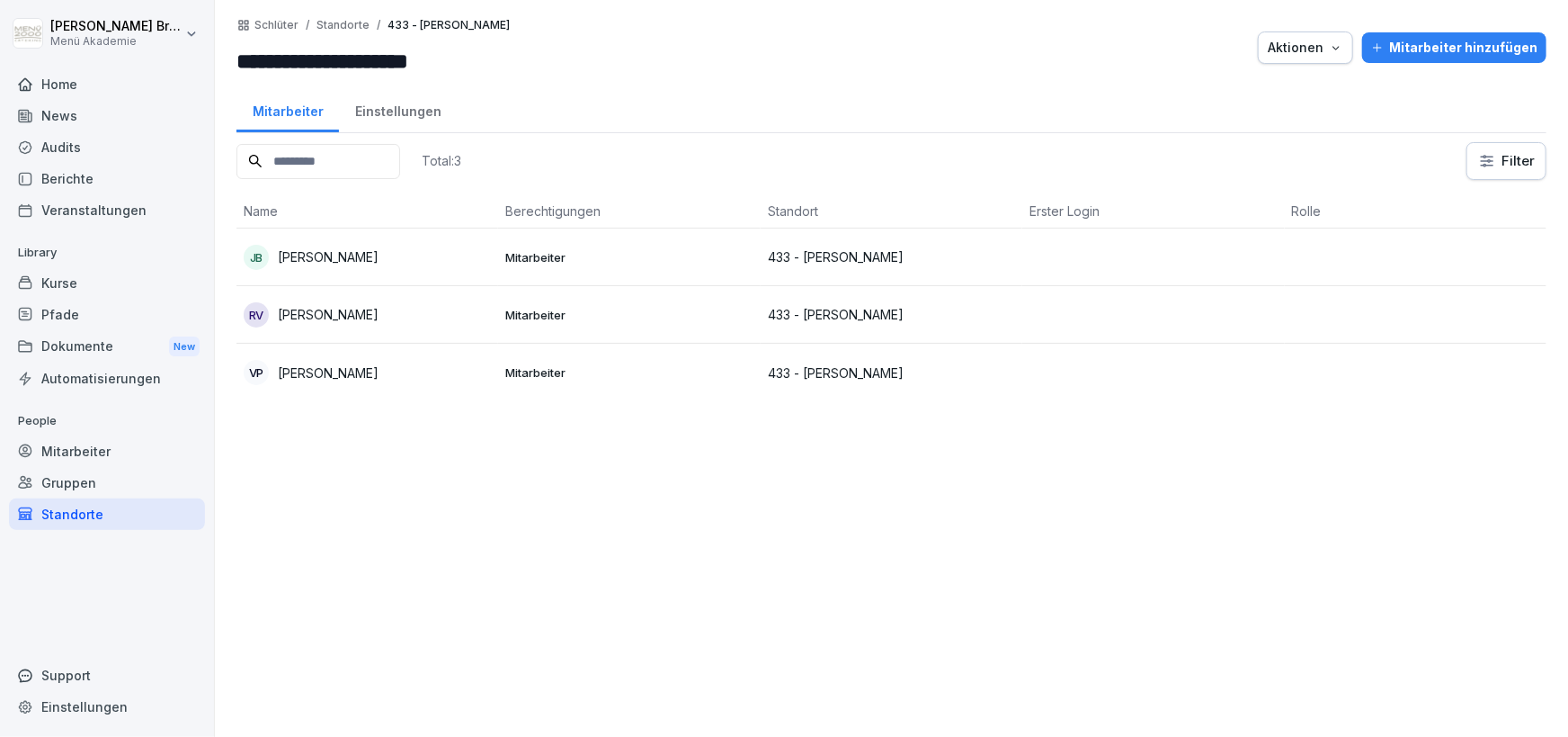
click at [346, 321] on p "[PERSON_NAME]" at bounding box center [328, 314] width 101 height 19
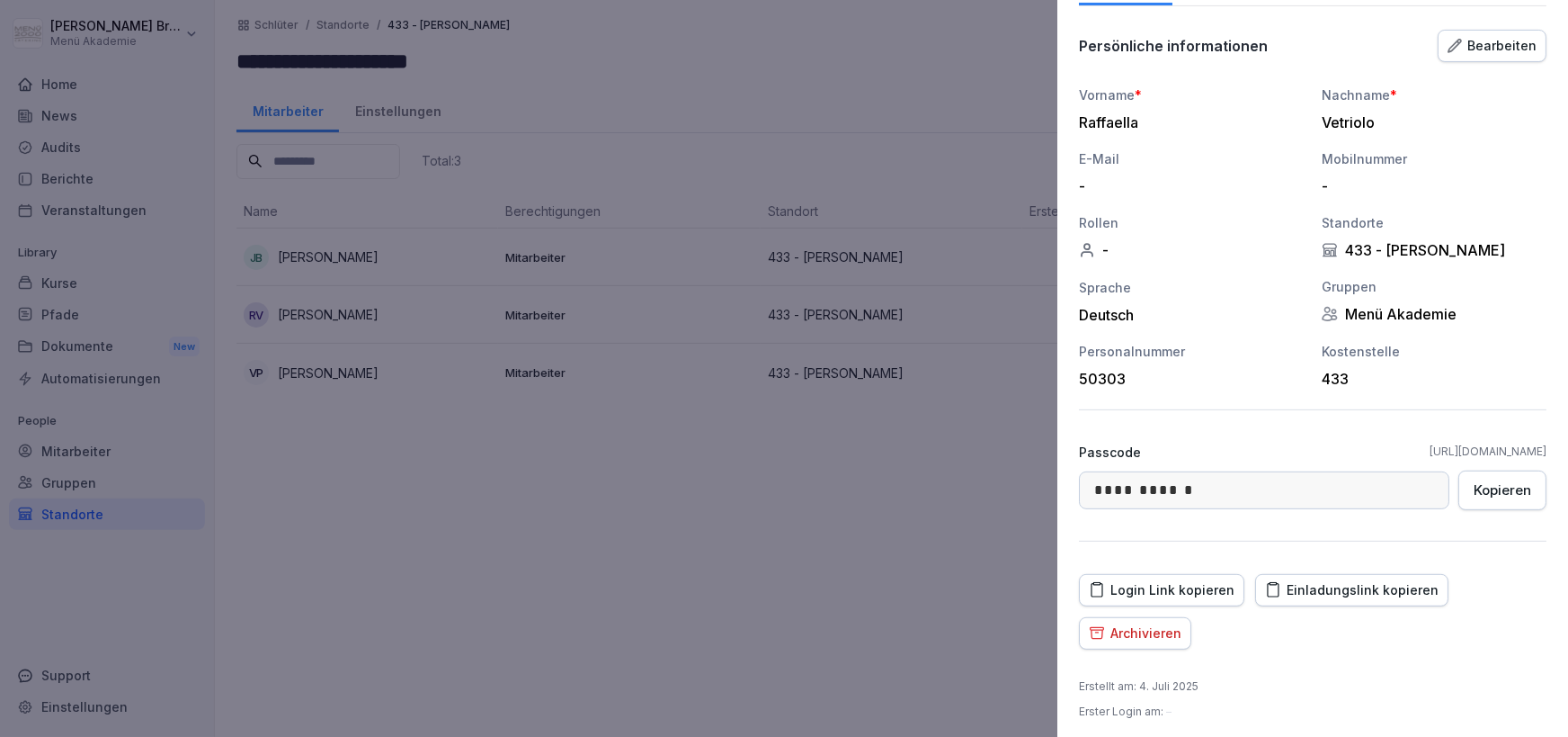
scroll to position [150, 0]
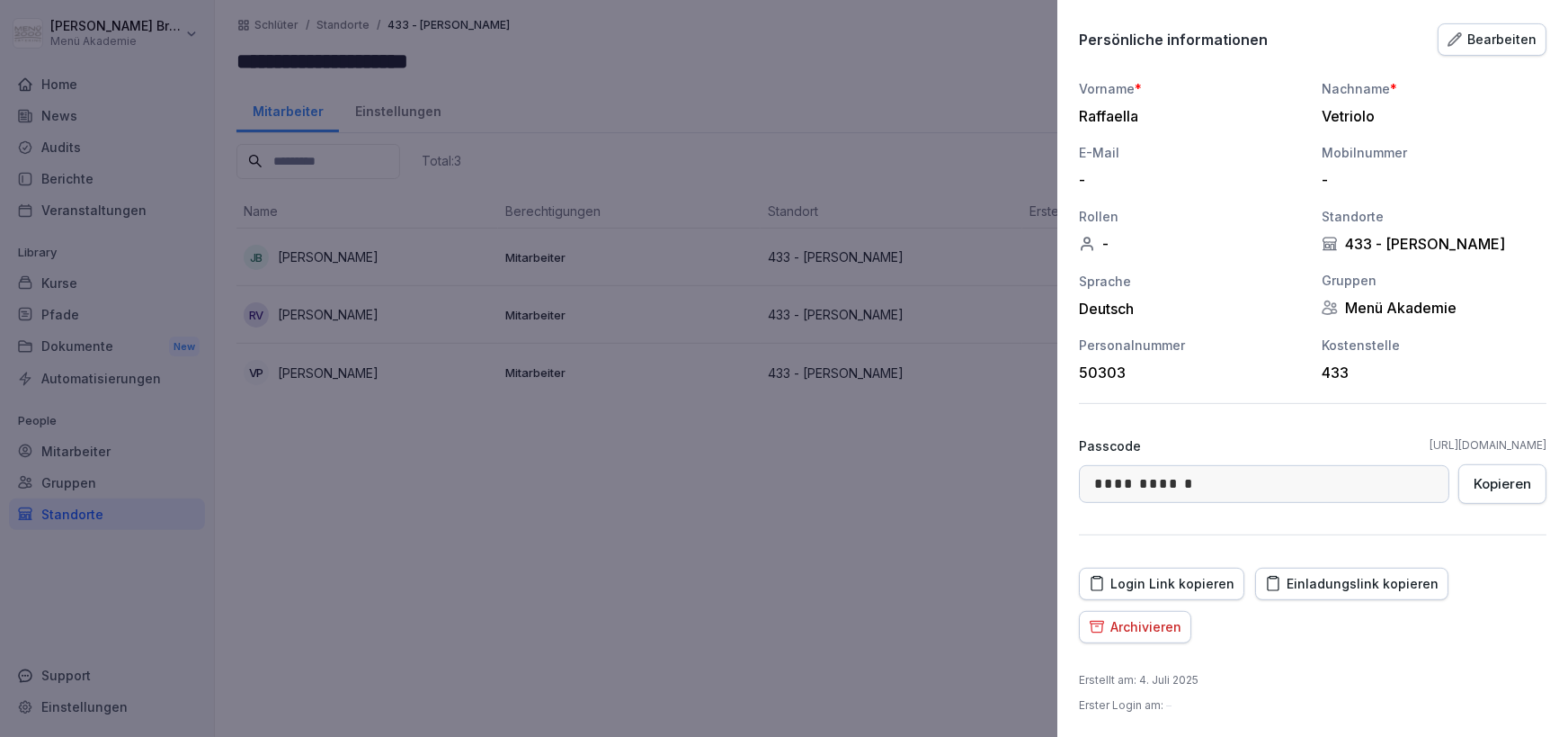
click at [679, 564] on div at bounding box center [784, 368] width 1568 height 737
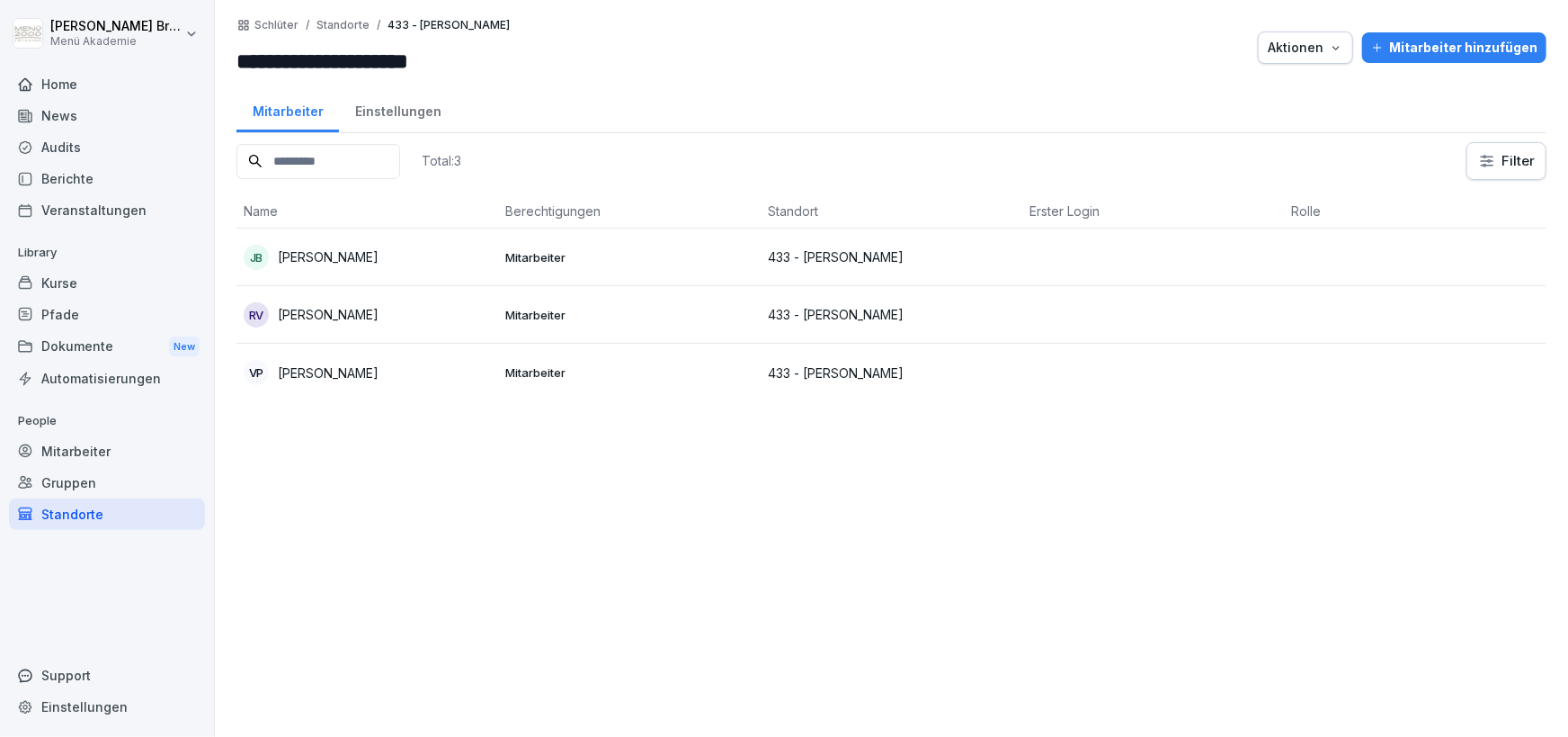
click at [89, 511] on div "Standorte" at bounding box center [107, 514] width 196 height 31
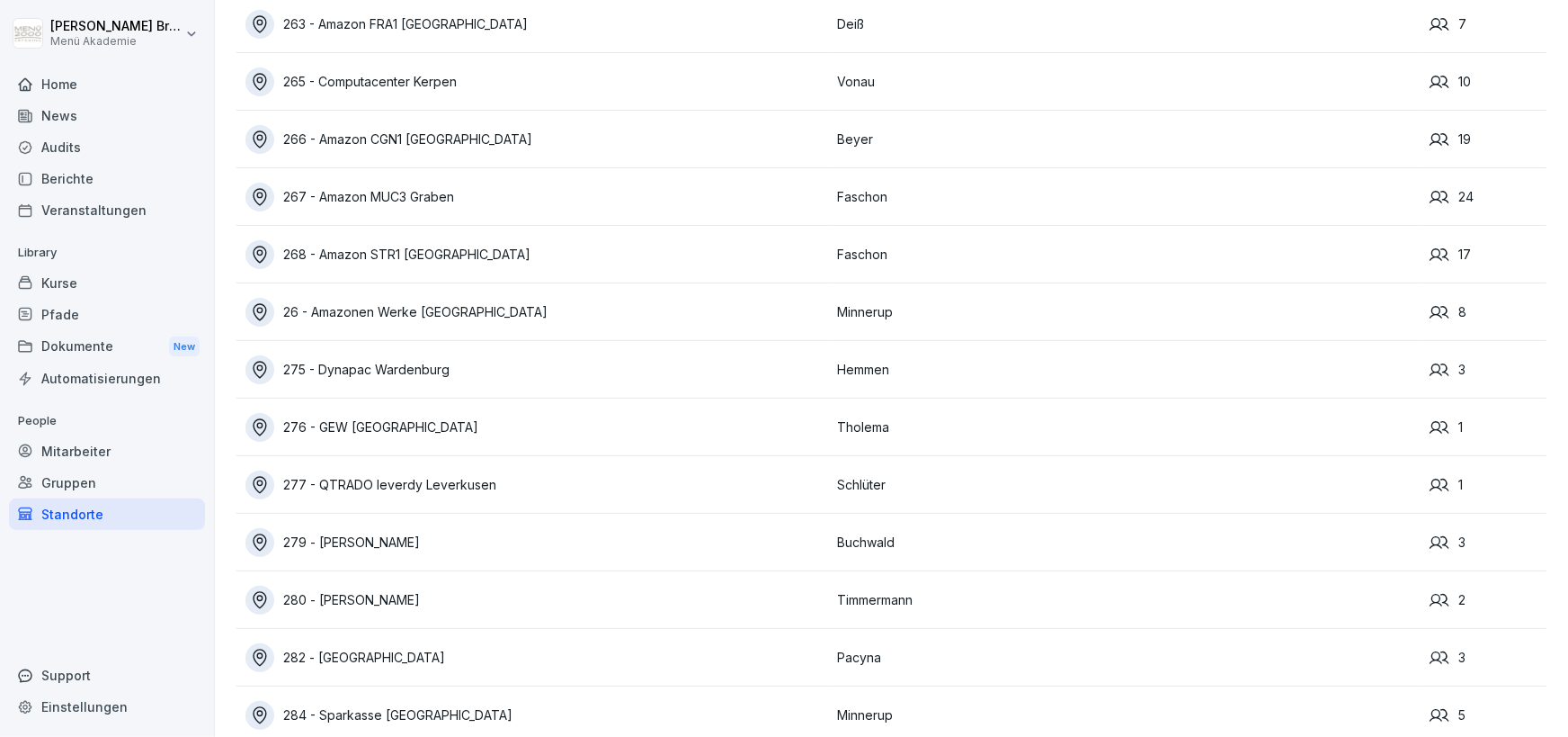
scroll to position [7179, 0]
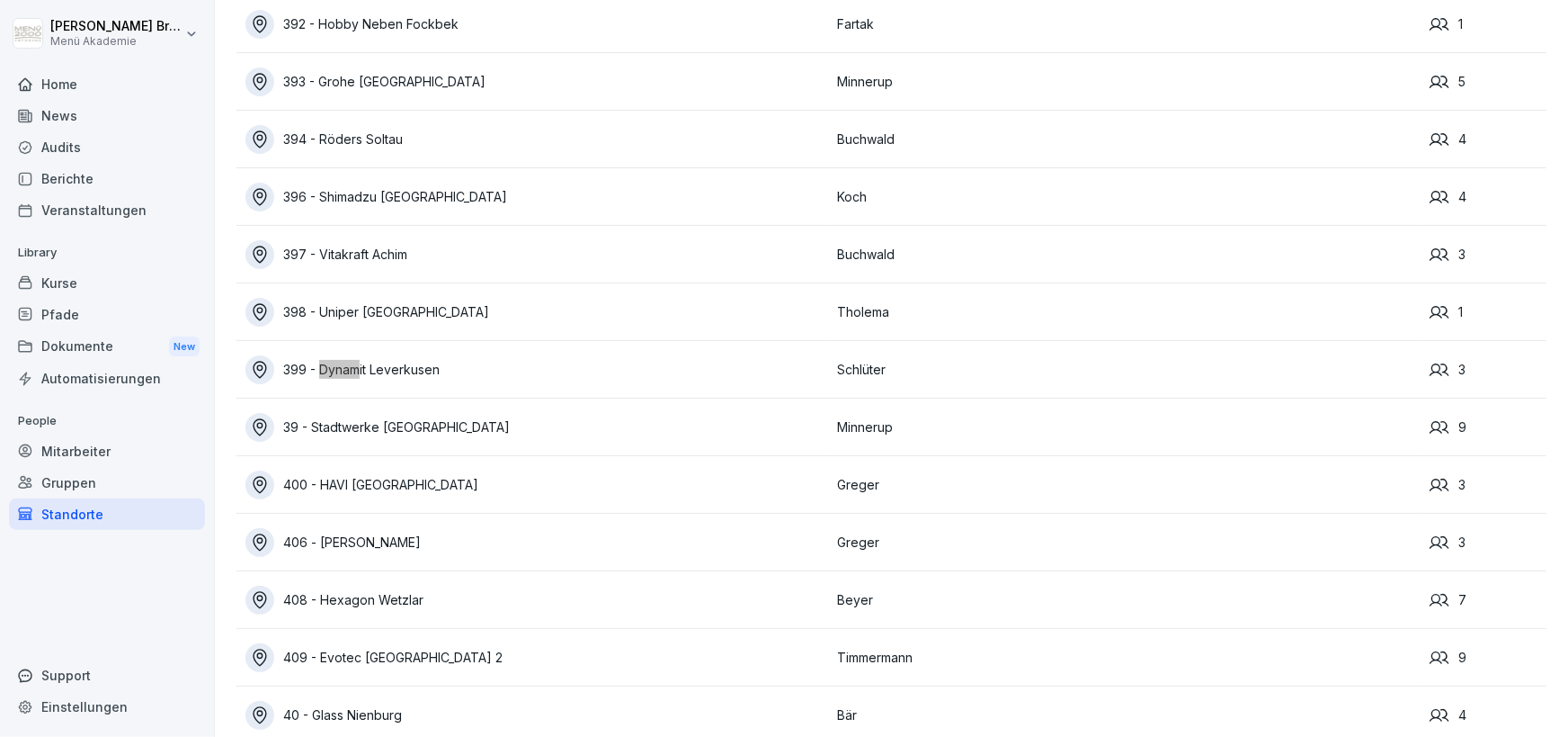
click at [346, 359] on div "399 - Dynamit Leverkusen" at bounding box center [537, 369] width 584 height 28
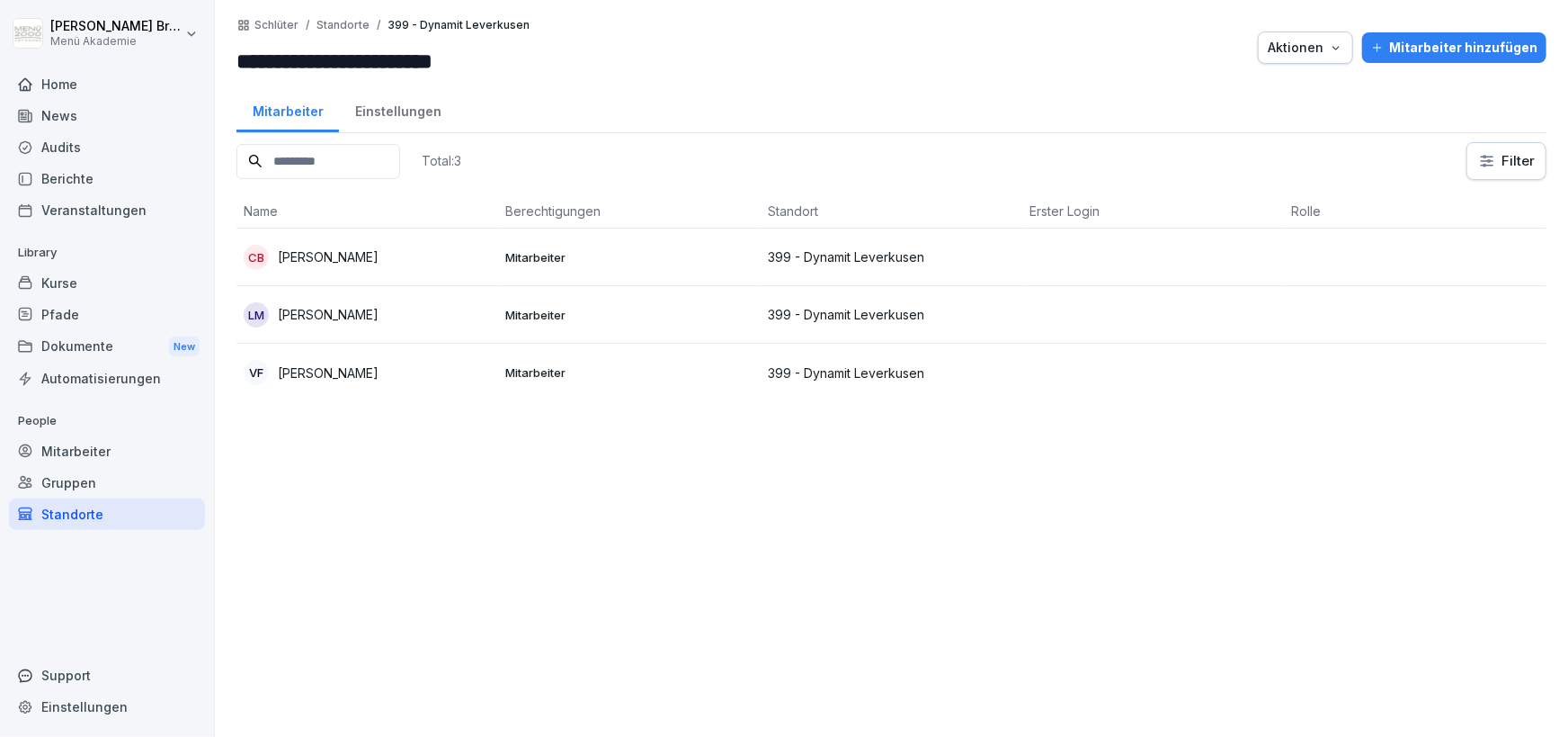
click at [359, 291] on td "LM [PERSON_NAME]" at bounding box center [367, 314] width 262 height 58
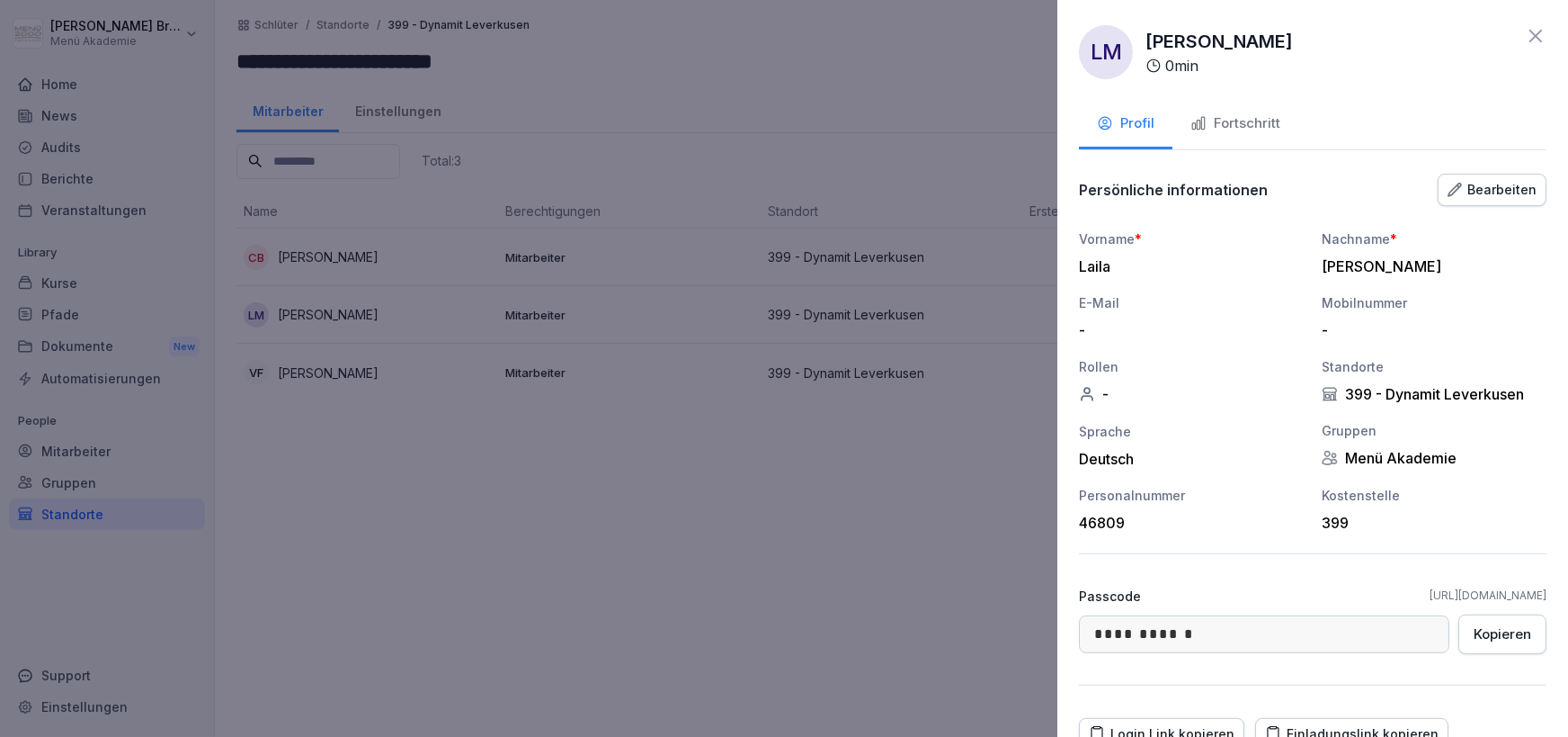
click at [514, 456] on div at bounding box center [784, 368] width 1568 height 737
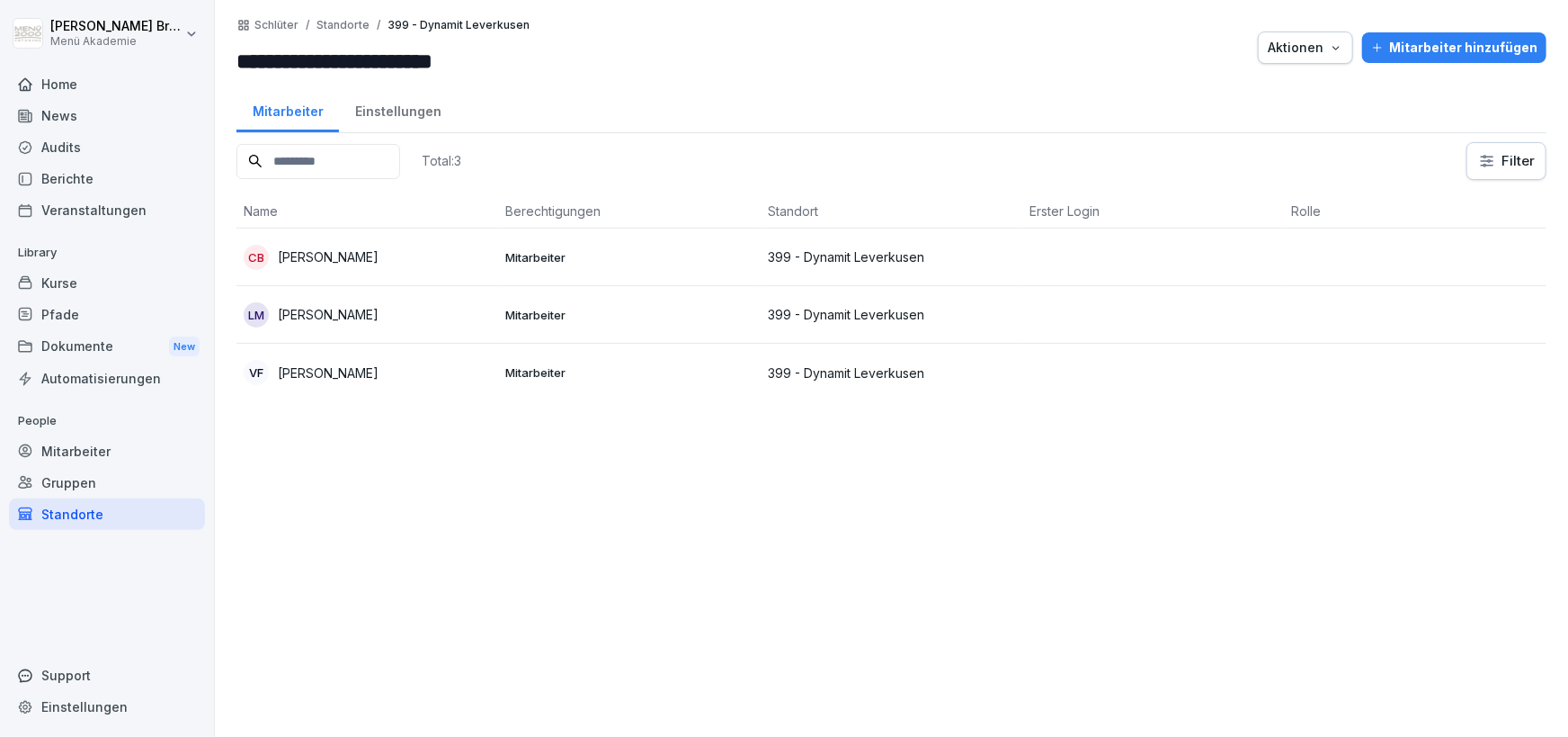
click at [108, 512] on div "Standorte" at bounding box center [107, 514] width 196 height 31
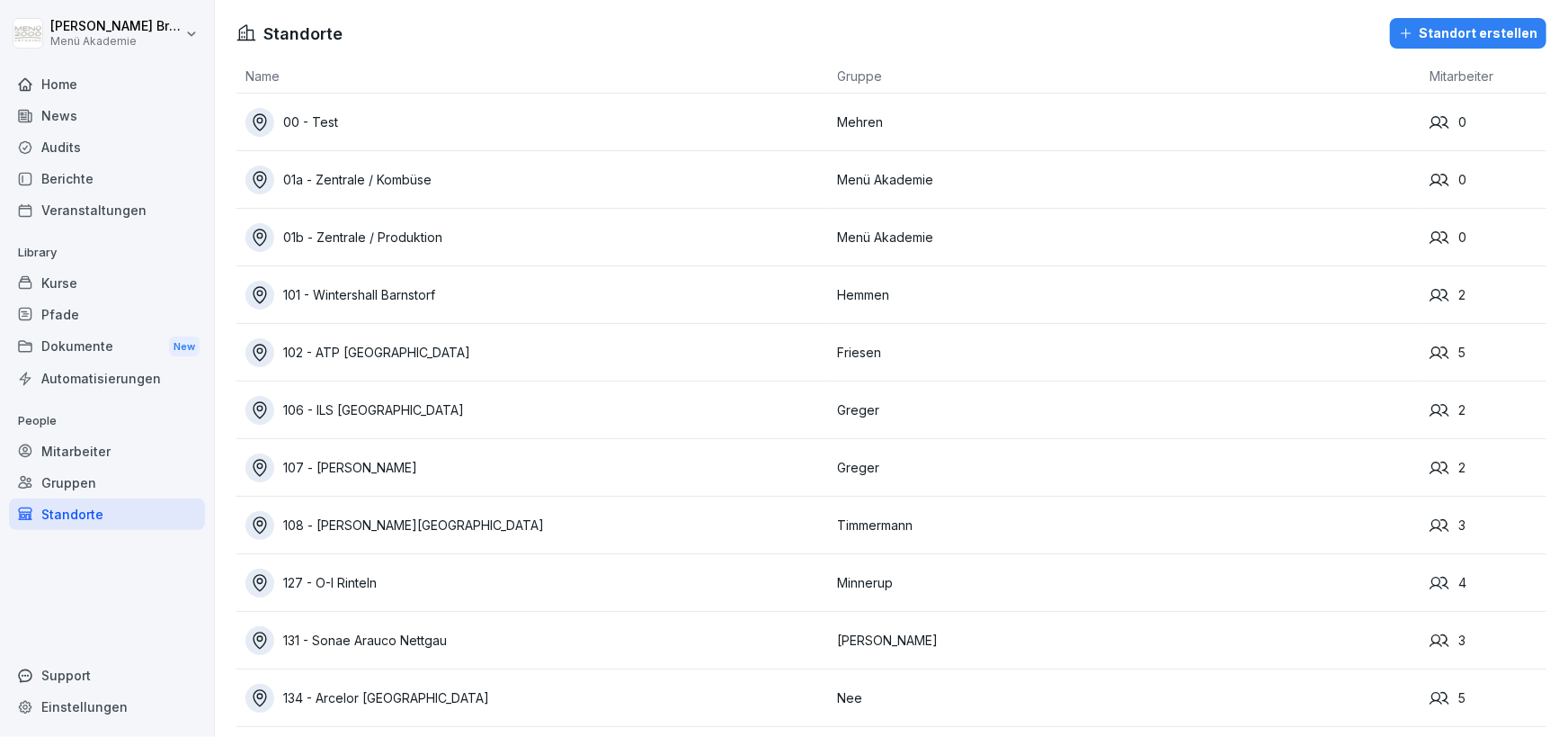
scroll to position [502, 0]
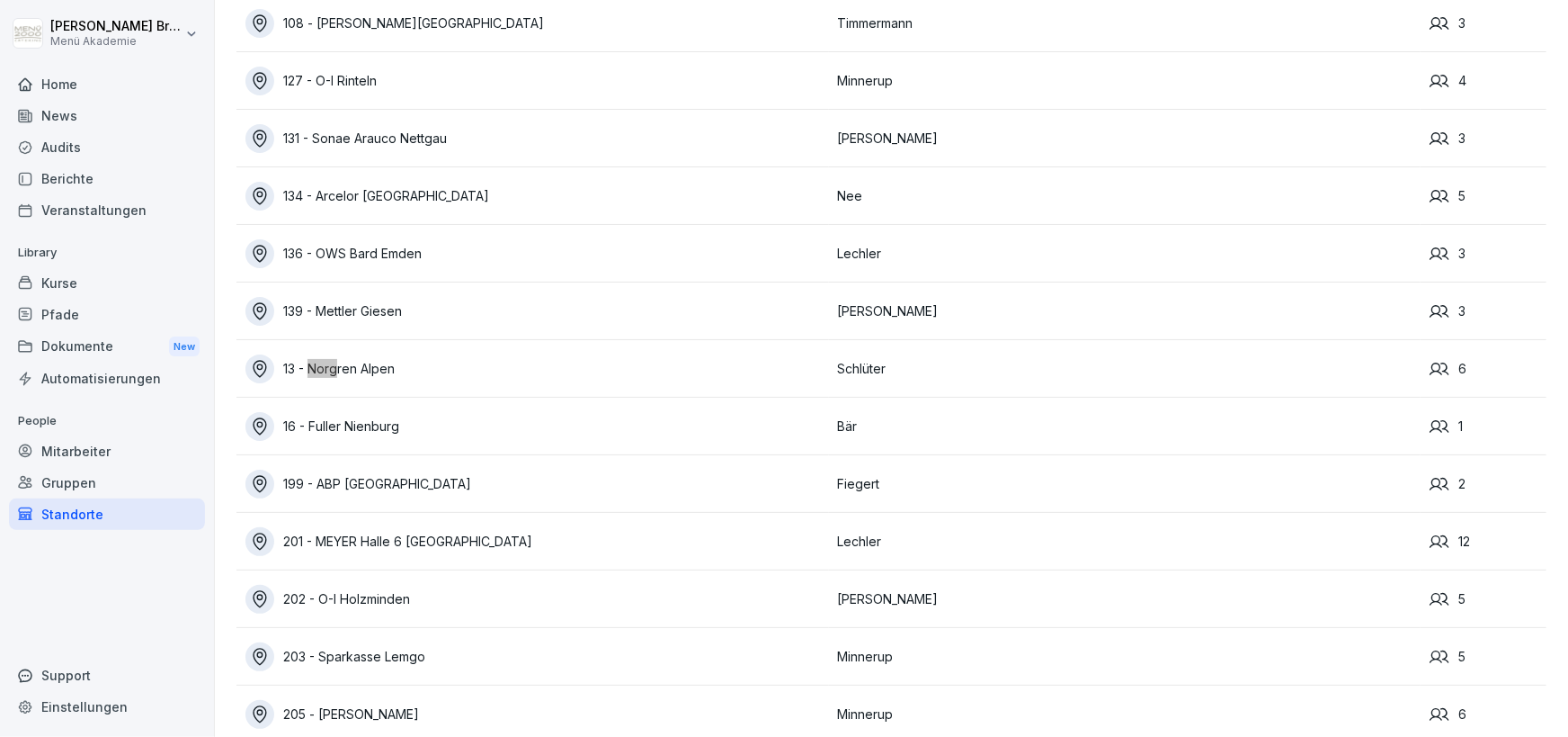
click at [408, 369] on div "13 - Norgren Alpen" at bounding box center [537, 368] width 584 height 28
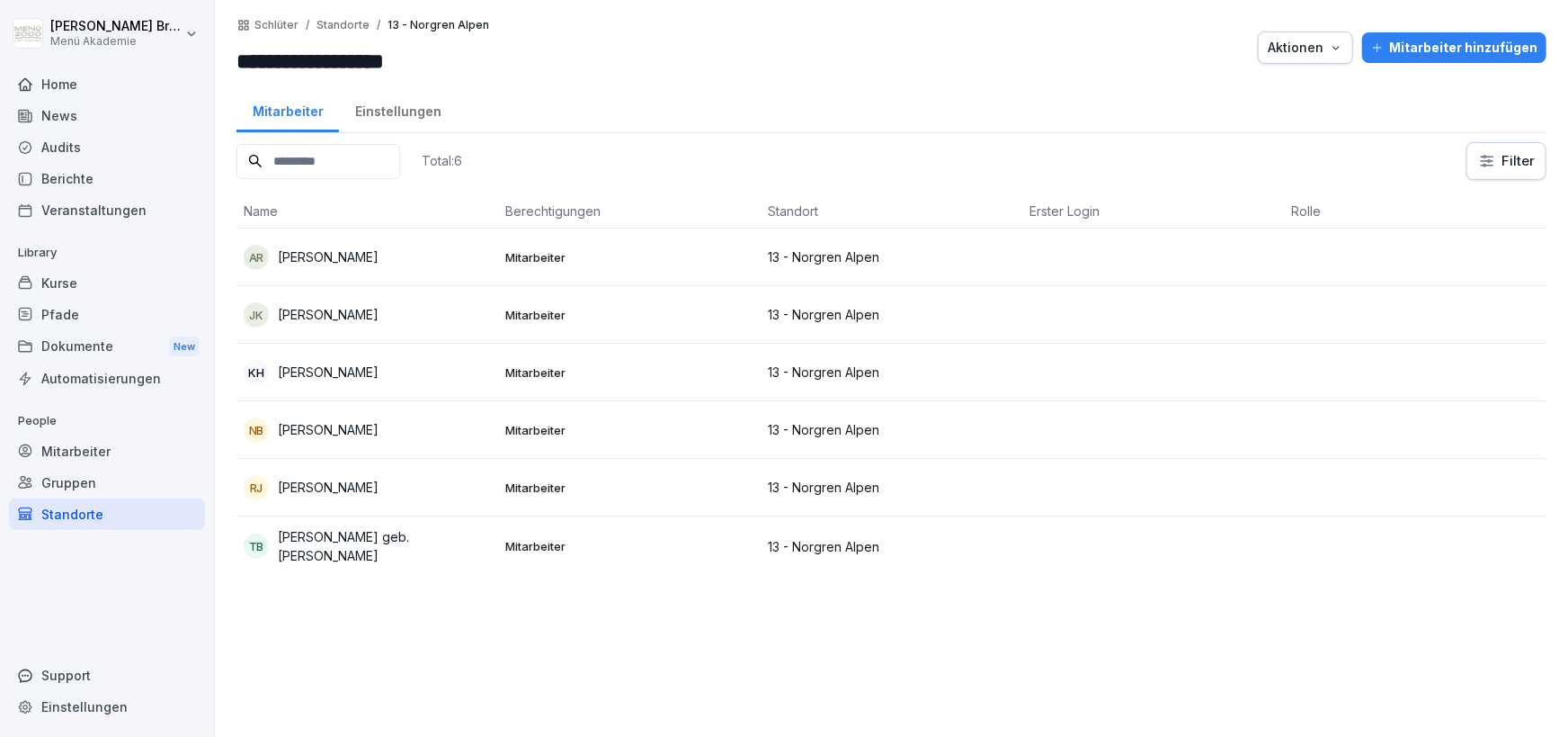
click at [526, 485] on p "Mitarbeiter" at bounding box center [630, 488] width 247 height 16
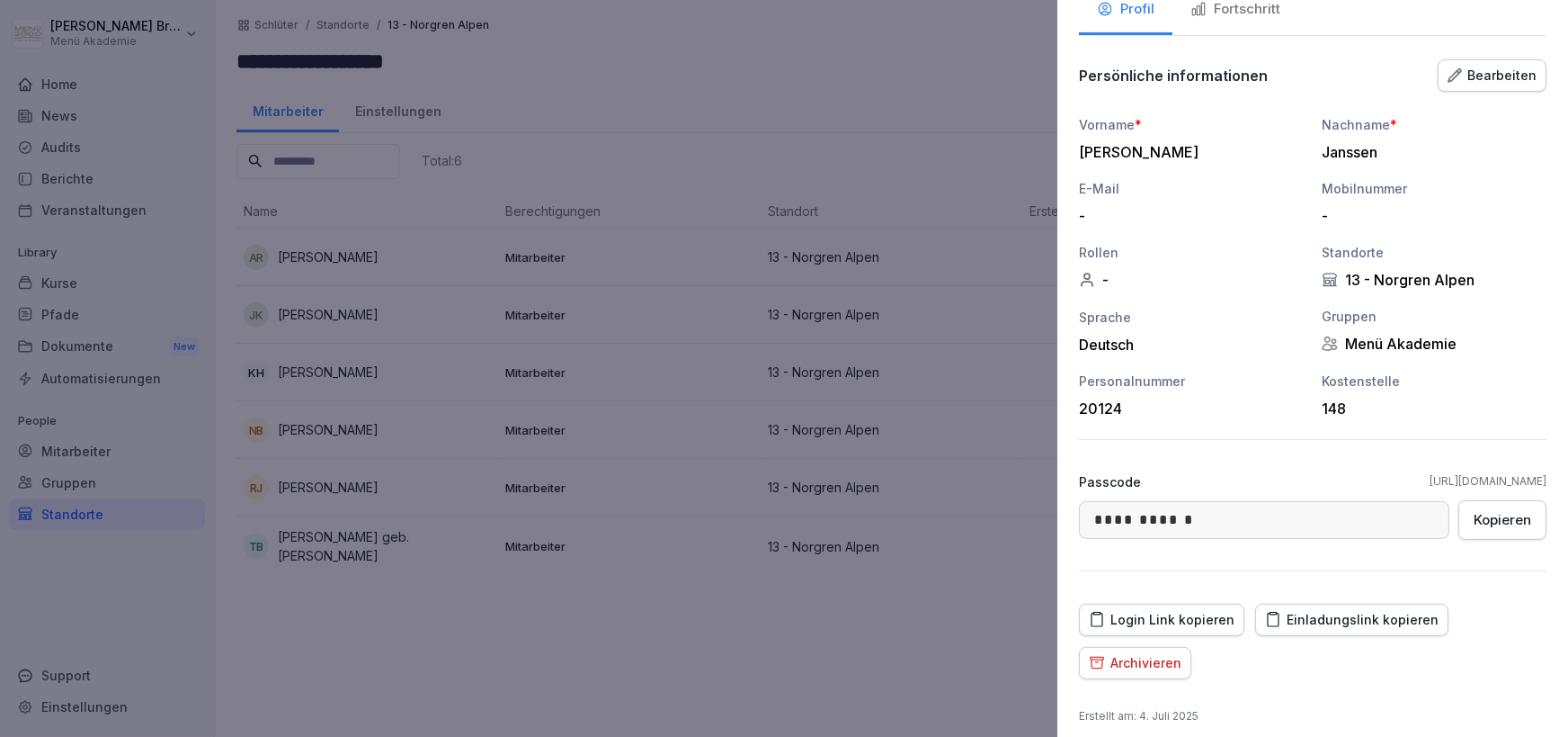
scroll to position [150, 0]
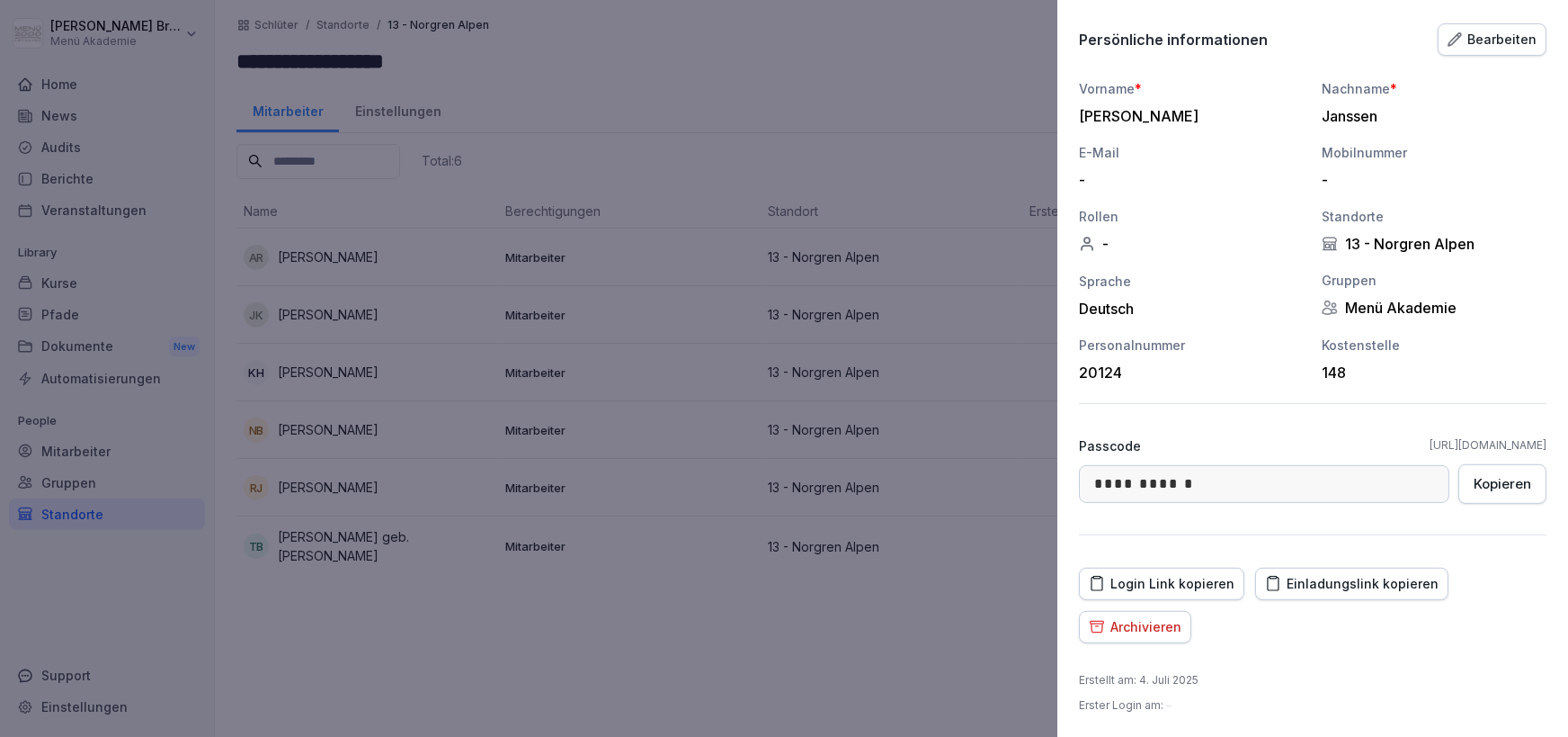
click at [356, 698] on div at bounding box center [784, 368] width 1568 height 737
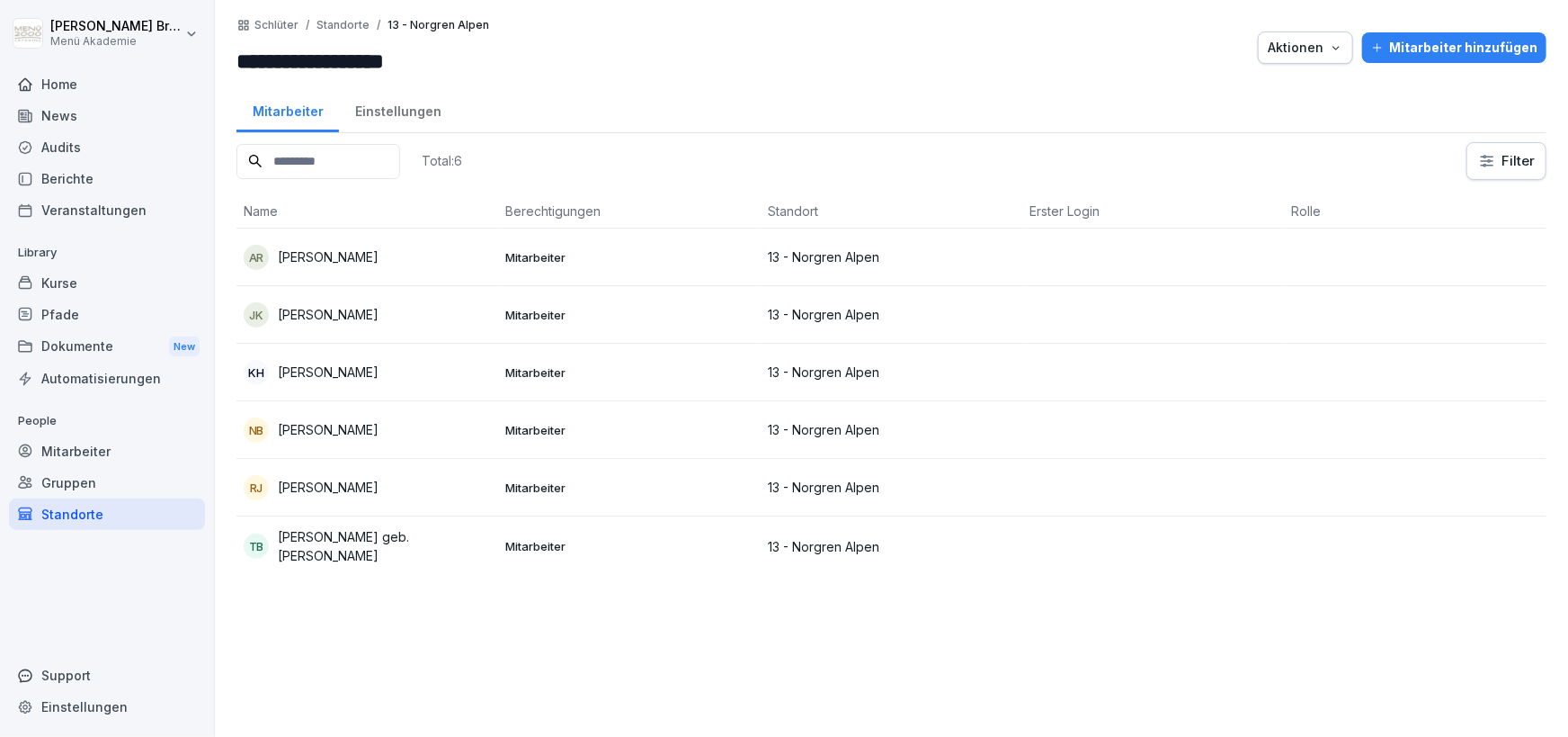
click at [126, 522] on div "Standorte" at bounding box center [107, 514] width 196 height 31
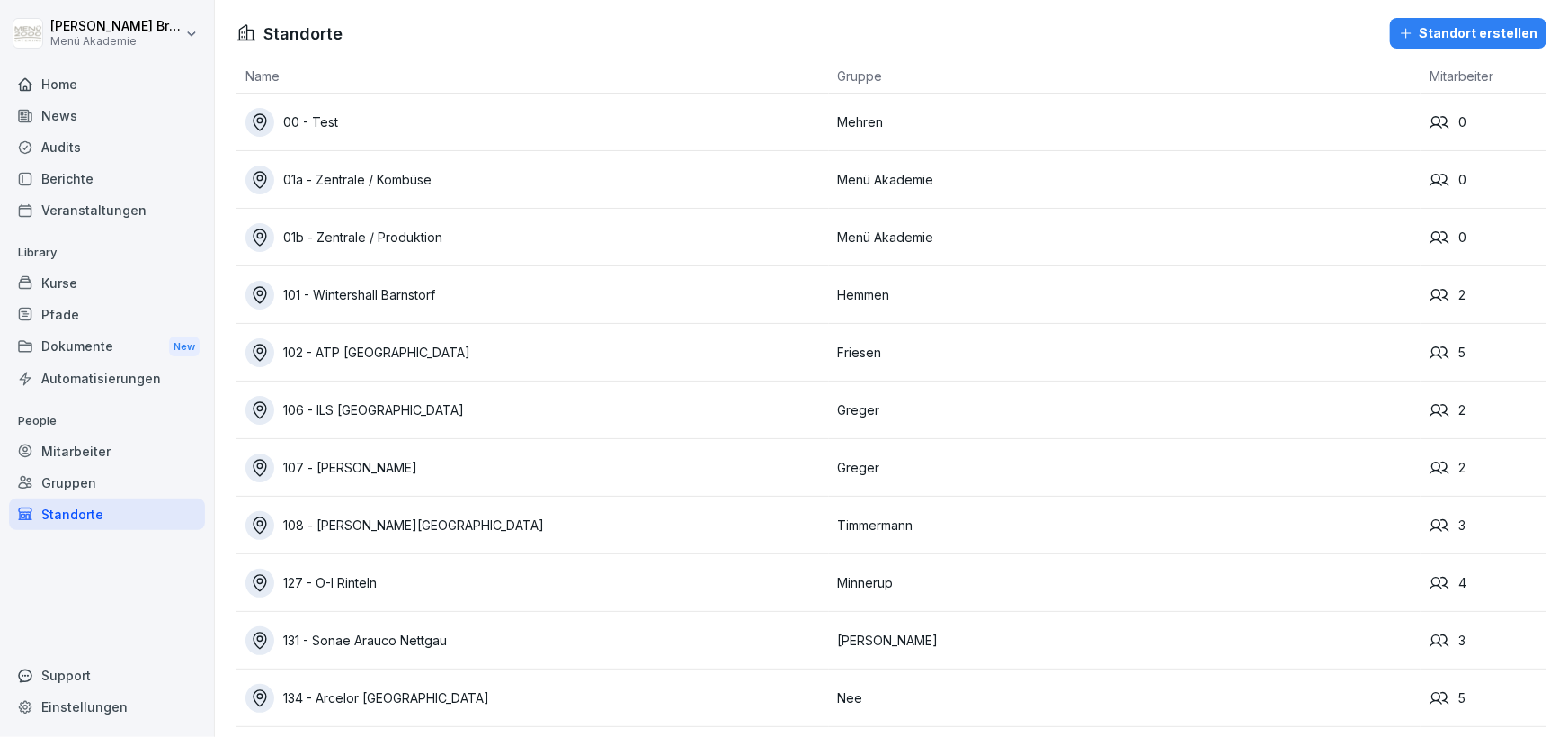
scroll to position [3610, 0]
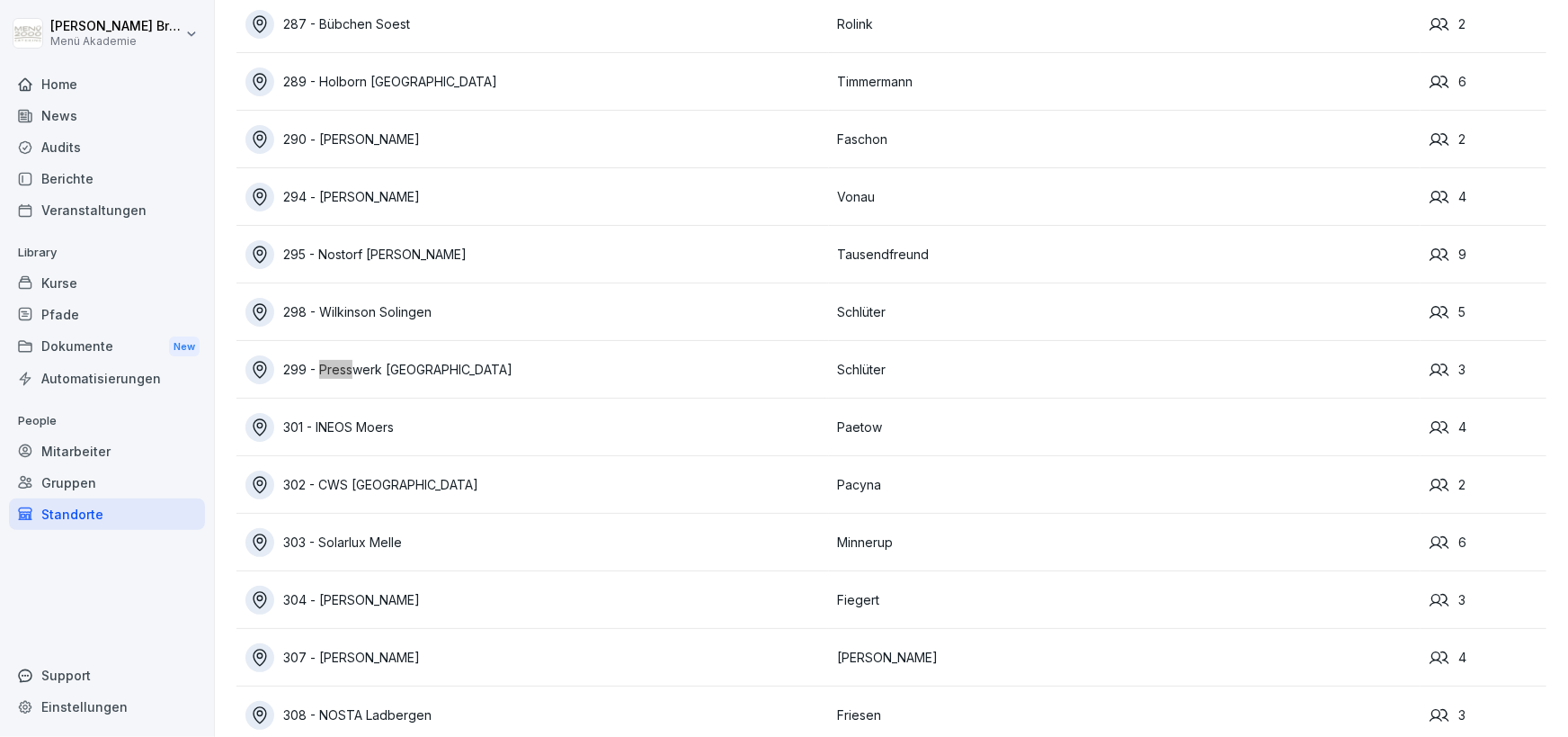
drag, startPoint x: 459, startPoint y: 376, endPoint x: 433, endPoint y: 375, distance: 26.0
click at [458, 376] on div "299 - Presswerk [GEOGRAPHIC_DATA]" at bounding box center [537, 369] width 584 height 28
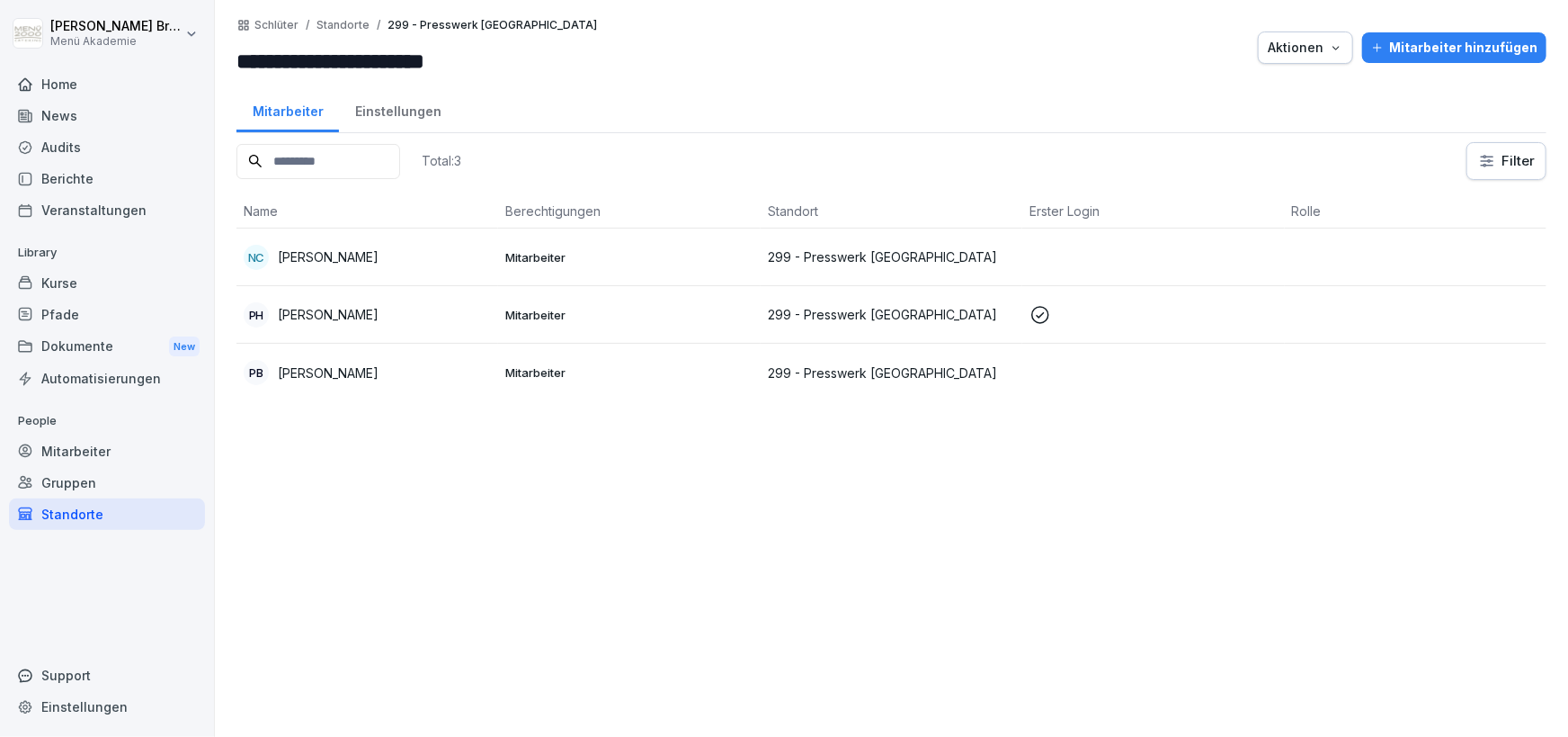
click at [340, 386] on td "PB [PERSON_NAME]" at bounding box center [367, 372] width 262 height 58
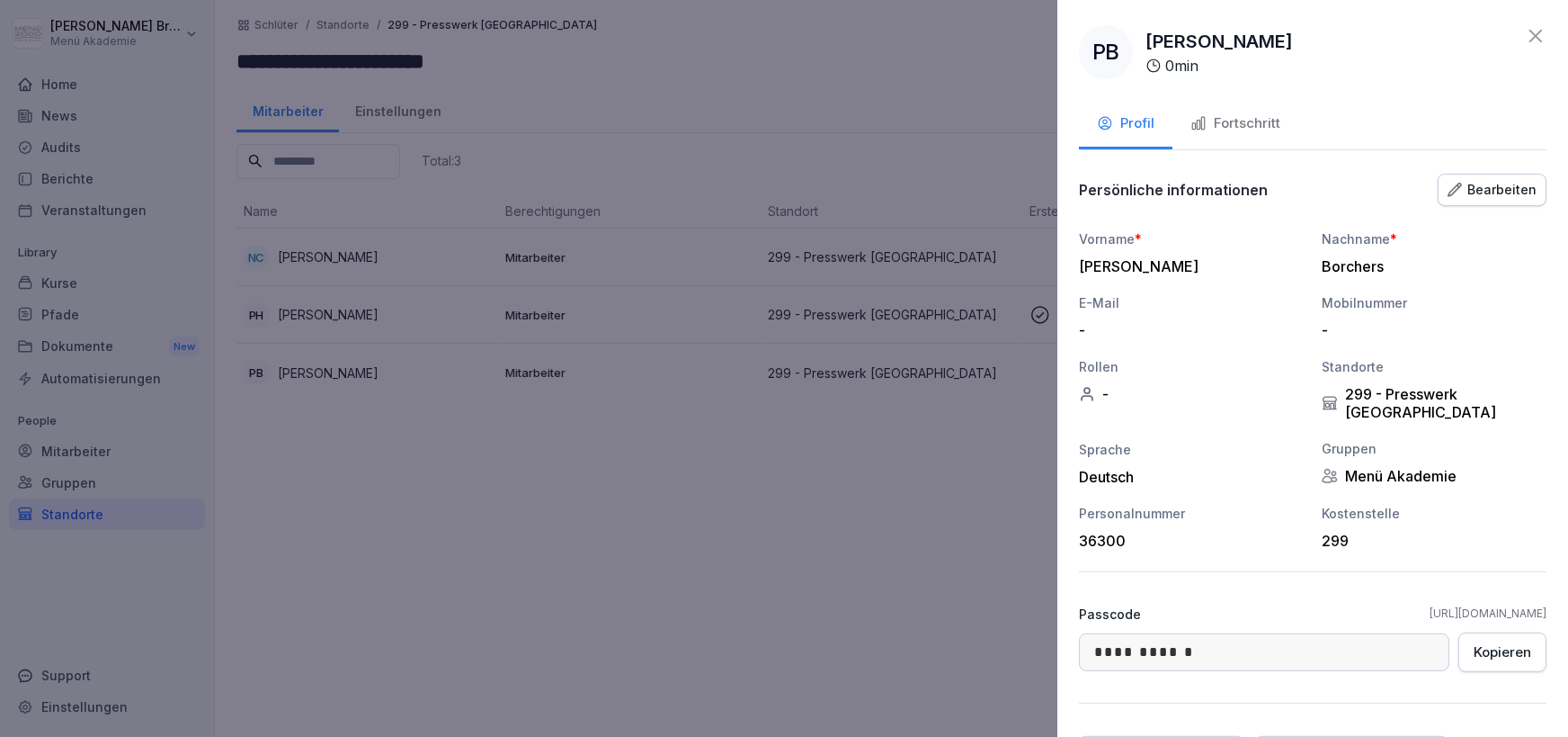
click at [850, 590] on div at bounding box center [784, 368] width 1568 height 737
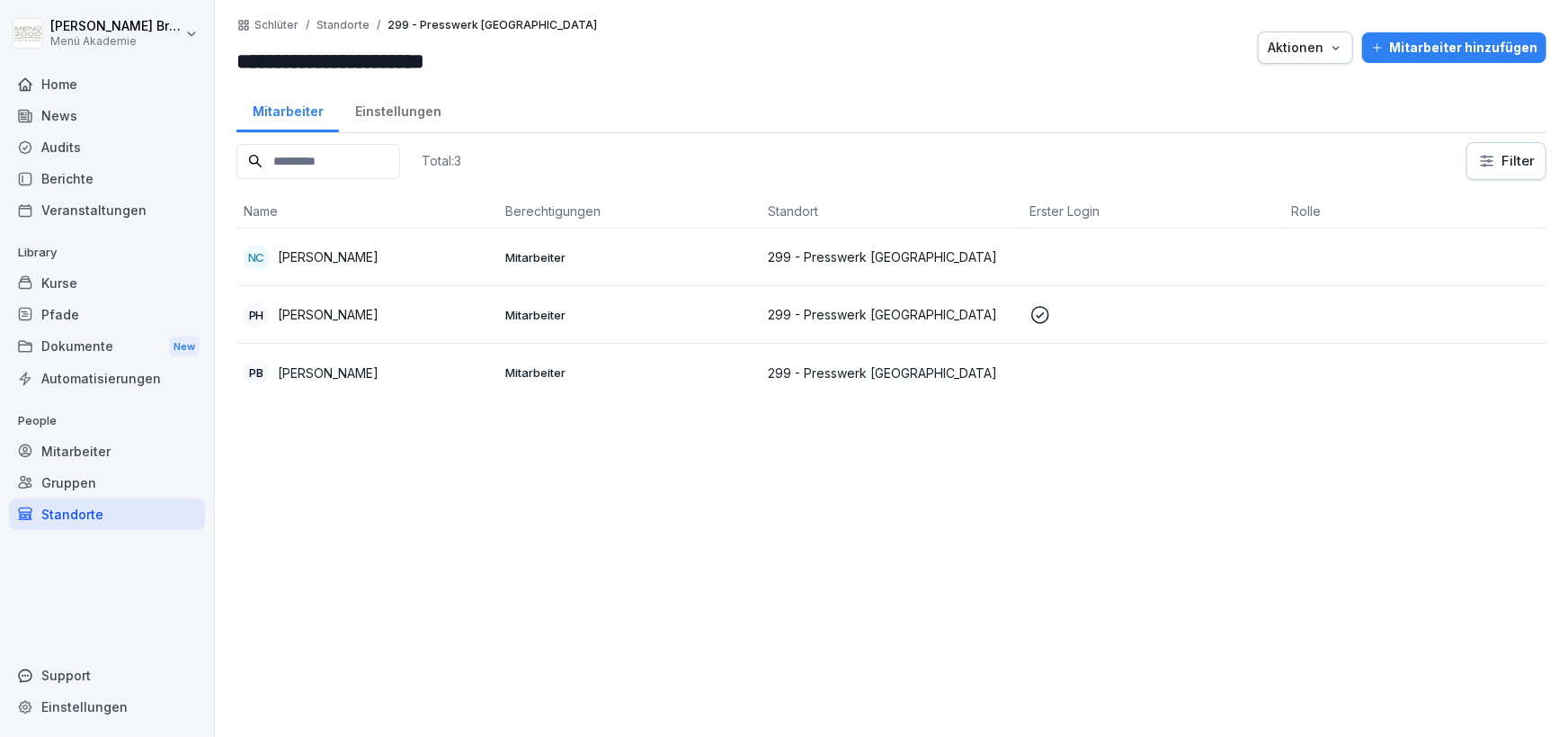
click at [75, 508] on div "Standorte" at bounding box center [107, 514] width 196 height 31
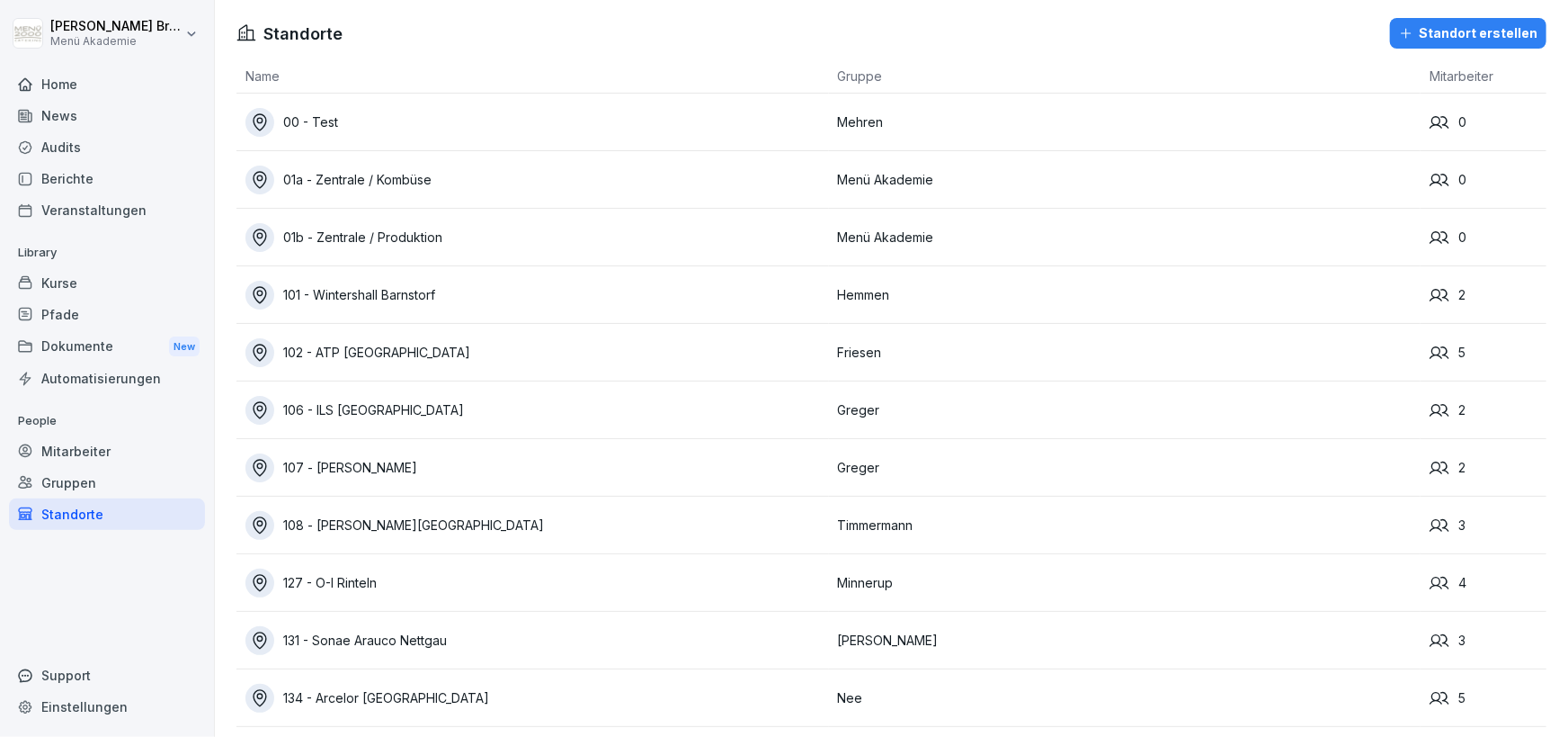
scroll to position [2976, 0]
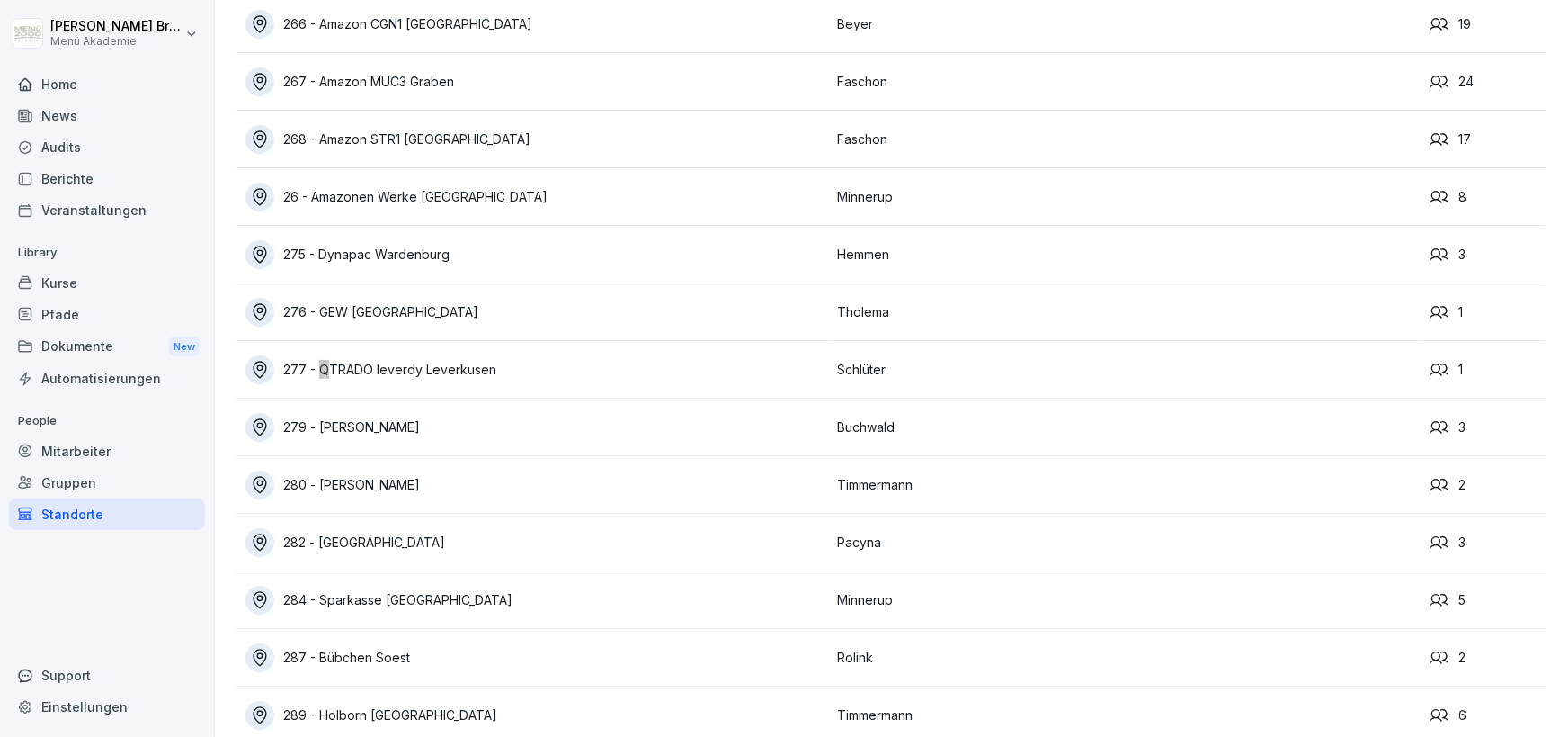
click at [482, 368] on div "277 - QTRADO leverdy Leverkusen" at bounding box center [537, 369] width 584 height 28
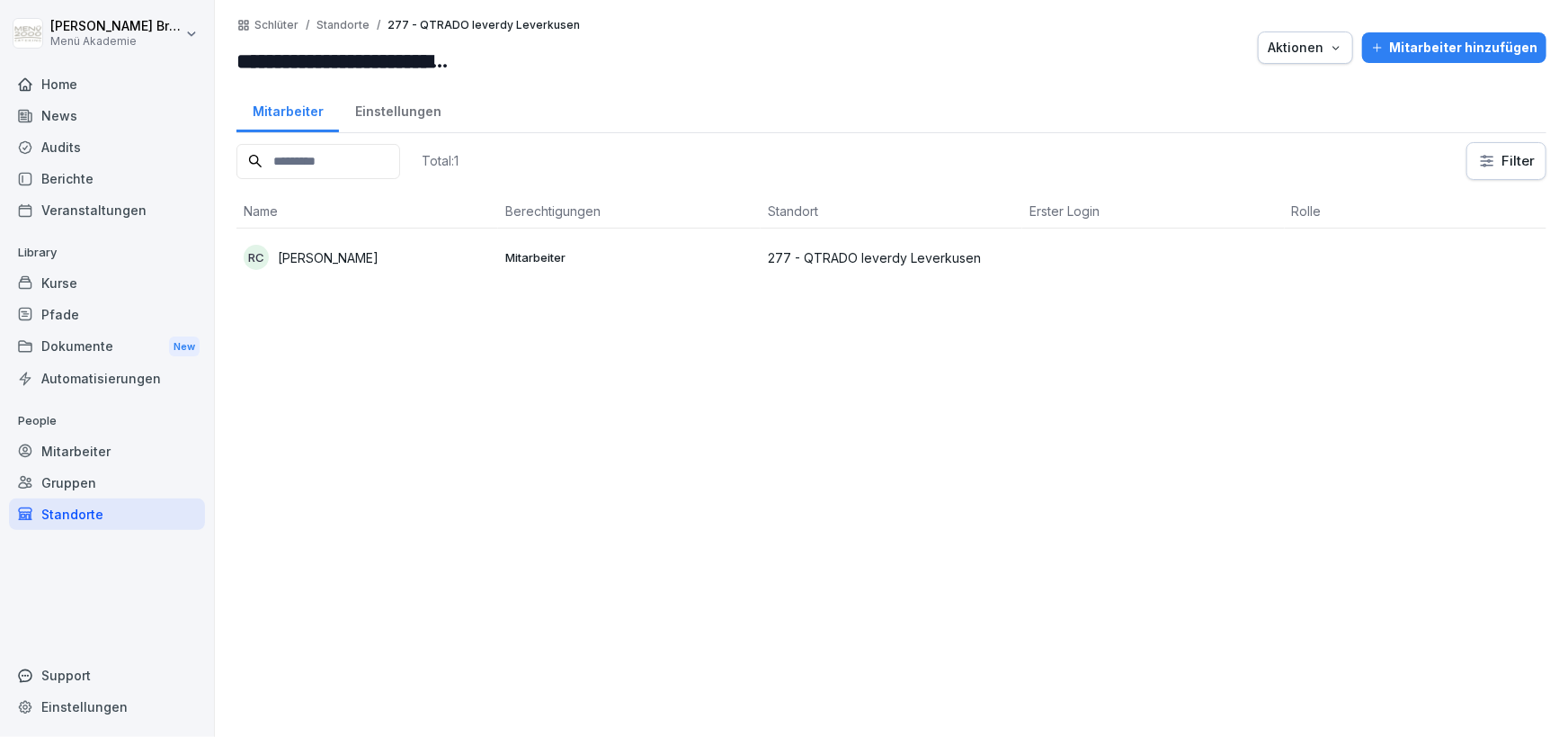
click at [82, 513] on div "Standorte" at bounding box center [107, 514] width 196 height 31
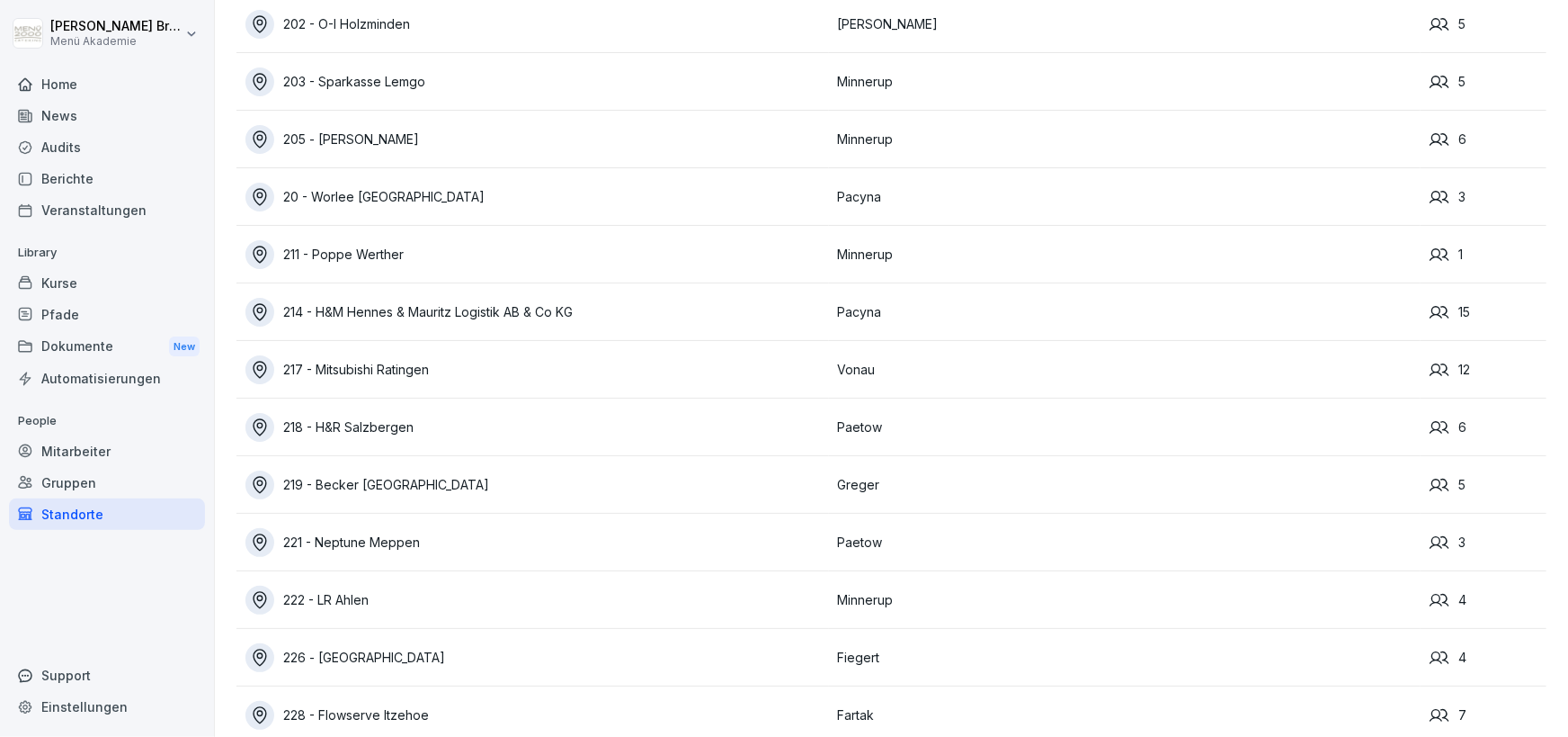
scroll to position [7007, 0]
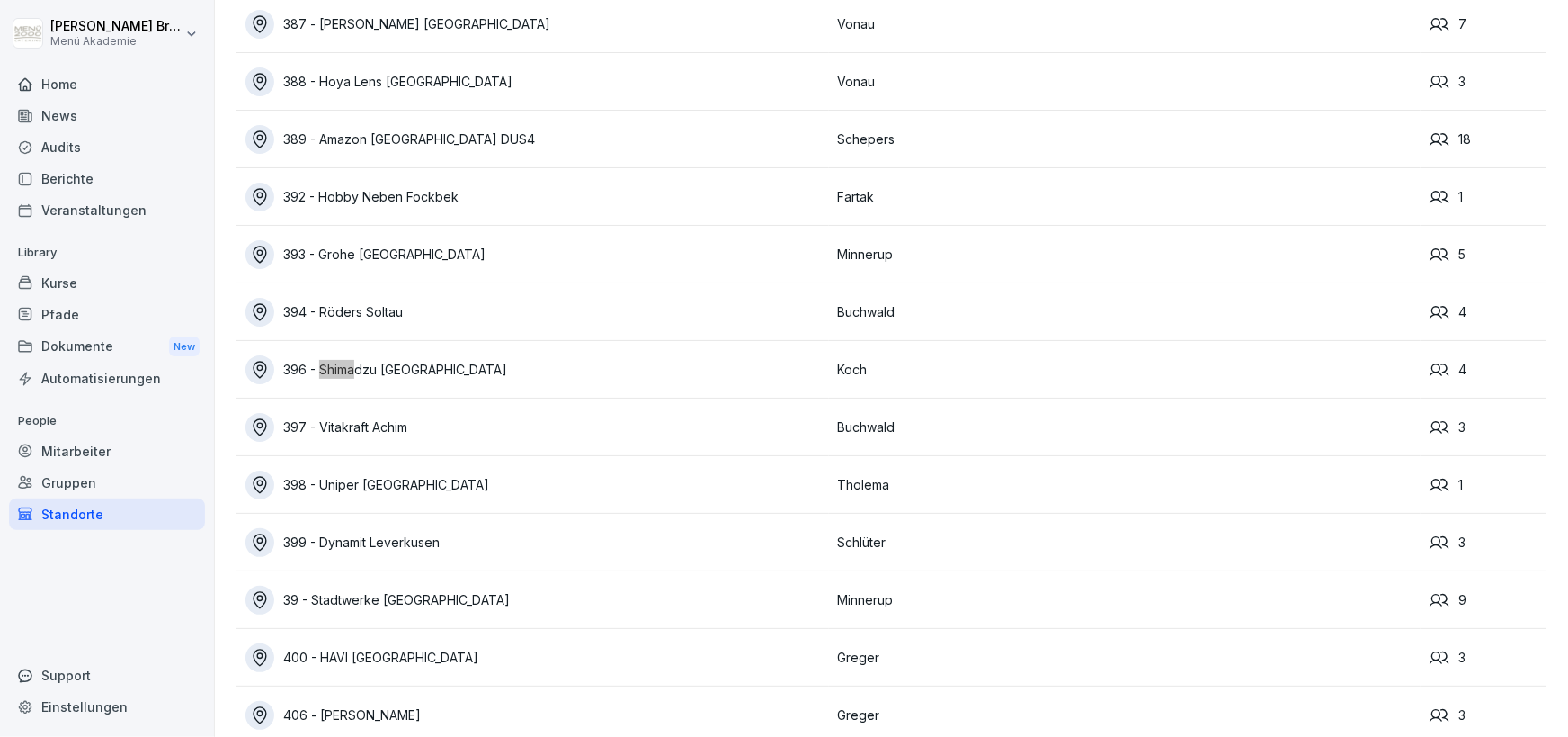
click at [449, 371] on div "396 - Shimadzu [GEOGRAPHIC_DATA]" at bounding box center [537, 369] width 584 height 28
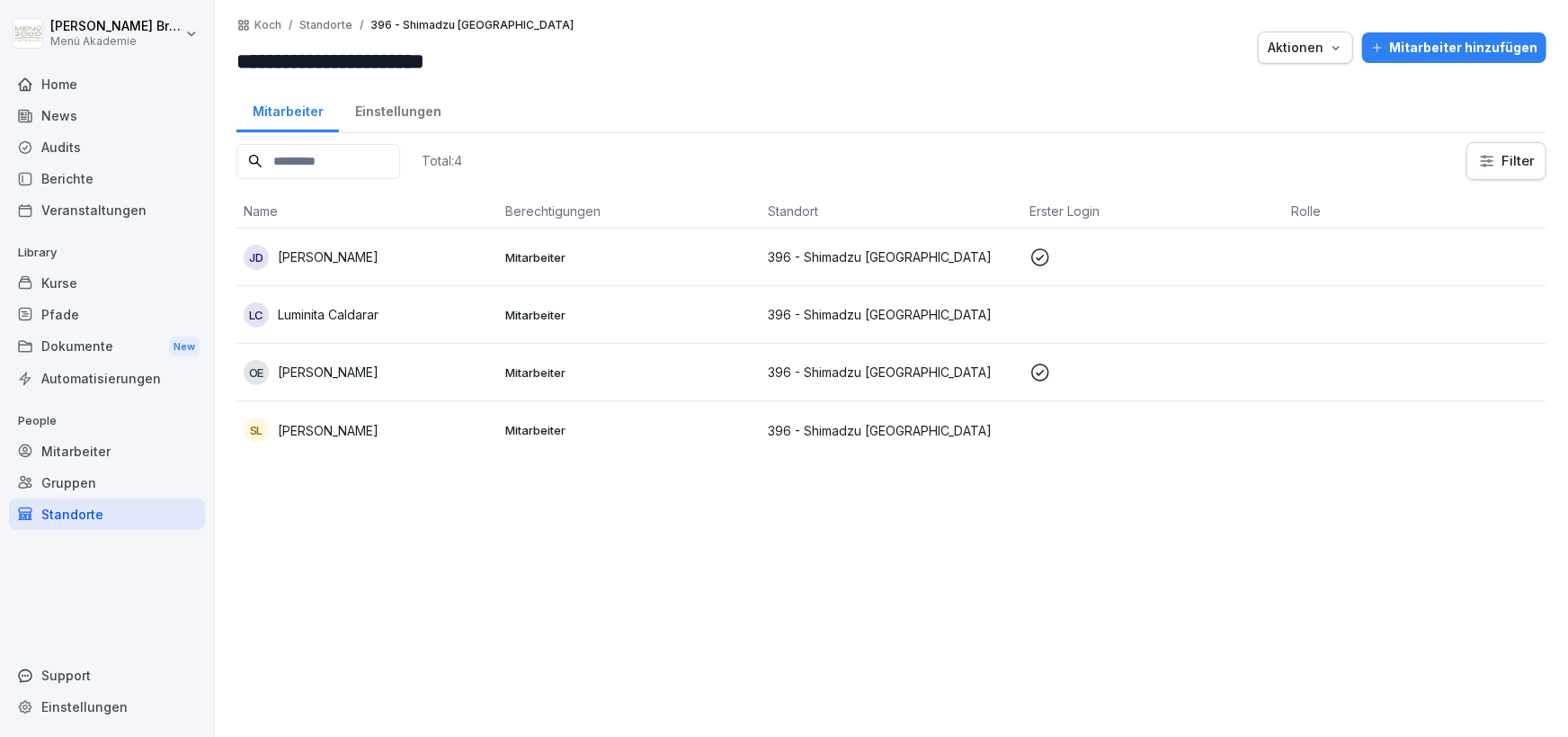
click at [378, 427] on p "[PERSON_NAME]" at bounding box center [328, 430] width 101 height 19
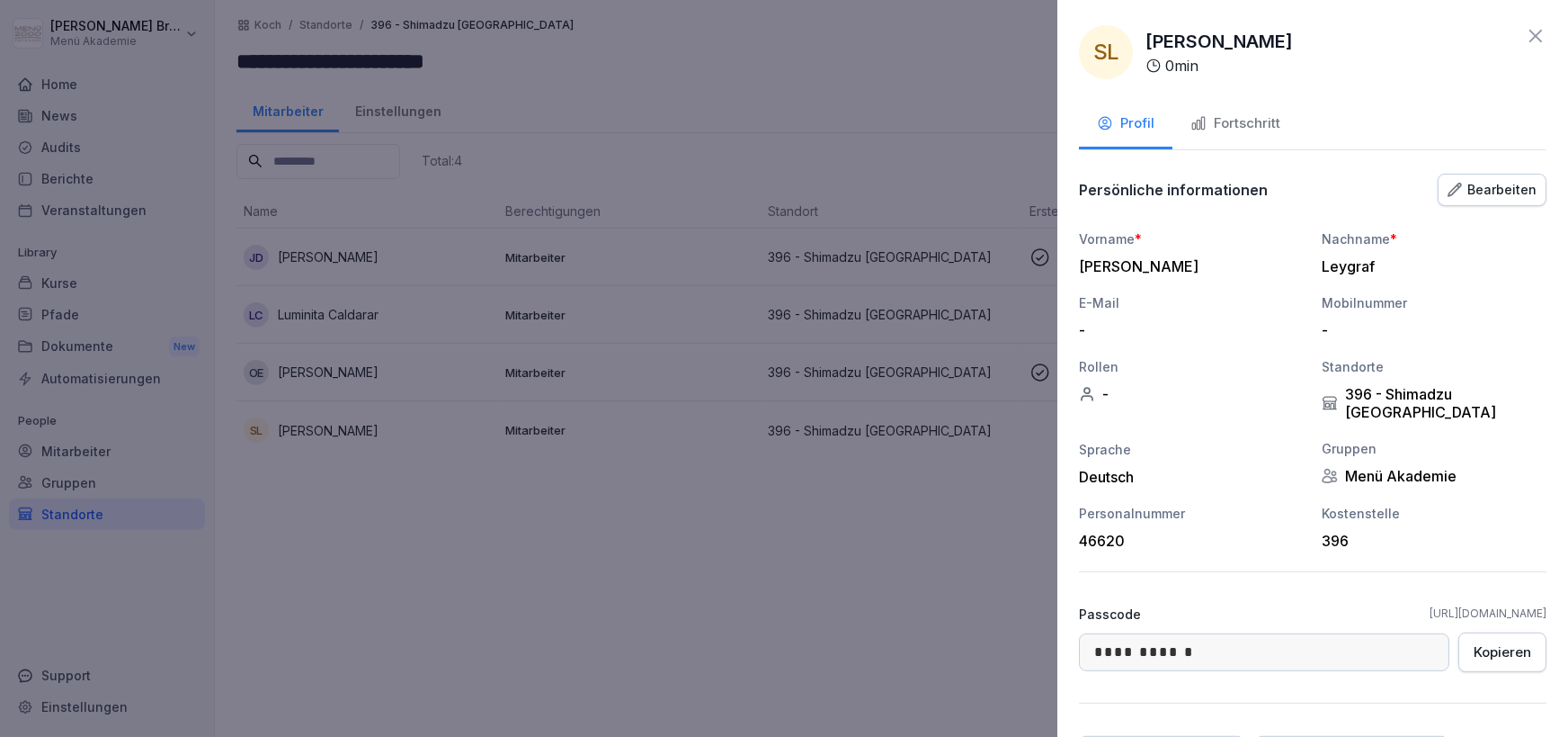
click at [361, 540] on div at bounding box center [784, 368] width 1568 height 737
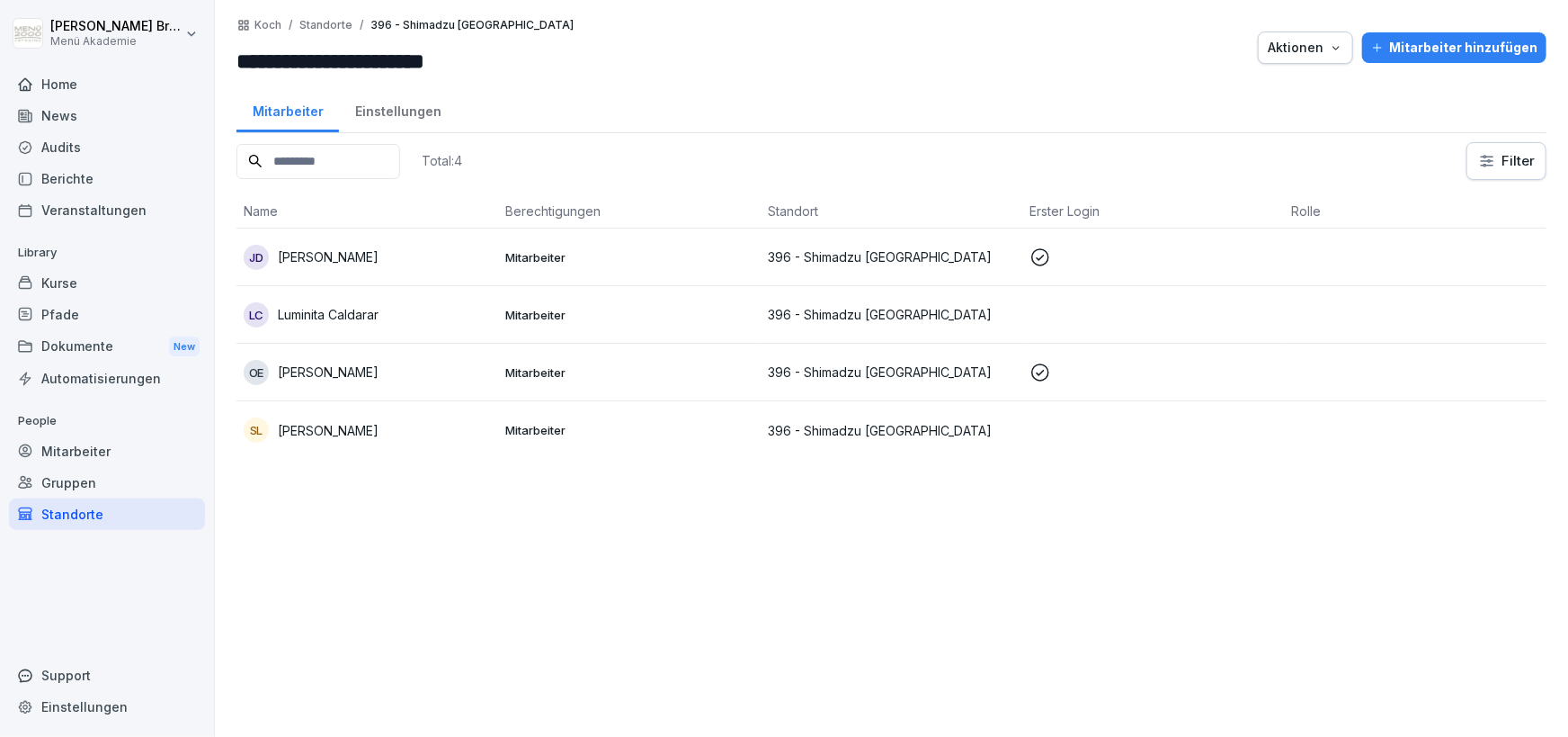
click at [93, 510] on div "Standorte" at bounding box center [107, 514] width 196 height 31
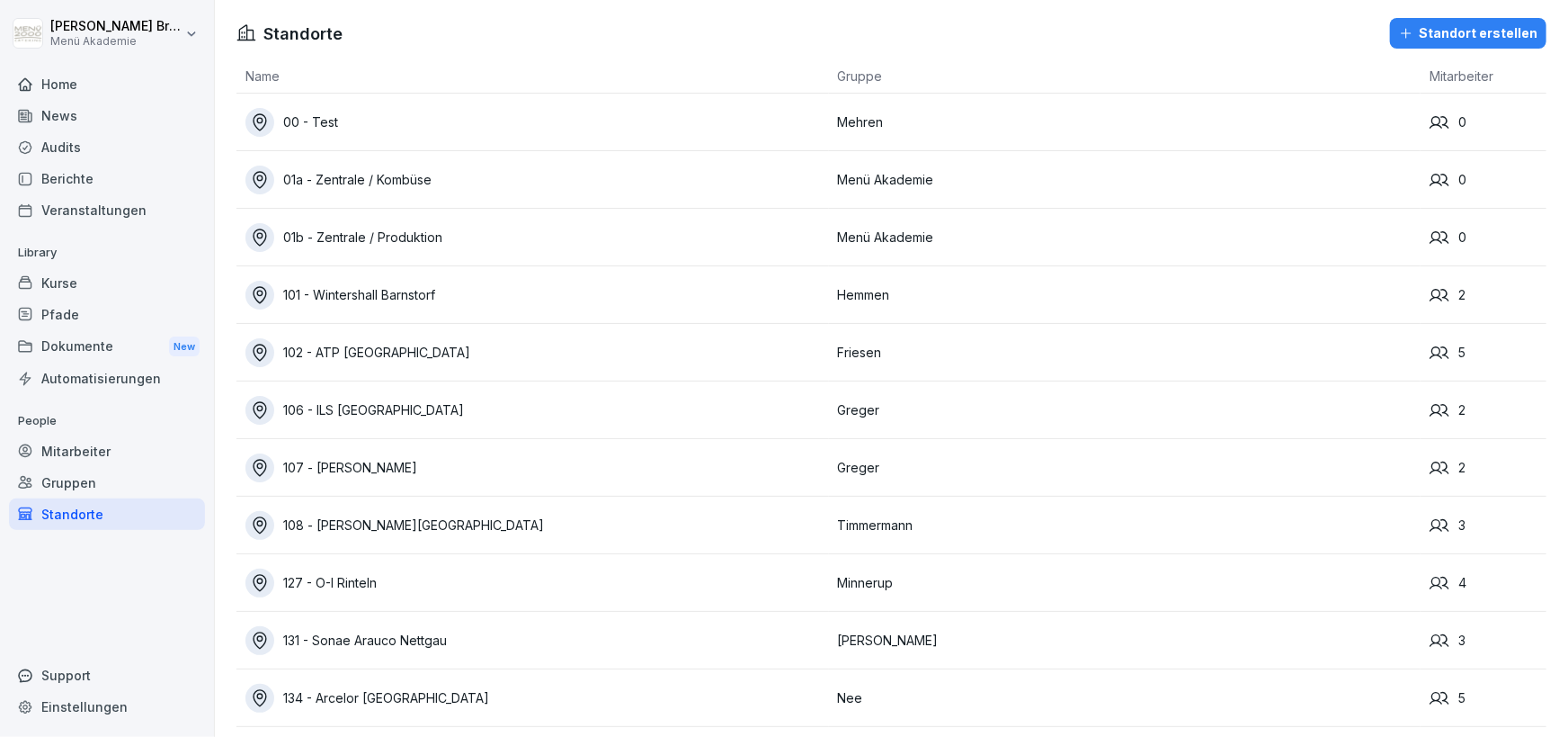
scroll to position [4761, 0]
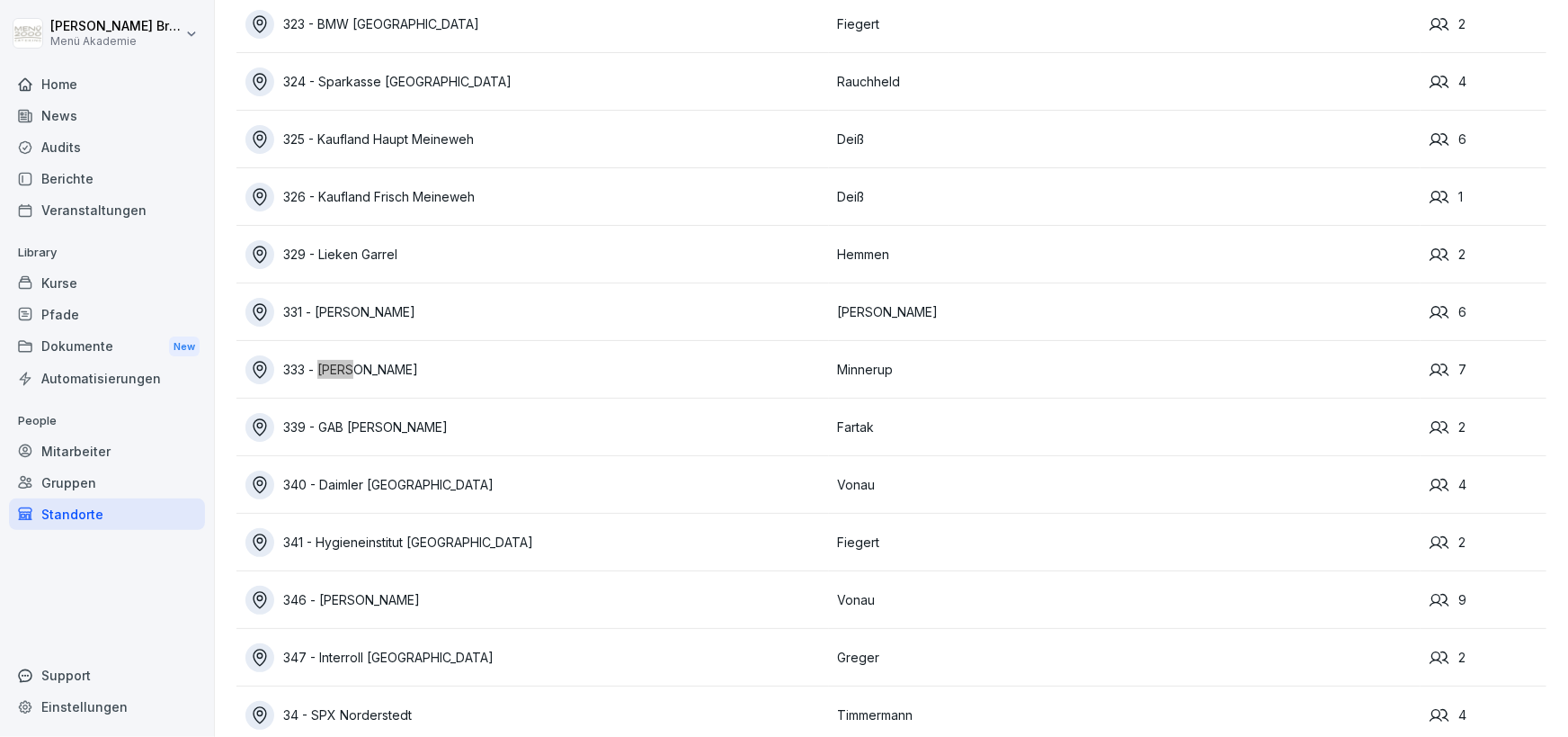
click at [431, 369] on div "333 - [PERSON_NAME]" at bounding box center [537, 369] width 584 height 28
